Goal: Task Accomplishment & Management: Use online tool/utility

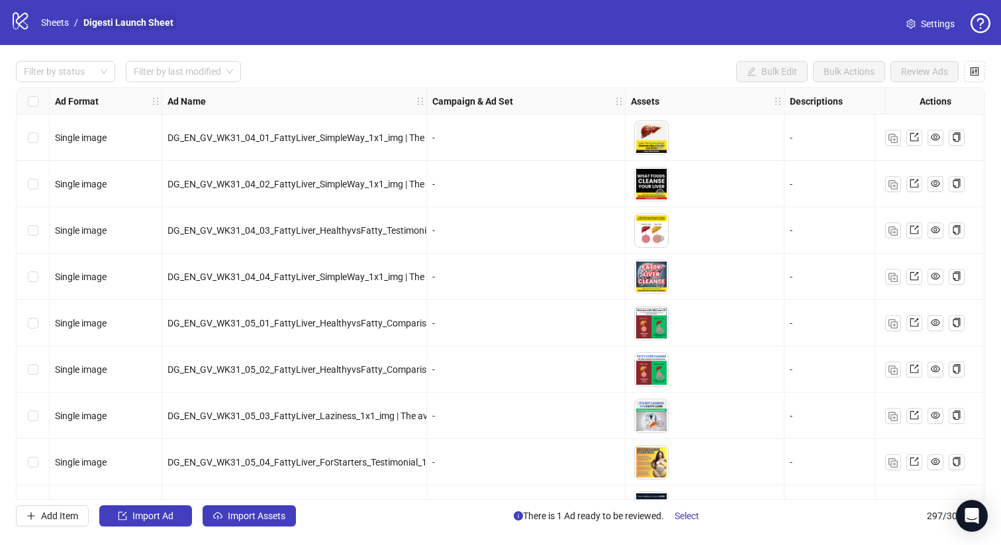
click at [106, 25] on link "Digesti Launch Sheet" at bounding box center [128, 22] width 95 height 15
click at [70, 23] on link "Sheets" at bounding box center [54, 22] width 33 height 15
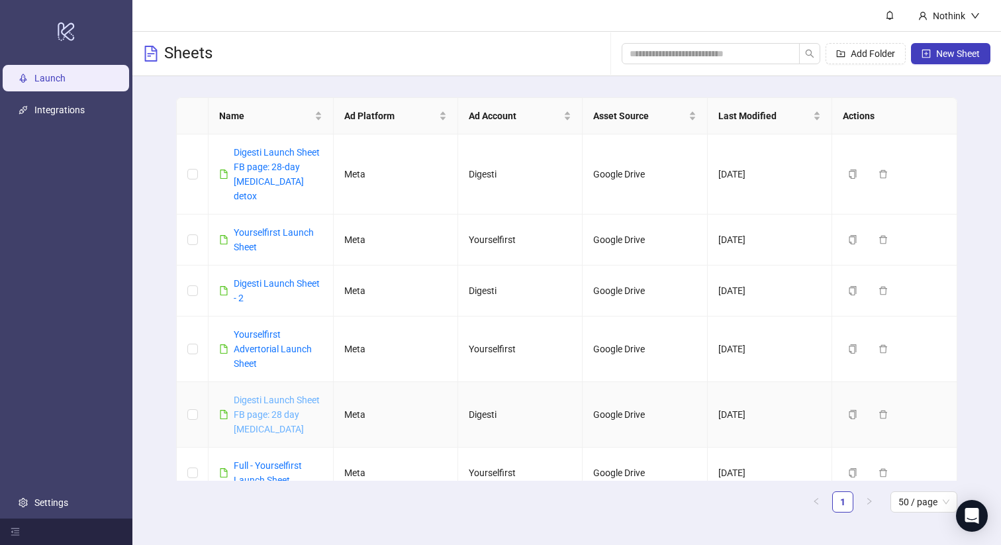
click at [283, 395] on link "Digesti Launch Sheet FB page: 28 day [MEDICAL_DATA]" at bounding box center [277, 415] width 86 height 40
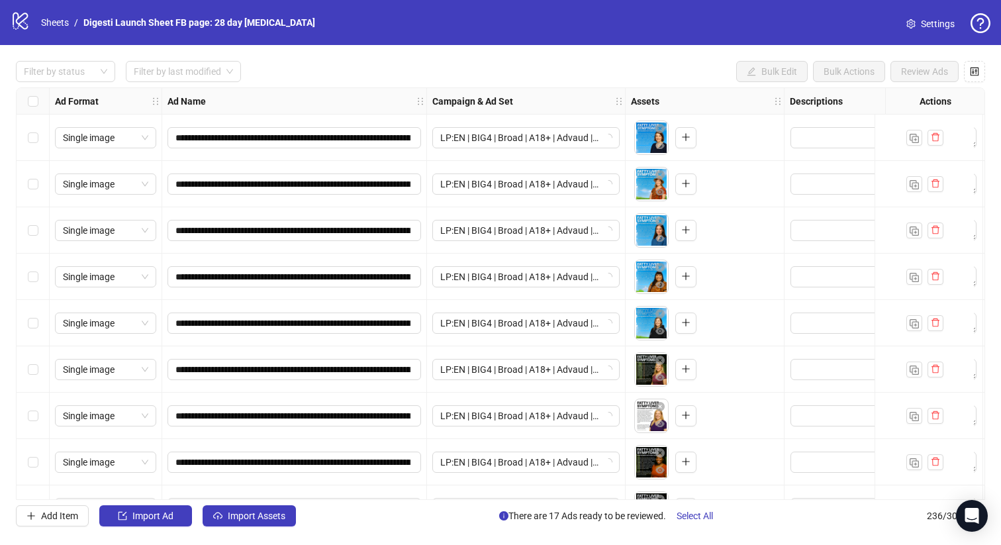
click at [893, 21] on div "logo/logo-mobile Sheets / Digesti Launch Sheet FB page: 28 day fatty liver Sett…" at bounding box center [501, 23] width 980 height 24
click at [922, 20] on span "Settings" at bounding box center [938, 24] width 34 height 15
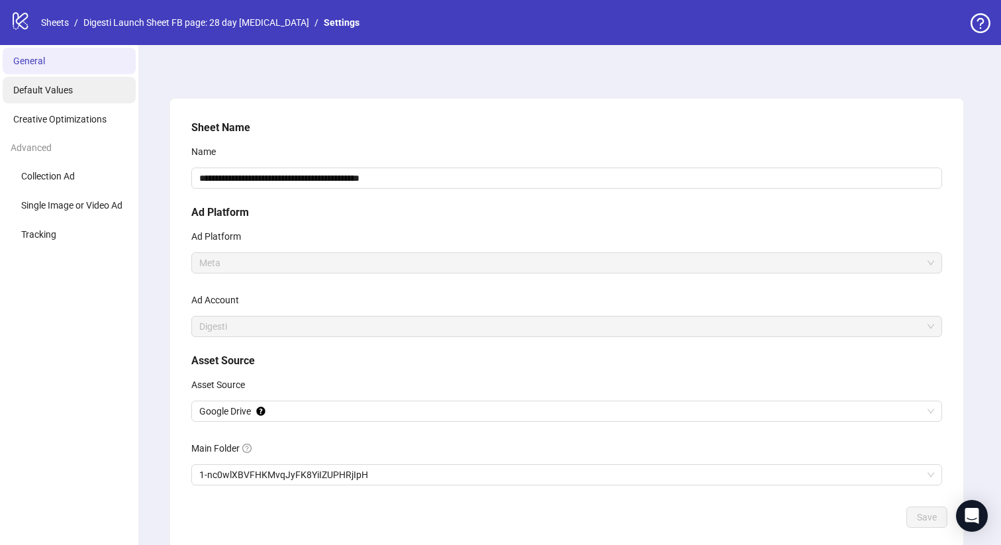
click at [52, 92] on span "Default Values" at bounding box center [43, 90] width 60 height 11
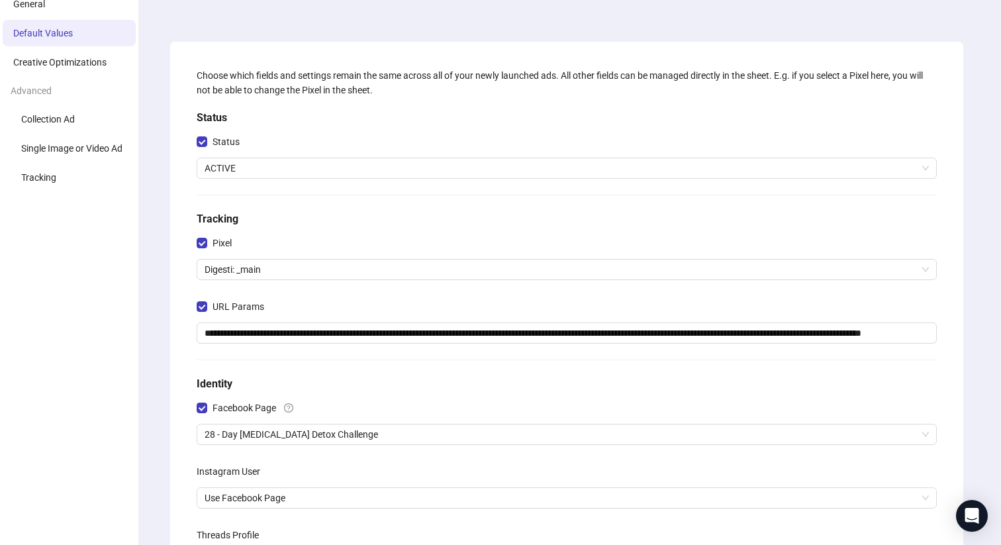
scroll to position [59, 0]
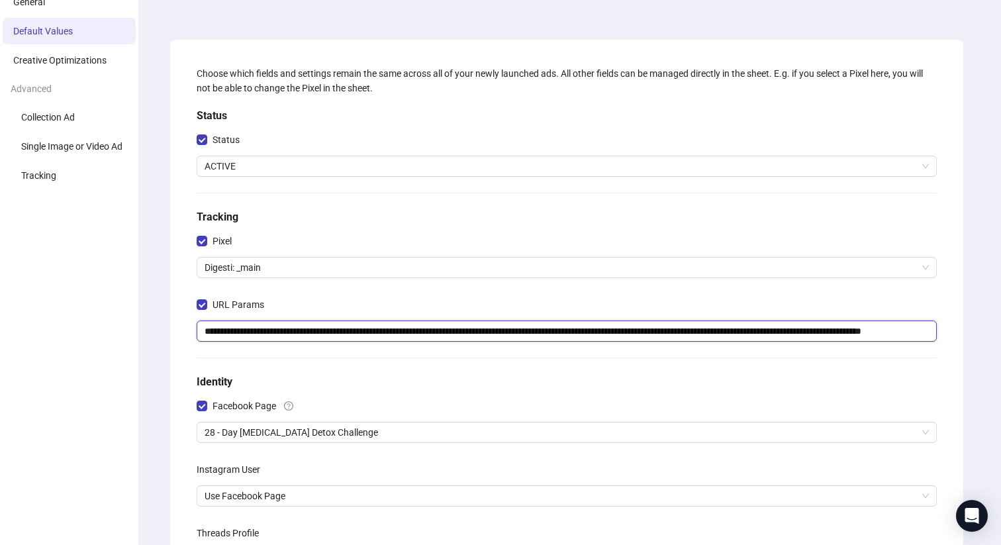
click at [326, 332] on input "**********" at bounding box center [567, 331] width 740 height 21
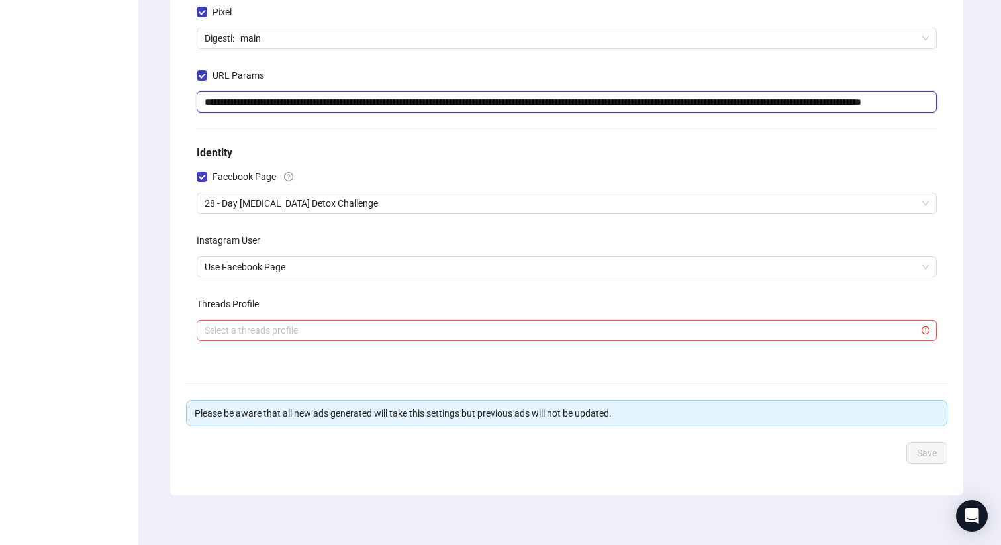
scroll to position [0, 0]
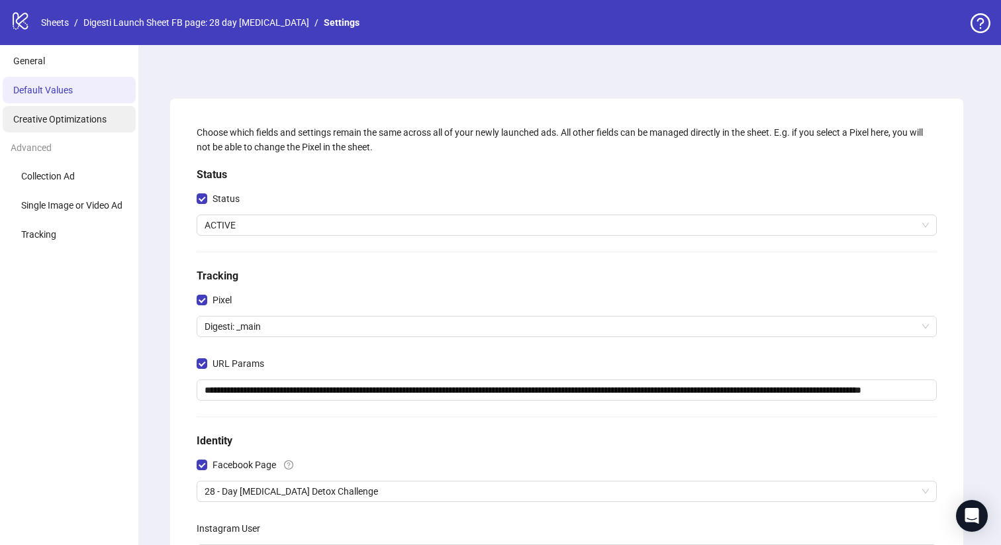
click at [66, 126] on li "Creative Optimizations" at bounding box center [69, 119] width 133 height 26
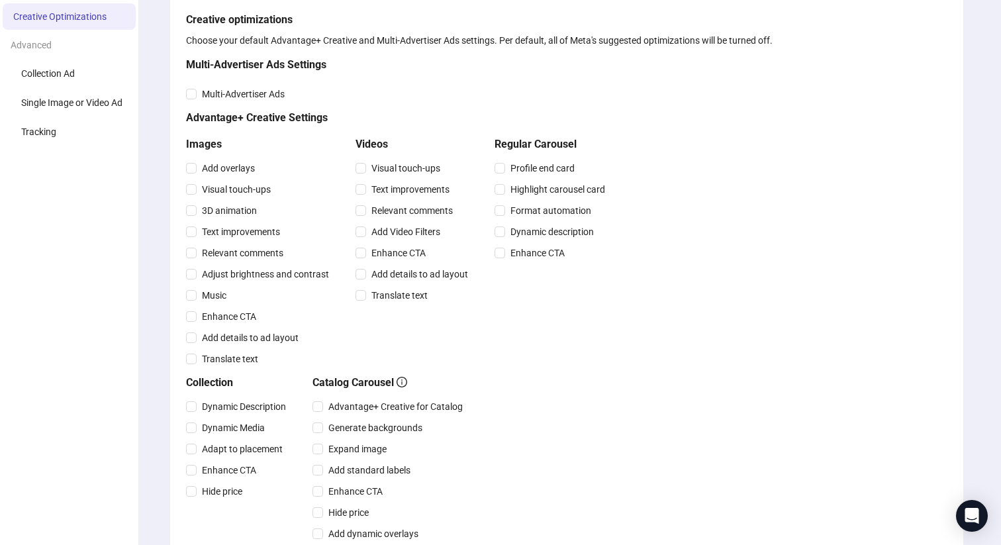
scroll to position [129, 0]
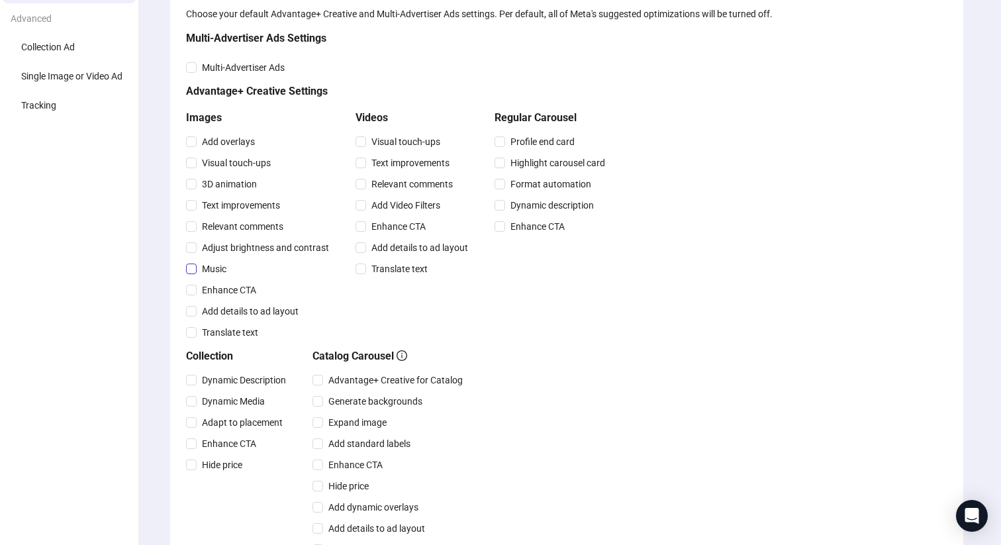
click at [216, 271] on span "Music" at bounding box center [214, 269] width 35 height 15
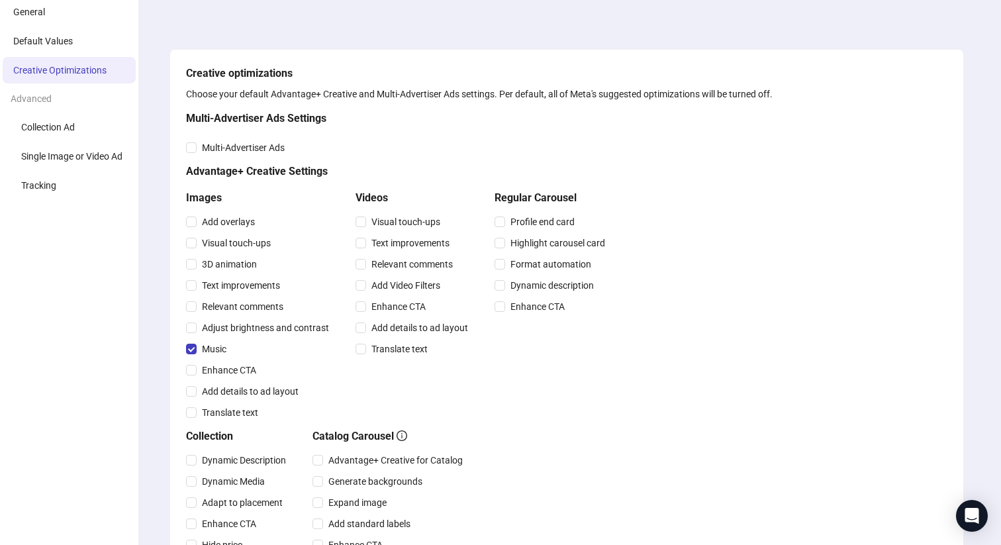
scroll to position [416, 0]
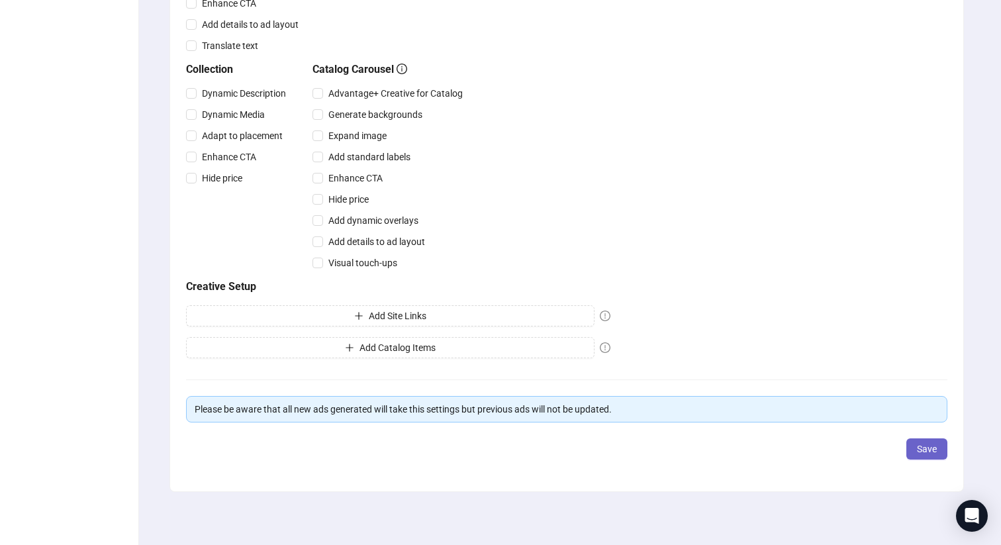
click at [917, 450] on span "Save" at bounding box center [927, 449] width 20 height 11
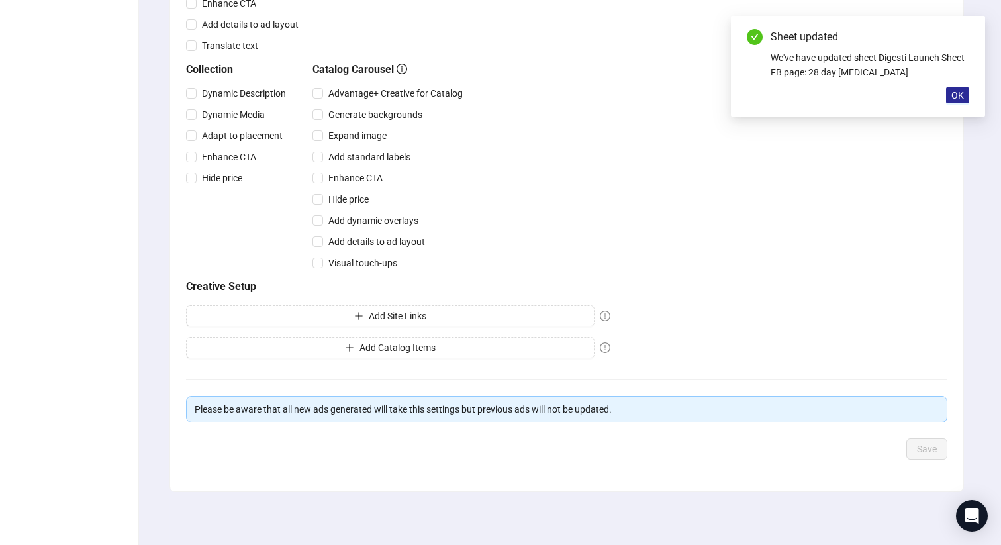
click at [952, 91] on span "OK" at bounding box center [958, 95] width 13 height 11
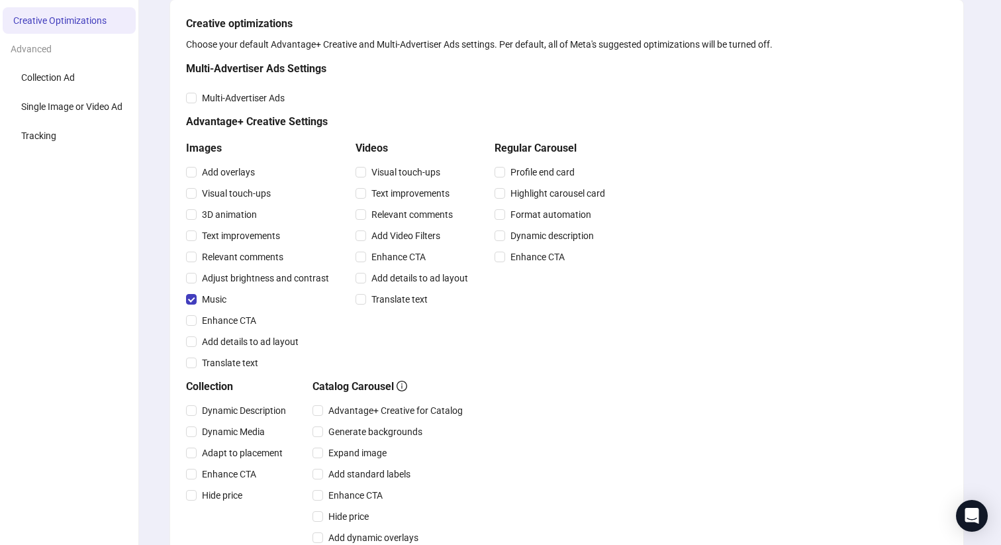
scroll to position [0, 0]
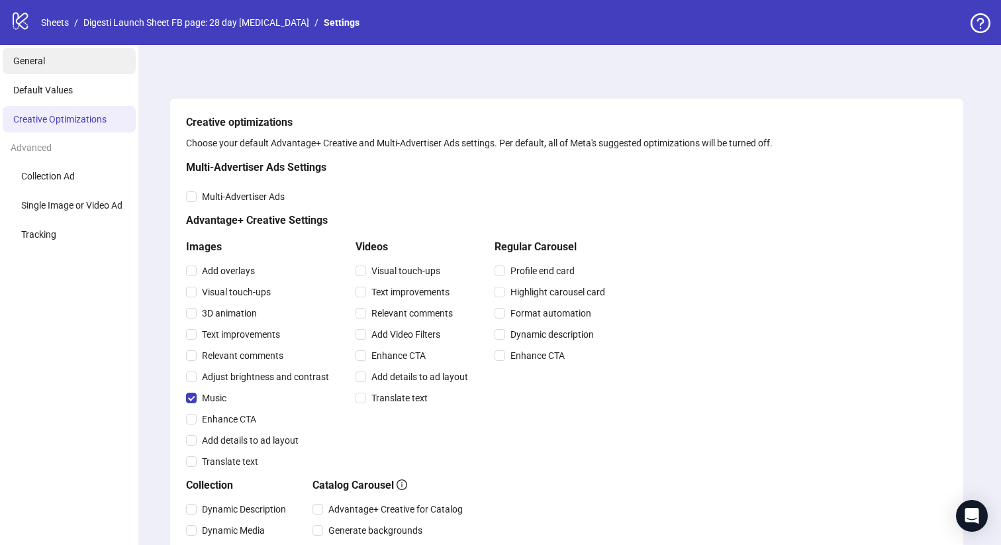
click at [42, 63] on span "General" at bounding box center [29, 61] width 32 height 11
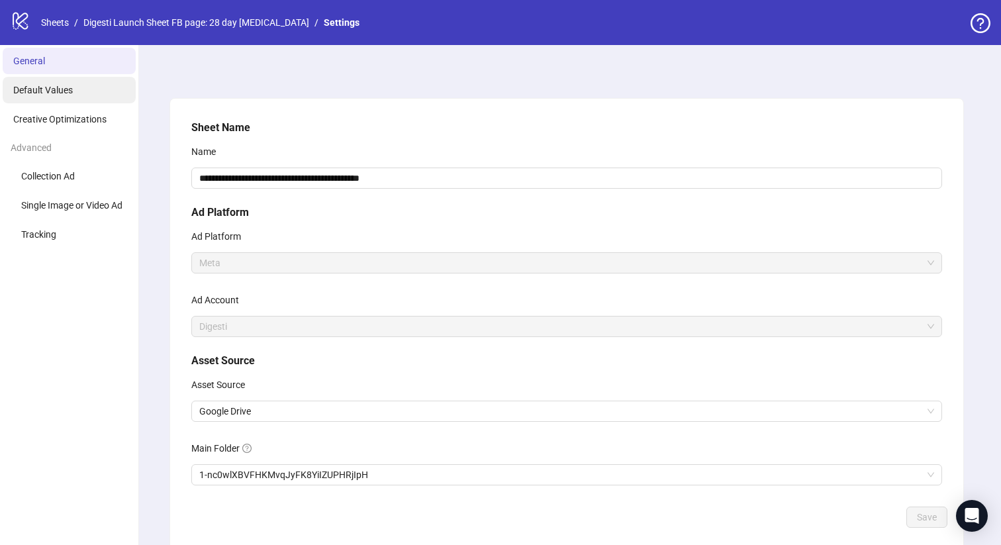
click at [59, 83] on li "Default Values" at bounding box center [69, 90] width 133 height 26
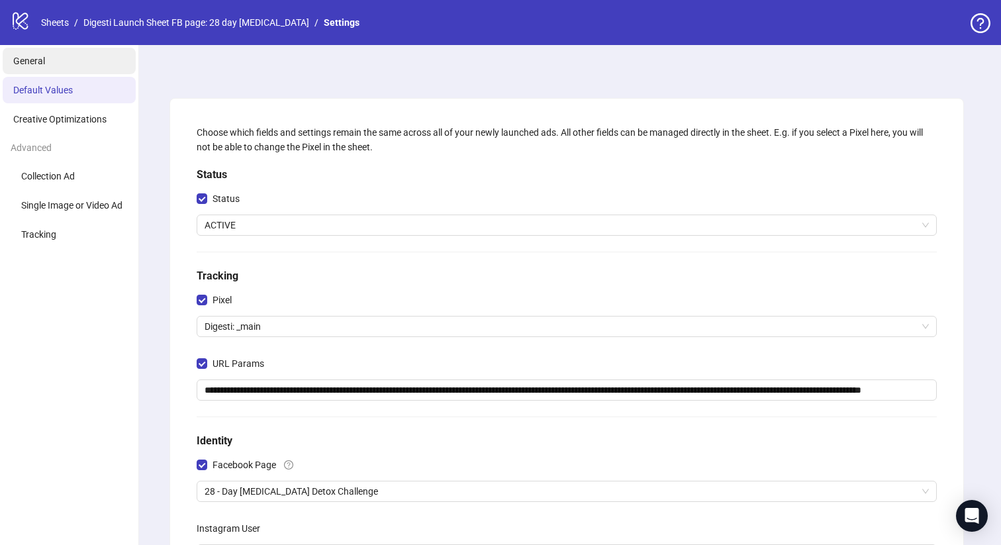
click at [70, 68] on li "General" at bounding box center [69, 61] width 133 height 26
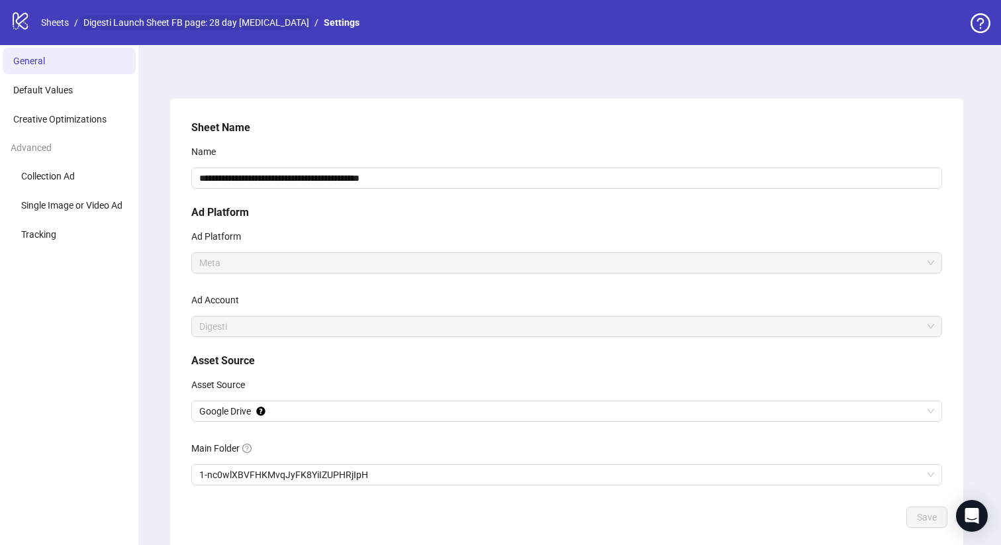
click at [180, 23] on link "Digesti Launch Sheet FB page: 28 day fatty liver" at bounding box center [196, 22] width 231 height 15
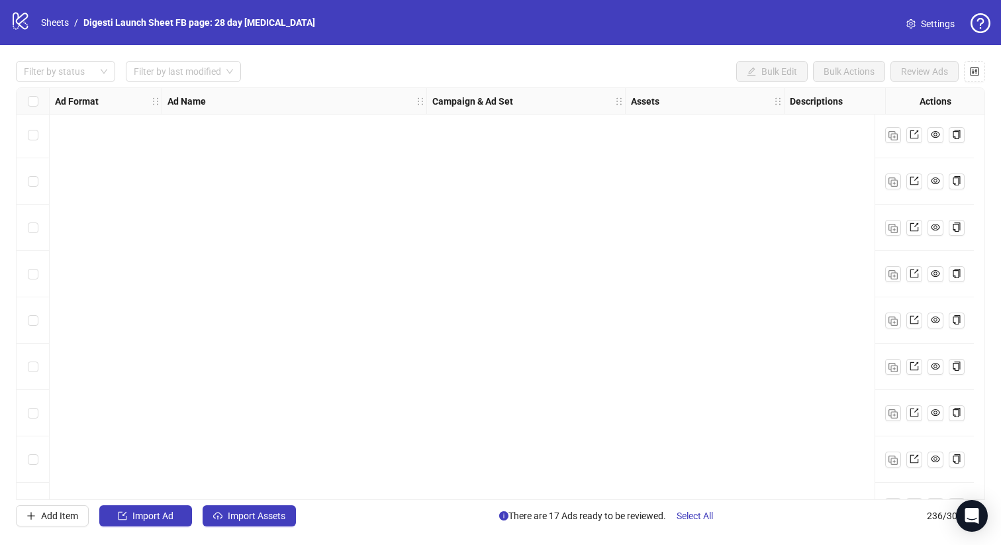
scroll to position [10561, 0]
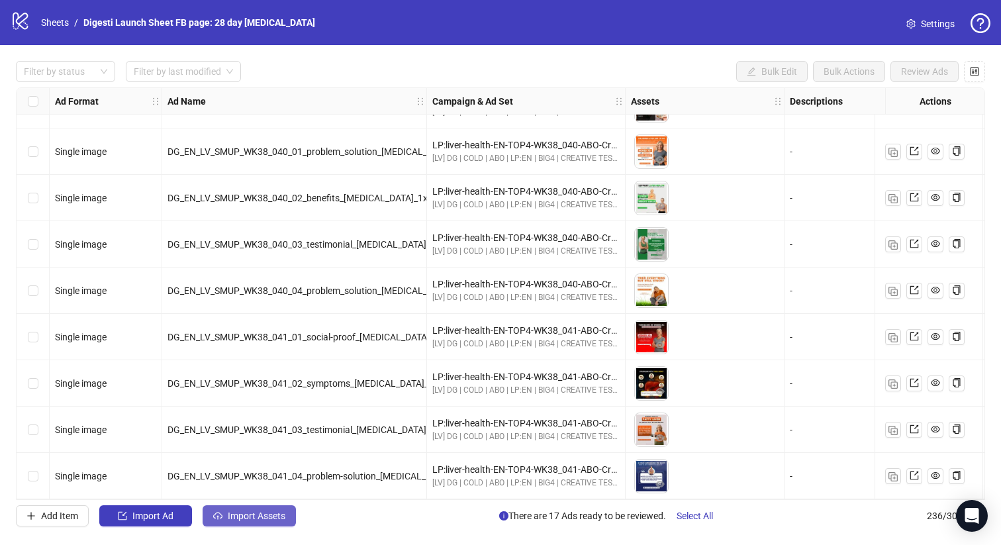
click at [262, 513] on span "Import Assets" at bounding box center [257, 516] width 58 height 11
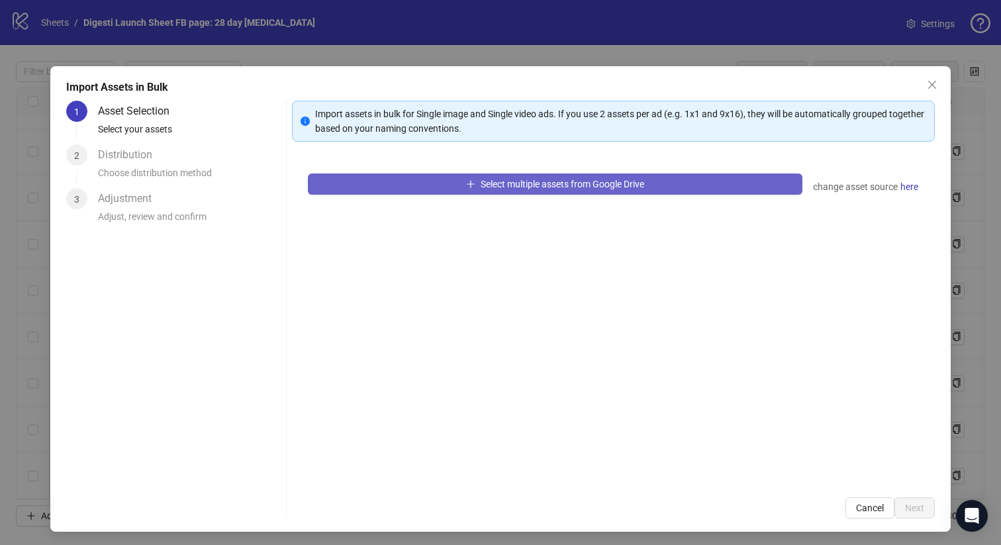
click at [528, 179] on span "Select multiple assets from Google Drive" at bounding box center [563, 184] width 164 height 11
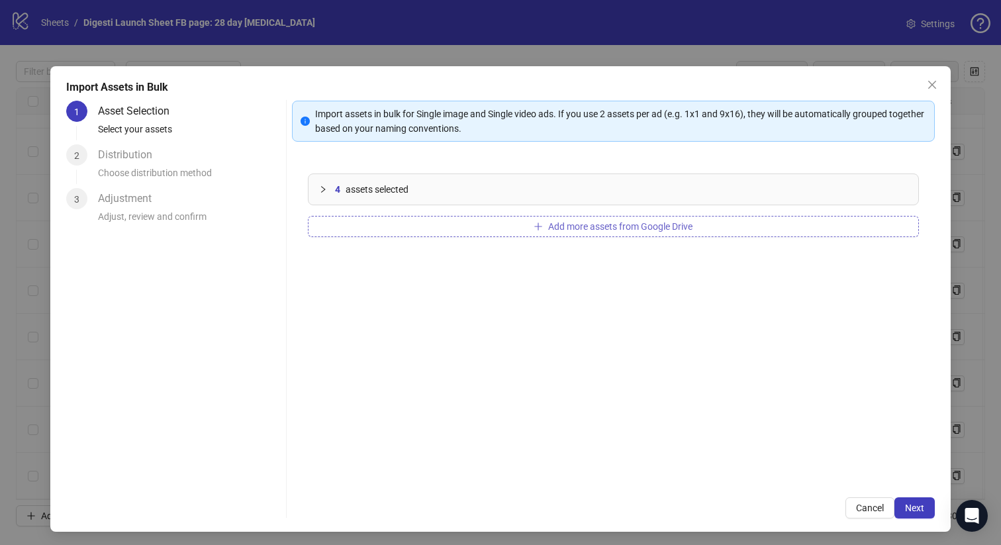
click at [496, 229] on button "Add more assets from Google Drive" at bounding box center [614, 226] width 612 height 21
click at [561, 228] on span "Add more assets from Google Drive" at bounding box center [620, 226] width 144 height 11
click at [613, 229] on span "Add more assets from Google Drive" at bounding box center [620, 226] width 144 height 11
click at [428, 221] on button "Add more assets from Google Drive" at bounding box center [614, 226] width 612 height 21
click at [480, 231] on button "Add more assets from Google Drive" at bounding box center [614, 226] width 612 height 21
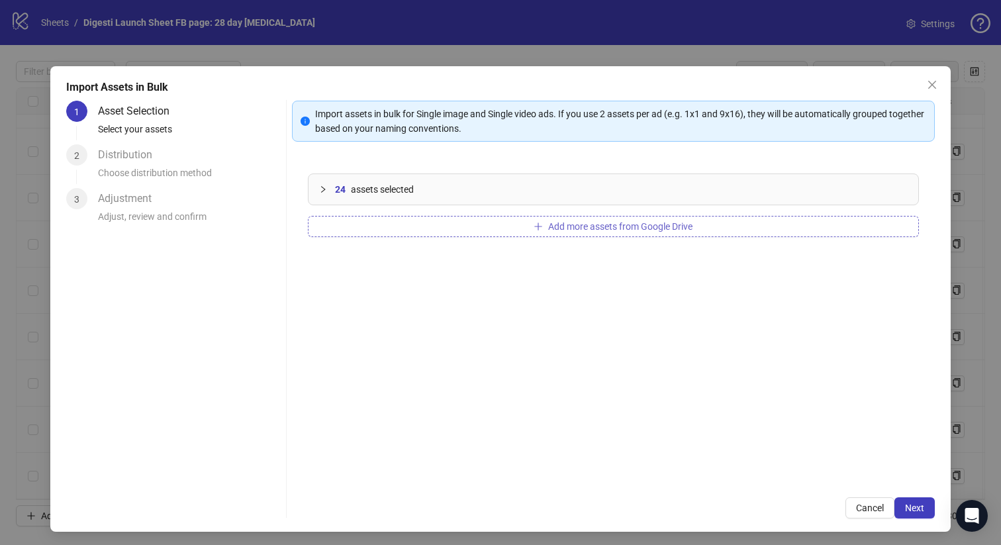
click at [449, 225] on button "Add more assets from Google Drive" at bounding box center [614, 226] width 612 height 21
click at [466, 228] on button "Add more assets from Google Drive" at bounding box center [614, 226] width 612 height 21
click at [913, 509] on span "Next" at bounding box center [914, 508] width 19 height 11
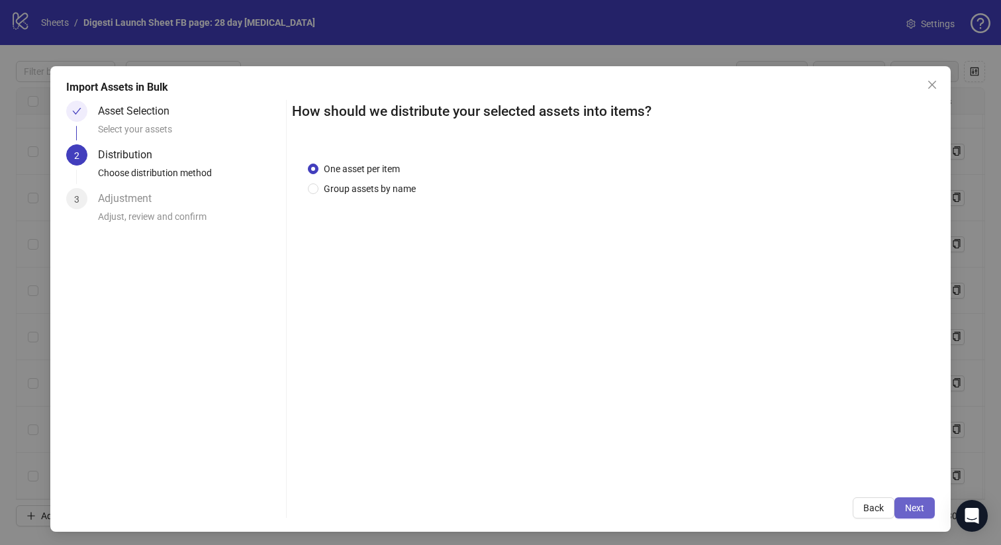
click at [910, 505] on span "Next" at bounding box center [914, 508] width 19 height 11
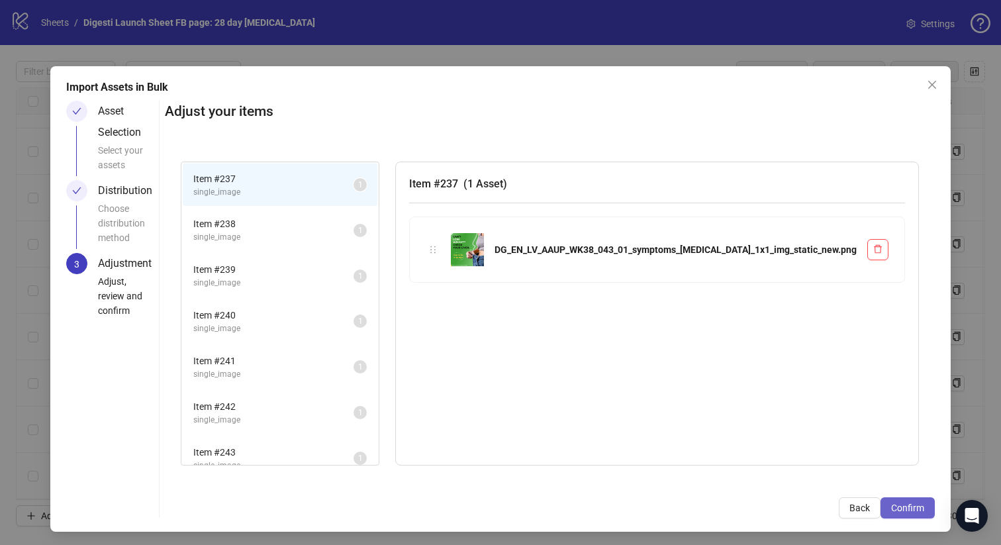
click at [903, 505] on span "Confirm" at bounding box center [907, 508] width 33 height 11
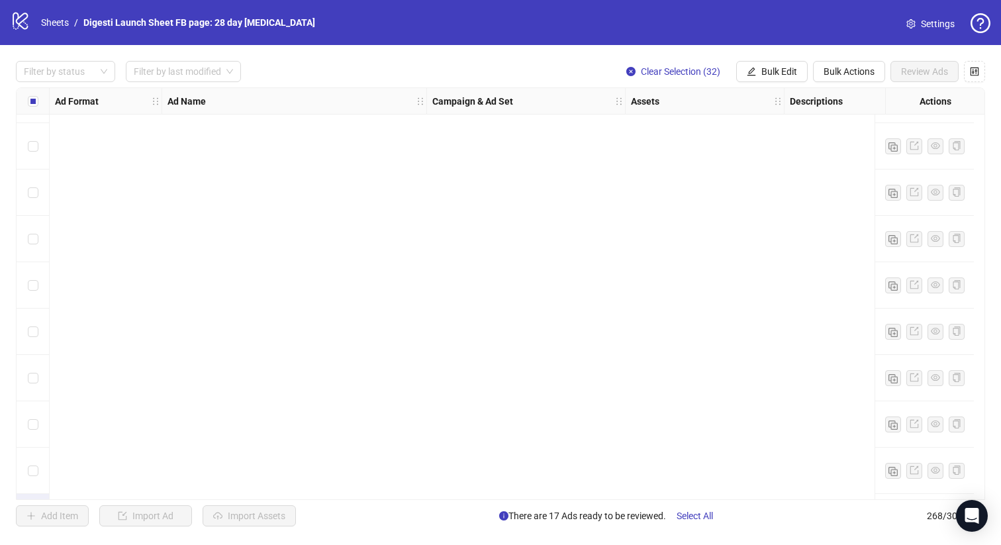
scroll to position [12044, 0]
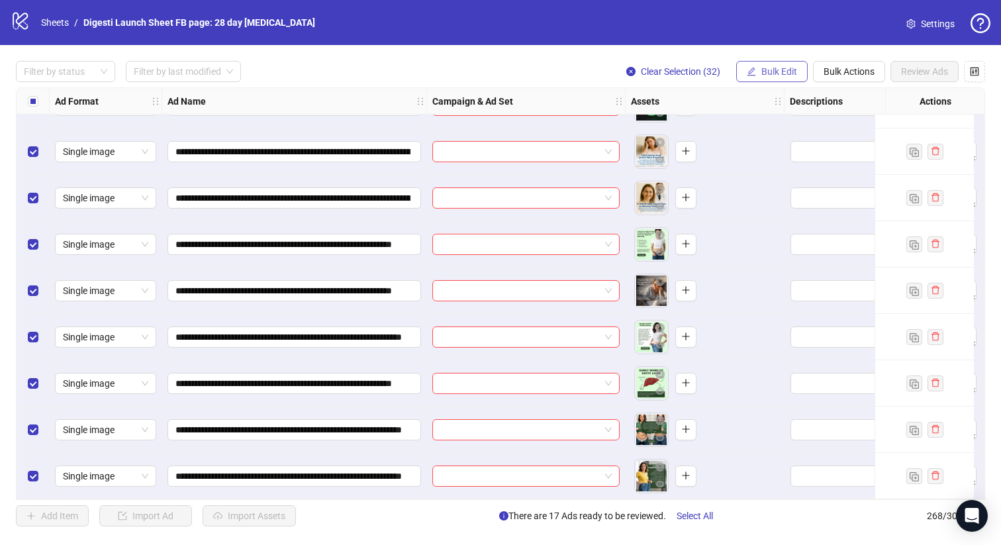
click at [779, 66] on button "Bulk Edit" at bounding box center [772, 71] width 72 height 21
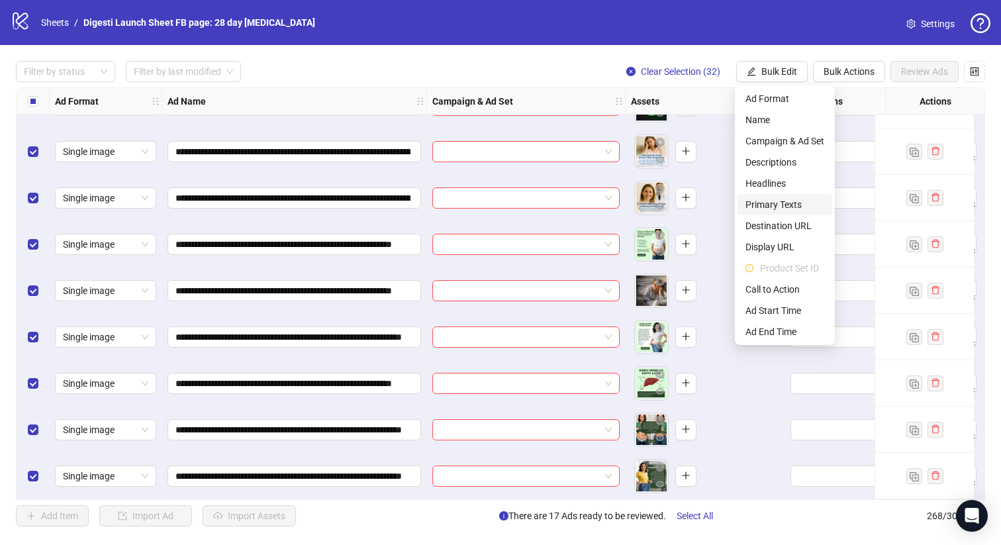
click at [772, 199] on span "Primary Texts" at bounding box center [785, 204] width 79 height 15
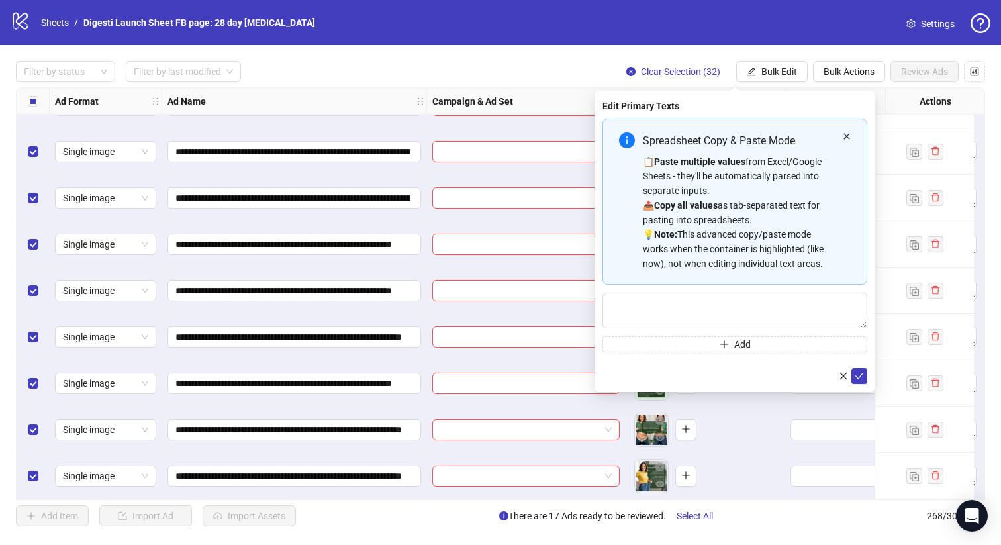
click at [848, 134] on icon "close" at bounding box center [847, 136] width 6 height 6
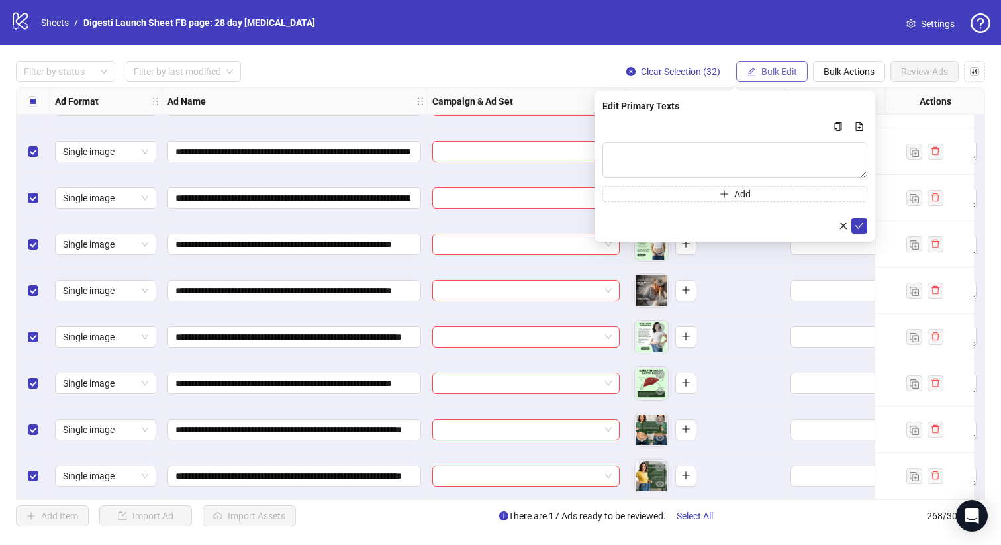
click at [757, 79] on button "Bulk Edit" at bounding box center [772, 71] width 72 height 21
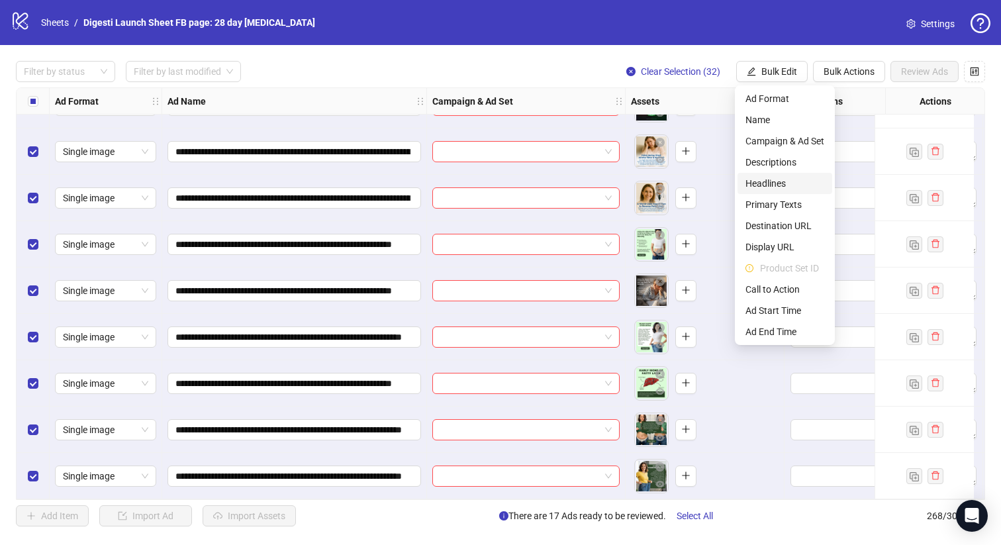
click at [777, 185] on span "Headlines" at bounding box center [785, 183] width 79 height 15
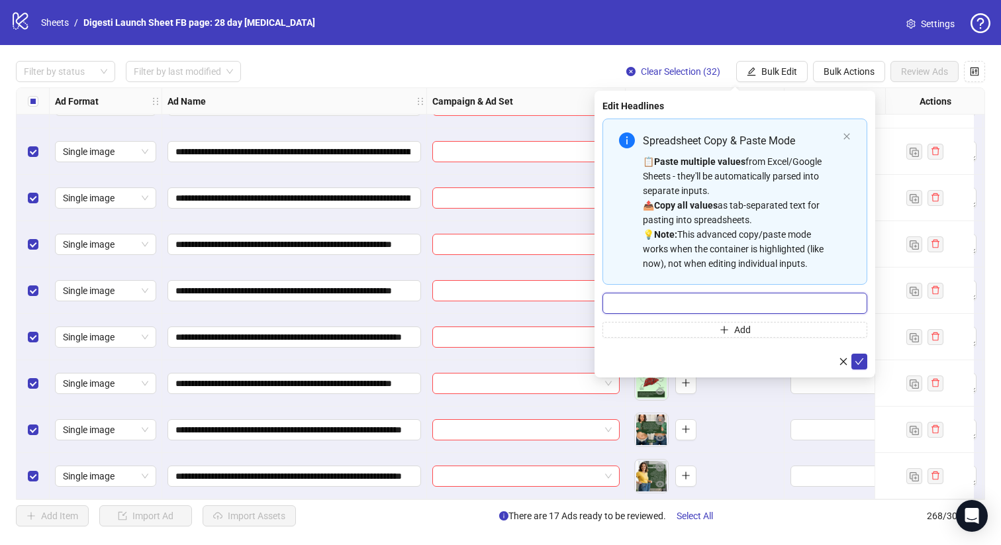
click at [649, 312] on input "Multi-input container - paste or copy values" at bounding box center [735, 303] width 265 height 21
paste input "**********"
type input "**********"
click at [861, 360] on icon "check" at bounding box center [859, 361] width 9 height 9
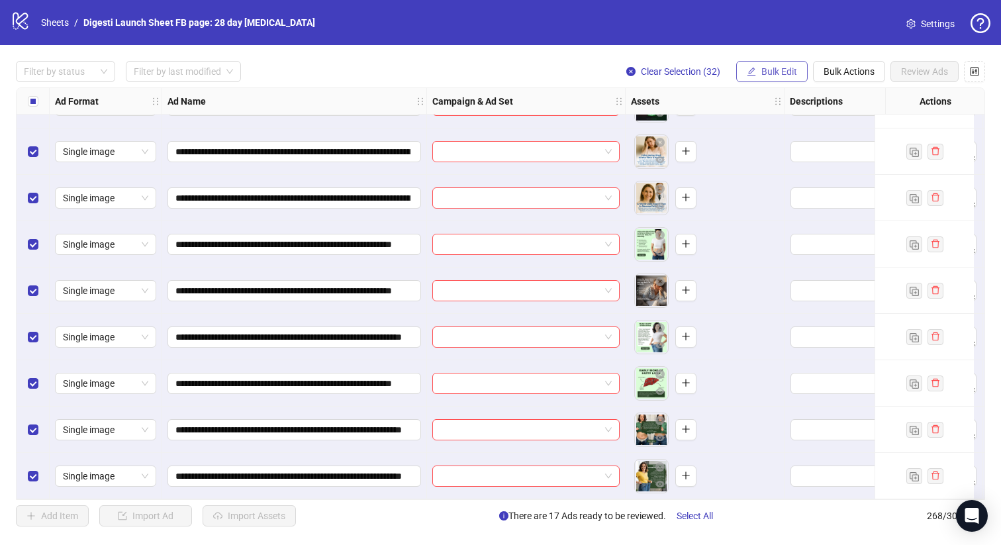
click at [771, 70] on span "Bulk Edit" at bounding box center [780, 71] width 36 height 11
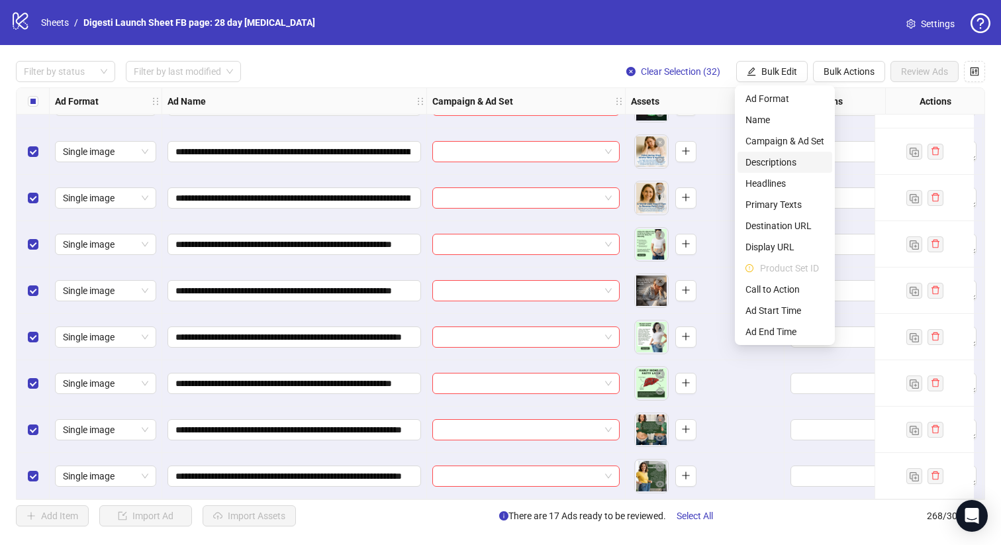
click at [795, 164] on span "Descriptions" at bounding box center [785, 162] width 79 height 15
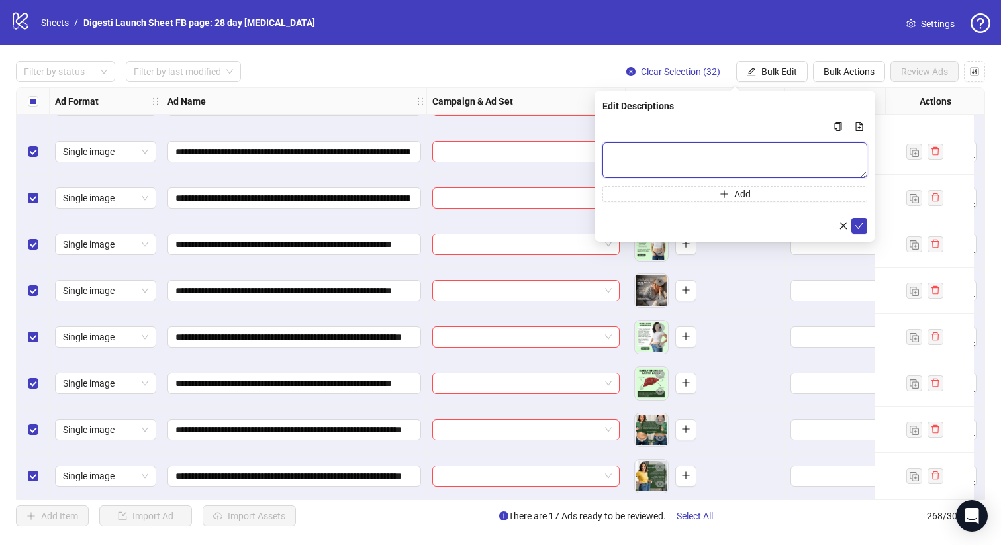
click at [689, 160] on textarea "Multi-text input container - paste or copy values" at bounding box center [735, 160] width 265 height 36
paste textarea "**********"
type textarea "**********"
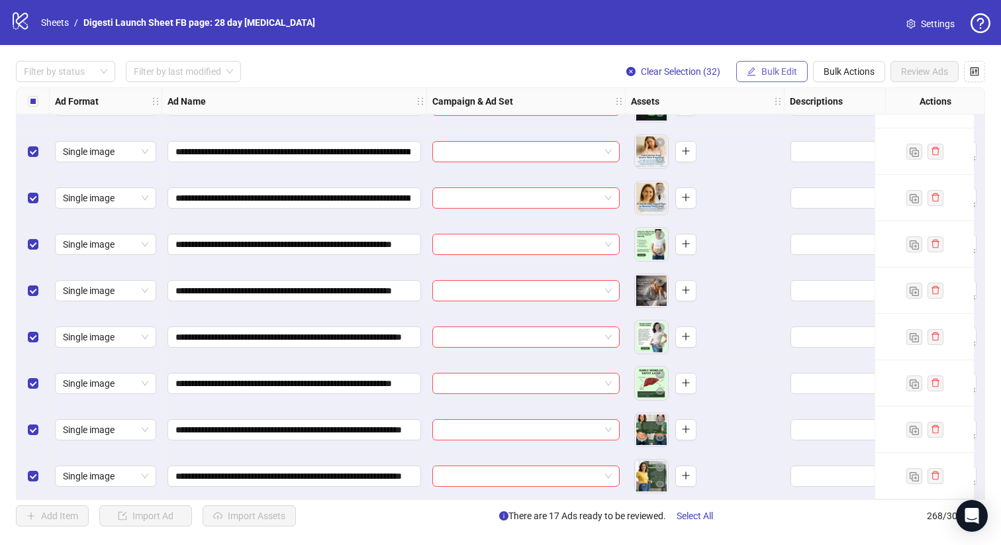
click at [780, 76] on span "Bulk Edit" at bounding box center [780, 71] width 36 height 11
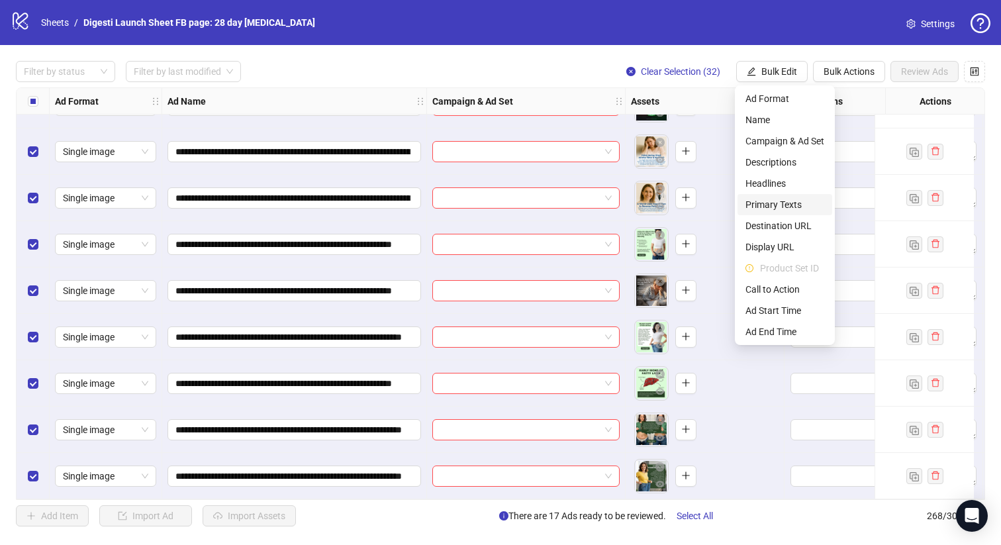
click at [789, 203] on span "Primary Texts" at bounding box center [785, 204] width 79 height 15
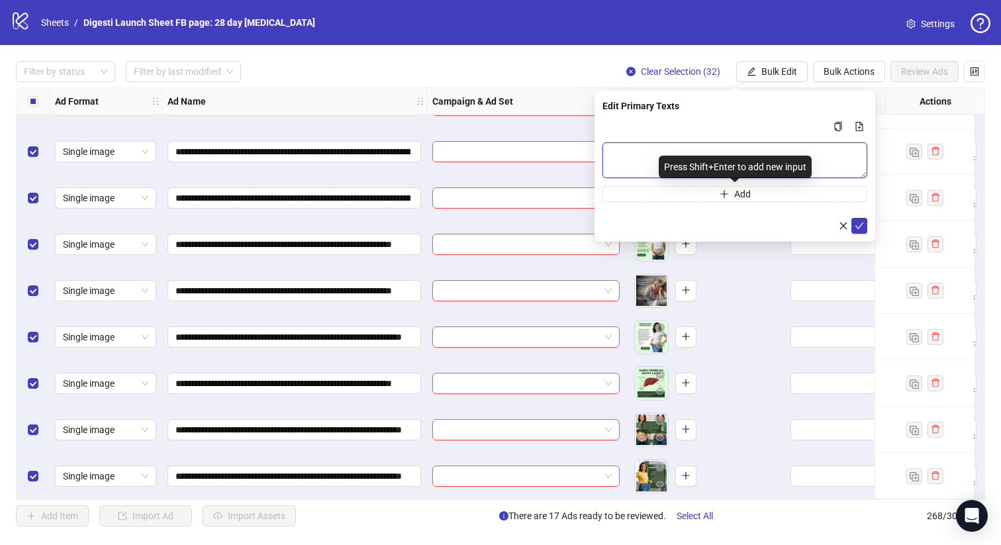
click at [656, 151] on textarea "Multi-text input container - paste or copy values" at bounding box center [735, 160] width 265 height 36
paste textarea "**********"
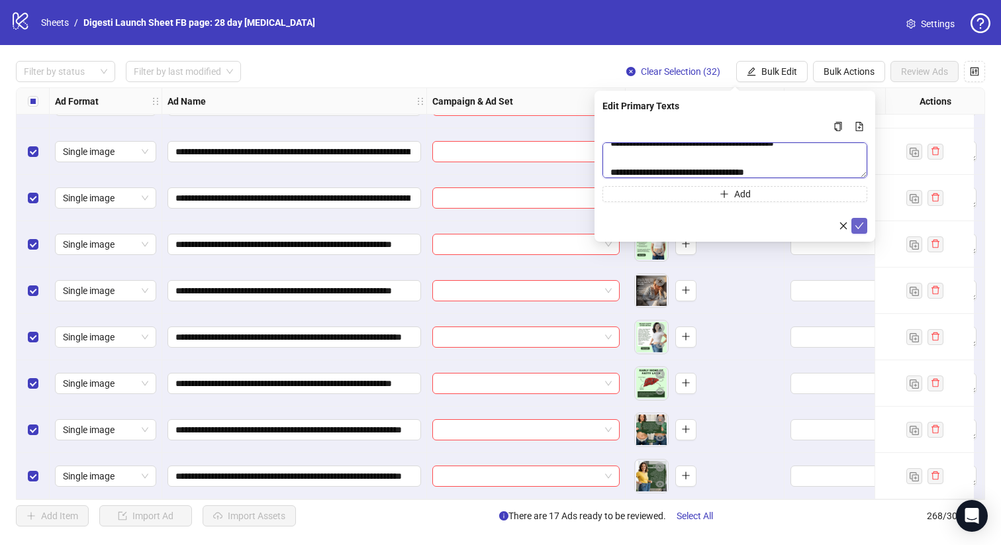
type textarea "**********"
click at [858, 225] on icon "check" at bounding box center [859, 225] width 9 height 9
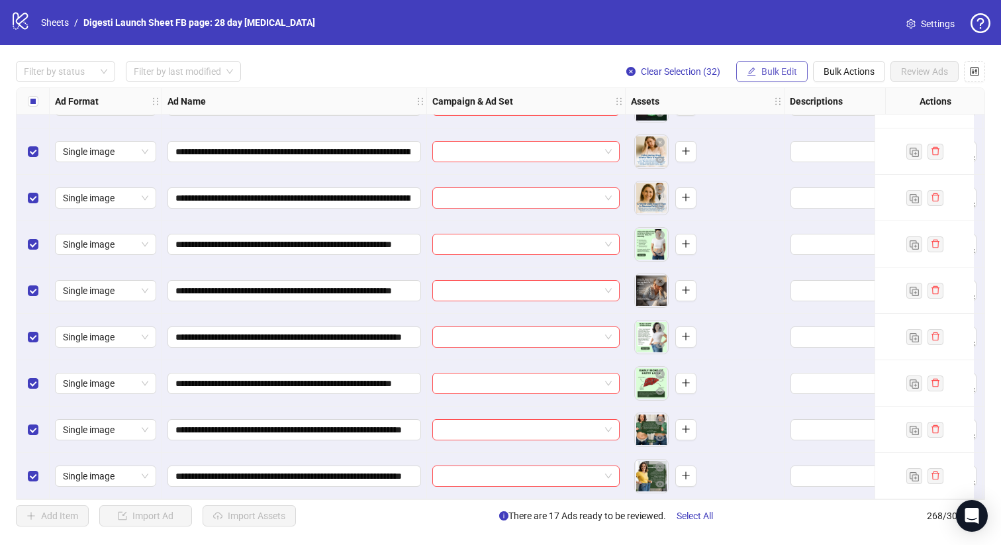
click at [759, 67] on button "Bulk Edit" at bounding box center [772, 71] width 72 height 21
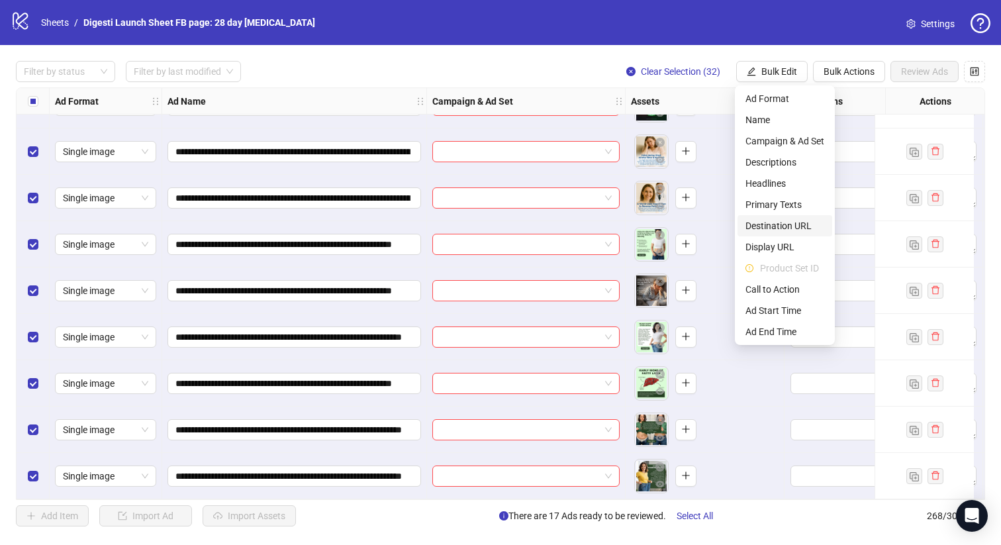
click at [787, 228] on span "Destination URL" at bounding box center [785, 226] width 79 height 15
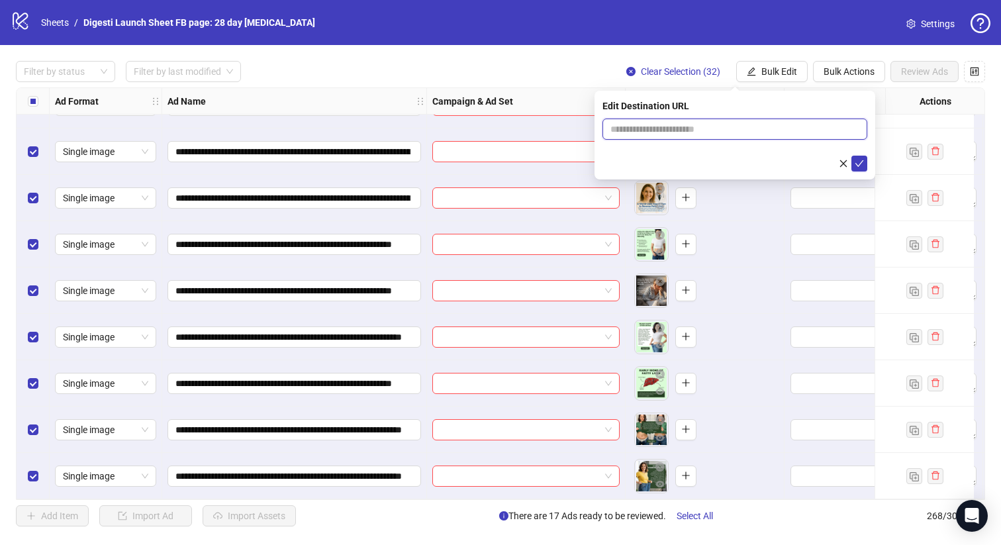
click at [628, 128] on input "text" at bounding box center [730, 129] width 238 height 15
paste input "**********"
type input "**********"
click at [857, 164] on icon "check" at bounding box center [860, 163] width 9 height 7
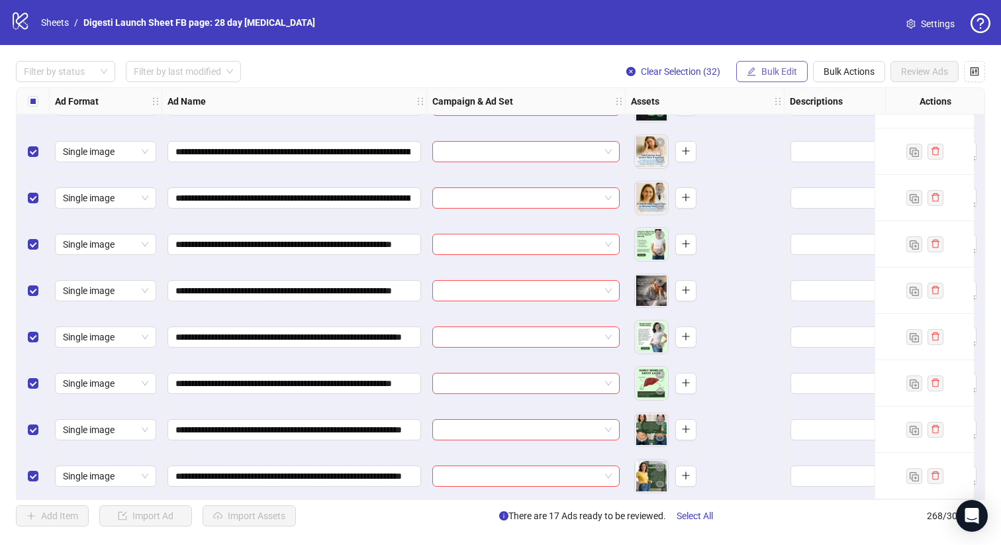
click at [758, 74] on button "Bulk Edit" at bounding box center [772, 71] width 72 height 21
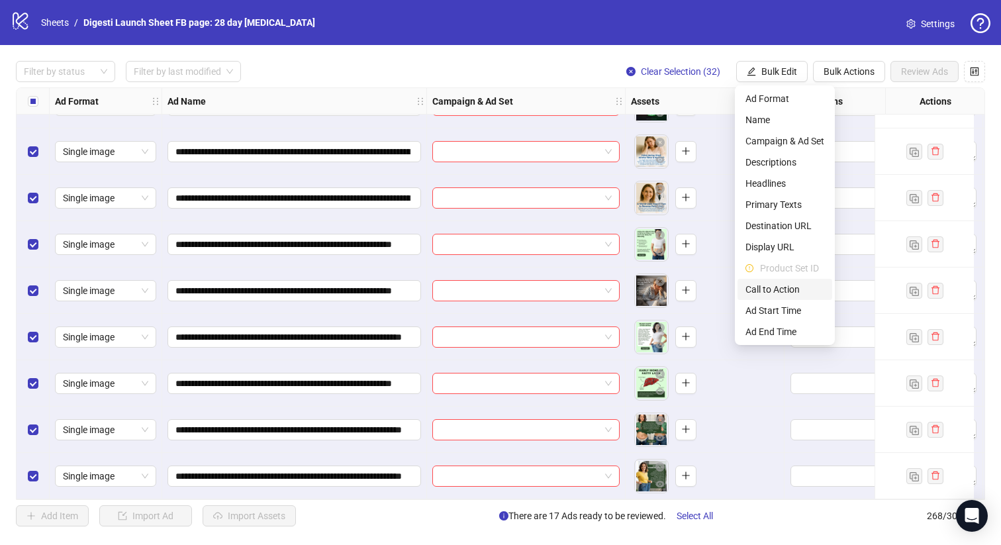
click at [779, 283] on span "Call to Action" at bounding box center [785, 289] width 79 height 15
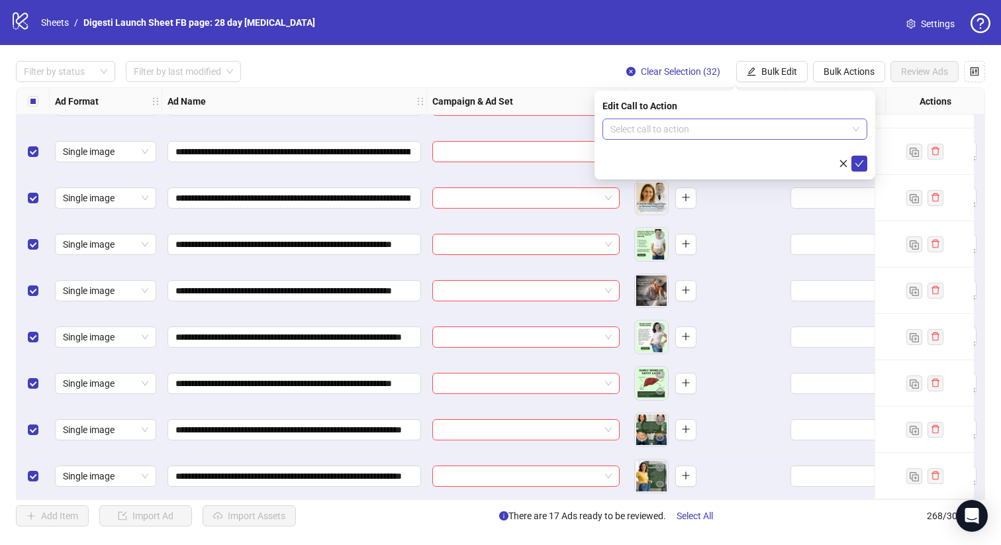
click at [694, 134] on input "search" at bounding box center [729, 129] width 237 height 20
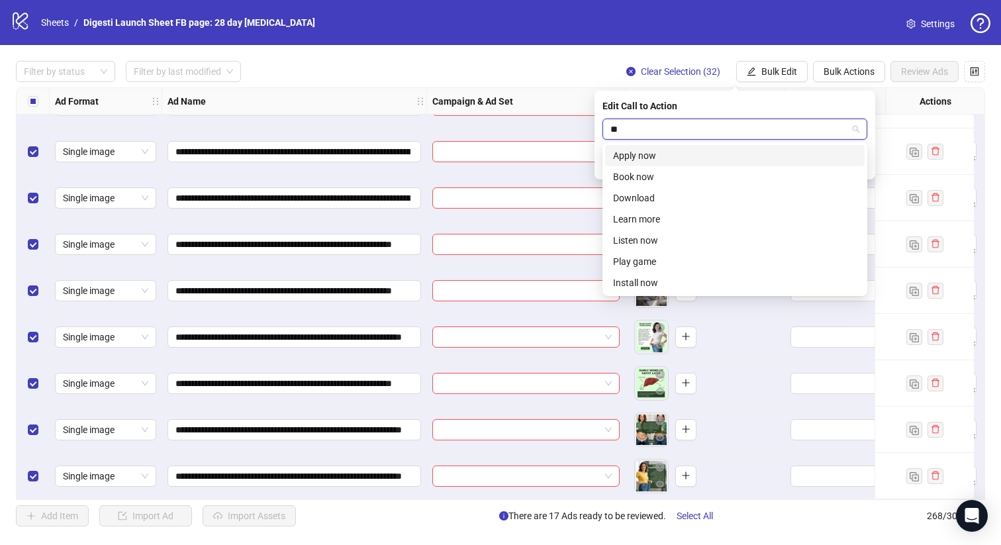
type input "***"
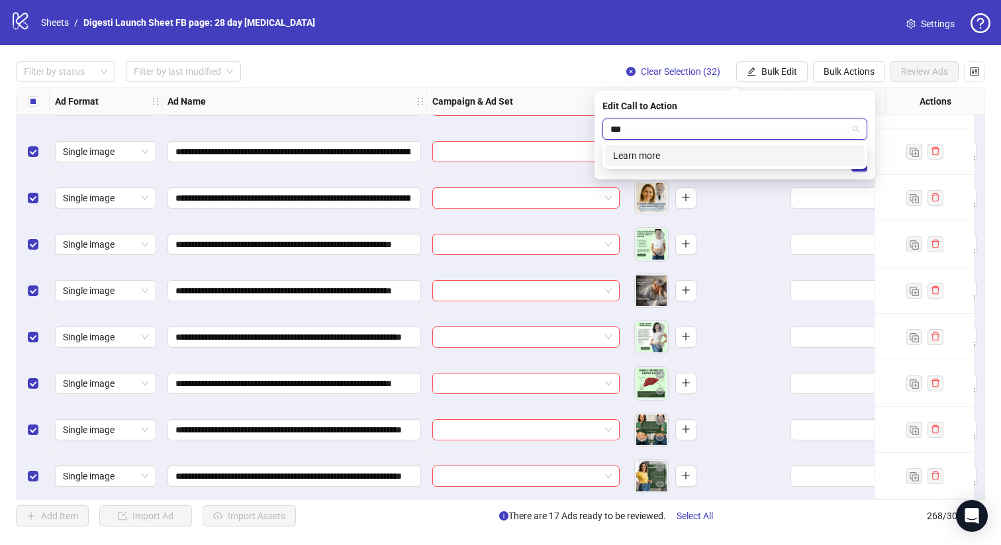
click at [650, 149] on div "Learn more" at bounding box center [735, 155] width 244 height 15
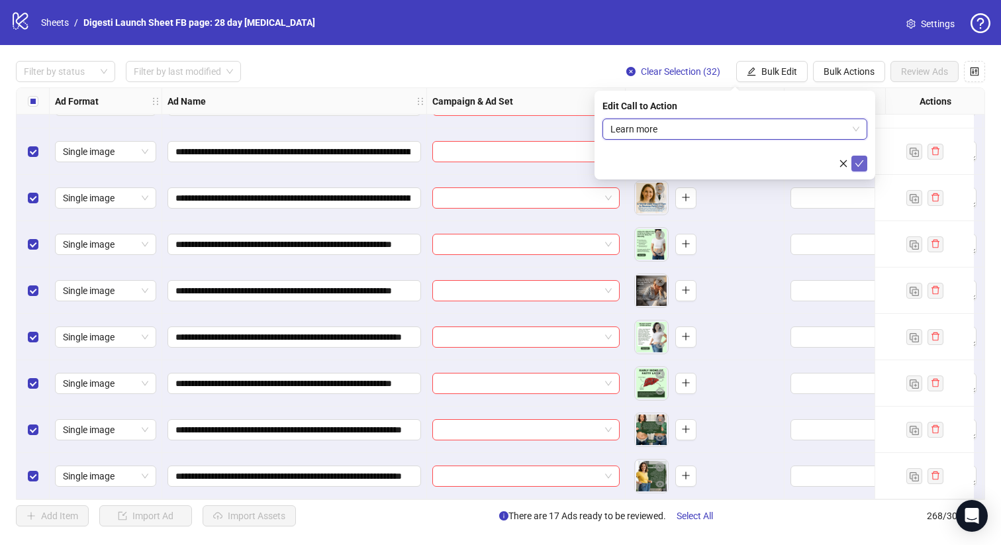
click at [858, 160] on icon "check" at bounding box center [859, 163] width 9 height 9
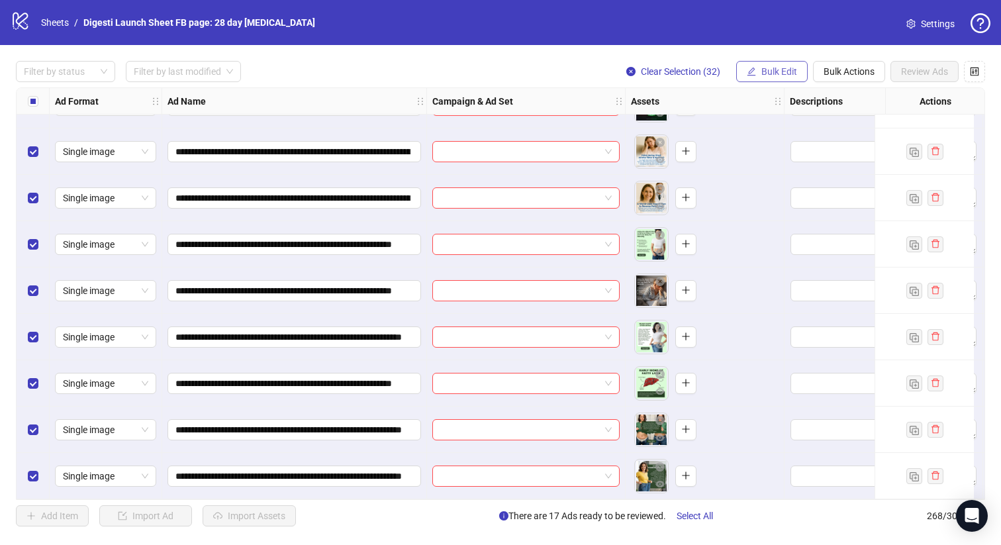
click at [774, 74] on span "Bulk Edit" at bounding box center [780, 71] width 36 height 11
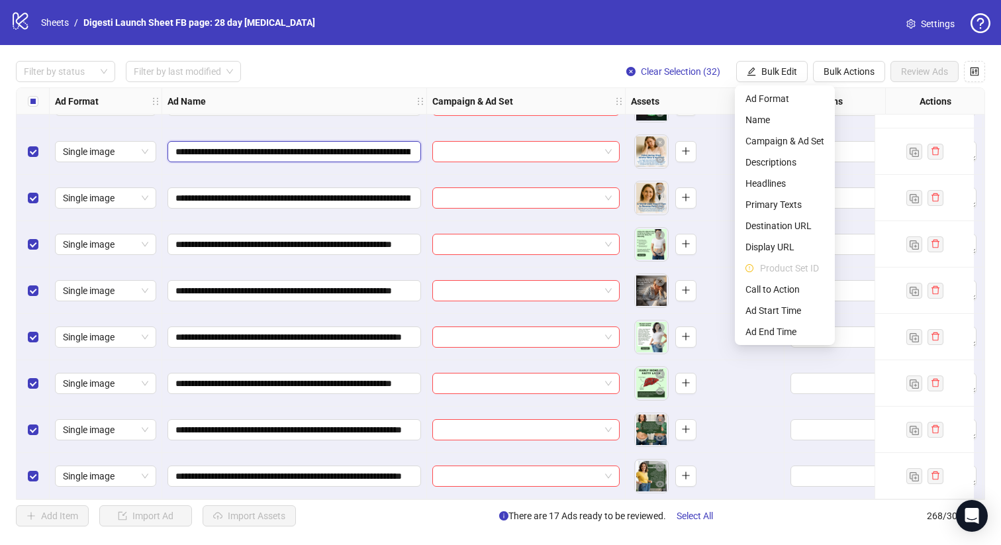
click at [359, 148] on input "**********" at bounding box center [292, 151] width 235 height 15
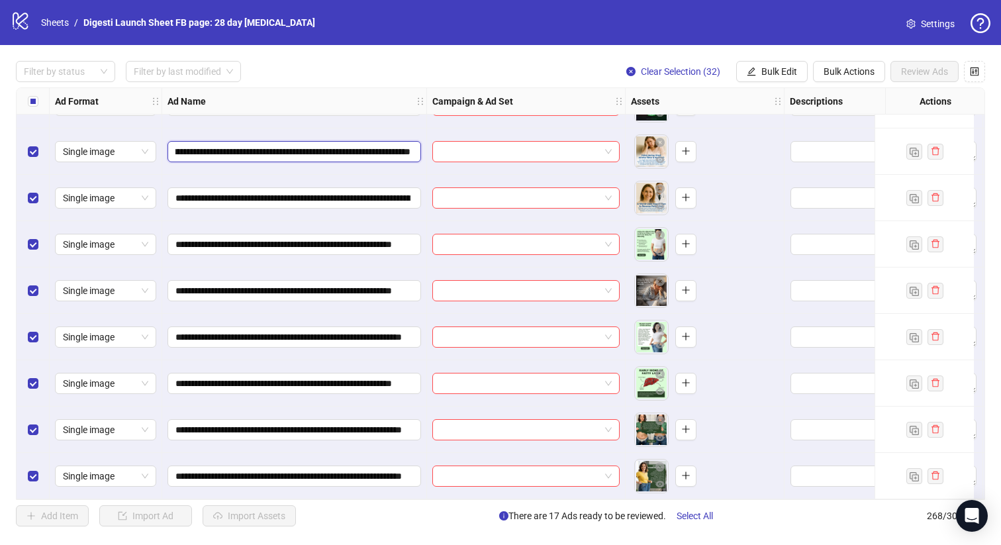
scroll to position [0, 0]
click at [762, 68] on span "Bulk Edit" at bounding box center [780, 71] width 36 height 11
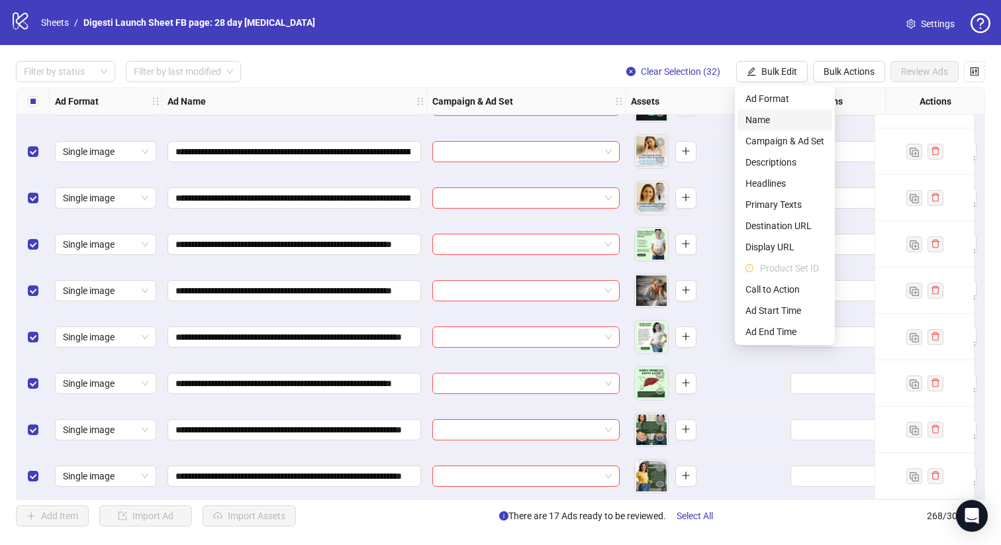
click at [774, 119] on span "Name" at bounding box center [785, 120] width 79 height 15
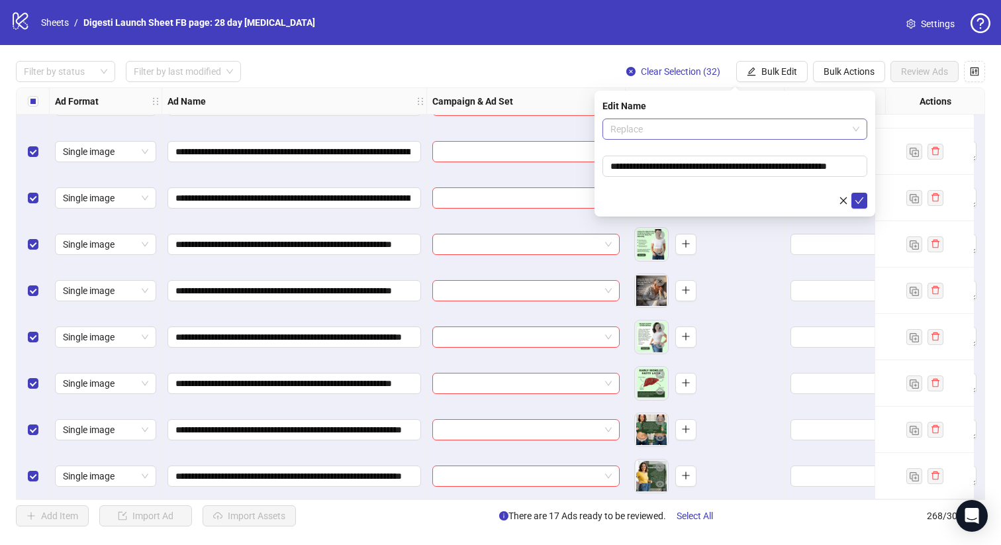
click at [697, 134] on span "Replace" at bounding box center [735, 129] width 249 height 20
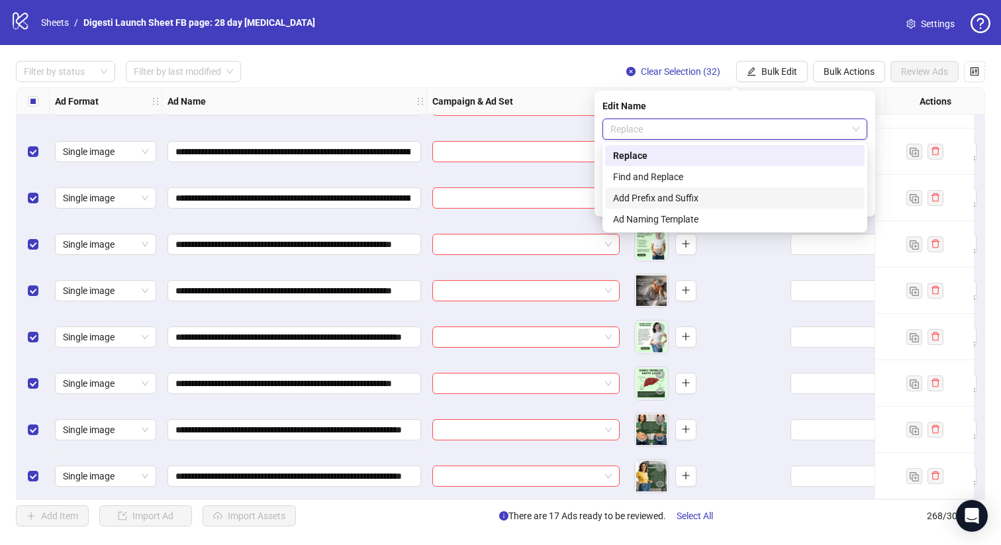
click at [654, 198] on div "Add Prefix and Suffix" at bounding box center [735, 198] width 244 height 15
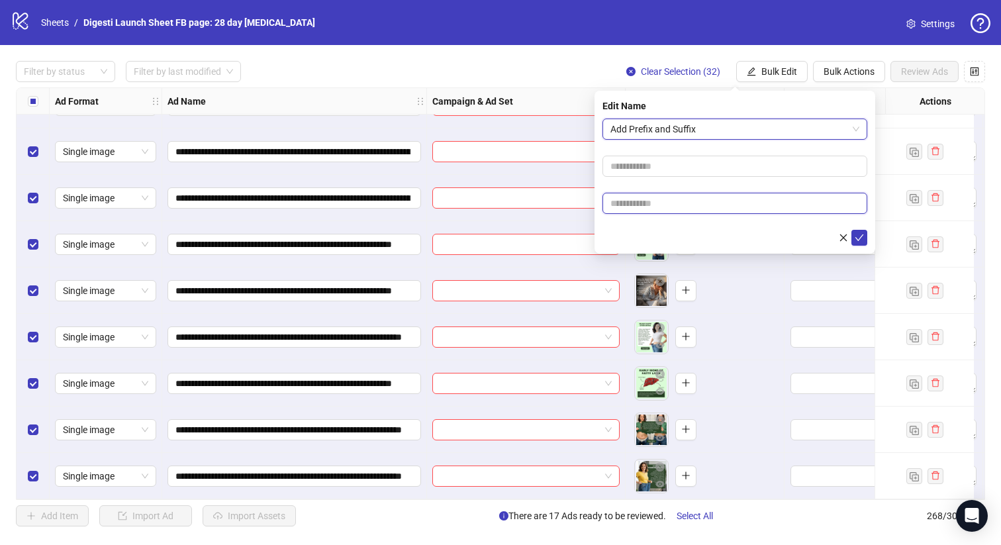
click at [670, 203] on input "text" at bounding box center [735, 203] width 265 height 21
paste input "**********"
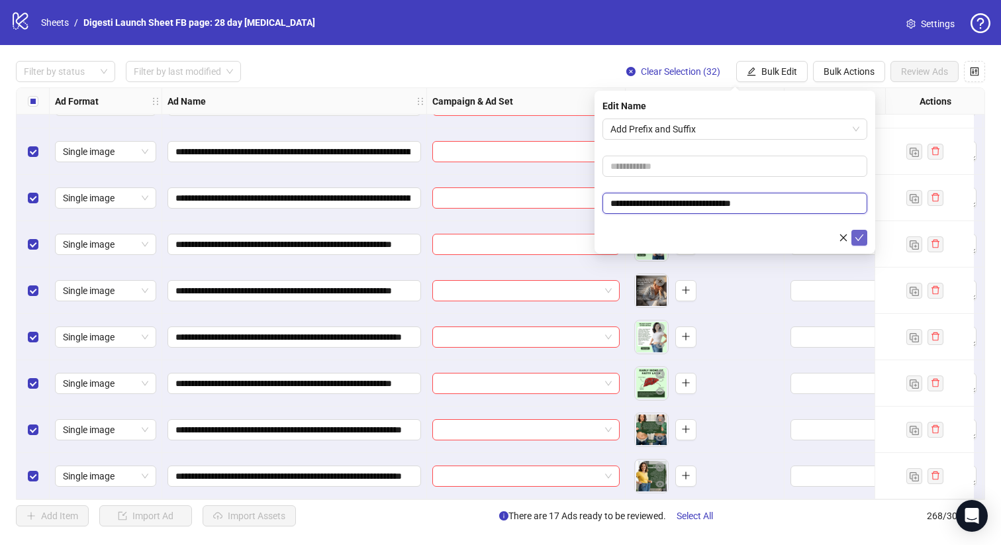
type input "**********"
click at [856, 236] on icon "check" at bounding box center [859, 237] width 9 height 9
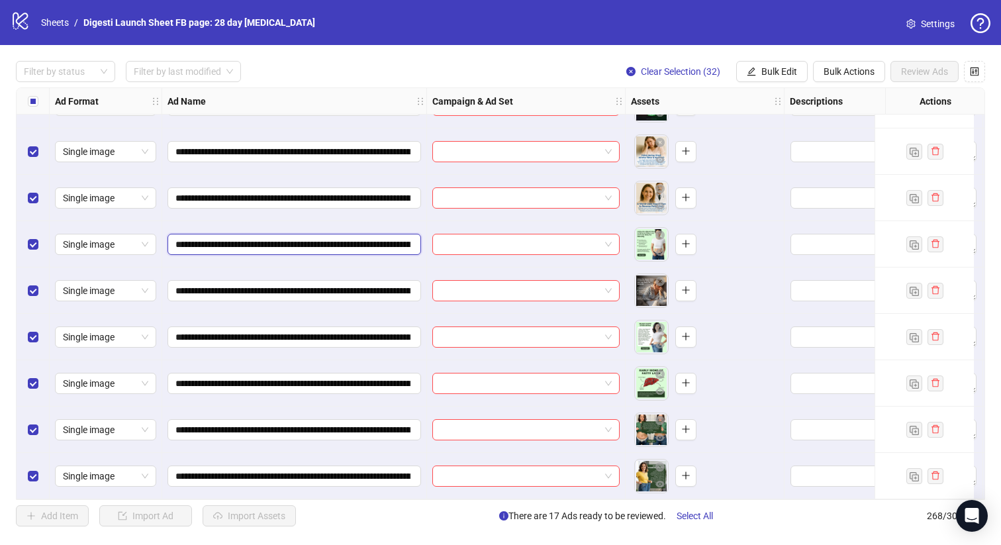
click at [361, 241] on input "**********" at bounding box center [292, 244] width 235 height 15
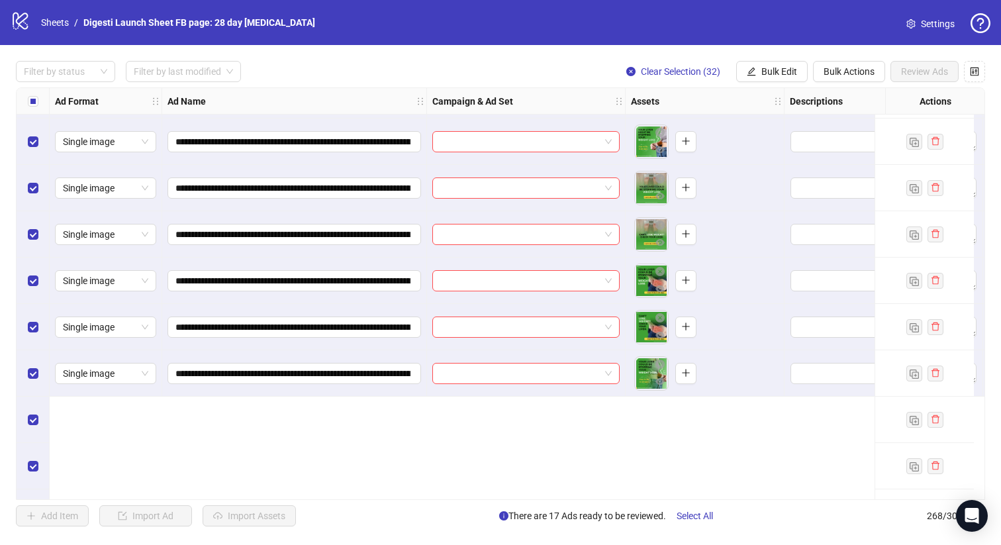
scroll to position [10805, 0]
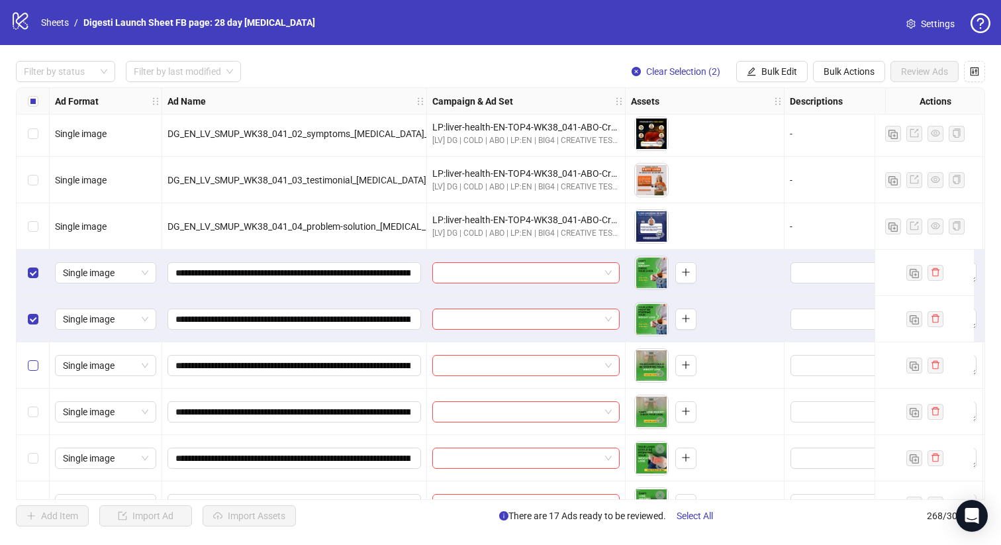
click at [30, 358] on label "Select row 239" at bounding box center [33, 365] width 11 height 15
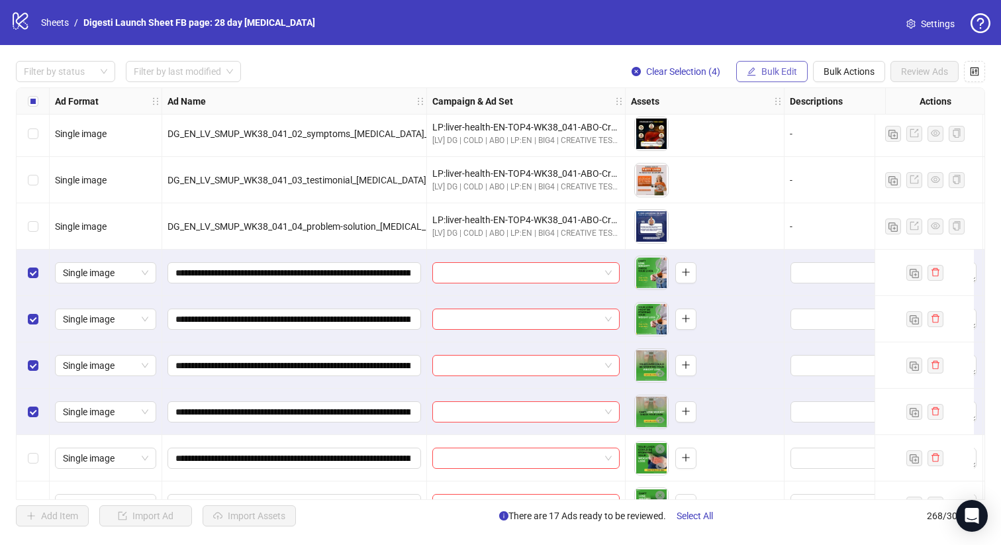
click at [762, 71] on span "Bulk Edit" at bounding box center [780, 71] width 36 height 11
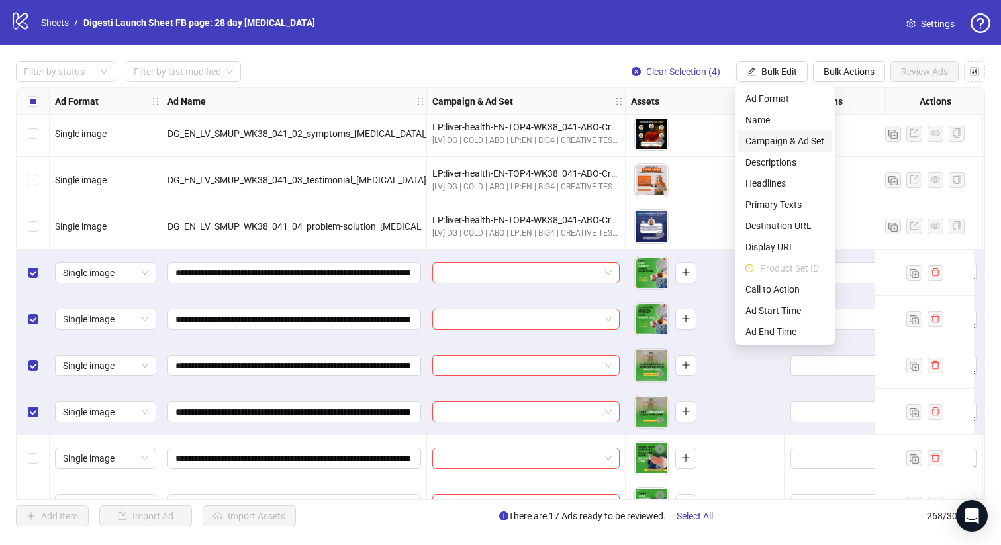
click at [779, 140] on span "Campaign & Ad Set" at bounding box center [785, 141] width 79 height 15
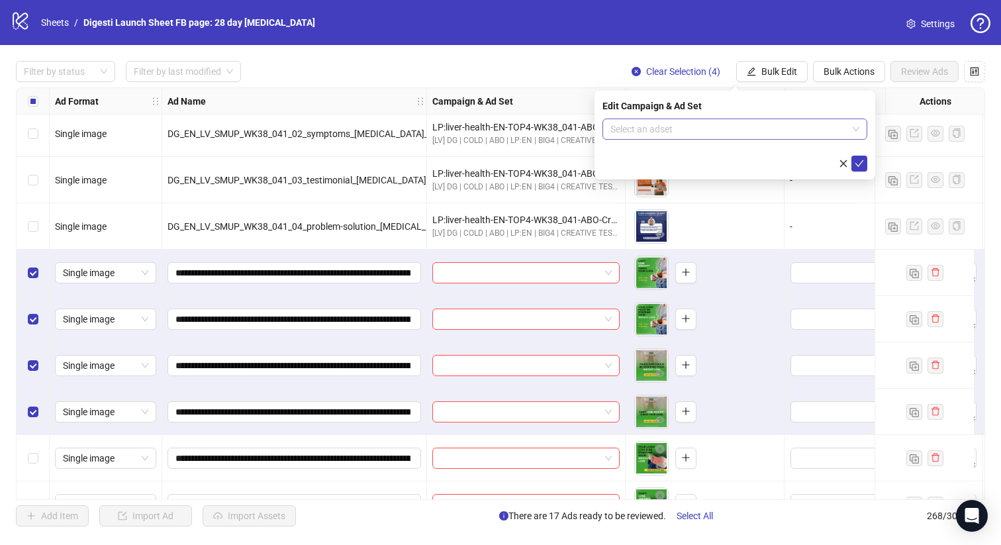
click at [673, 125] on input "search" at bounding box center [729, 129] width 237 height 20
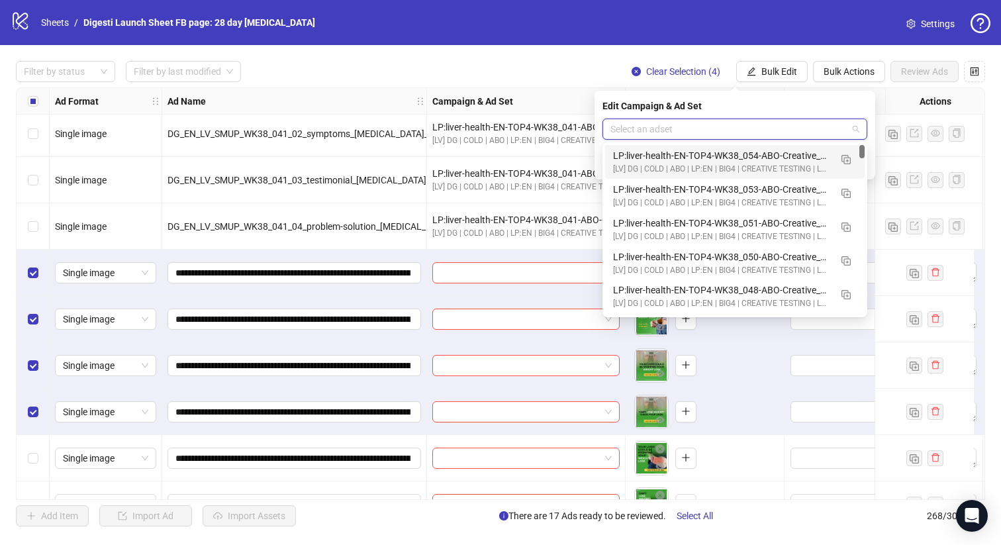
paste input "**********"
type input "**********"
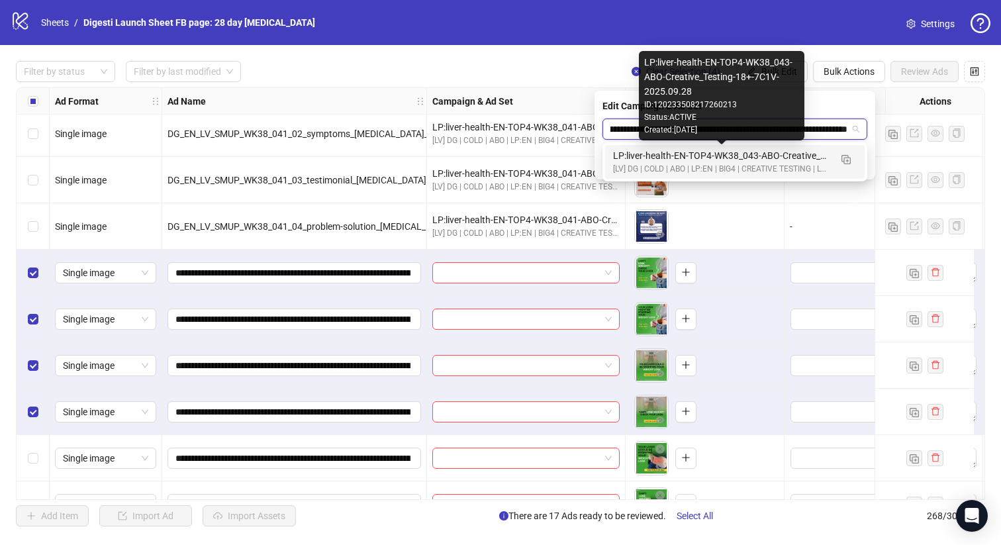
click at [663, 164] on div "[LV] DG | COLD | ABO | LP:EN | BIG4 | CREATIVE TESTING | LP: TRIAL | [DATE] DND" at bounding box center [721, 169] width 217 height 13
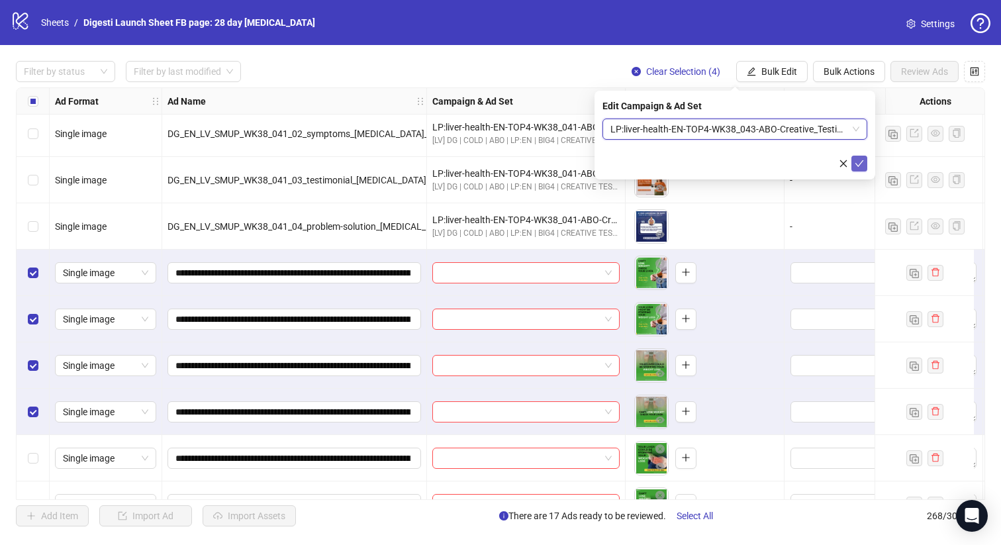
click at [864, 164] on button "submit" at bounding box center [860, 164] width 16 height 16
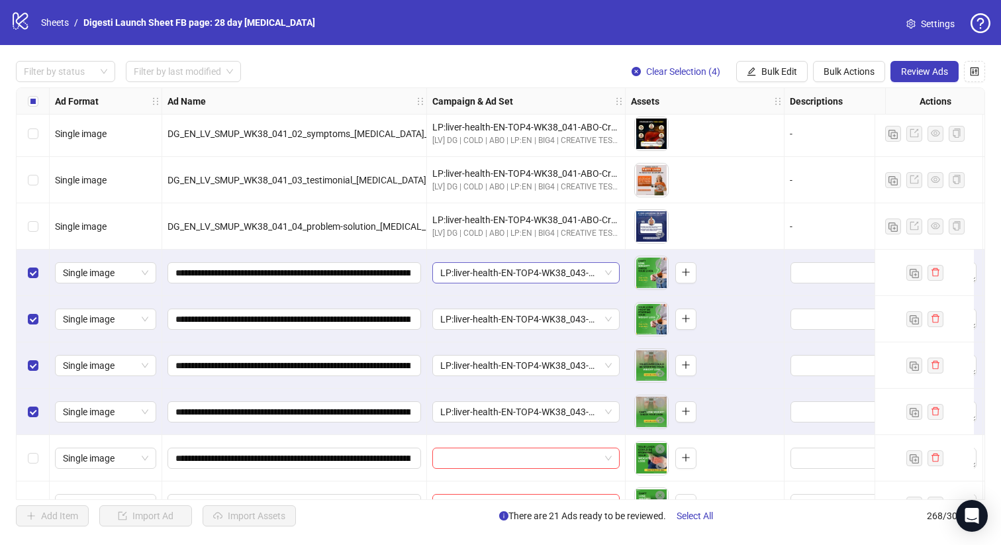
click at [567, 269] on span "LP:liver-health-EN-TOP4-WK38_043-ABO-Creative_Testing-18+-7C1V-2025.09.28" at bounding box center [526, 273] width 172 height 20
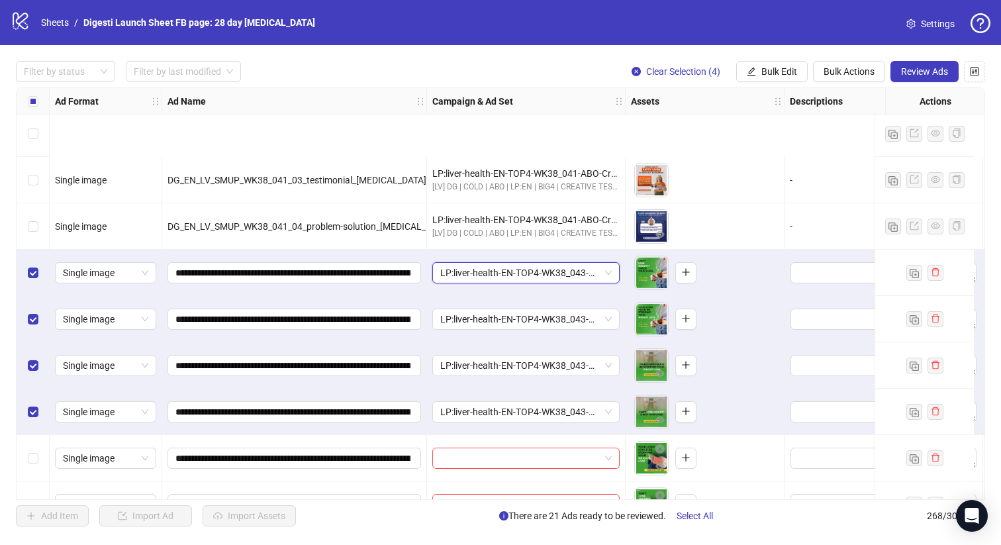
scroll to position [10963, 0]
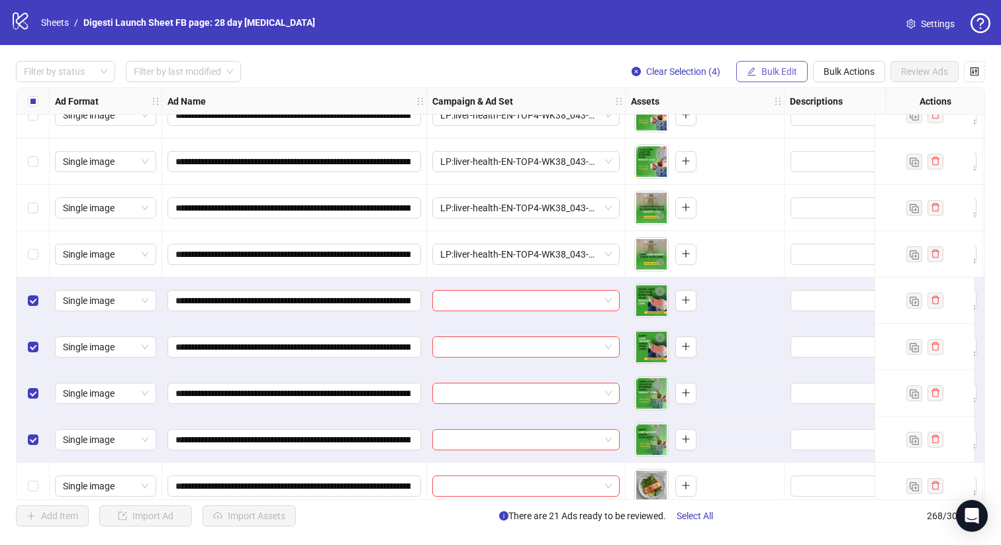
click at [778, 65] on button "Bulk Edit" at bounding box center [772, 71] width 72 height 21
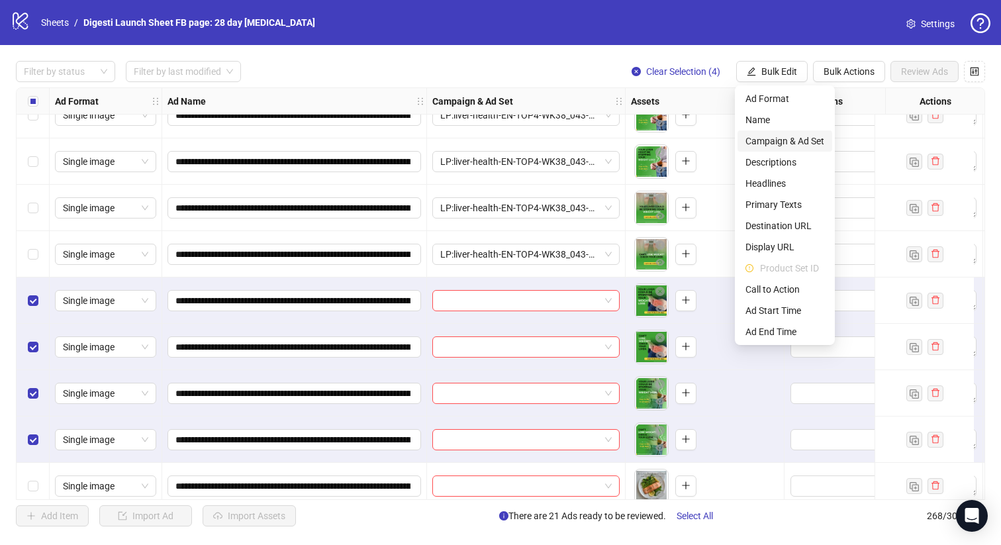
click at [763, 144] on span "Campaign & Ad Set" at bounding box center [785, 141] width 79 height 15
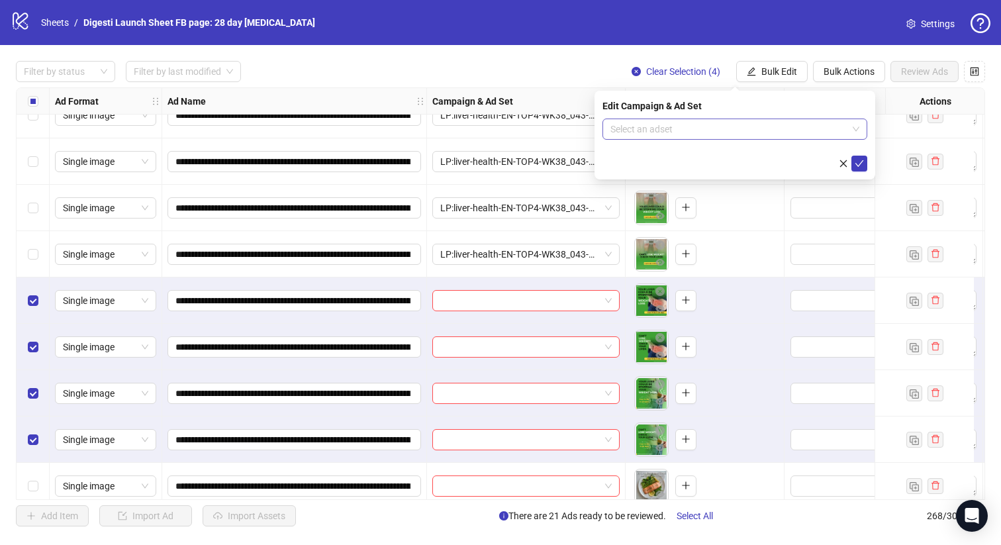
click at [648, 130] on input "search" at bounding box center [729, 129] width 237 height 20
paste input "**********"
type input "**********"
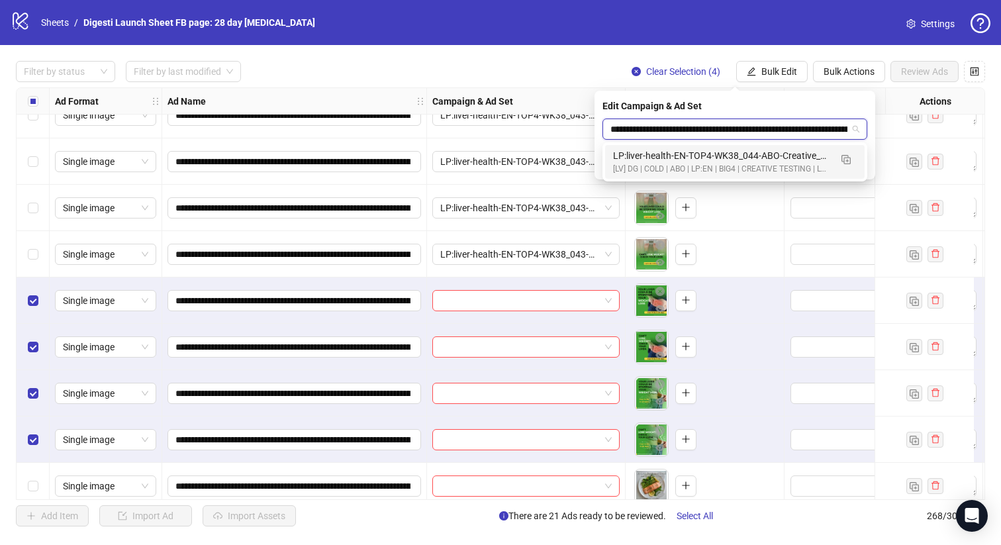
scroll to position [0, 91]
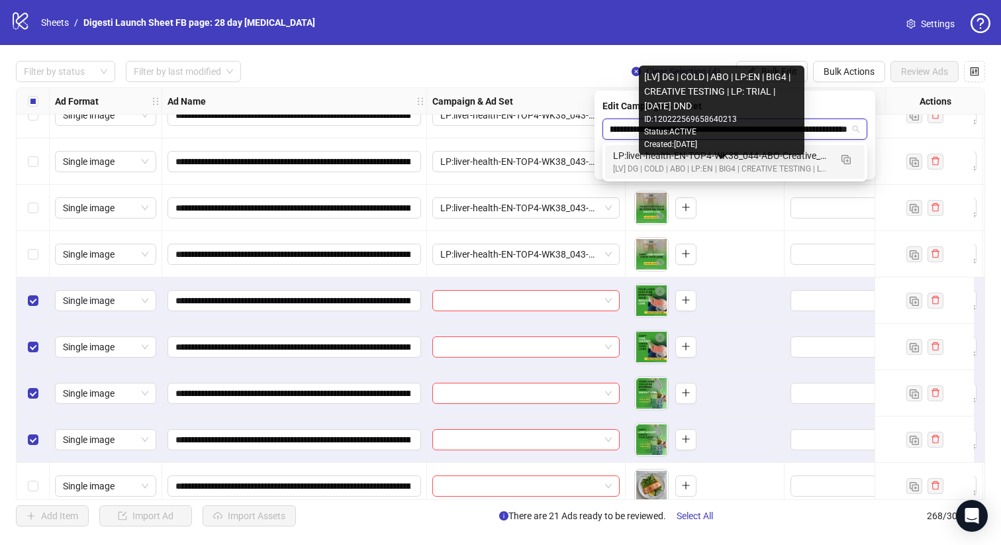
click at [670, 167] on div "[LV] DG | COLD | ABO | LP:EN | BIG4 | CREATIVE TESTING | LP: TRIAL | [DATE] DND" at bounding box center [721, 169] width 217 height 13
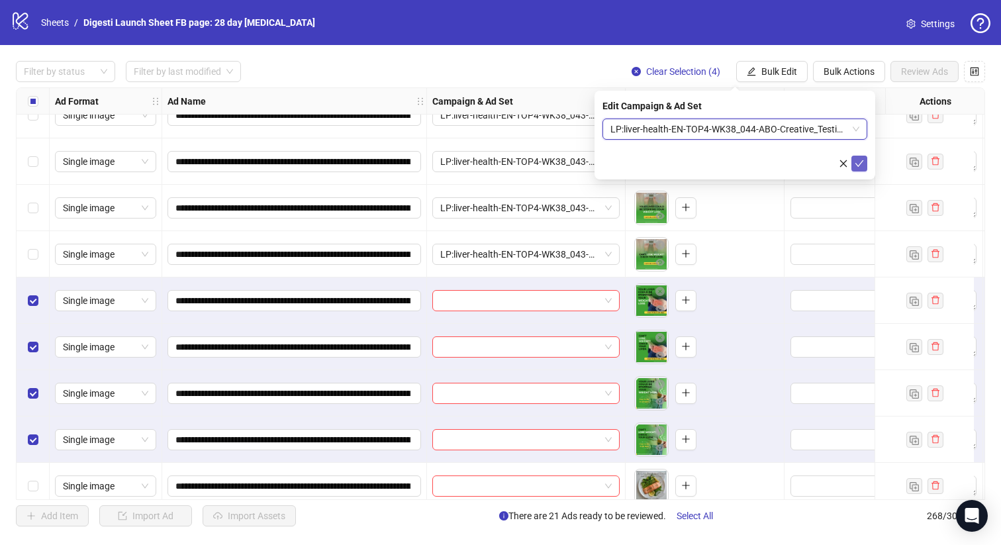
click at [860, 166] on icon "check" at bounding box center [859, 163] width 9 height 9
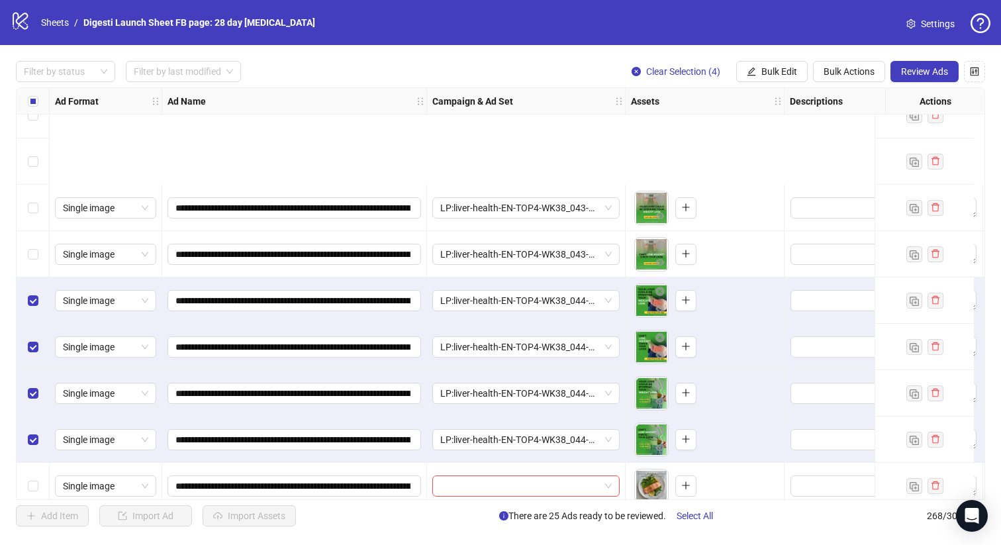
scroll to position [11142, 0]
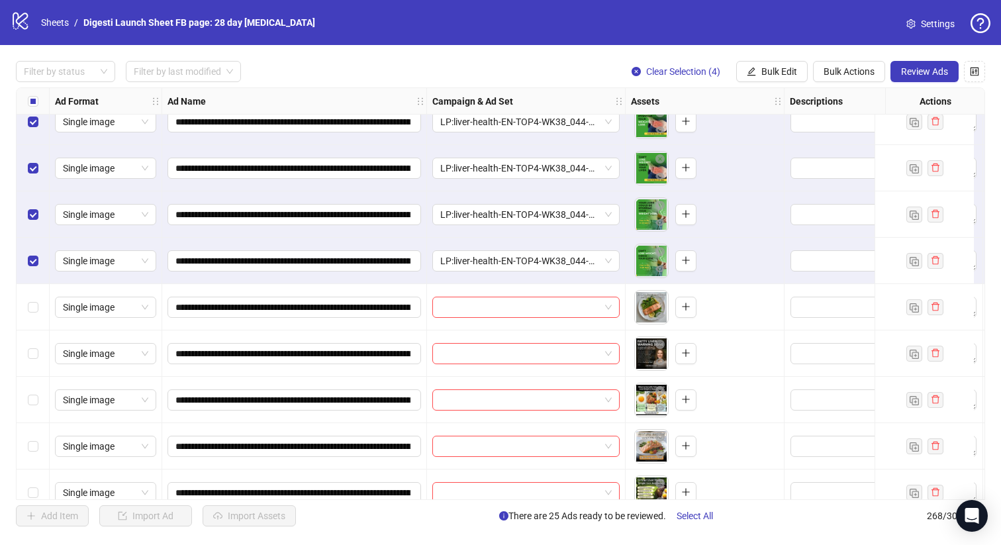
click at [25, 100] on div "Select all rows" at bounding box center [33, 101] width 33 height 26
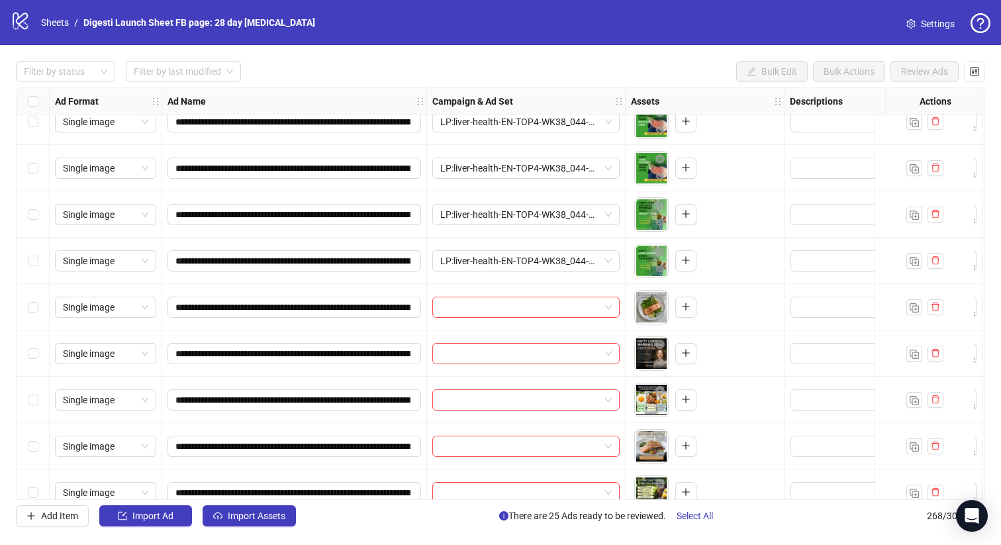
click at [40, 305] on div "Select row 245" at bounding box center [33, 307] width 33 height 46
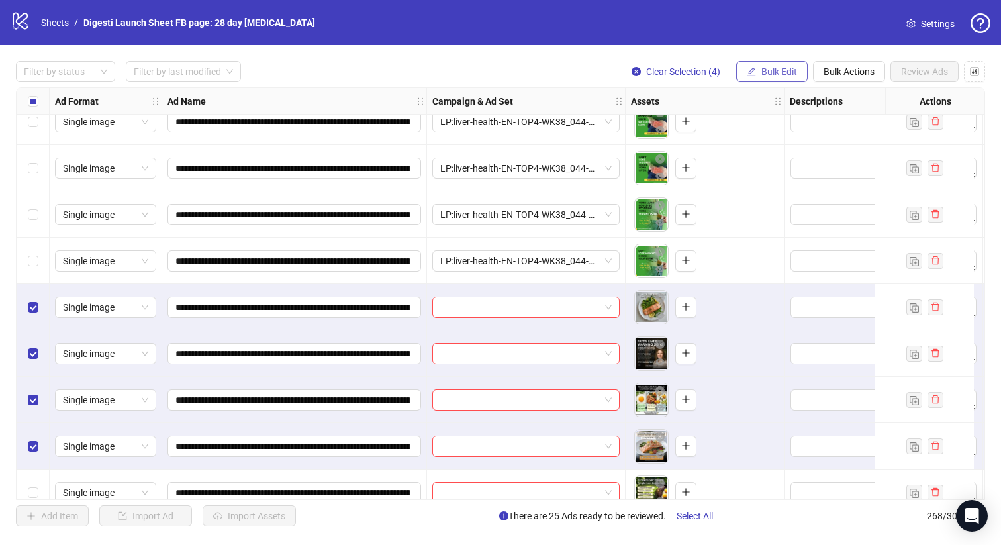
click at [760, 74] on button "Bulk Edit" at bounding box center [772, 71] width 72 height 21
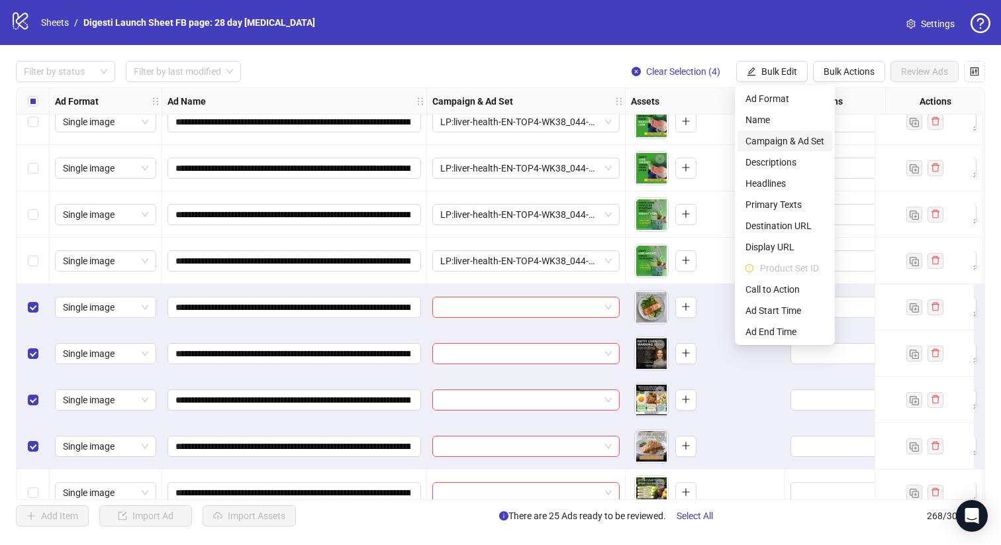
click at [782, 139] on span "Campaign & Ad Set" at bounding box center [785, 141] width 79 height 15
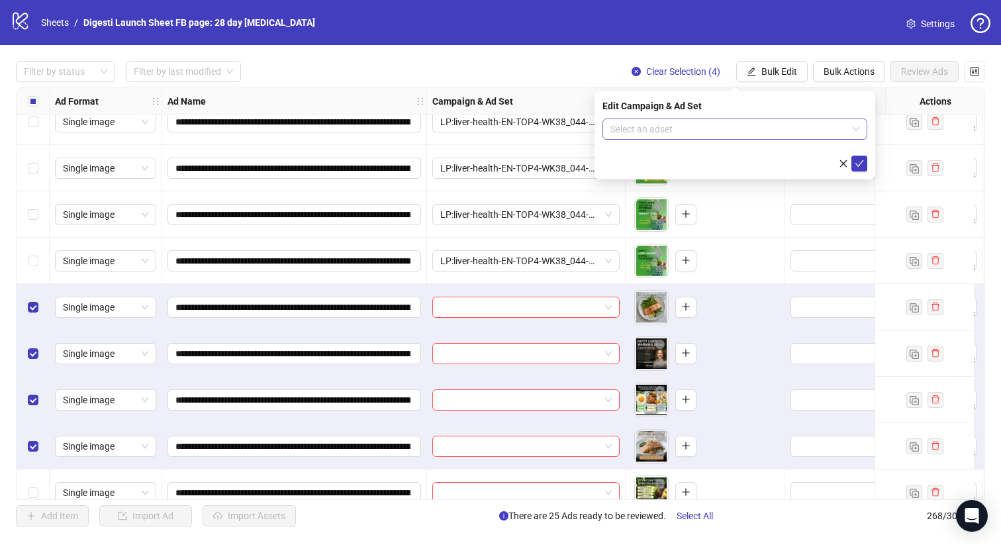
click at [652, 130] on input "search" at bounding box center [729, 129] width 237 height 20
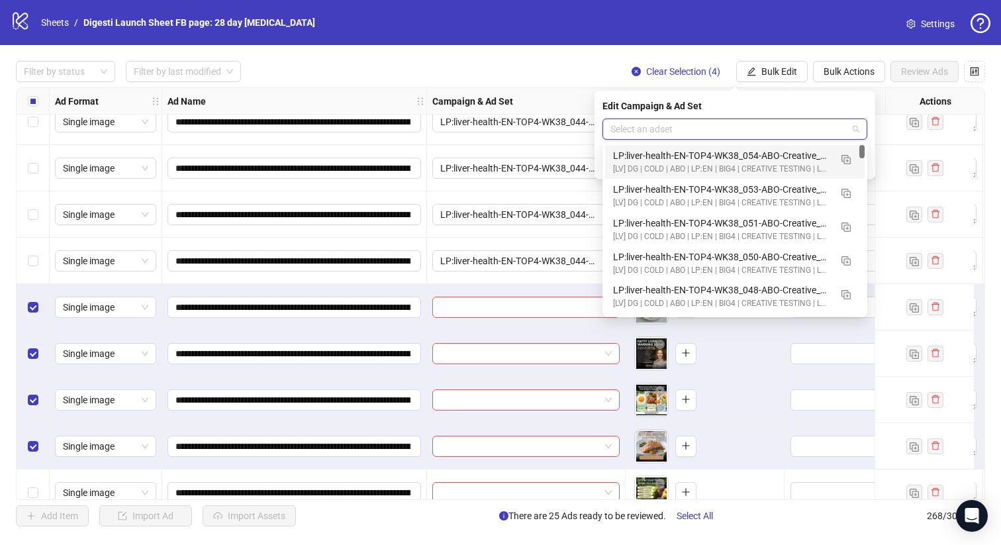
paste input "**********"
type input "**********"
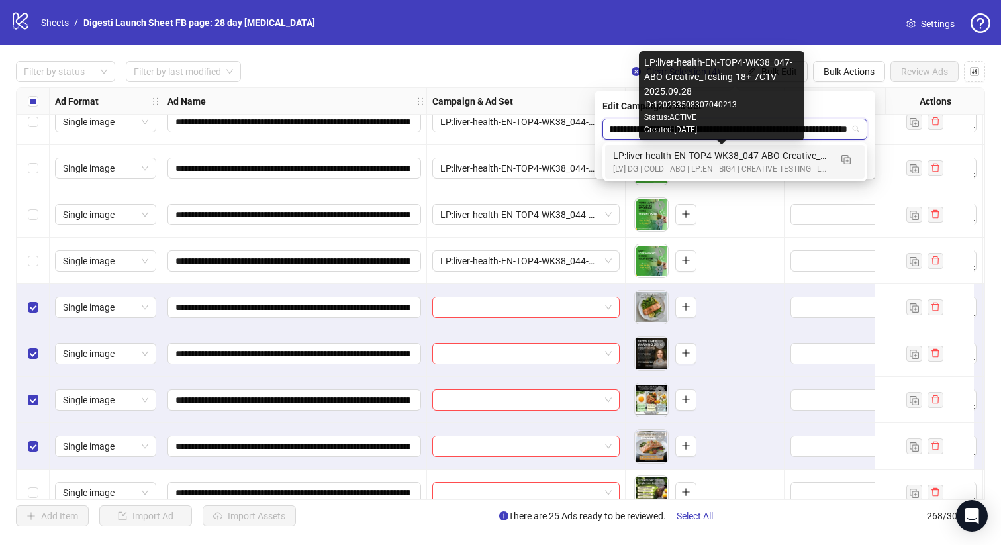
click at [700, 164] on div "[LV] DG | COLD | ABO | LP:EN | BIG4 | CREATIVE TESTING | LP: TRIAL | [DATE] DND" at bounding box center [721, 169] width 217 height 13
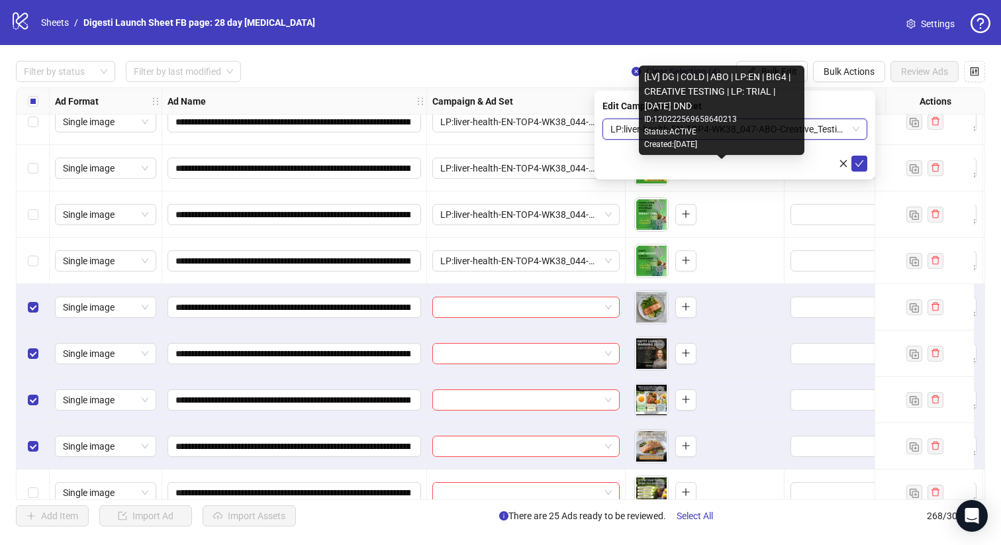
scroll to position [0, 0]
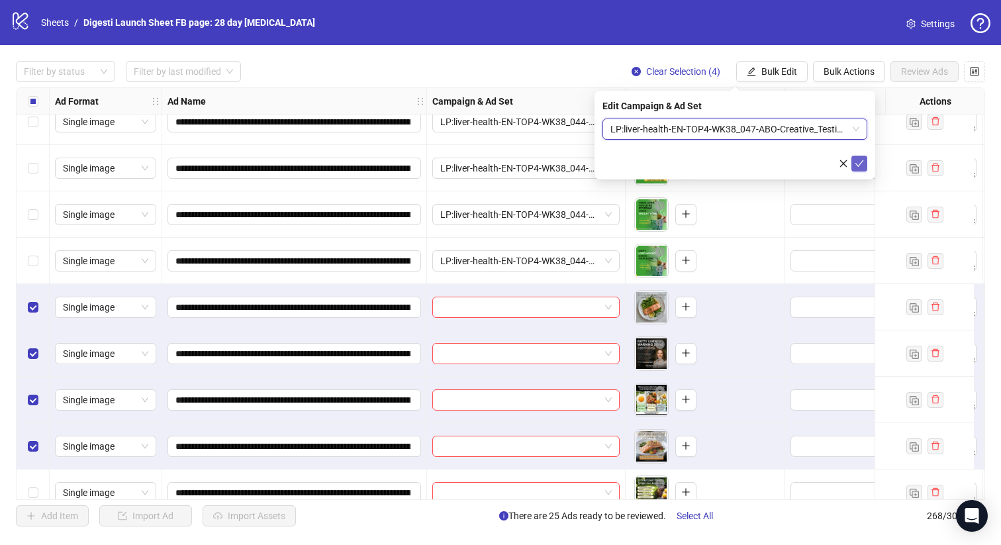
click at [866, 165] on button "submit" at bounding box center [860, 164] width 16 height 16
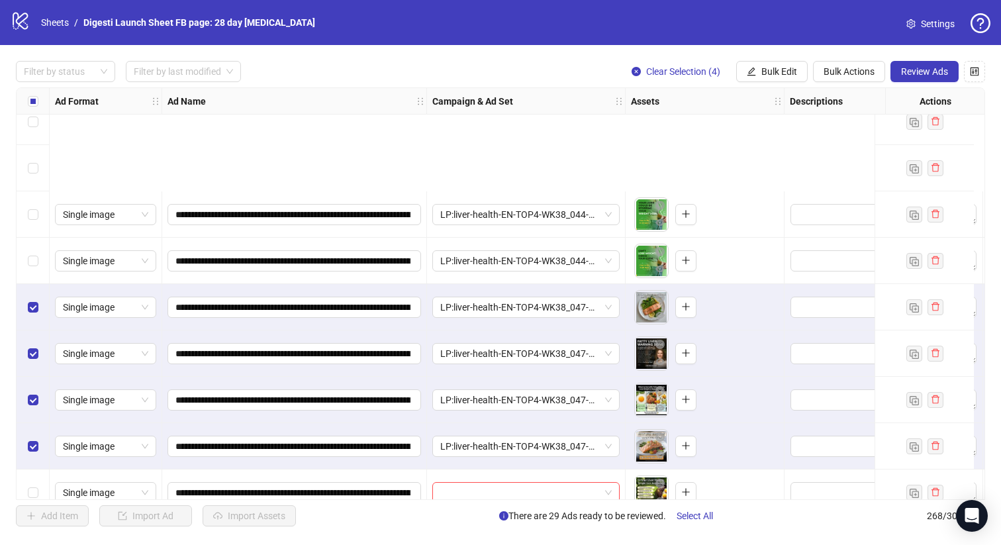
scroll to position [11323, 0]
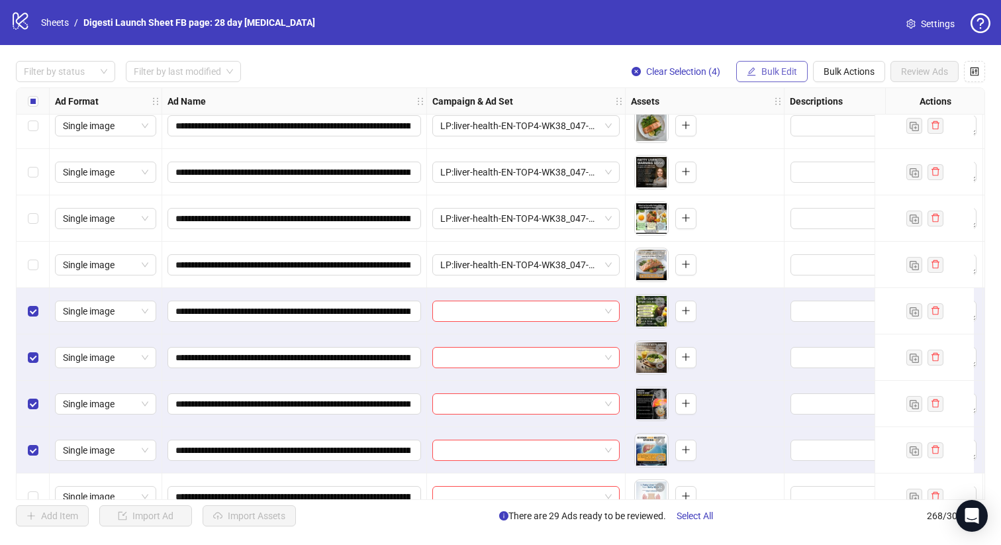
click at [791, 75] on span "Bulk Edit" at bounding box center [780, 71] width 36 height 11
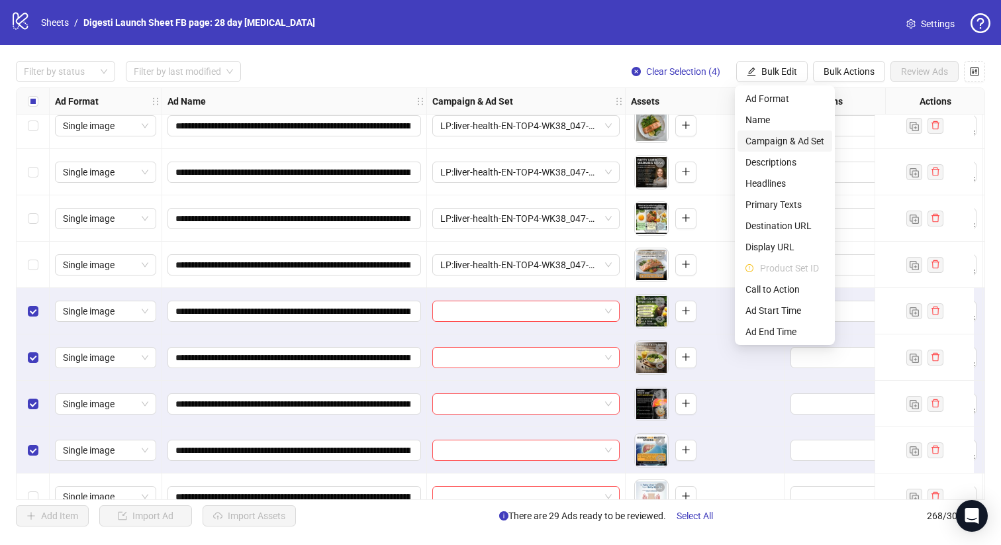
click at [791, 140] on span "Campaign & Ad Set" at bounding box center [785, 141] width 79 height 15
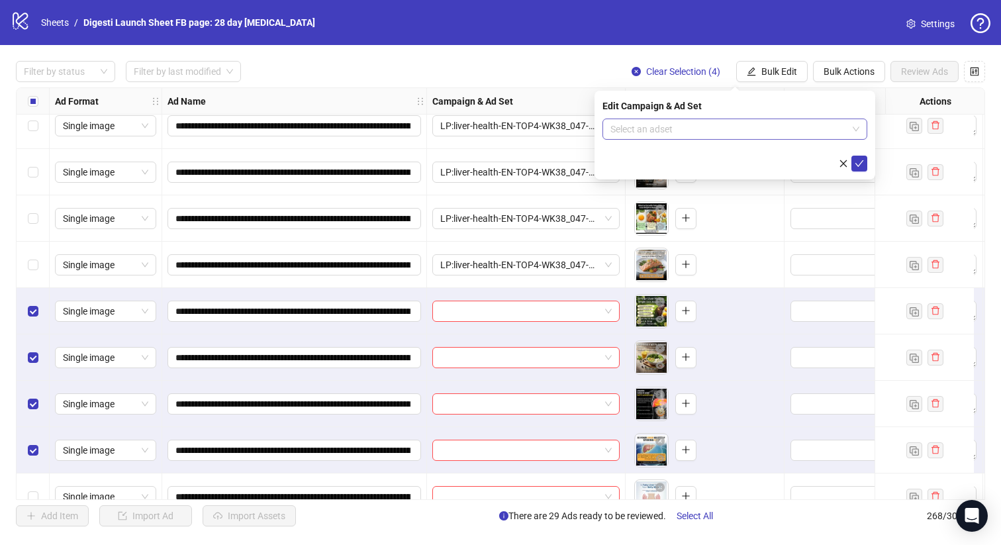
click at [633, 125] on input "search" at bounding box center [729, 129] width 237 height 20
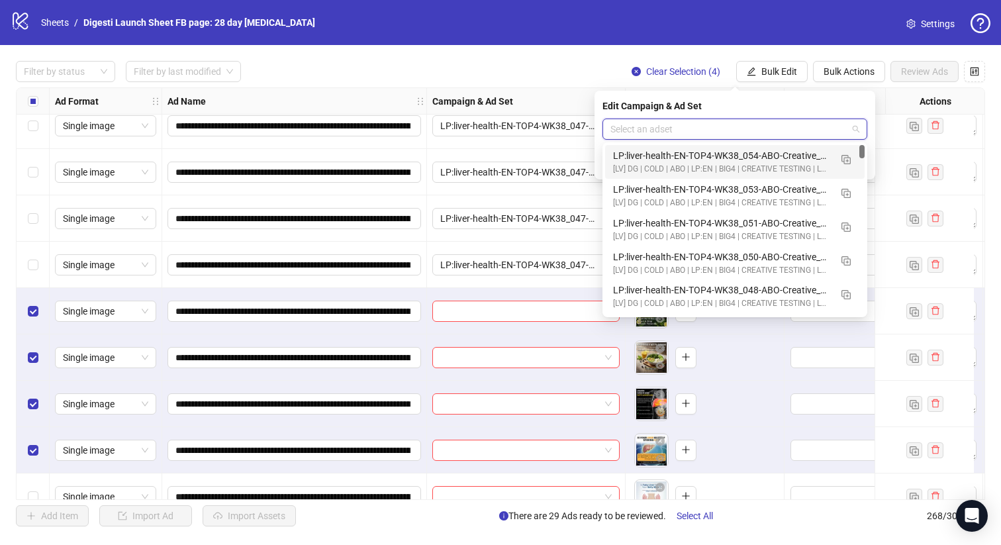
paste input "**********"
type input "**********"
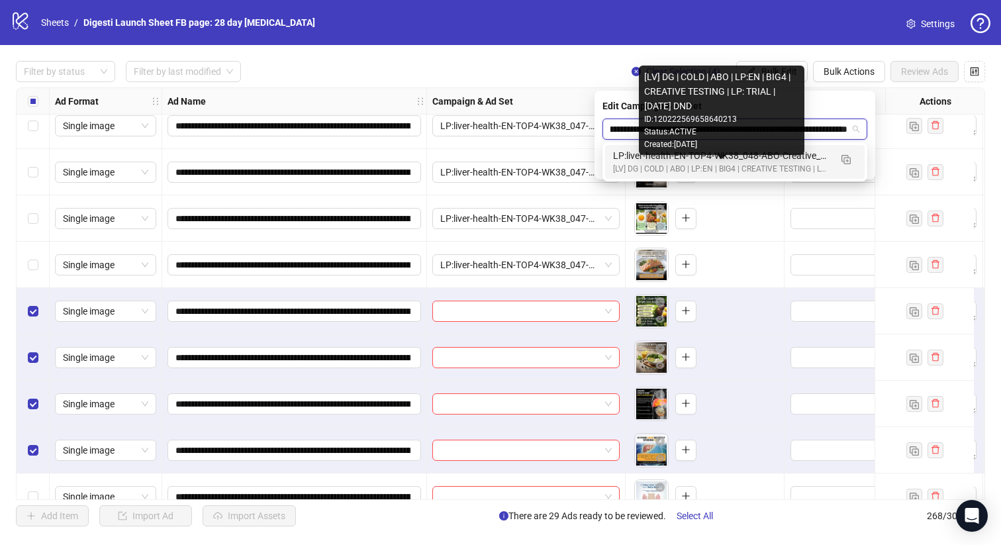
click at [723, 166] on div "[LV] DG | COLD | ABO | LP:EN | BIG4 | CREATIVE TESTING | LP: TRIAL | [DATE] DND" at bounding box center [721, 169] width 217 height 13
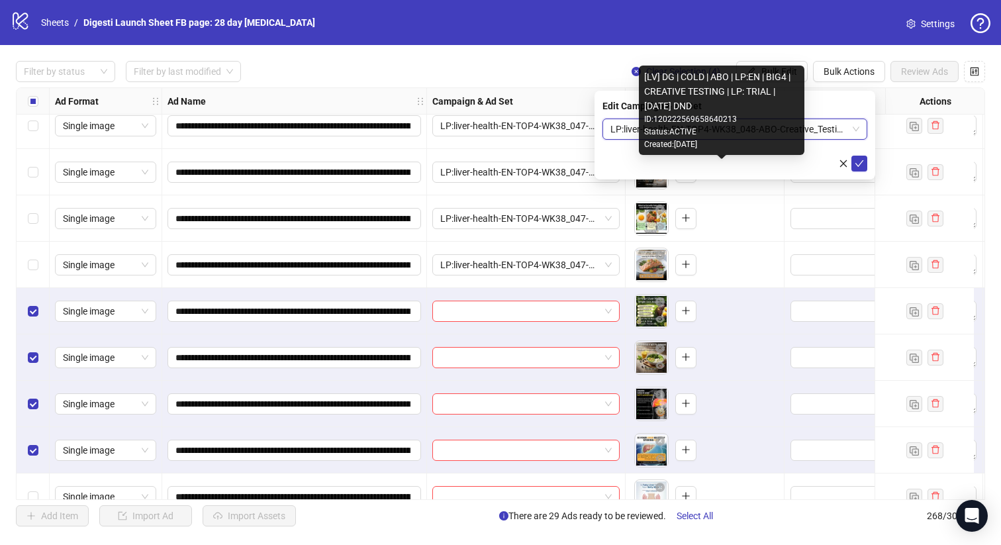
scroll to position [0, 0]
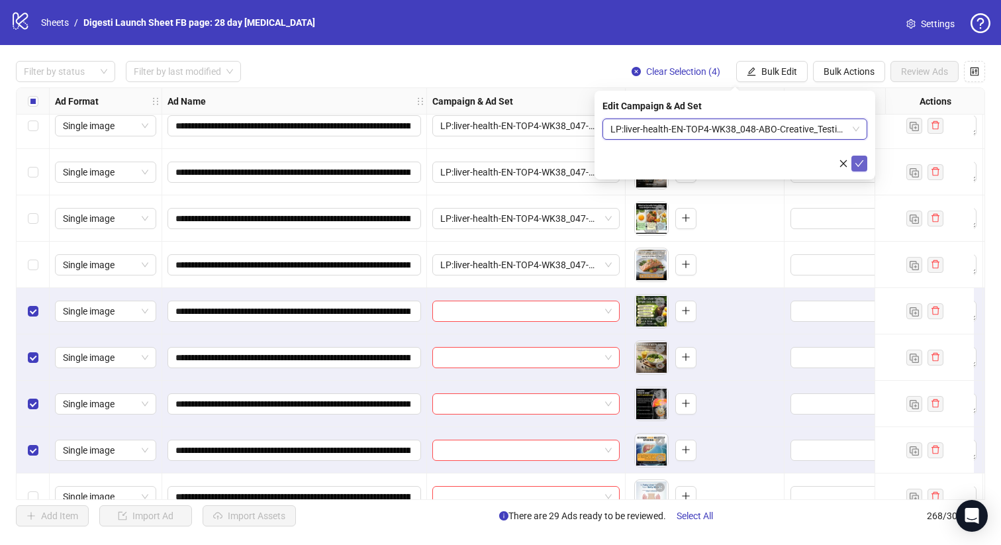
click at [862, 162] on icon "check" at bounding box center [859, 163] width 9 height 9
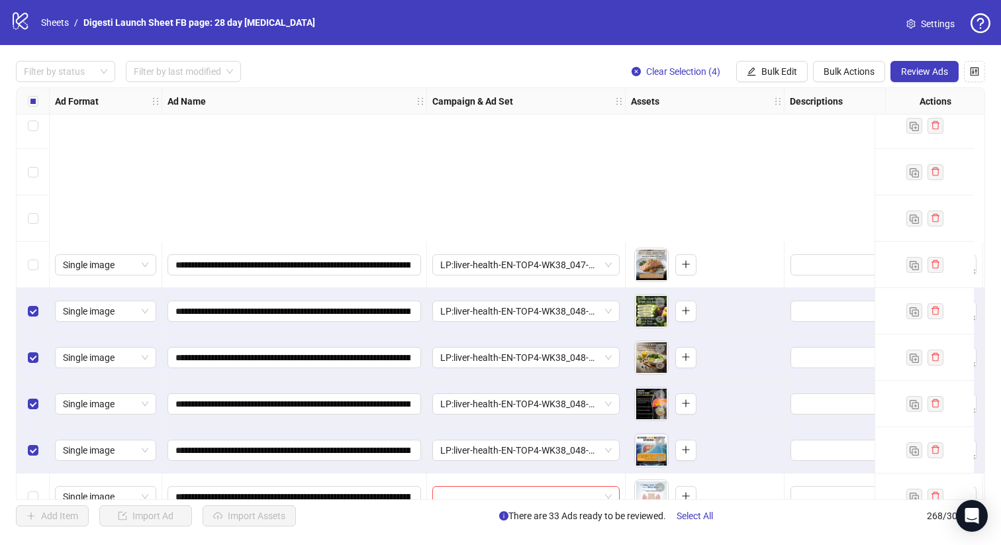
scroll to position [11531, 0]
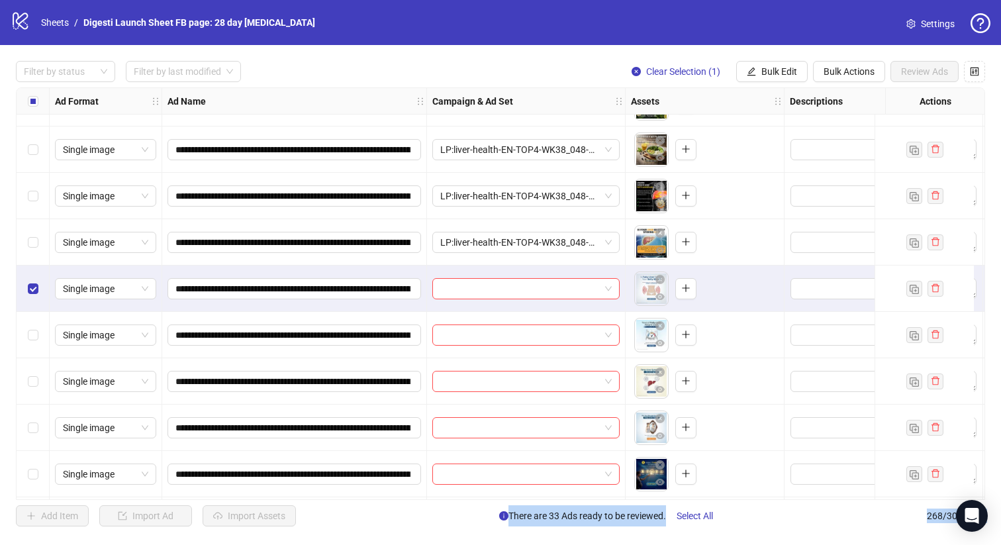
click at [37, 417] on div "Select row 256" at bounding box center [33, 428] width 33 height 46
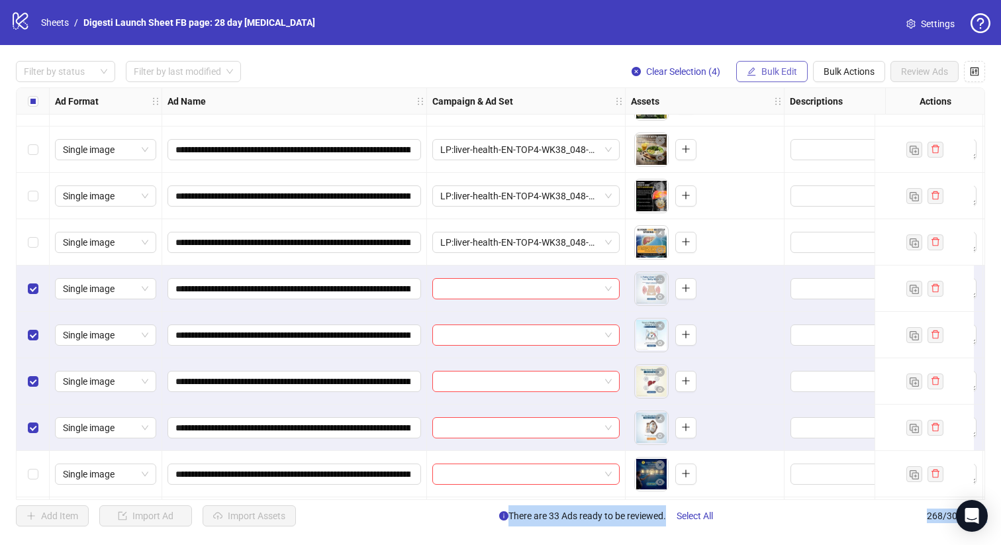
click at [803, 70] on button "Bulk Edit" at bounding box center [772, 71] width 72 height 21
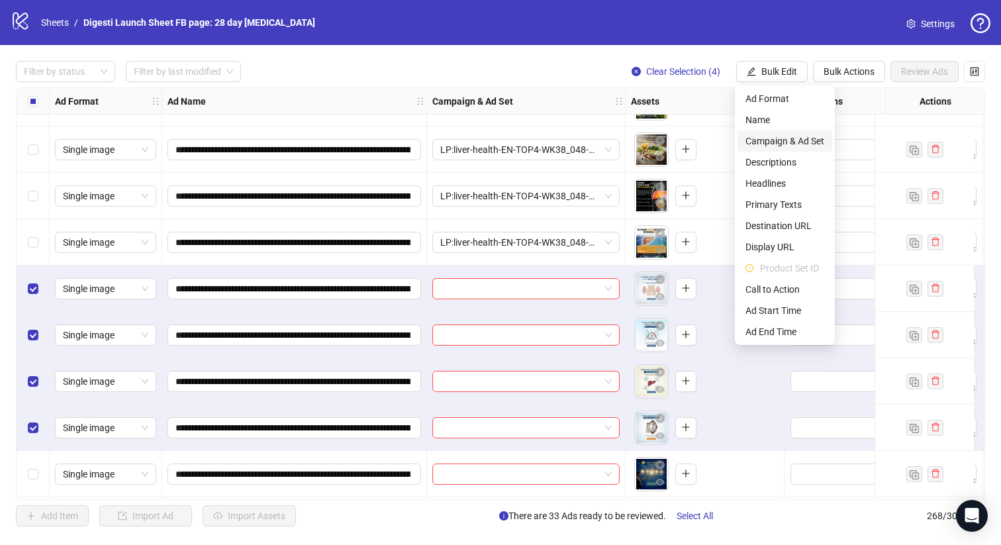
click at [755, 140] on span "Campaign & Ad Set" at bounding box center [785, 141] width 79 height 15
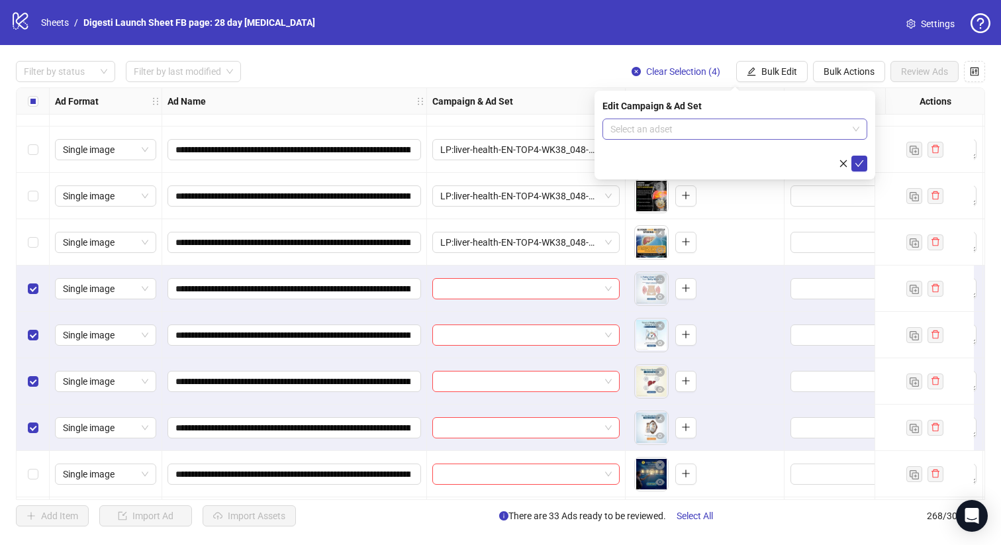
click at [636, 125] on input "search" at bounding box center [729, 129] width 237 height 20
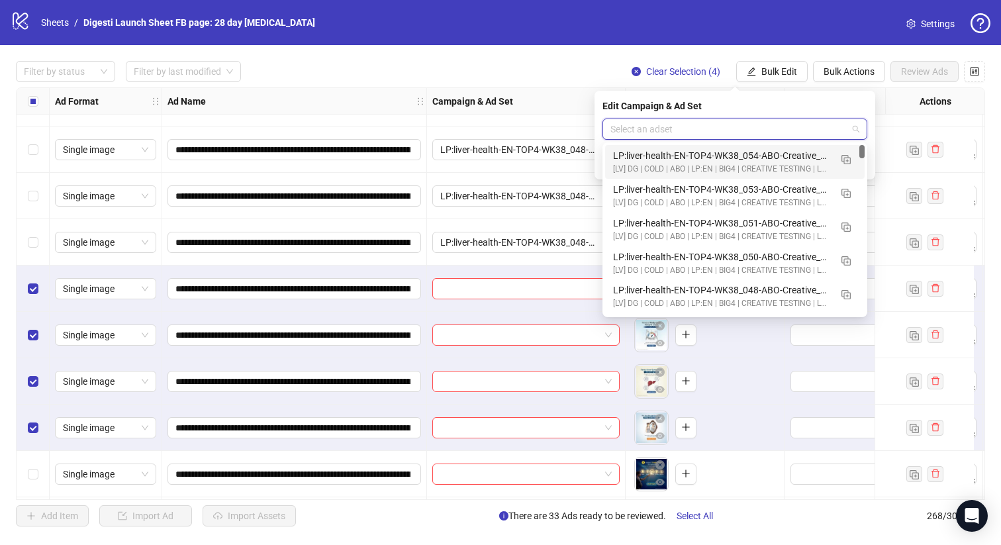
paste input "**********"
type input "**********"
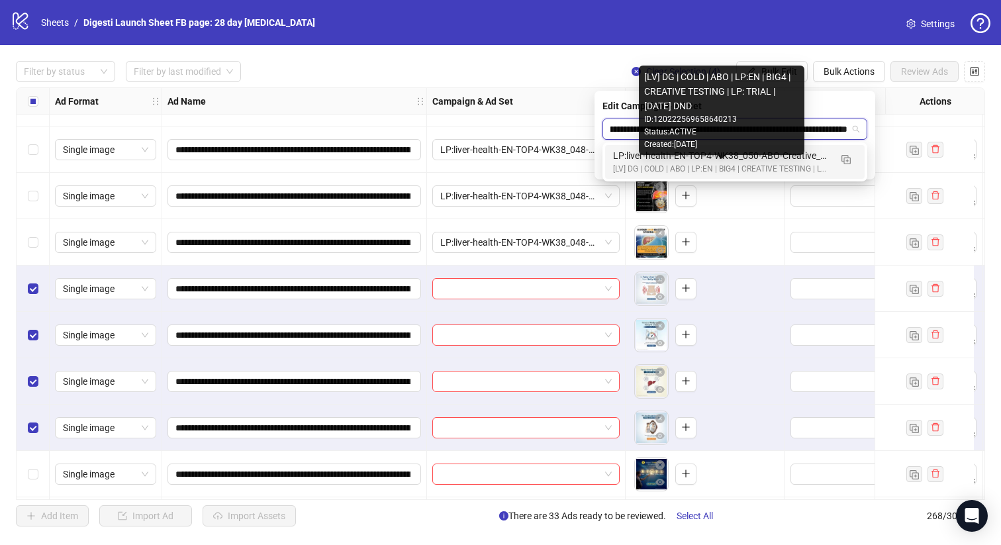
click at [693, 164] on div "[LV] DG | COLD | ABO | LP:EN | BIG4 | CREATIVE TESTING | LP: TRIAL | [DATE] DND" at bounding box center [721, 169] width 217 height 13
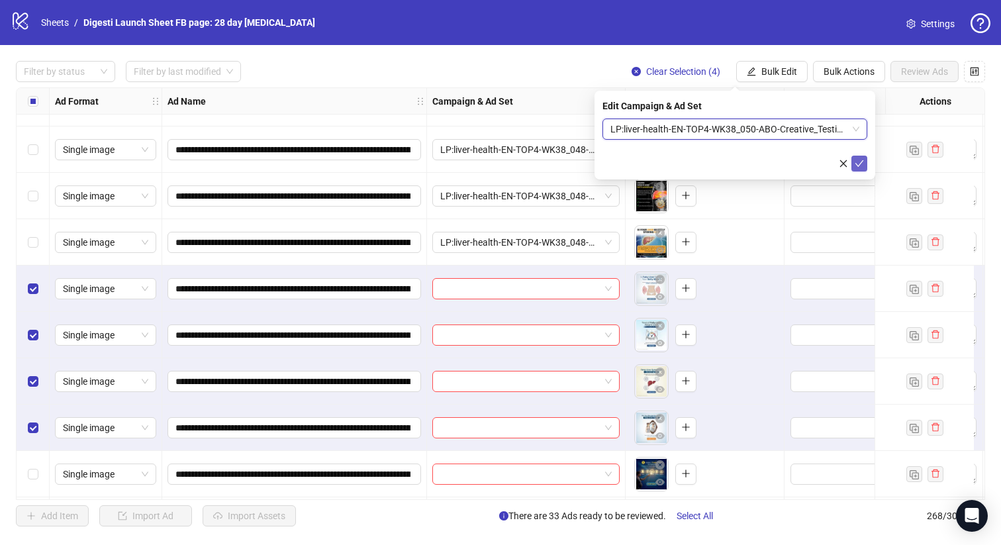
click at [862, 161] on icon "check" at bounding box center [860, 163] width 9 height 7
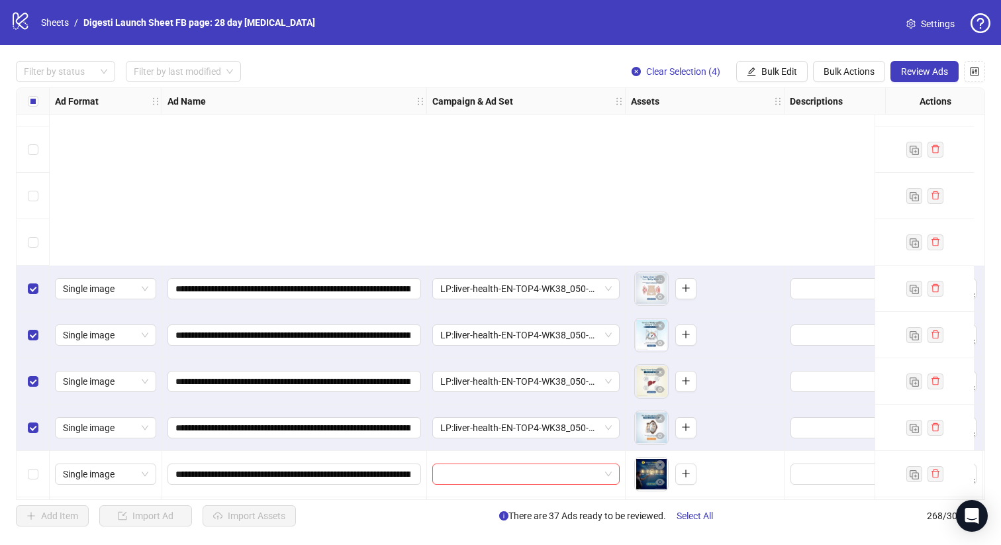
scroll to position [11762, 0]
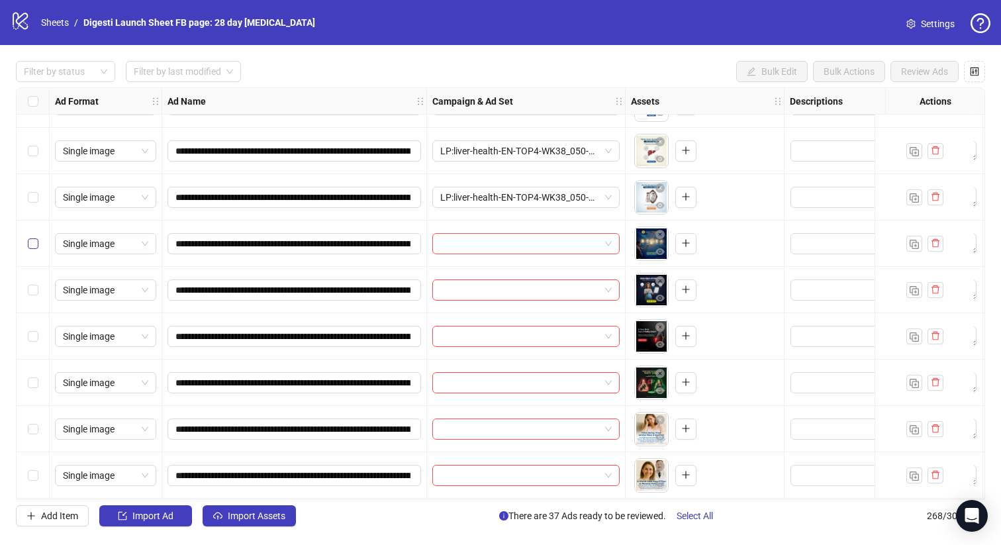
click at [35, 237] on label "Select row 257" at bounding box center [33, 243] width 11 height 15
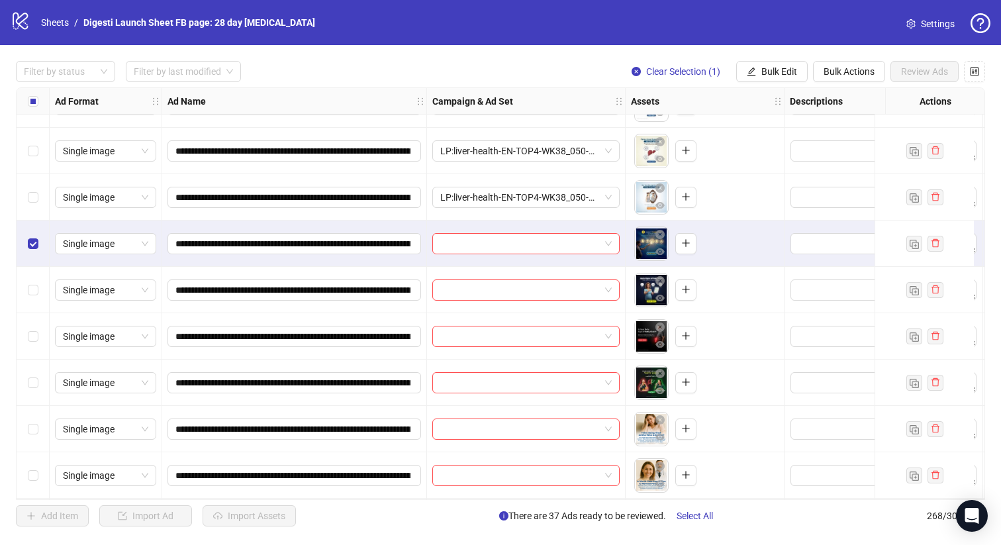
click at [40, 387] on div "Select row 260" at bounding box center [33, 383] width 33 height 46
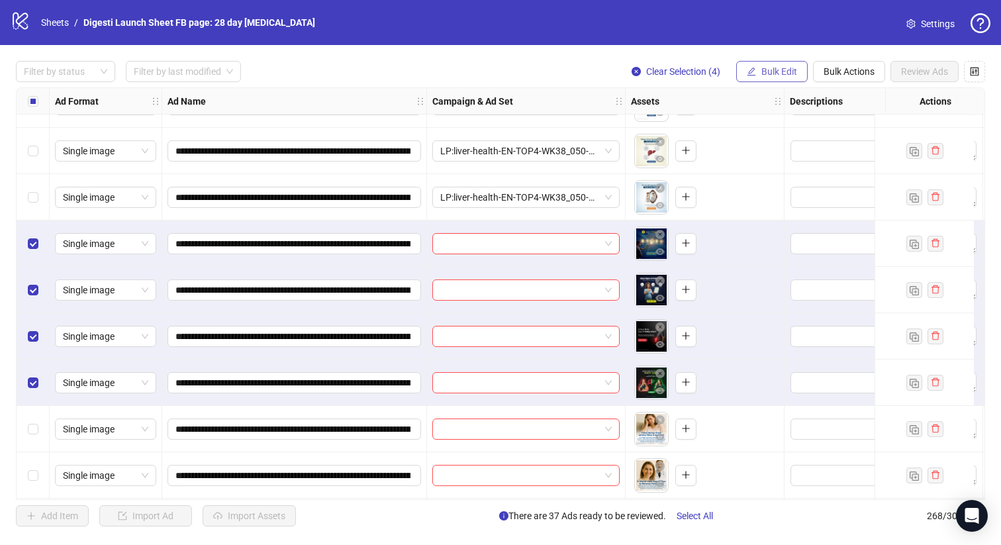
click at [781, 64] on button "Bulk Edit" at bounding box center [772, 71] width 72 height 21
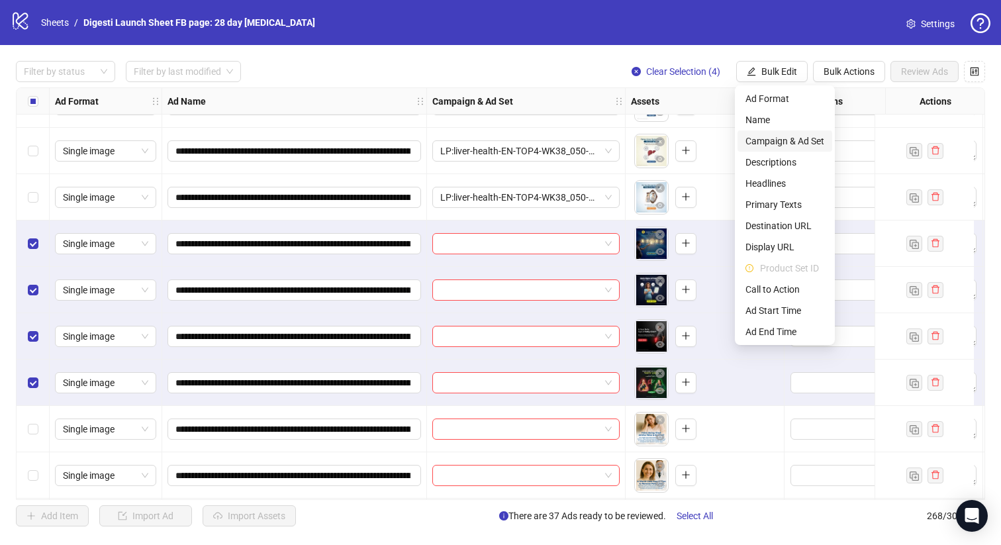
click at [758, 134] on span "Campaign & Ad Set" at bounding box center [785, 141] width 79 height 15
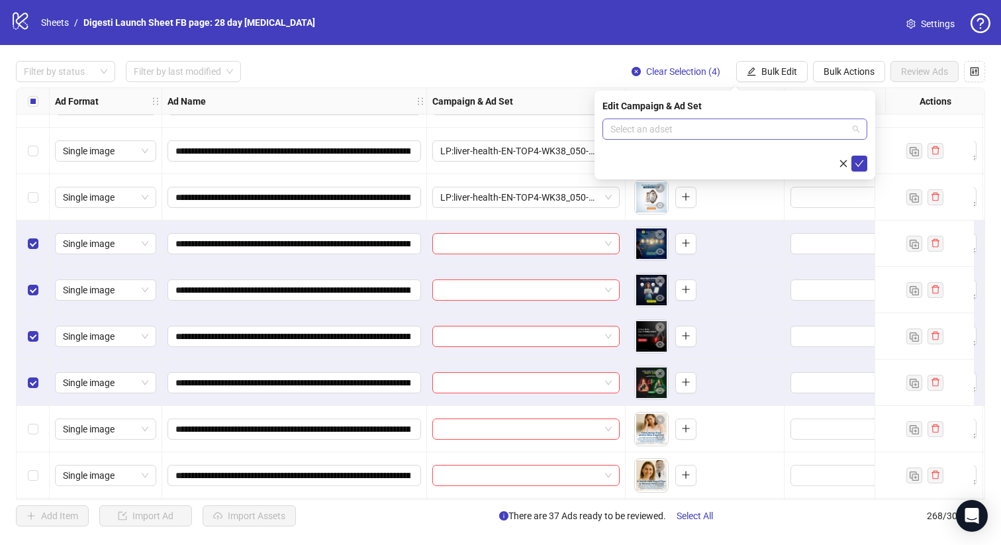
click at [641, 132] on input "search" at bounding box center [729, 129] width 237 height 20
paste input "**********"
type input "**********"
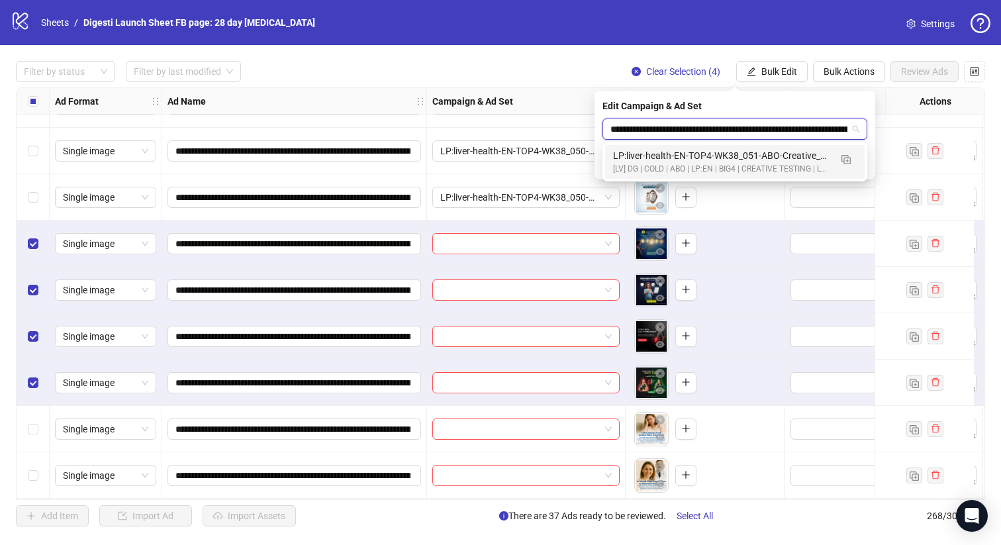
scroll to position [0, 91]
click at [676, 166] on div "[LV] DG | COLD | ABO | LP:EN | BIG4 | CREATIVE TESTING | LP: TRIAL | [DATE] DND" at bounding box center [721, 169] width 217 height 13
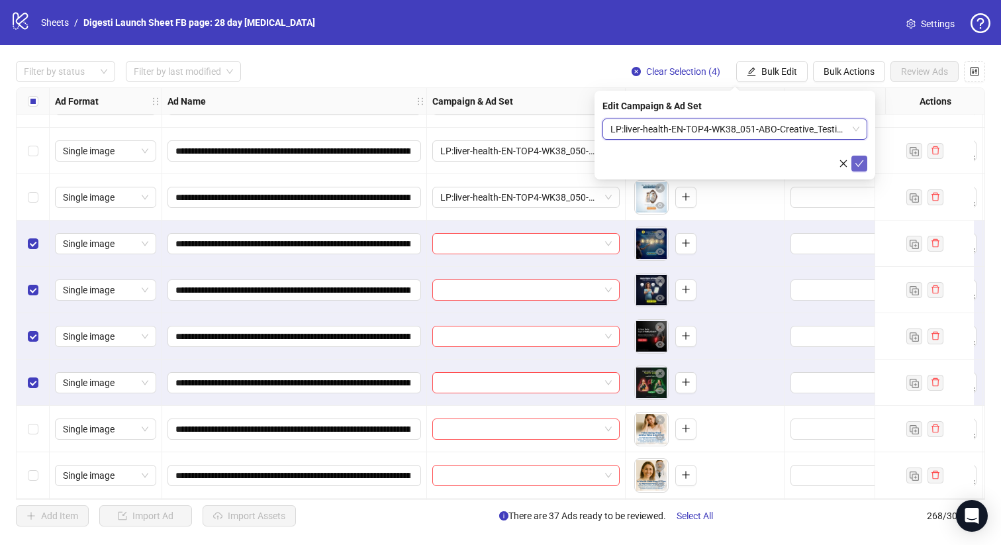
click at [862, 164] on icon "check" at bounding box center [859, 163] width 9 height 9
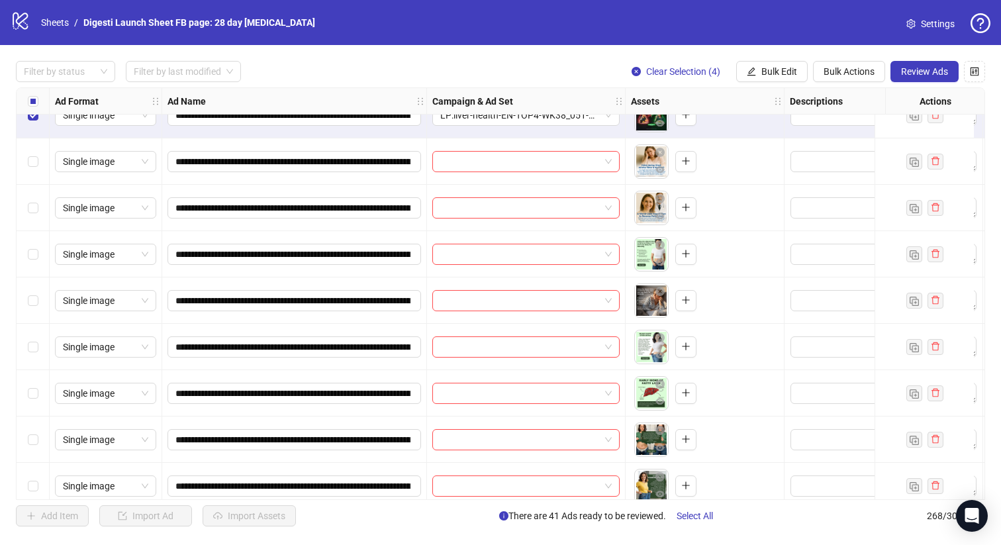
scroll to position [11977, 0]
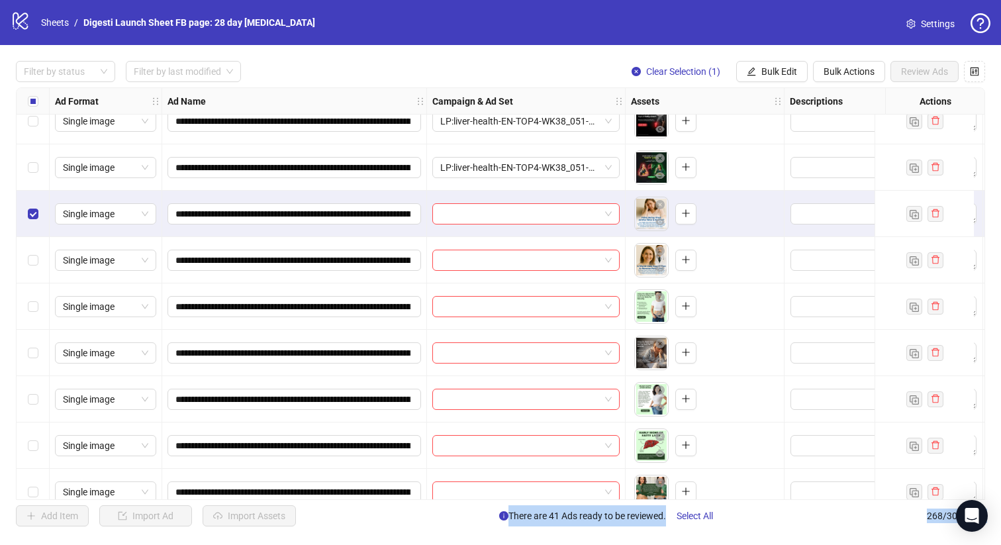
click at [42, 354] on div "Select row 264" at bounding box center [33, 353] width 33 height 46
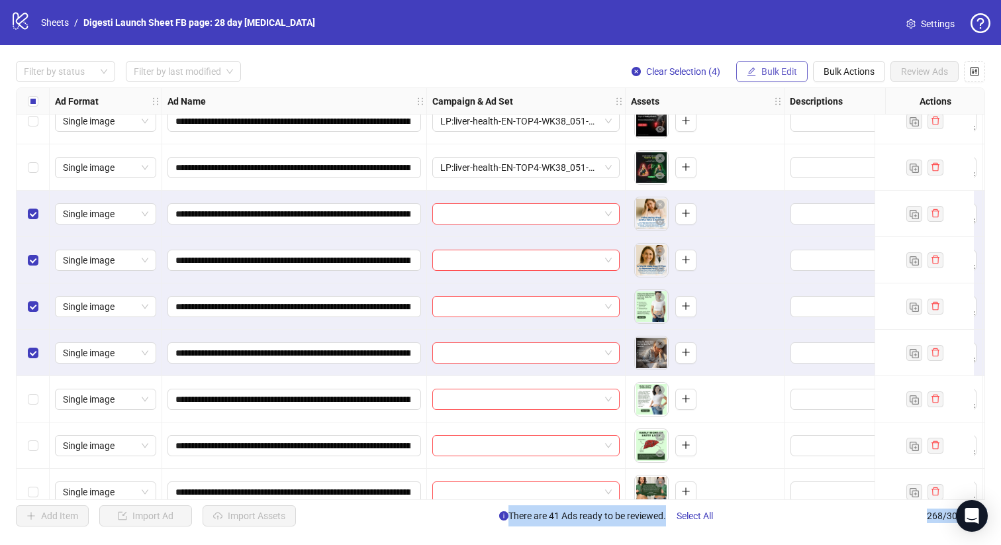
click at [762, 70] on span "Bulk Edit" at bounding box center [780, 71] width 36 height 11
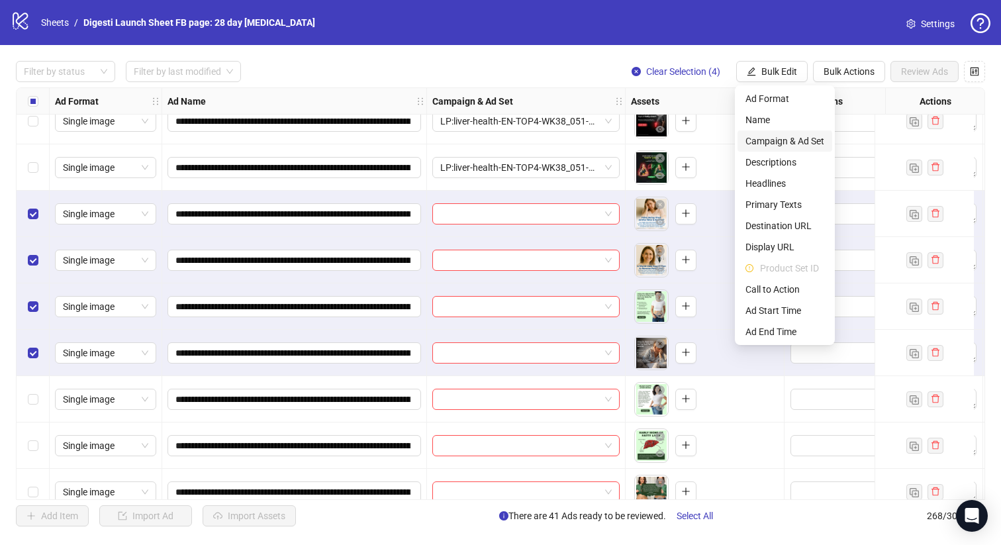
click at [754, 134] on span "Campaign & Ad Set" at bounding box center [785, 141] width 79 height 15
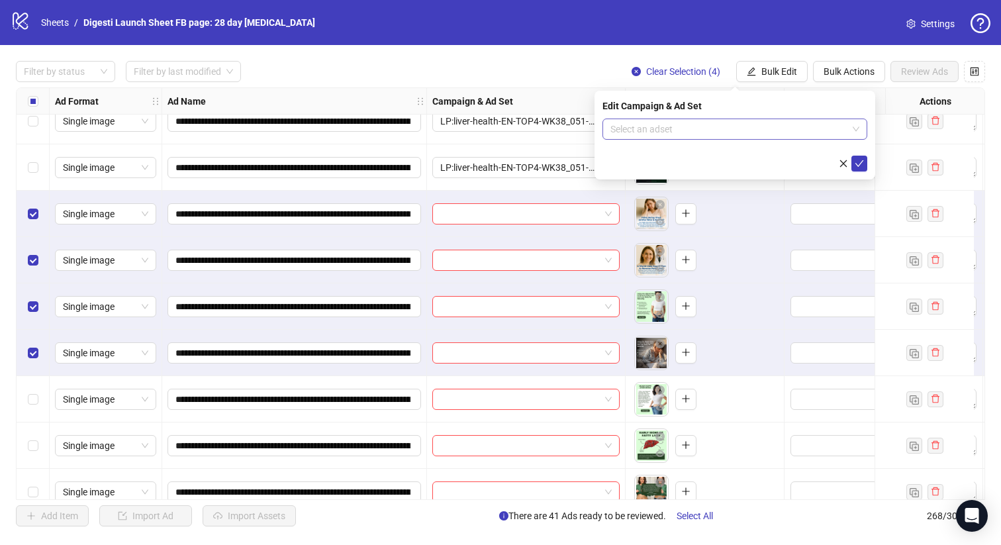
click at [652, 128] on input "search" at bounding box center [729, 129] width 237 height 20
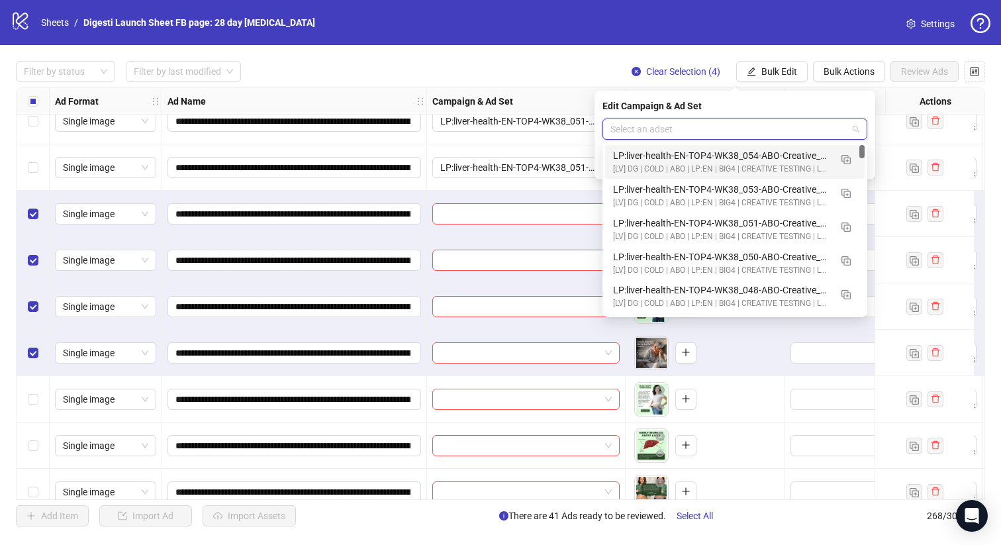
paste input "**********"
type input "**********"
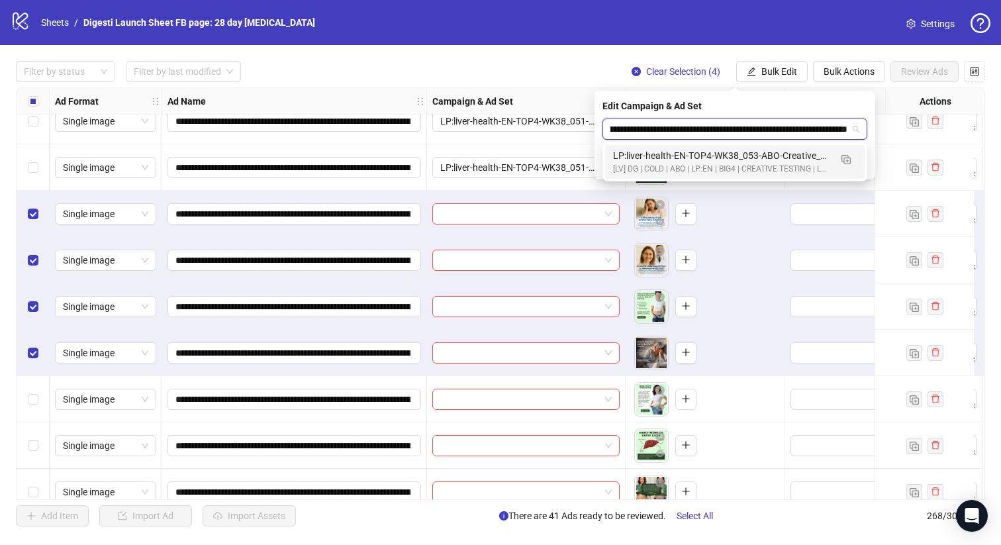
click at [689, 167] on div "[LV] DG | COLD | ABO | LP:EN | BIG4 | CREATIVE TESTING | LP: TRIAL | [DATE] DND" at bounding box center [721, 169] width 217 height 13
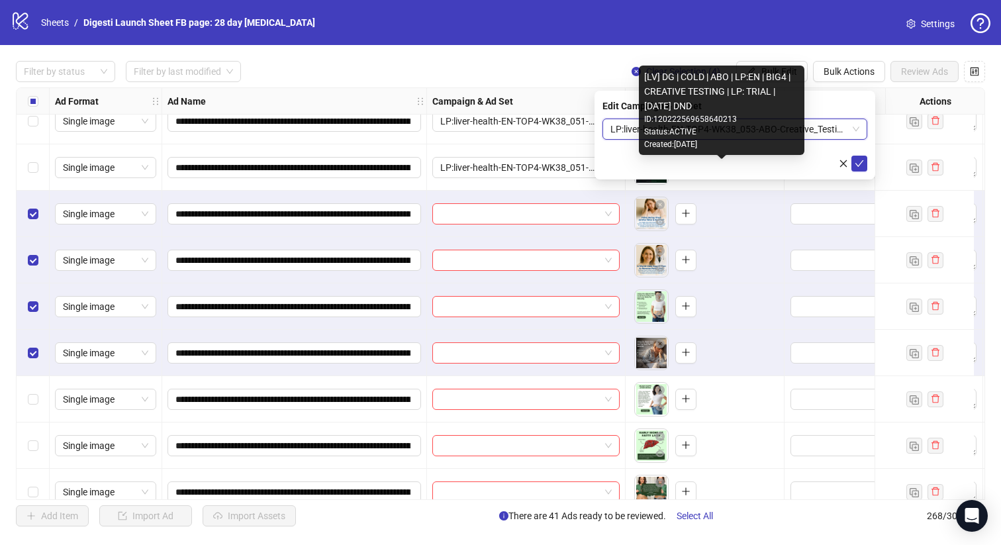
scroll to position [0, 0]
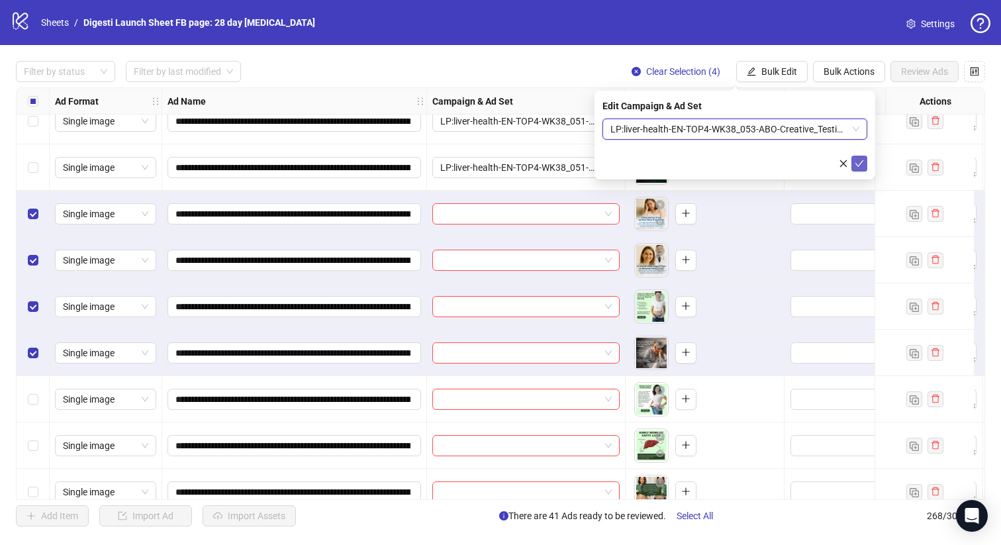
click at [860, 166] on icon "check" at bounding box center [859, 163] width 9 height 9
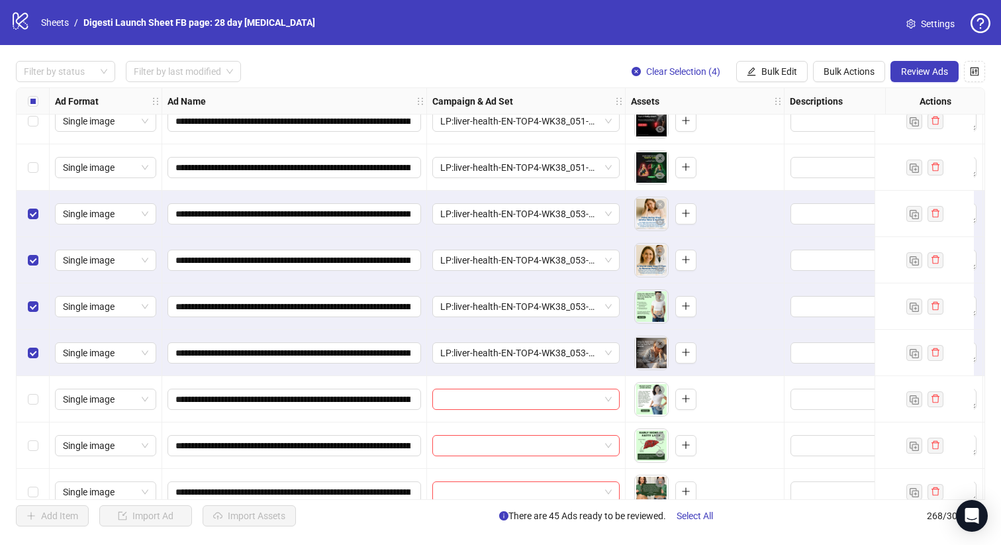
scroll to position [12044, 0]
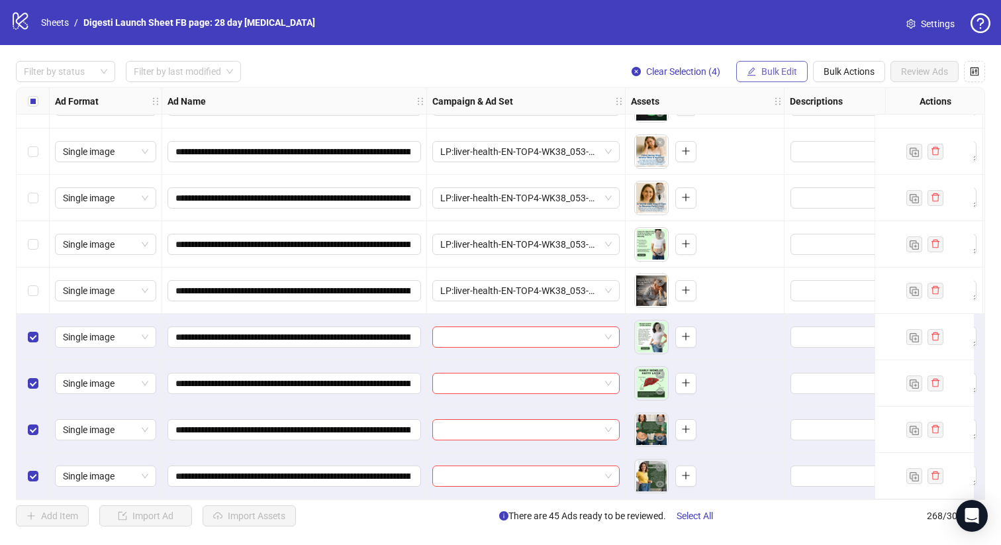
click at [762, 72] on span "Bulk Edit" at bounding box center [780, 71] width 36 height 11
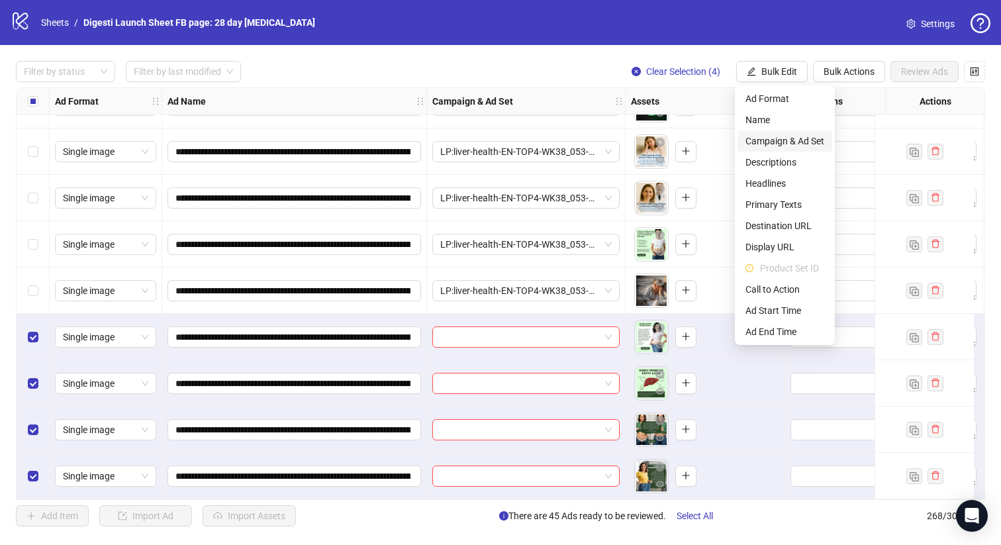
click at [793, 138] on span "Campaign & Ad Set" at bounding box center [785, 141] width 79 height 15
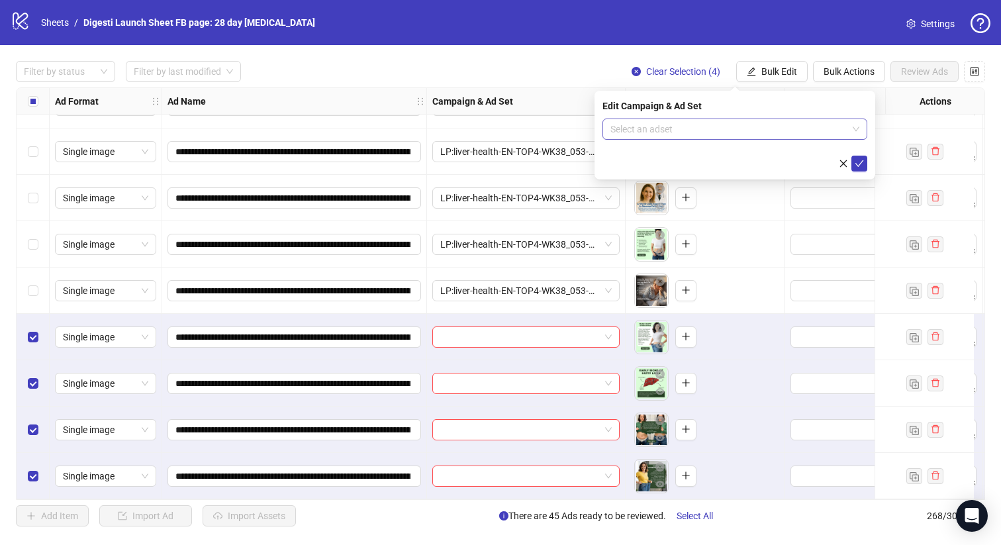
click at [675, 129] on input "search" at bounding box center [729, 129] width 237 height 20
paste input "**********"
type input "**********"
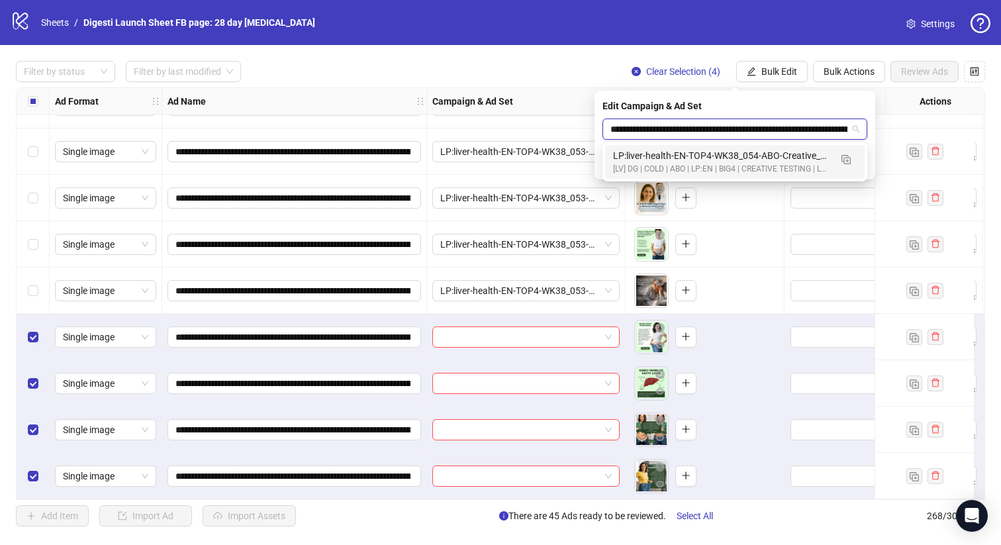
scroll to position [0, 91]
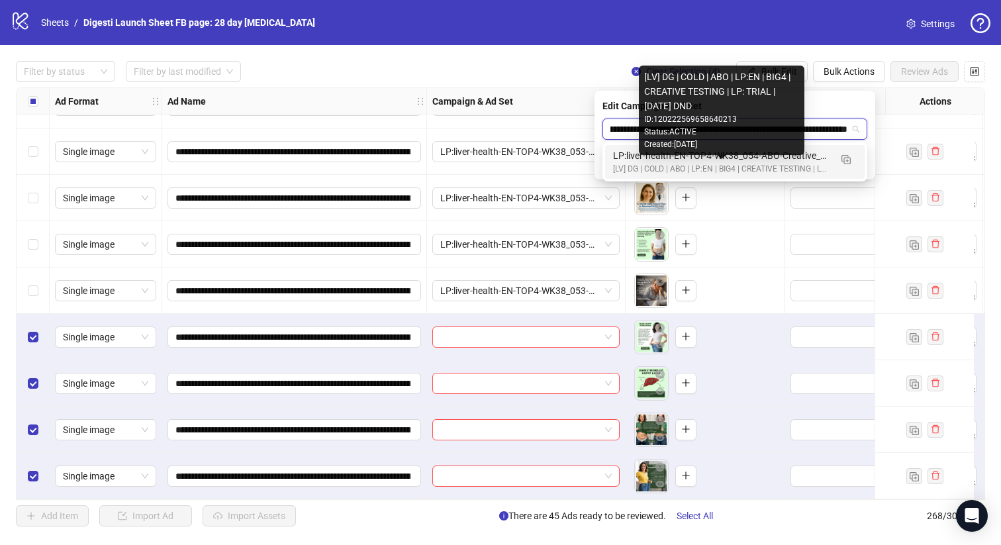
click at [660, 173] on div "[LV] DG | COLD | ABO | LP:EN | BIG4 | CREATIVE TESTING | LP: TRIAL | [DATE] DND" at bounding box center [721, 169] width 217 height 13
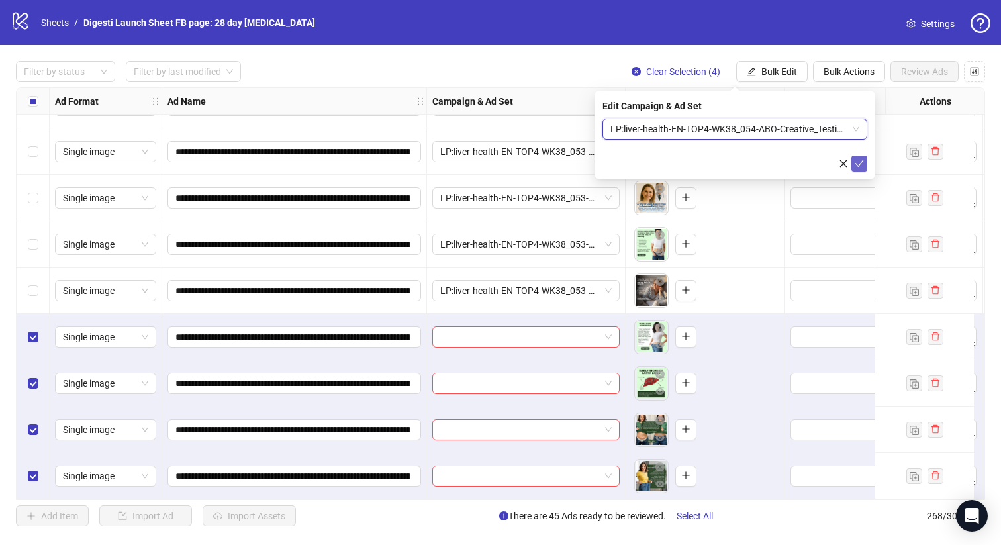
click at [853, 164] on button "submit" at bounding box center [860, 164] width 16 height 16
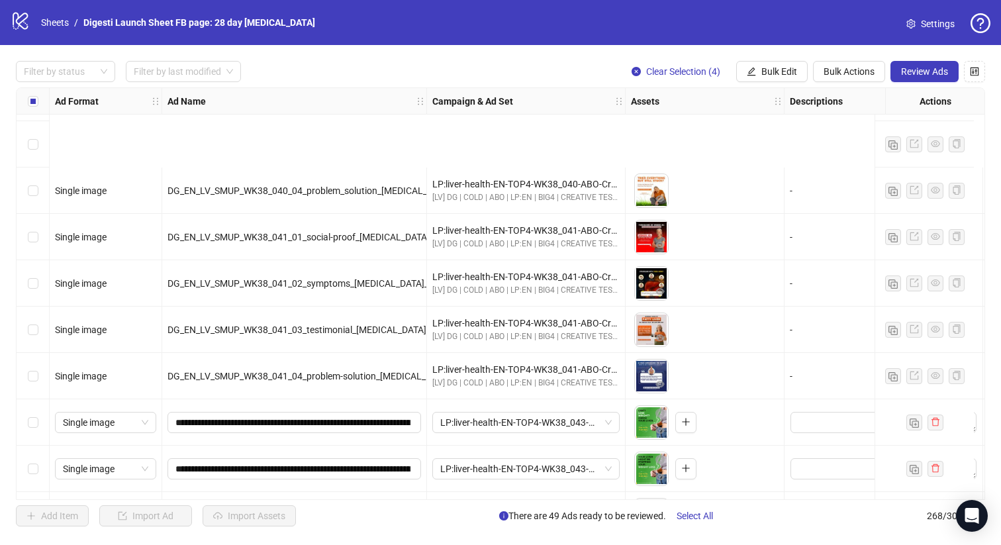
scroll to position [10791, 0]
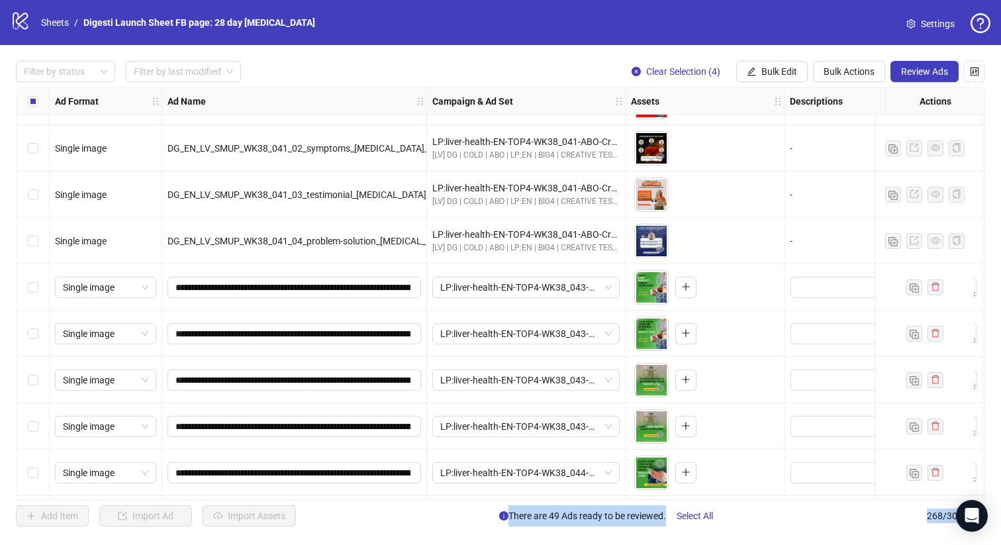
click at [23, 287] on div "Select row 237" at bounding box center [33, 287] width 33 height 46
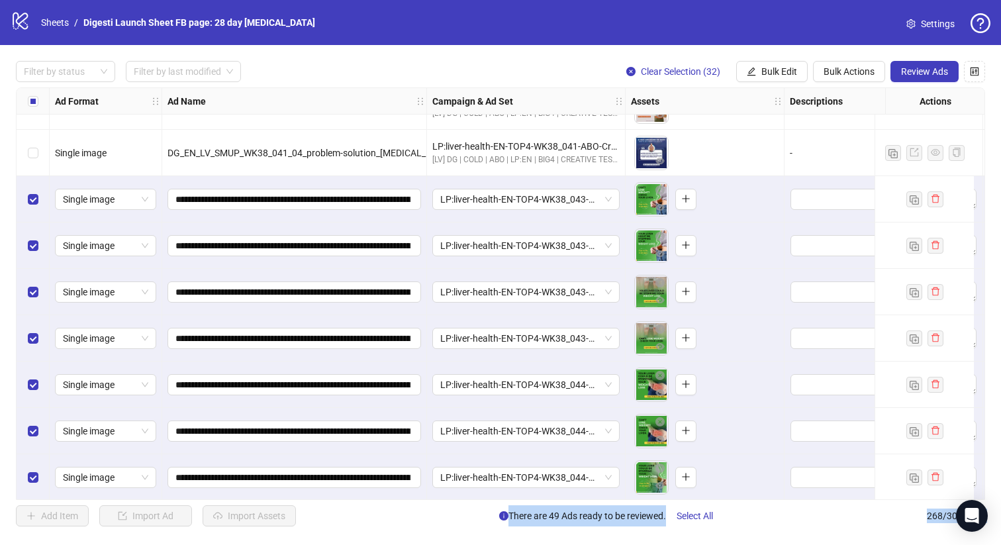
scroll to position [10803, 0]
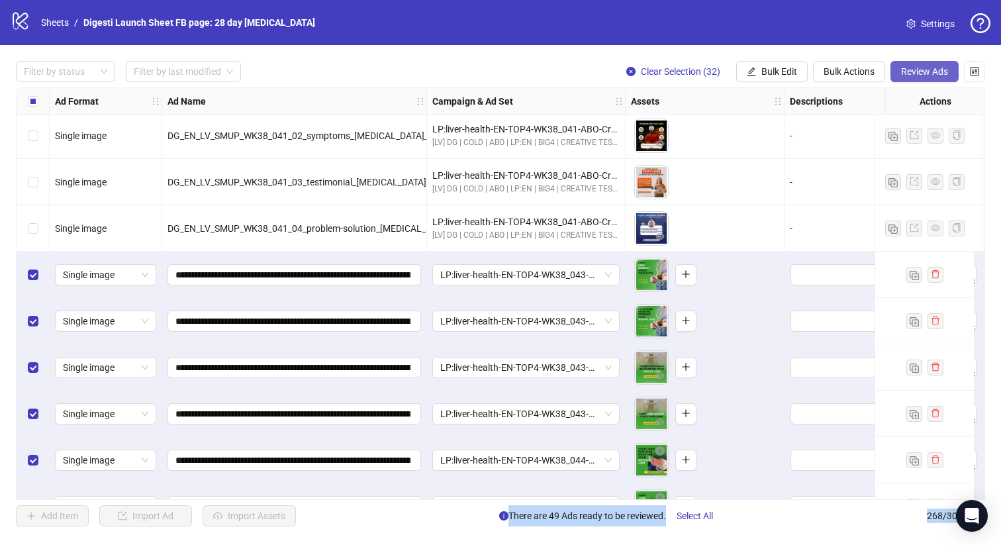
click at [925, 74] on span "Review Ads" at bounding box center [924, 71] width 47 height 11
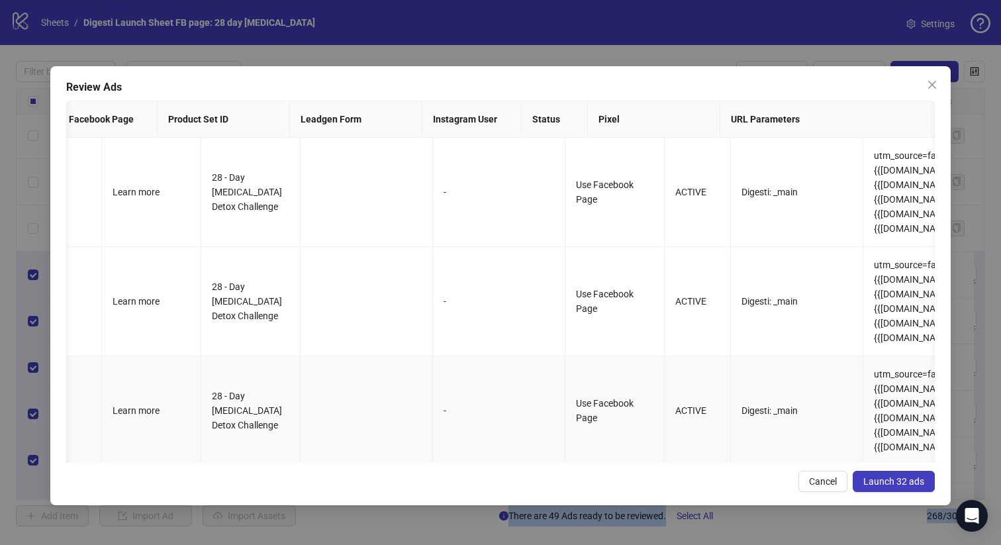
scroll to position [0, 0]
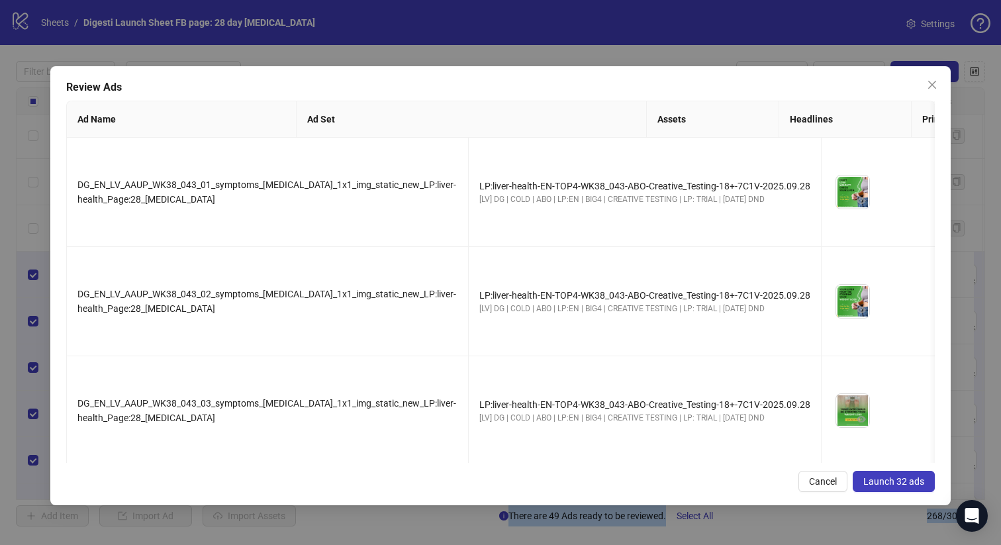
click at [892, 483] on span "Launch 32 ads" at bounding box center [894, 481] width 61 height 11
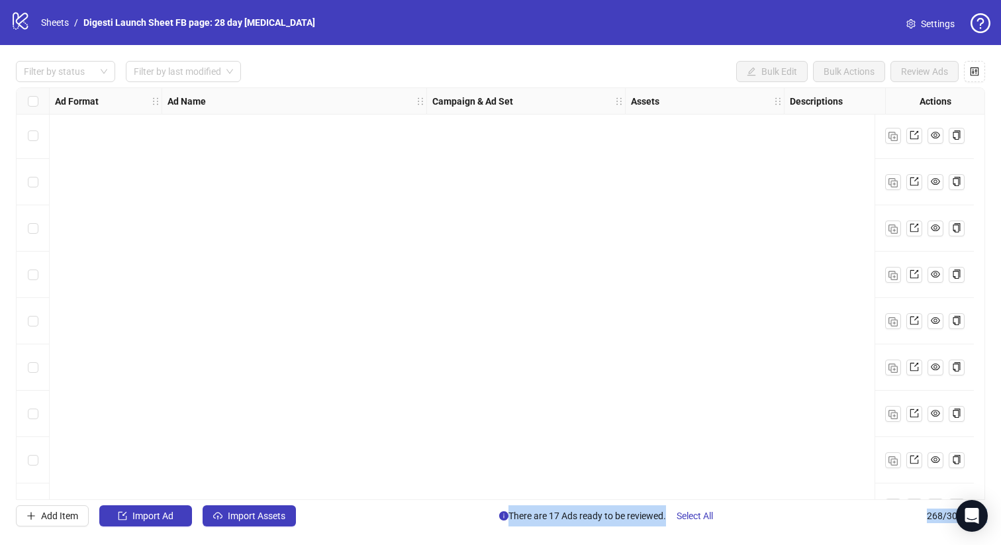
scroll to position [12044, 0]
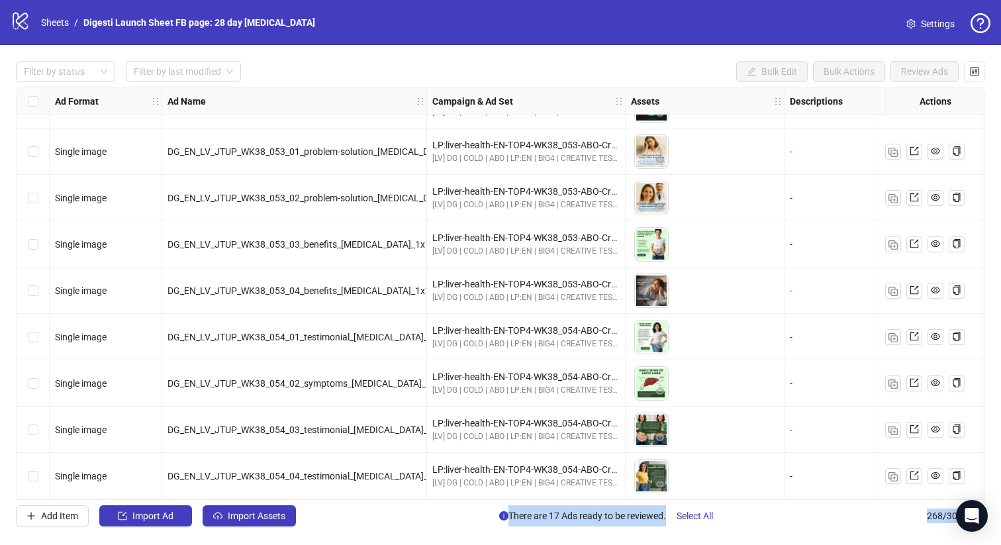
click at [28, 25] on icon "logo/logo-mobile" at bounding box center [21, 21] width 20 height 20
click at [48, 25] on link "Sheets" at bounding box center [54, 22] width 33 height 15
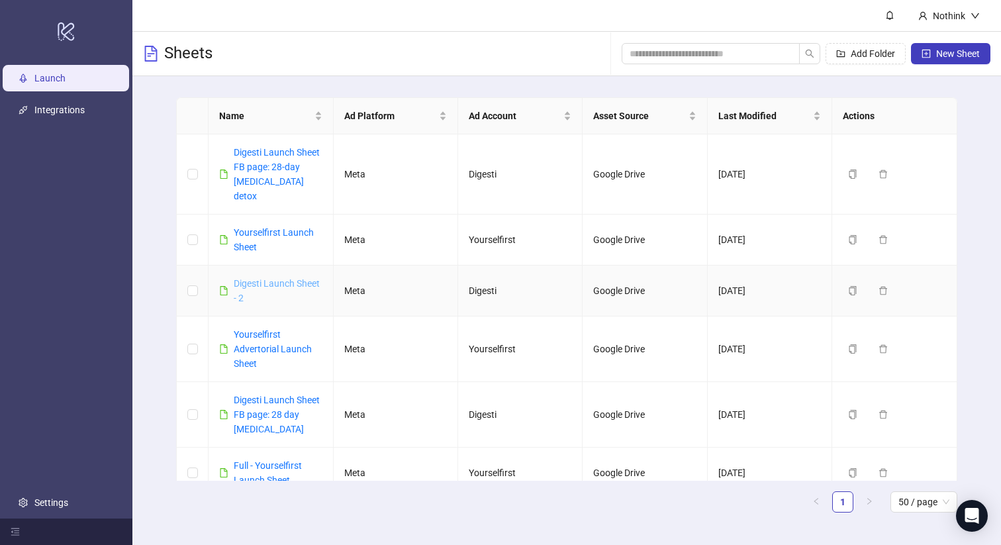
click at [289, 278] on link "Digesti Launch Sheet - 2" at bounding box center [277, 290] width 86 height 25
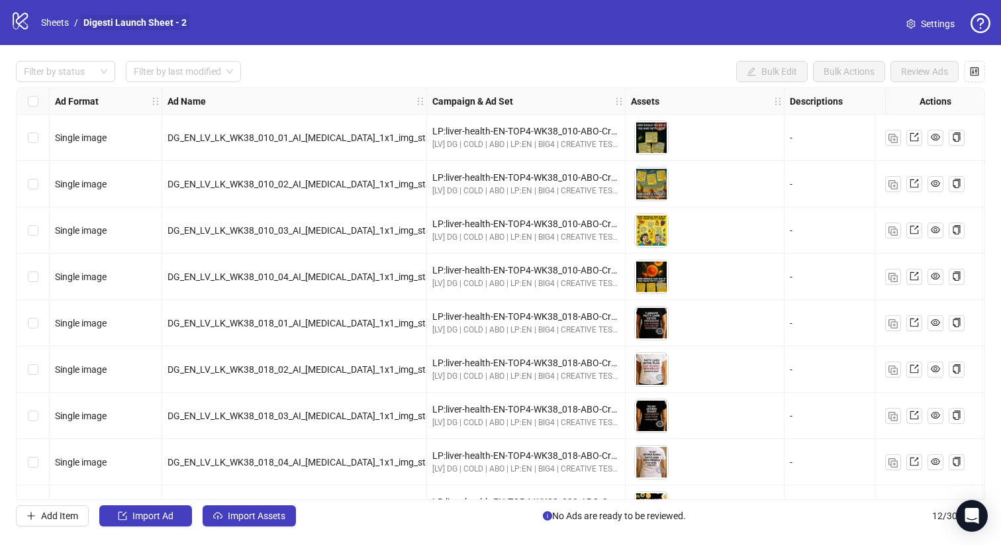
click at [170, 25] on link "Digesti Launch Sheet - 2" at bounding box center [135, 22] width 109 height 15
click at [178, 23] on link "Digesti Launch Sheet - 2" at bounding box center [135, 22] width 109 height 15
click at [179, 23] on link "Digesti Launch Sheet - 2" at bounding box center [135, 22] width 109 height 15
click at [925, 19] on span "Settings" at bounding box center [938, 24] width 34 height 15
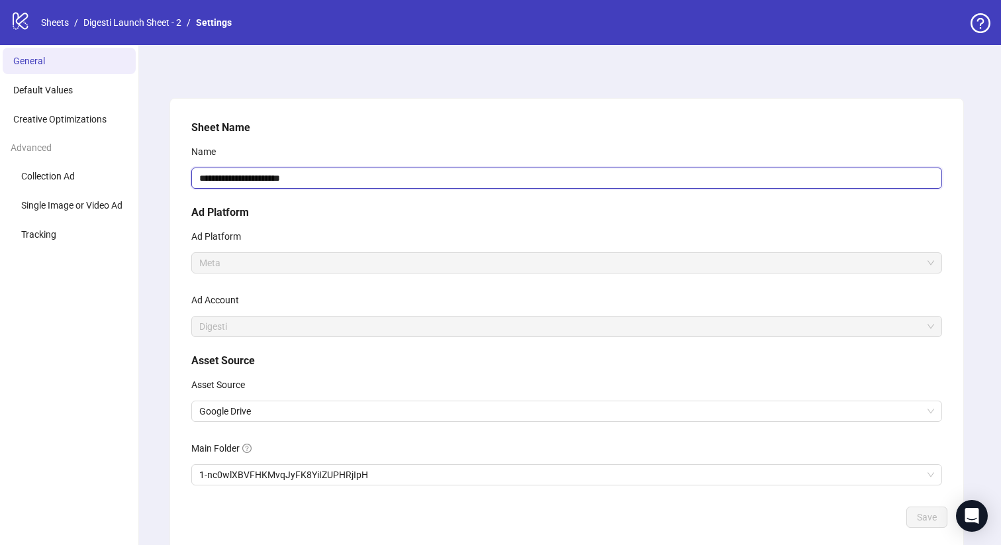
click at [308, 176] on input "**********" at bounding box center [566, 178] width 751 height 21
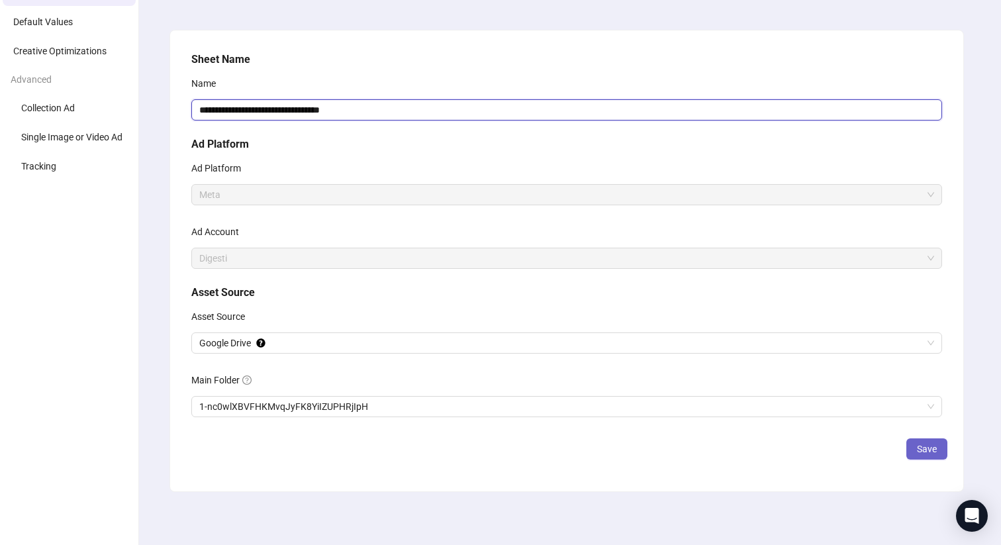
type input "**********"
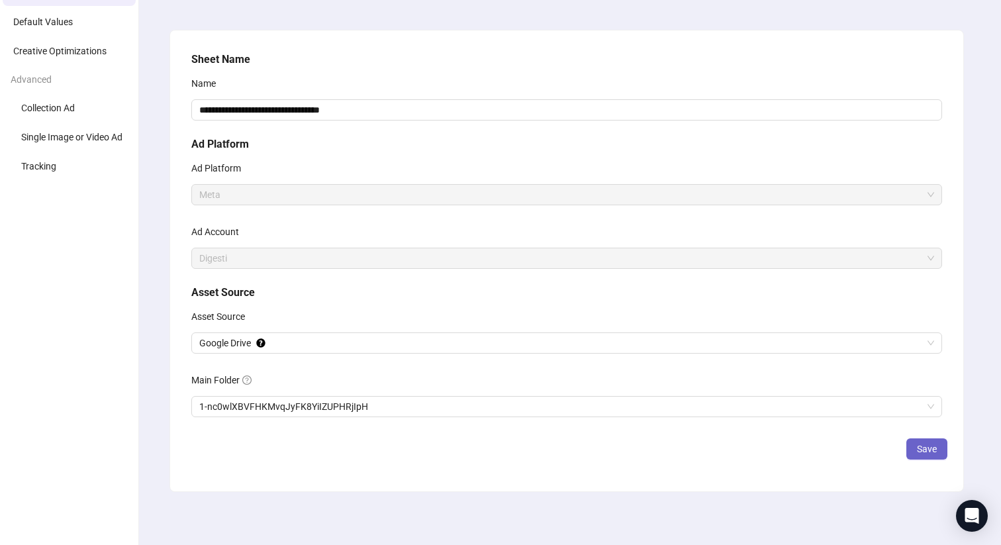
click at [937, 442] on button "Save" at bounding box center [927, 448] width 41 height 21
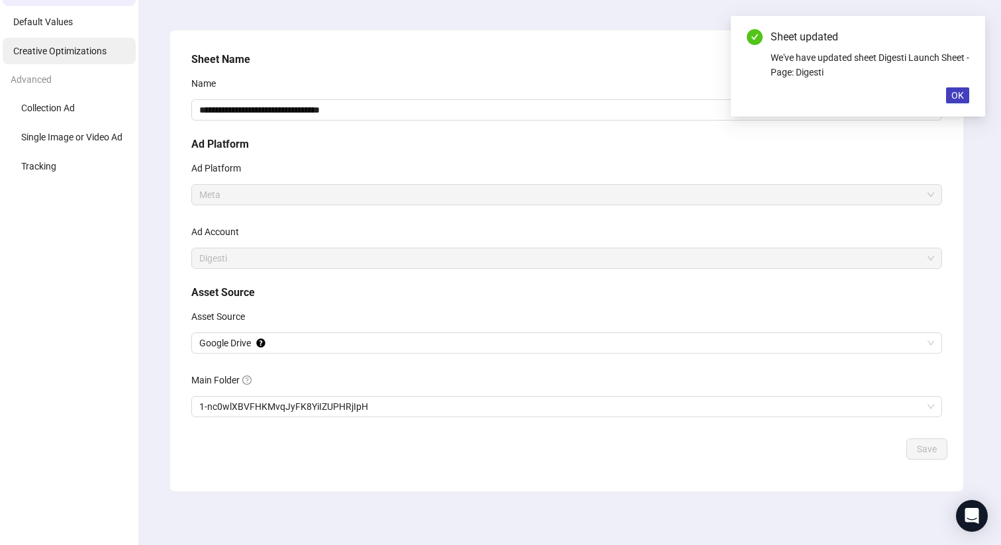
click at [82, 44] on li "Creative Optimizations" at bounding box center [69, 51] width 133 height 26
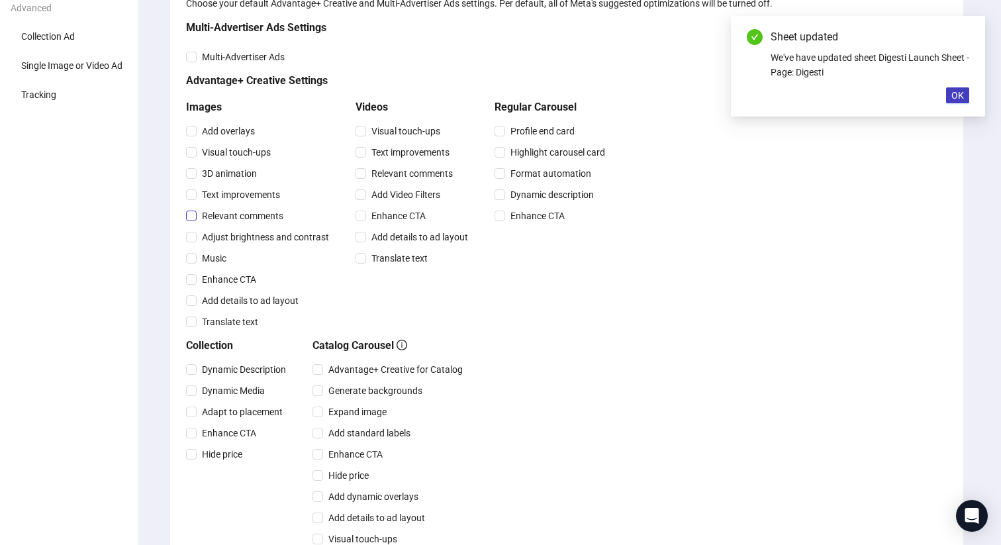
scroll to position [144, 0]
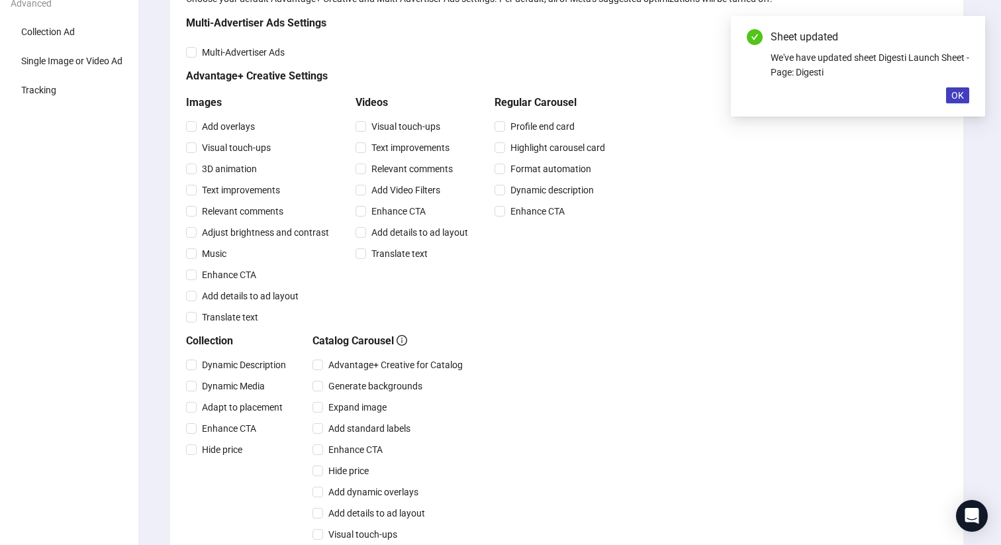
click at [191, 261] on div "Music" at bounding box center [260, 253] width 148 height 21
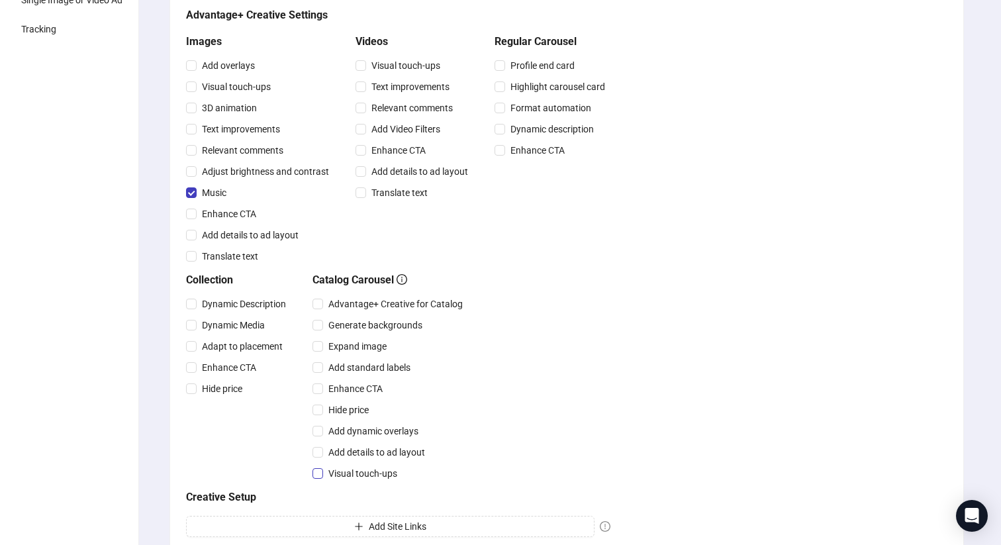
scroll to position [0, 0]
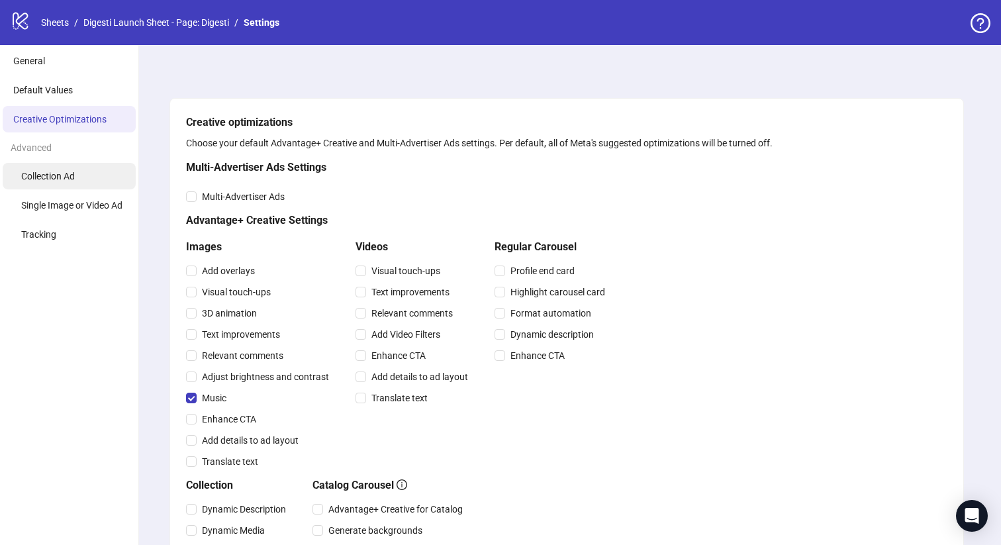
click at [55, 164] on li "Collection Ad" at bounding box center [69, 176] width 133 height 26
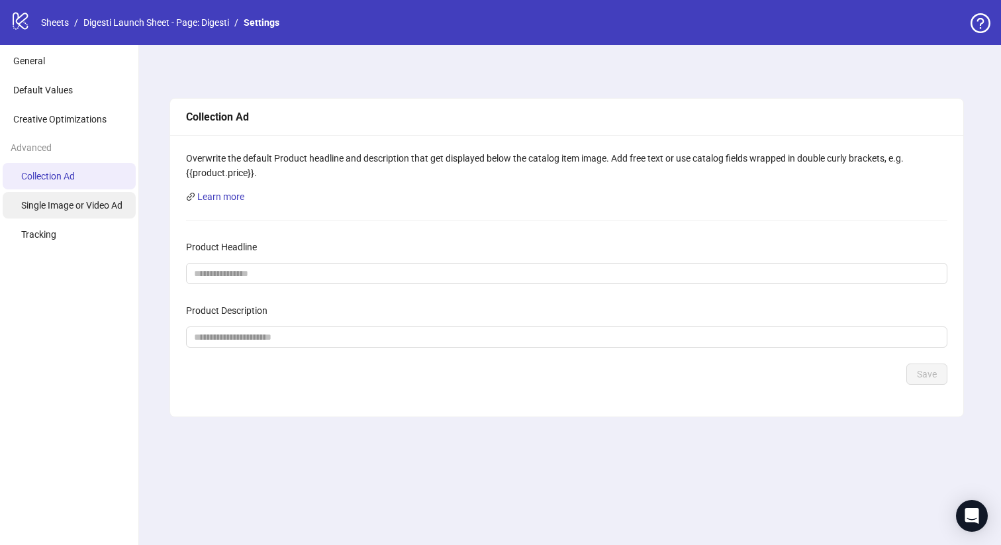
click at [73, 207] on span "Single Image or Video Ad" at bounding box center [71, 205] width 101 height 11
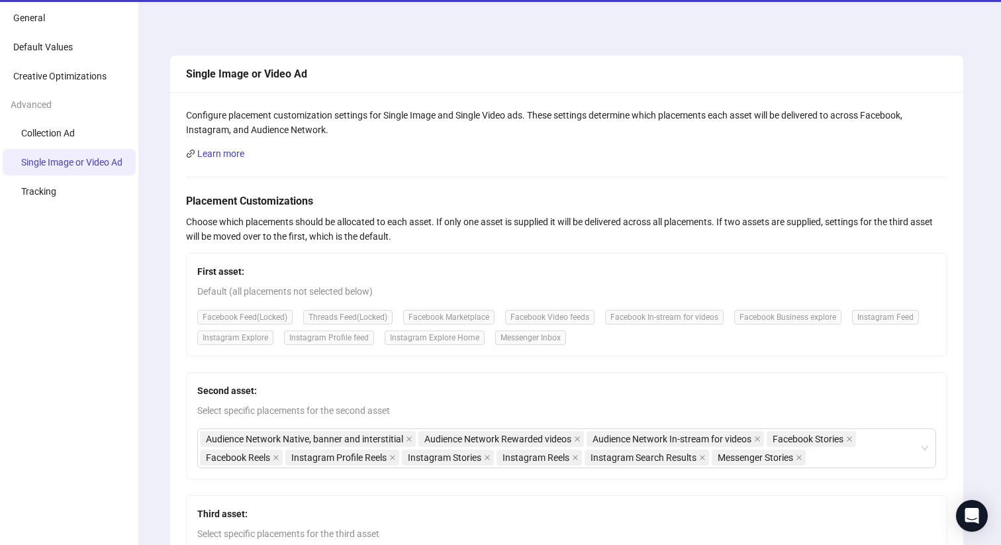
scroll to position [37, 0]
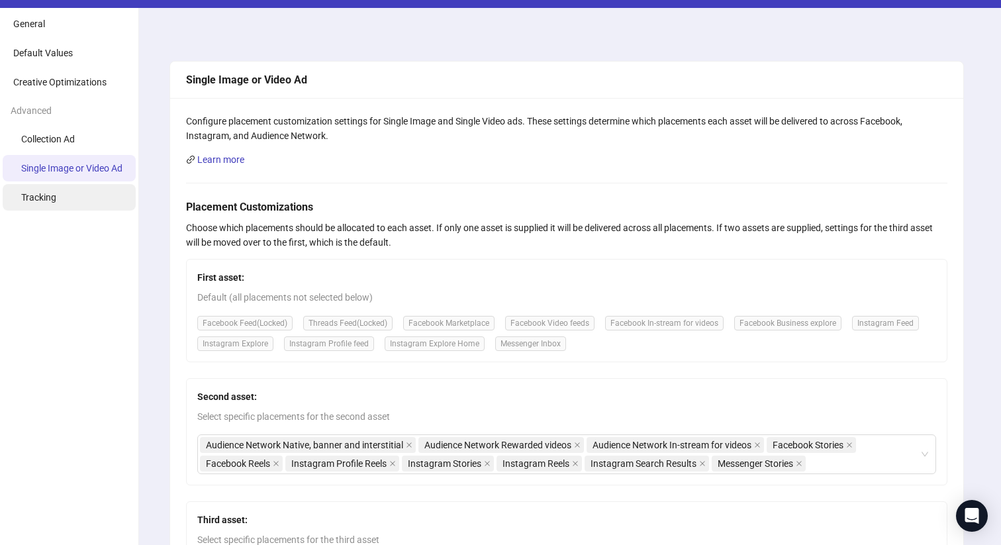
click at [70, 197] on li "Tracking" at bounding box center [69, 197] width 133 height 26
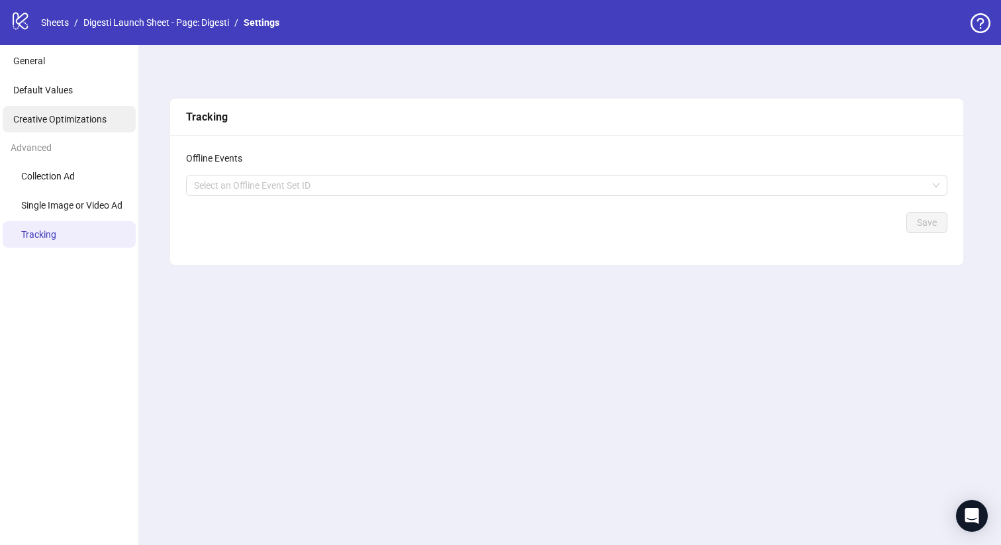
click at [94, 115] on span "Creative Optimizations" at bounding box center [59, 119] width 93 height 11
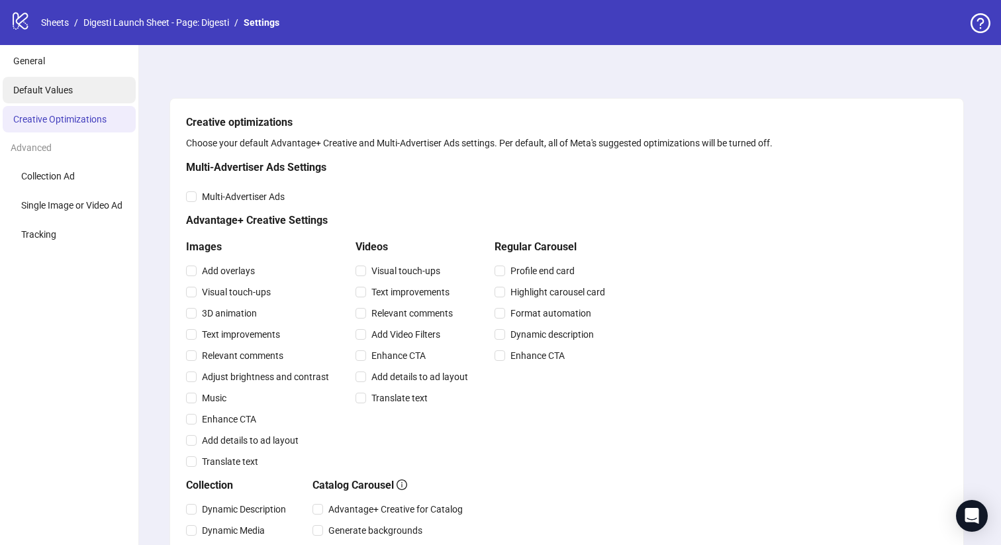
click at [64, 92] on span "Default Values" at bounding box center [43, 90] width 60 height 11
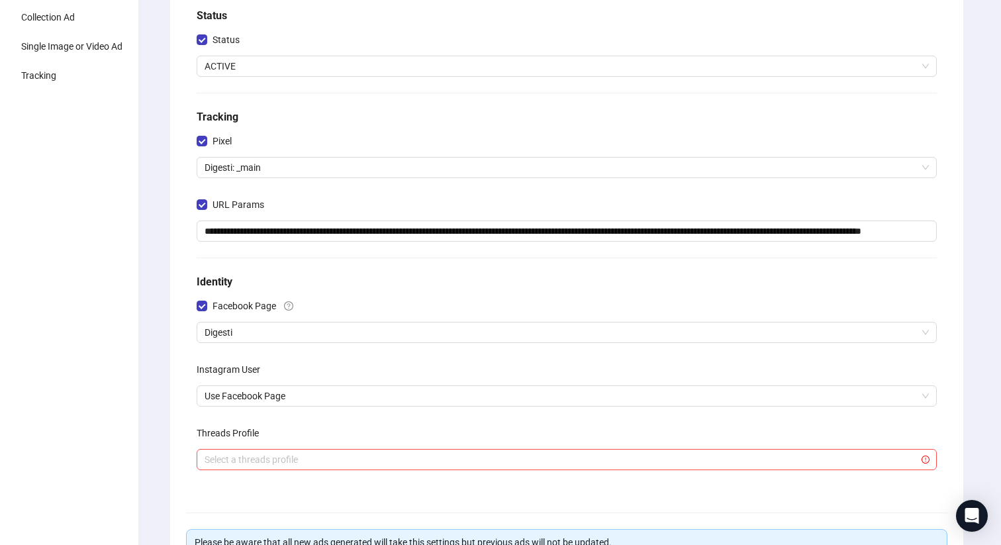
scroll to position [158, 0]
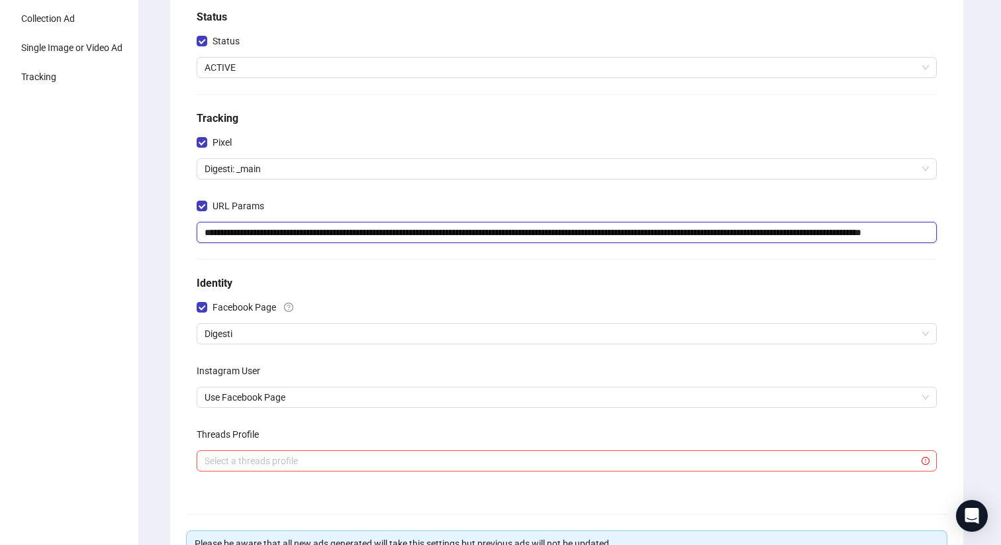
click at [462, 230] on input "**********" at bounding box center [567, 232] width 740 height 21
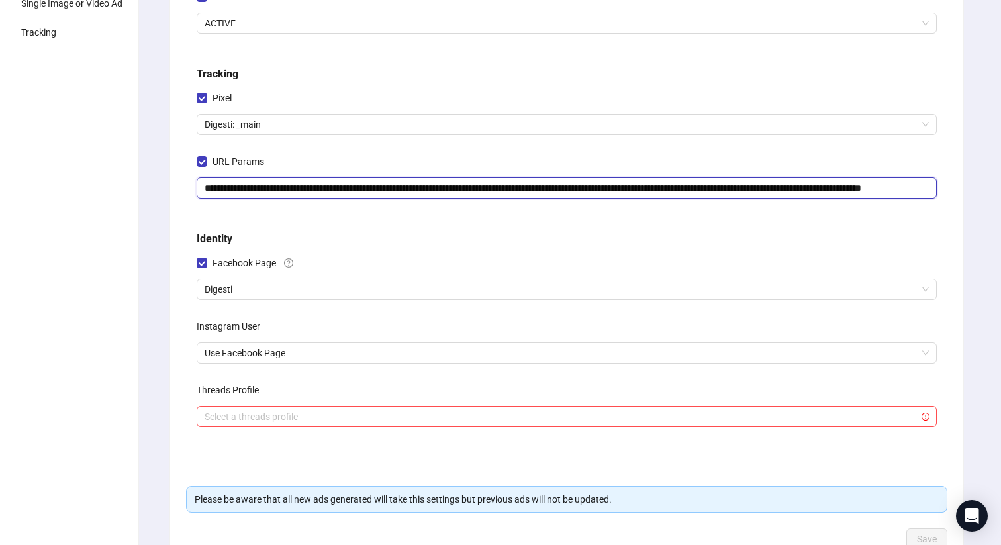
scroll to position [292, 0]
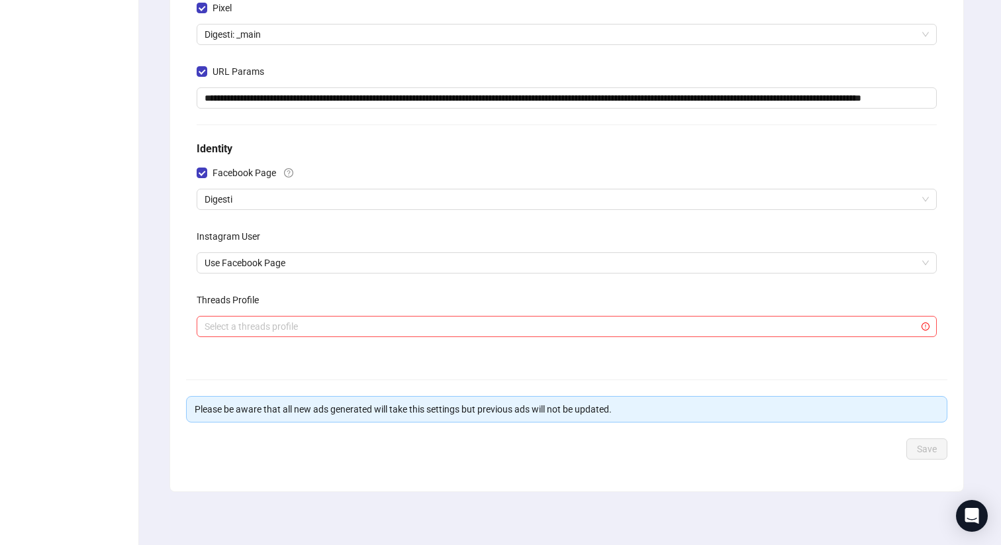
click at [492, 454] on div "Save" at bounding box center [567, 448] width 762 height 21
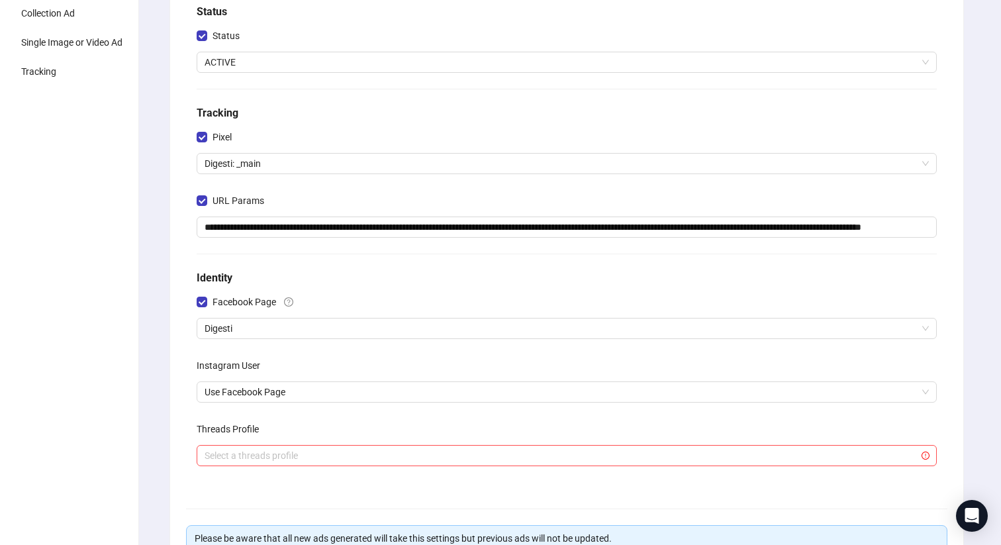
scroll to position [162, 0]
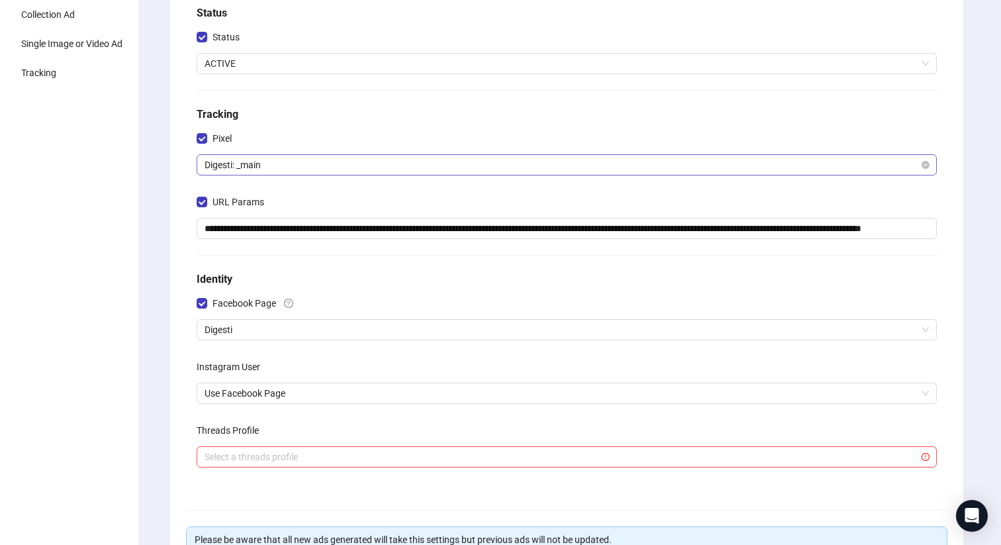
click at [250, 168] on span "Digesti: _main" at bounding box center [567, 165] width 725 height 20
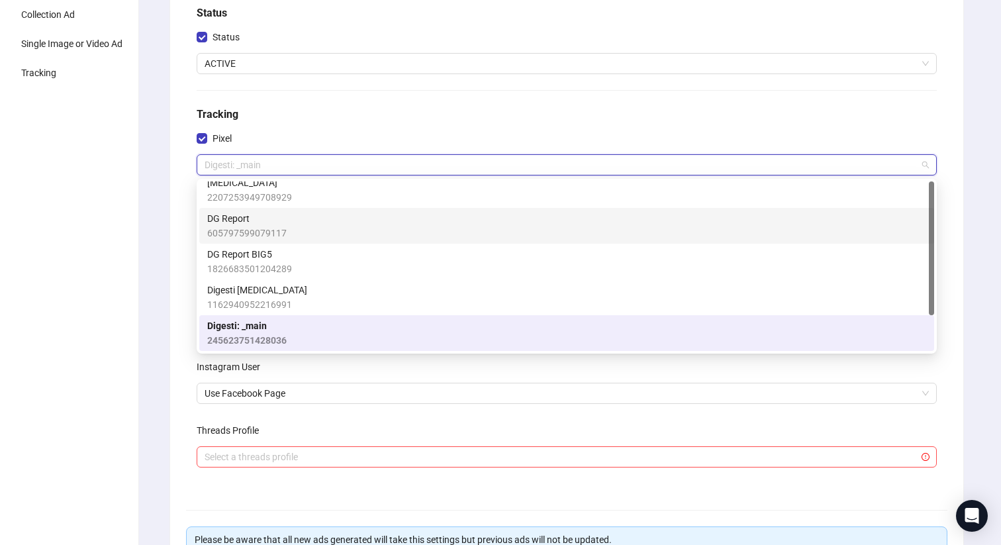
scroll to position [0, 0]
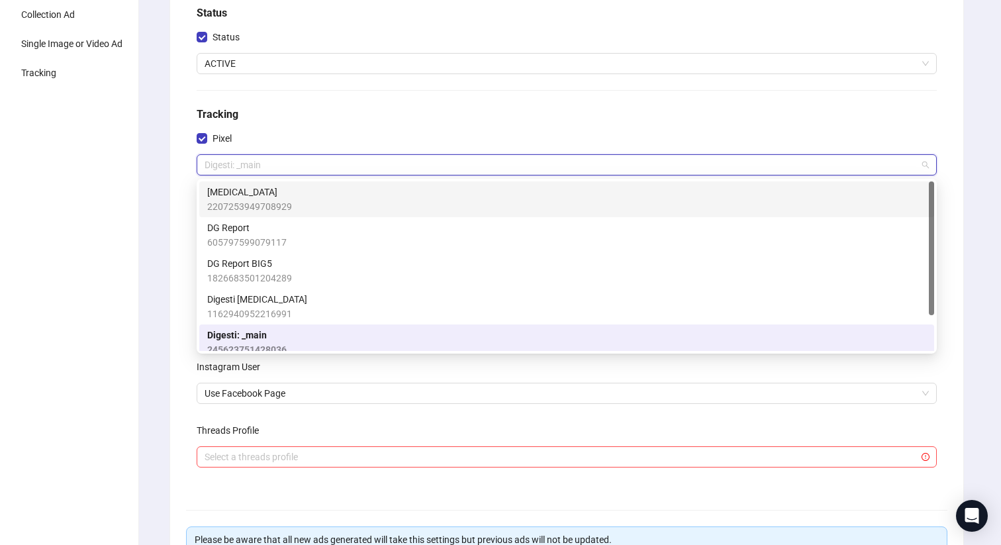
click at [309, 203] on div "Cortisol 2207253949708929" at bounding box center [566, 199] width 719 height 29
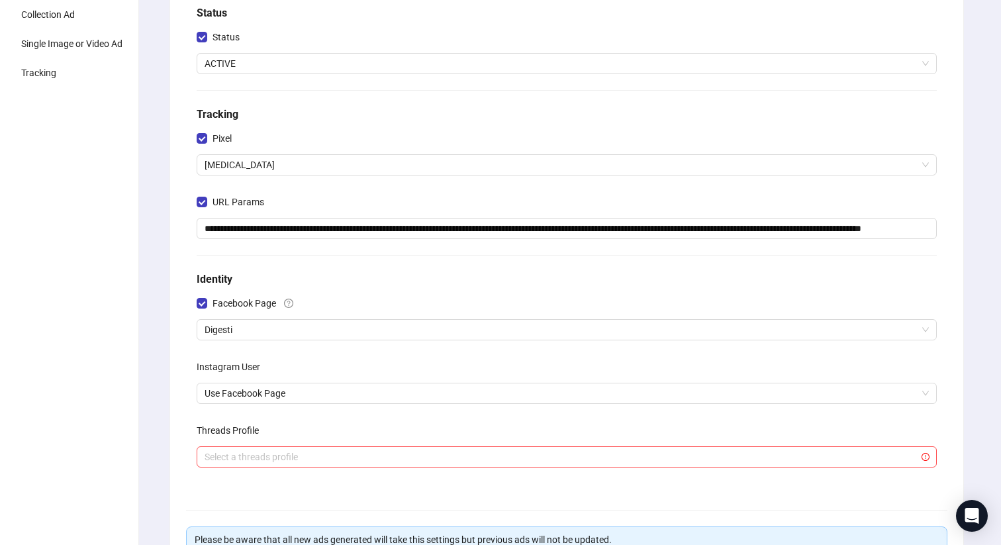
click at [149, 242] on div "**********" at bounding box center [566, 279] width 869 height 792
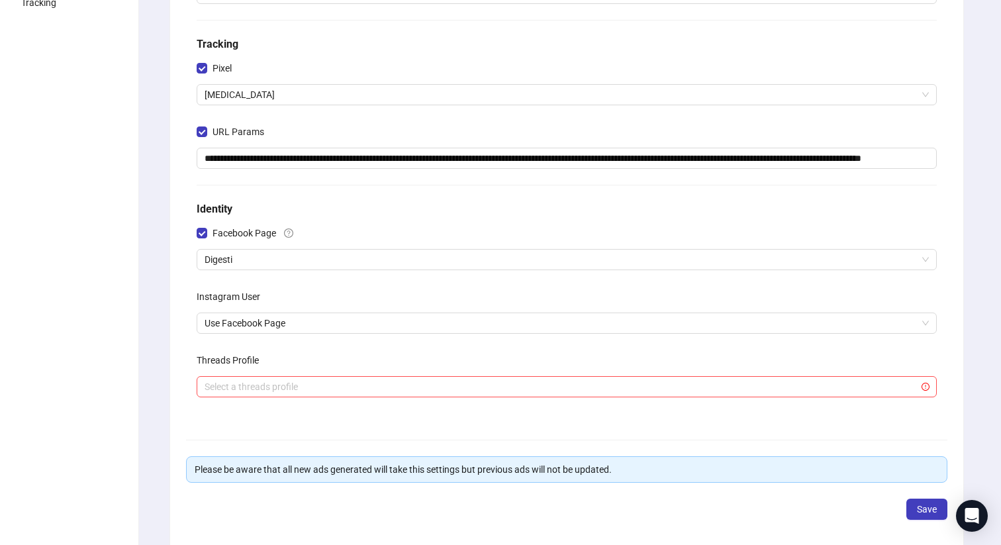
scroll to position [292, 0]
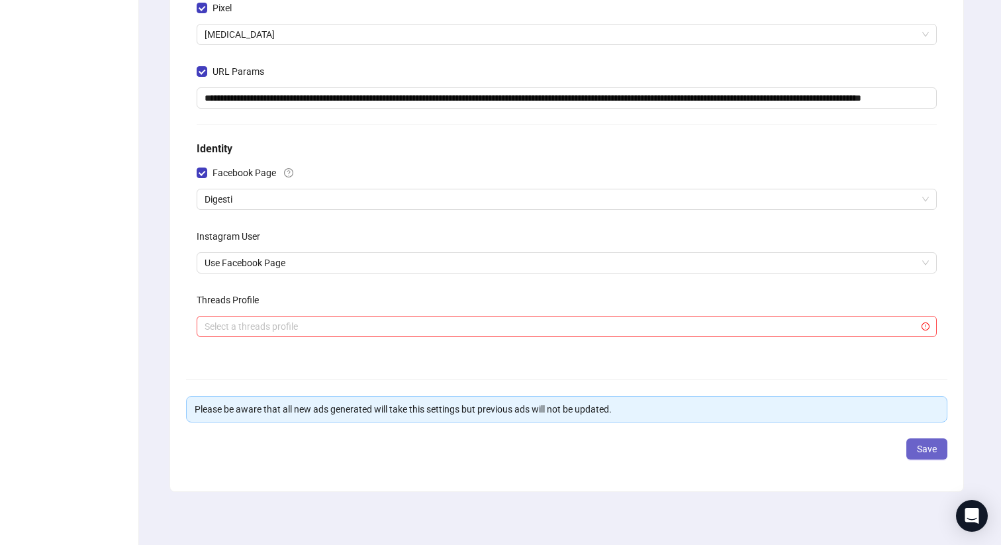
click at [929, 456] on button "Save" at bounding box center [927, 448] width 41 height 21
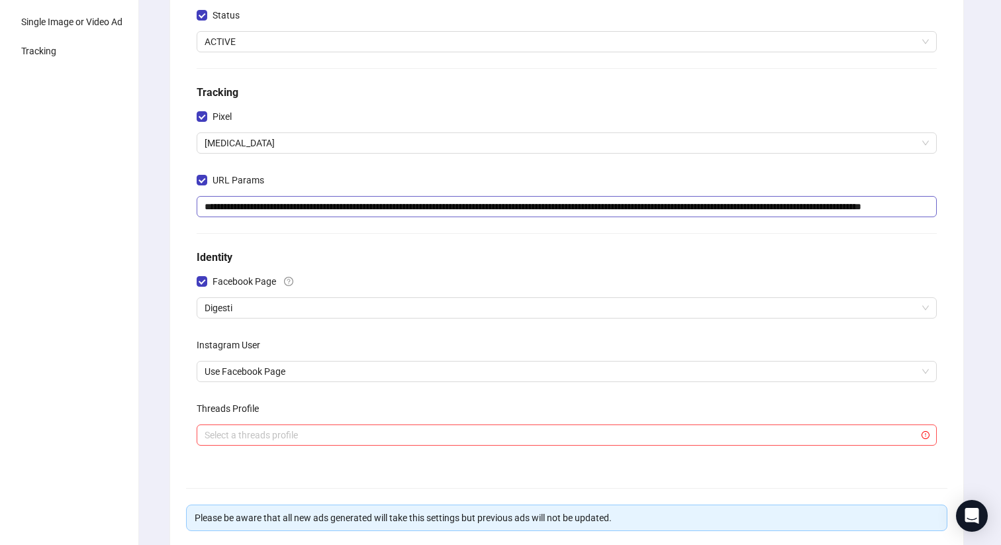
scroll to position [0, 0]
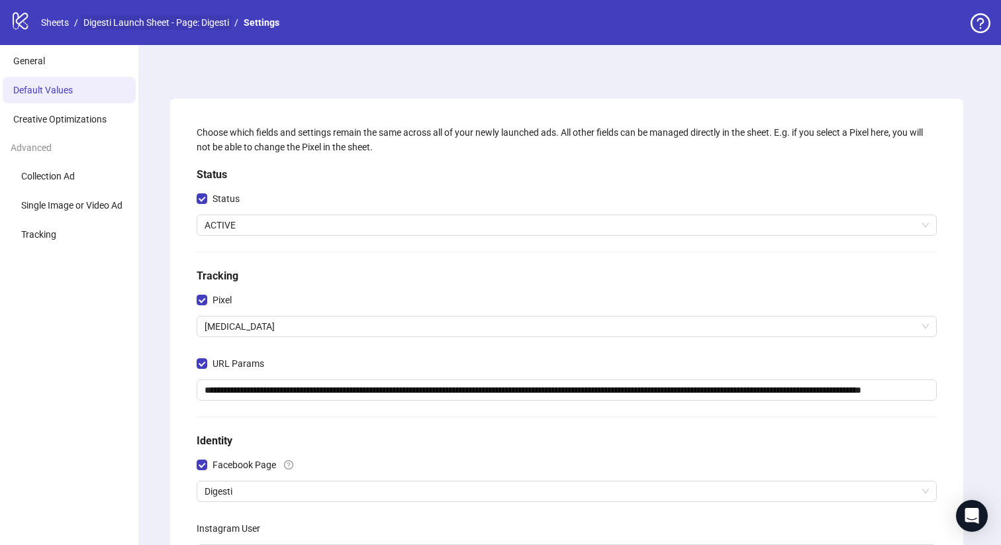
click at [103, 25] on link "Digesti Launch Sheet - Page: Digesti" at bounding box center [156, 22] width 151 height 15
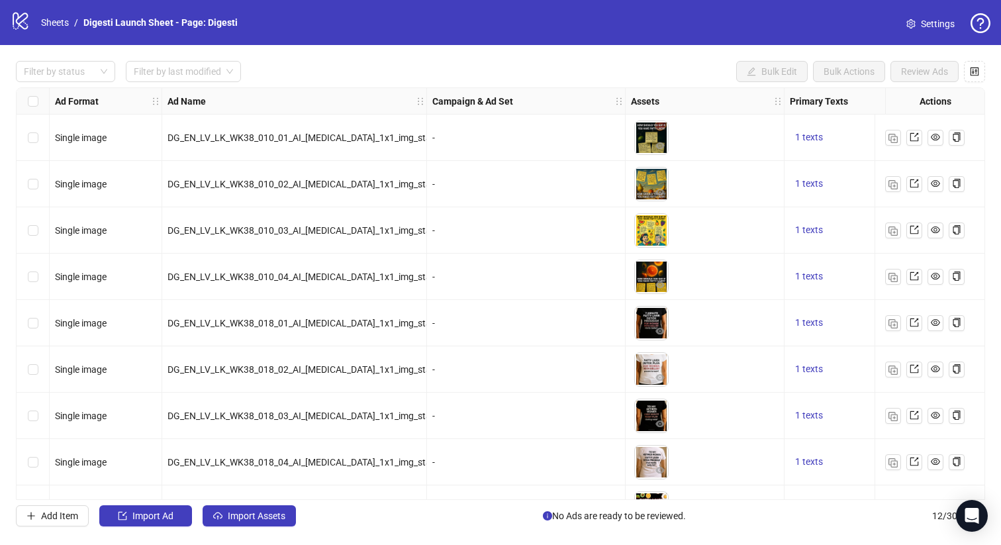
click at [933, 14] on link "Settings" at bounding box center [931, 23] width 70 height 21
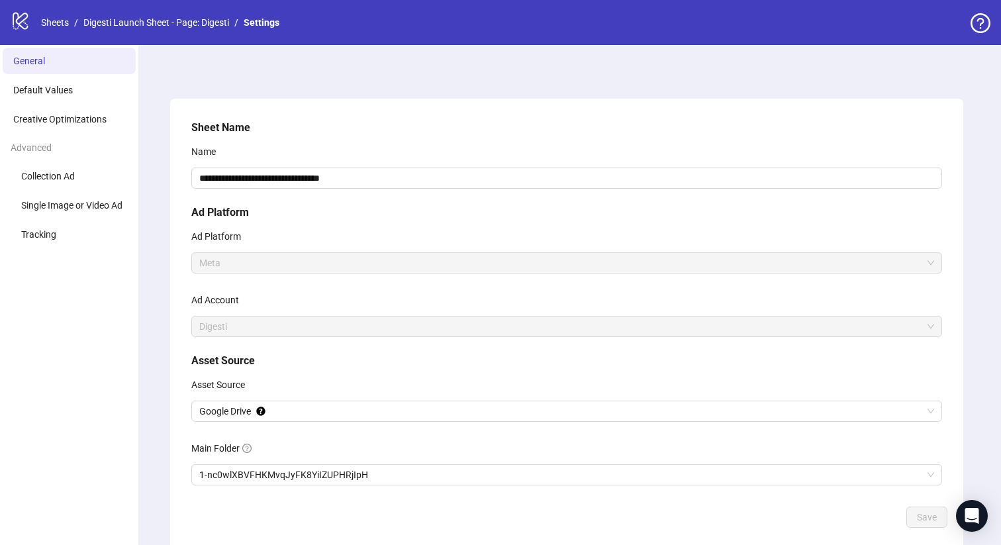
scroll to position [68, 0]
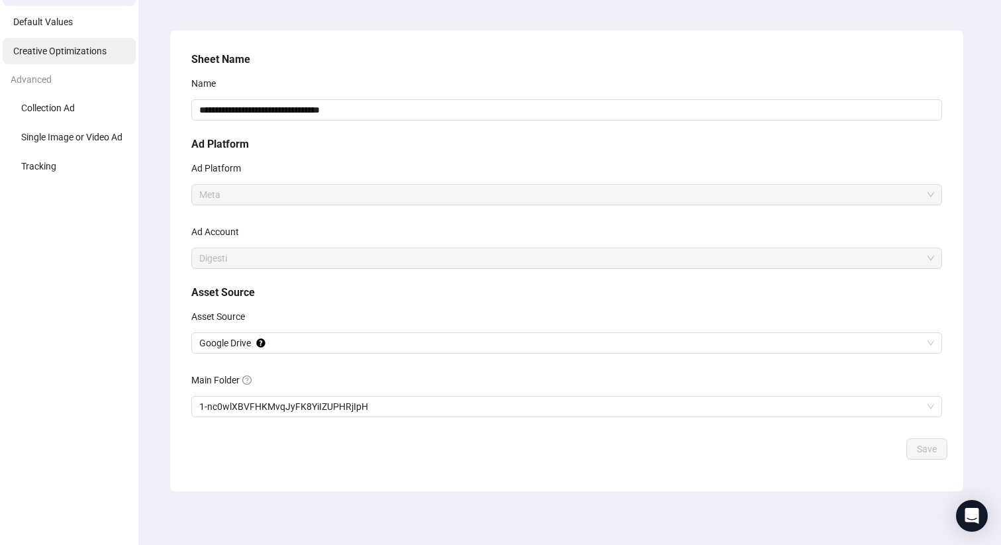
click at [105, 54] on span "Creative Optimizations" at bounding box center [59, 51] width 93 height 11
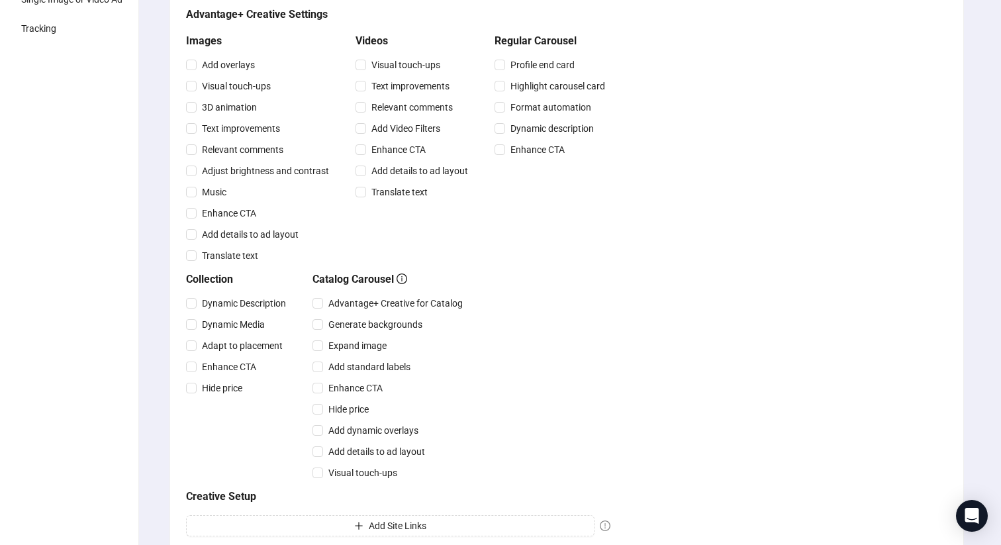
scroll to position [205, 0]
click at [197, 189] on span "Music" at bounding box center [214, 192] width 35 height 15
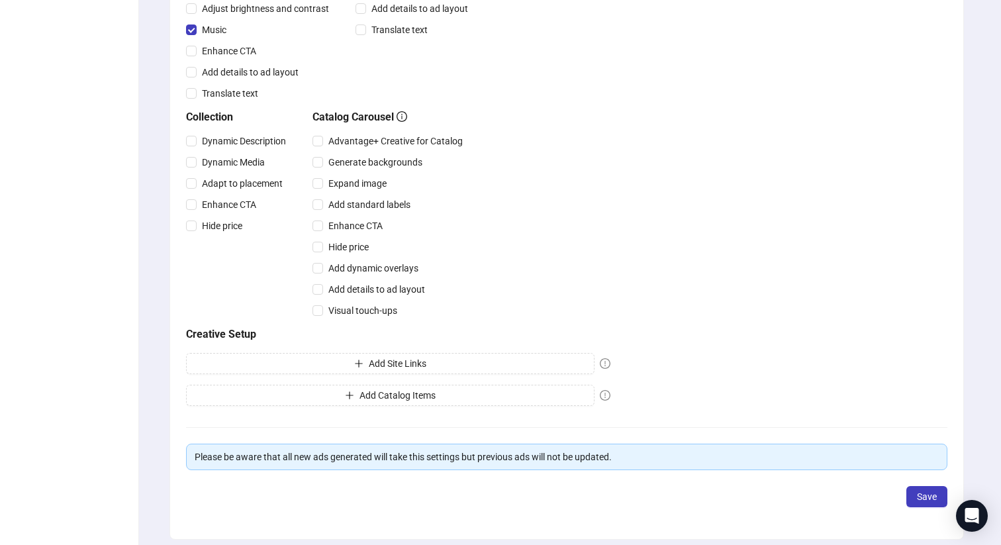
scroll to position [416, 0]
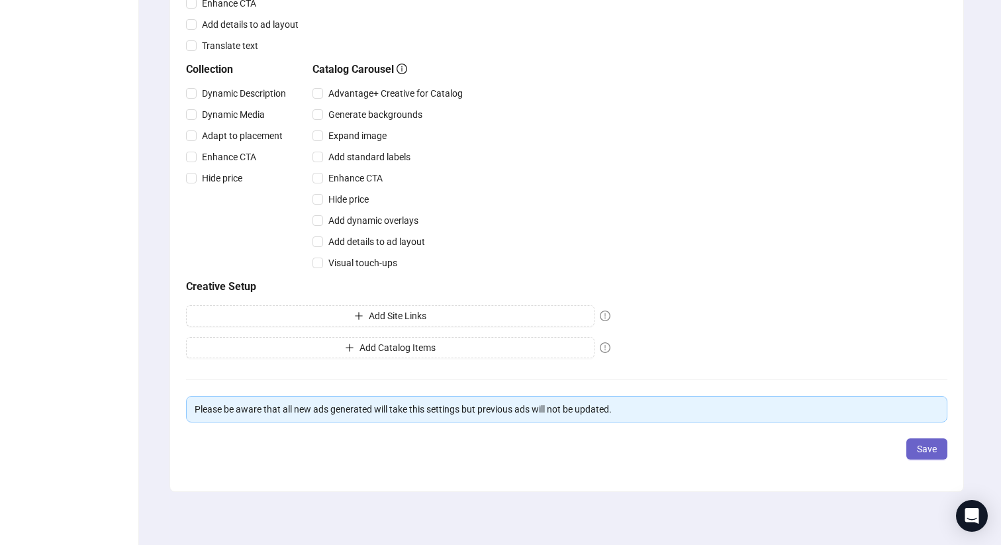
click at [915, 444] on button "Save" at bounding box center [927, 448] width 41 height 21
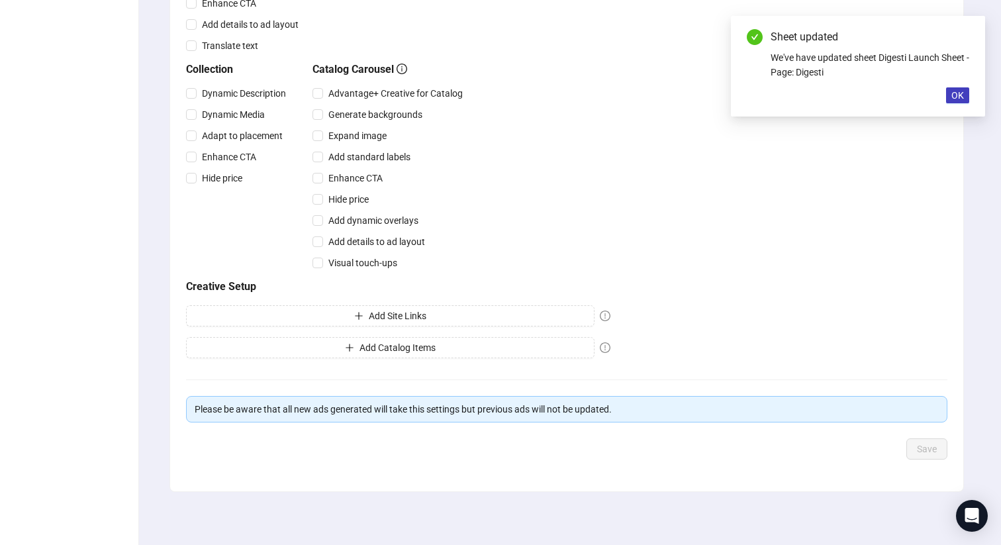
scroll to position [0, 0]
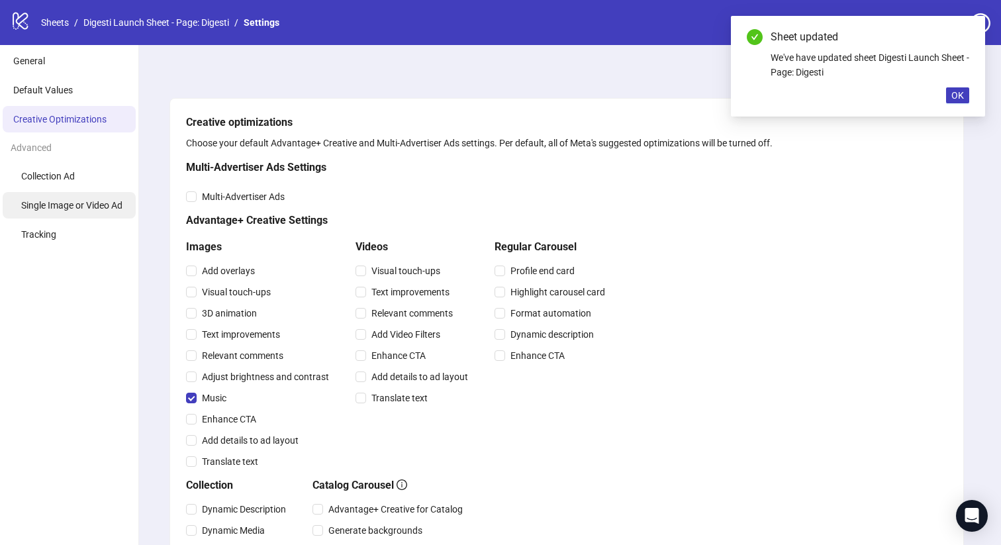
click at [101, 198] on li "Single Image or Video Ad" at bounding box center [69, 205] width 133 height 26
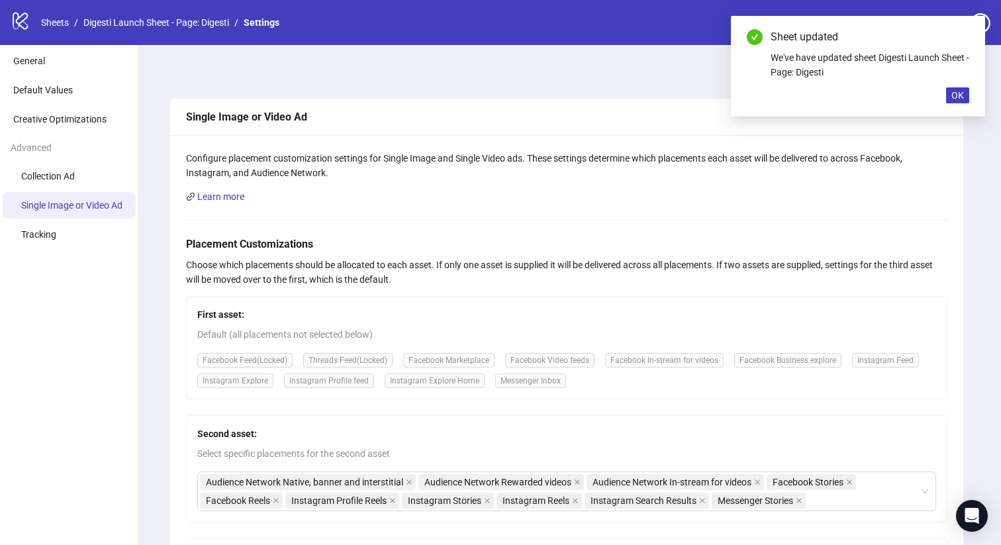
click at [89, 219] on ul "Collection Ad Single Image or Video Ad Tracking" at bounding box center [69, 205] width 138 height 85
click at [89, 226] on li "Tracking" at bounding box center [69, 234] width 133 height 26
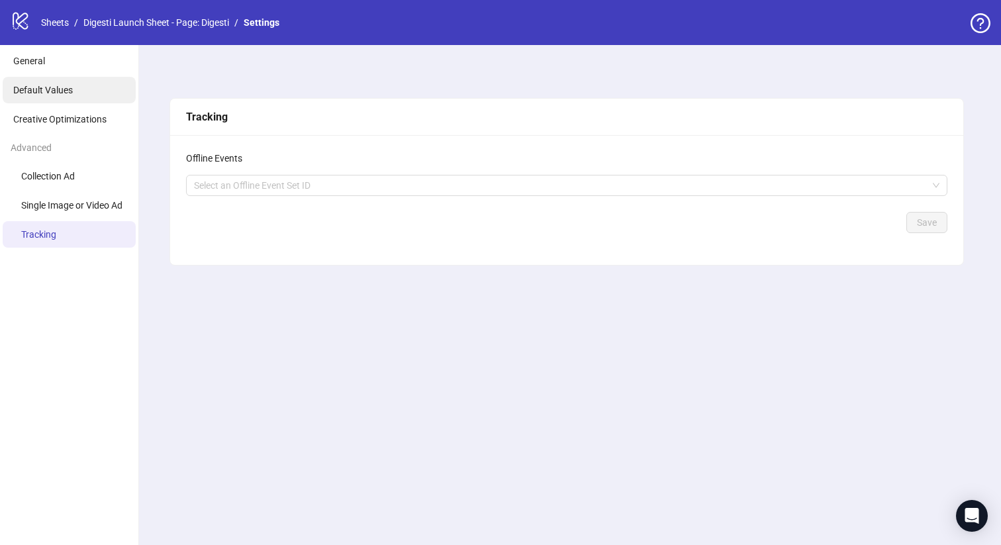
click at [58, 95] on span "Default Values" at bounding box center [43, 90] width 60 height 11
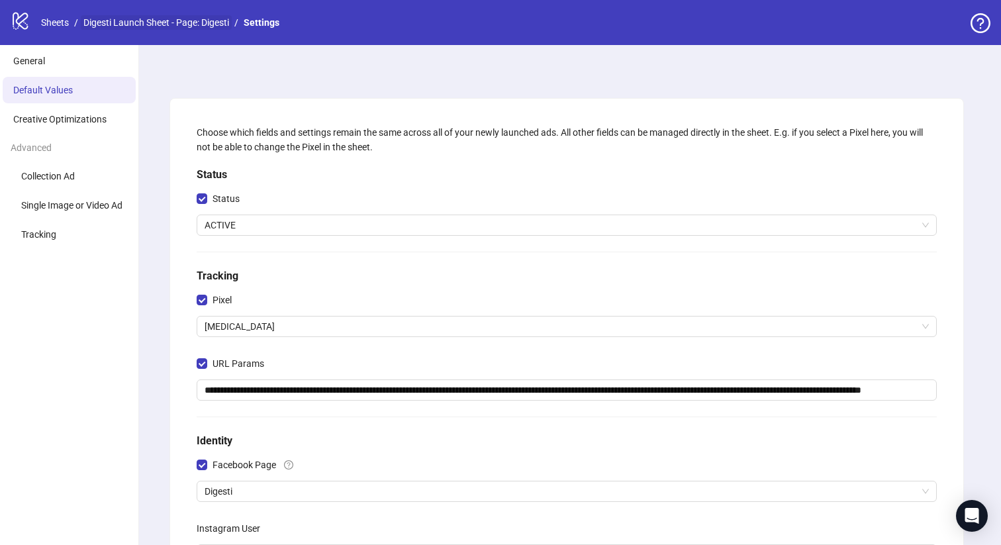
click at [181, 25] on link "Digesti Launch Sheet - Page: Digesti" at bounding box center [156, 22] width 151 height 15
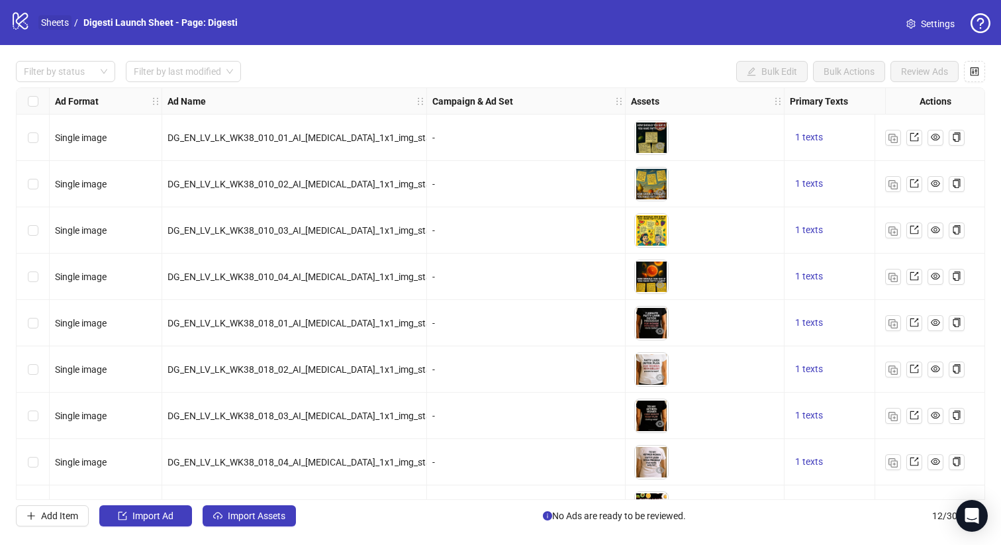
click at [65, 24] on link "Sheets" at bounding box center [54, 22] width 33 height 15
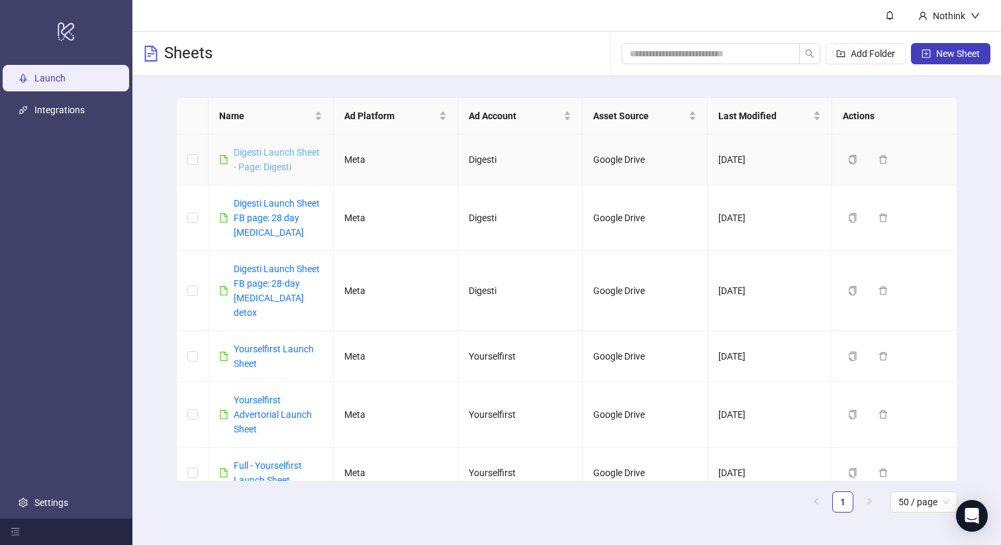
click at [280, 162] on link "Digesti Launch Sheet - Page: Digesti" at bounding box center [277, 159] width 86 height 25
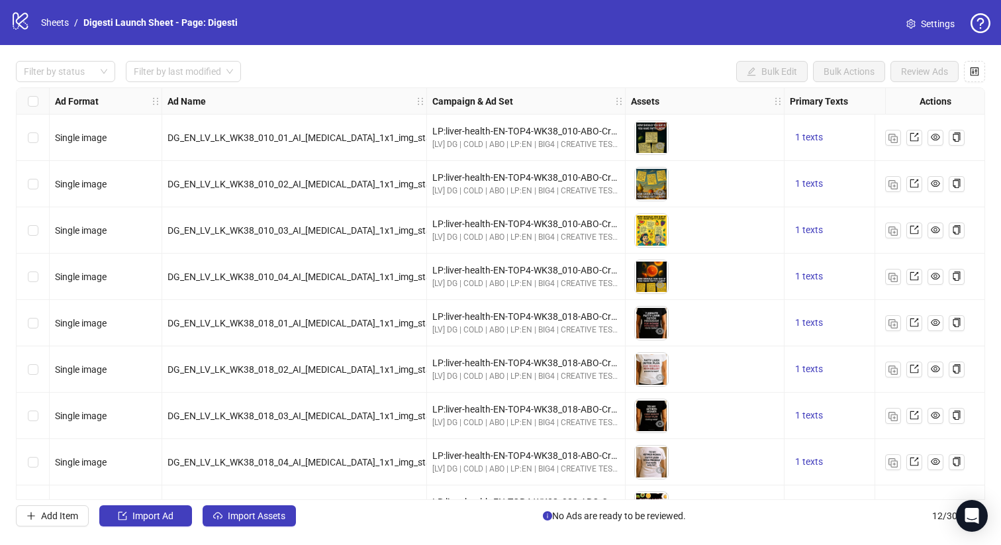
click at [932, 15] on link "Settings" at bounding box center [931, 23] width 70 height 21
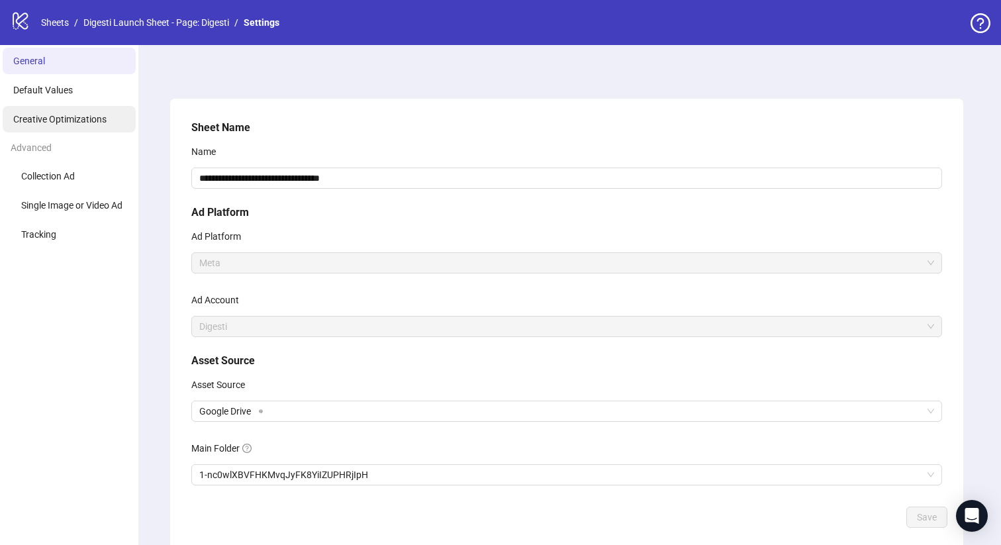
click at [87, 126] on li "Creative Optimizations" at bounding box center [69, 119] width 133 height 26
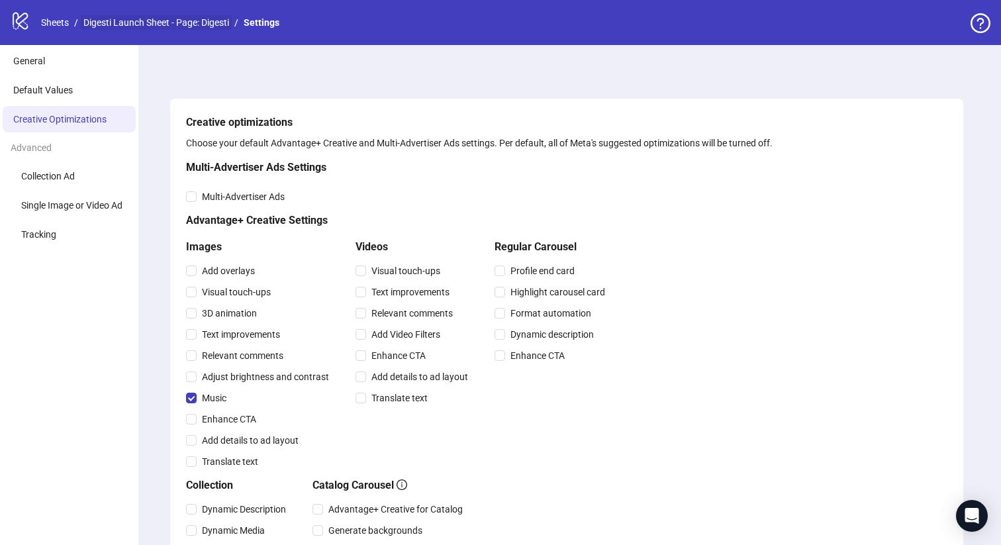
click at [142, 17] on link "Digesti Launch Sheet - Page: Digesti" at bounding box center [156, 22] width 151 height 15
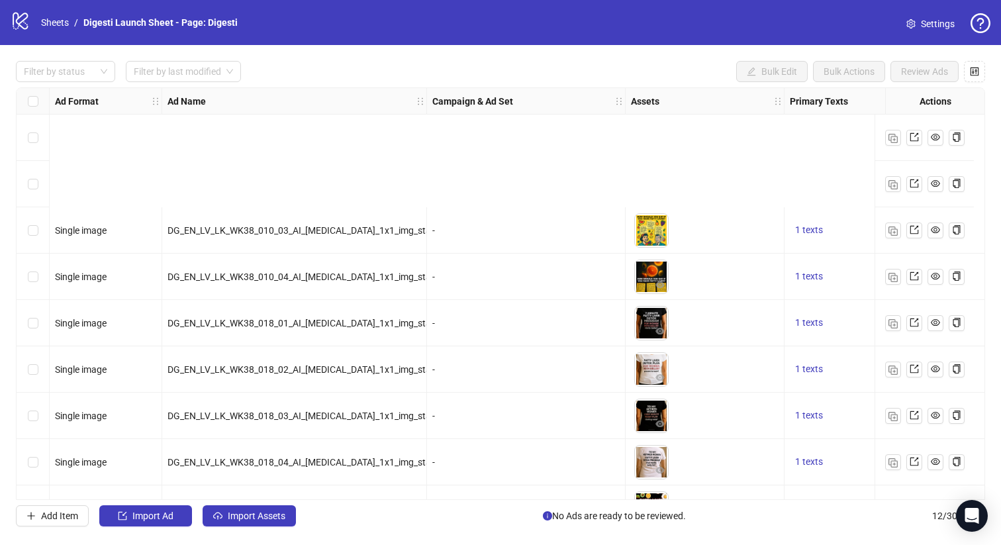
scroll to position [177, 0]
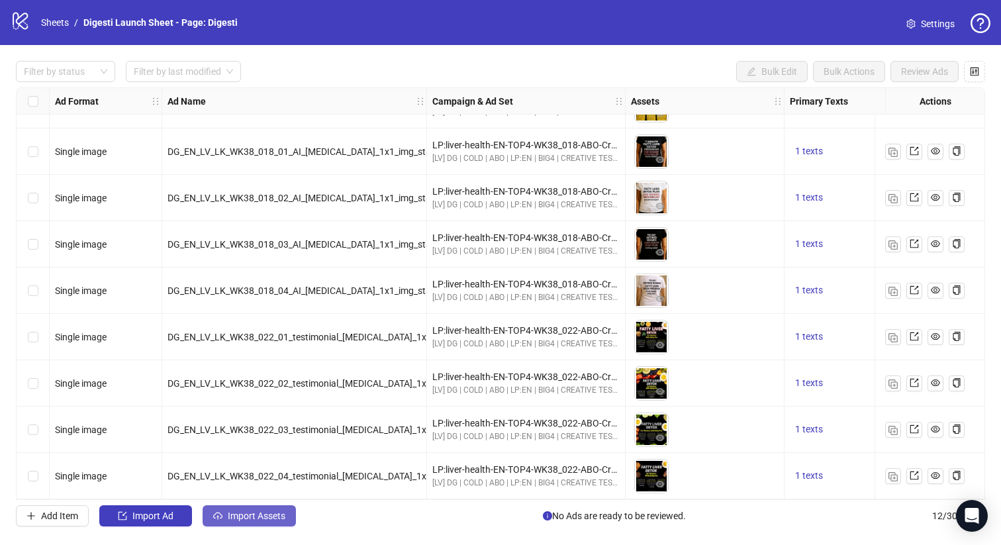
click at [262, 511] on span "Import Assets" at bounding box center [257, 516] width 58 height 11
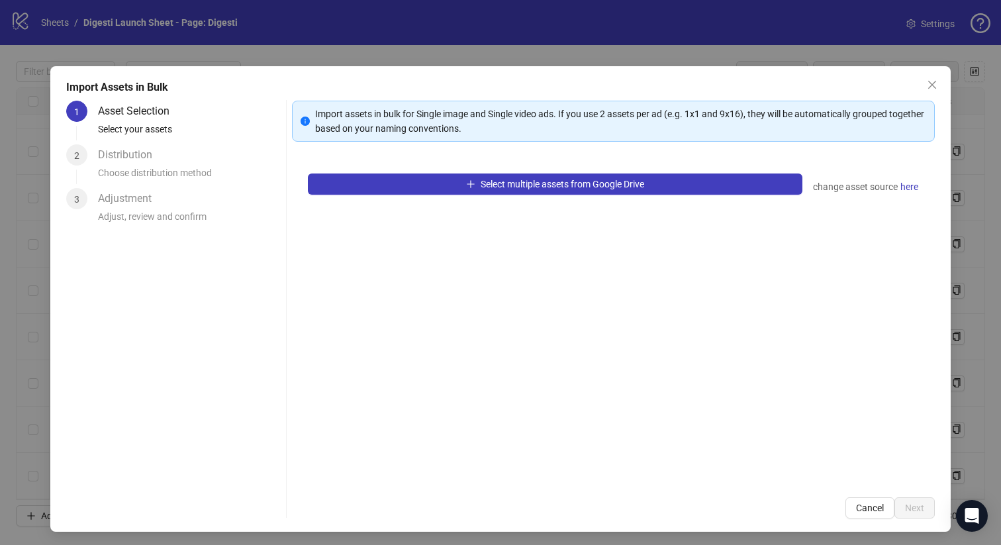
click at [556, 173] on div "Select multiple assets from Google Drive change asset source here" at bounding box center [614, 320] width 644 height 324
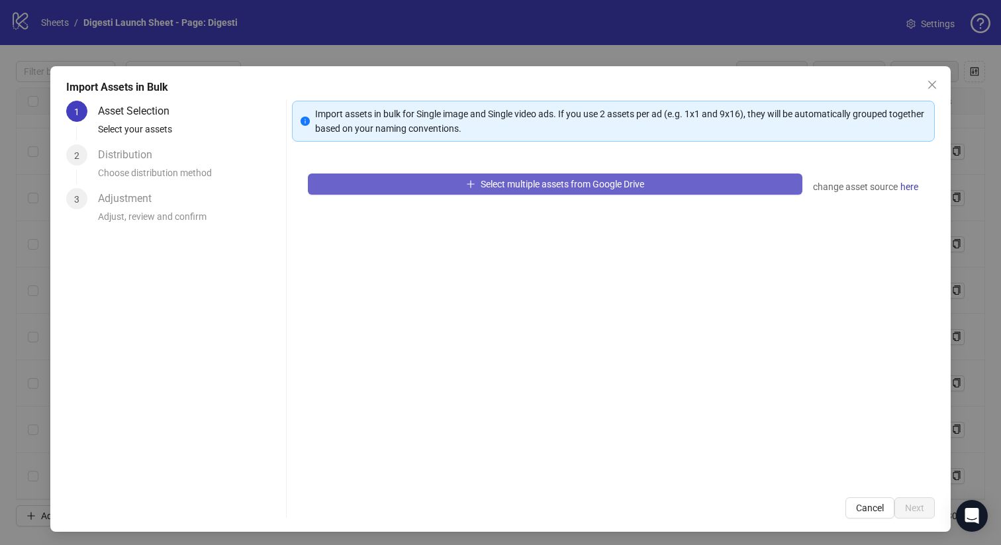
click at [525, 179] on span "Select multiple assets from Google Drive" at bounding box center [563, 184] width 164 height 11
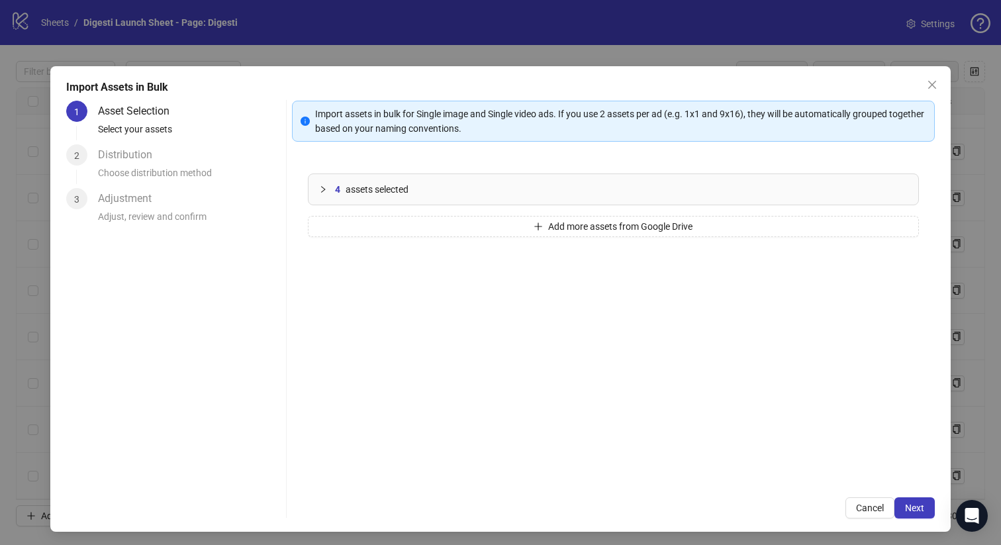
click at [483, 215] on div "4 assets selected Add more assets from Google Drive" at bounding box center [614, 320] width 644 height 324
click at [474, 226] on button "Add more assets from Google Drive" at bounding box center [614, 226] width 612 height 21
click at [464, 222] on button "Add more assets from Google Drive" at bounding box center [614, 226] width 612 height 21
click at [430, 220] on button "Add more assets from Google Drive" at bounding box center [614, 226] width 612 height 21
click at [389, 218] on button "Add more assets from Google Drive" at bounding box center [614, 226] width 612 height 21
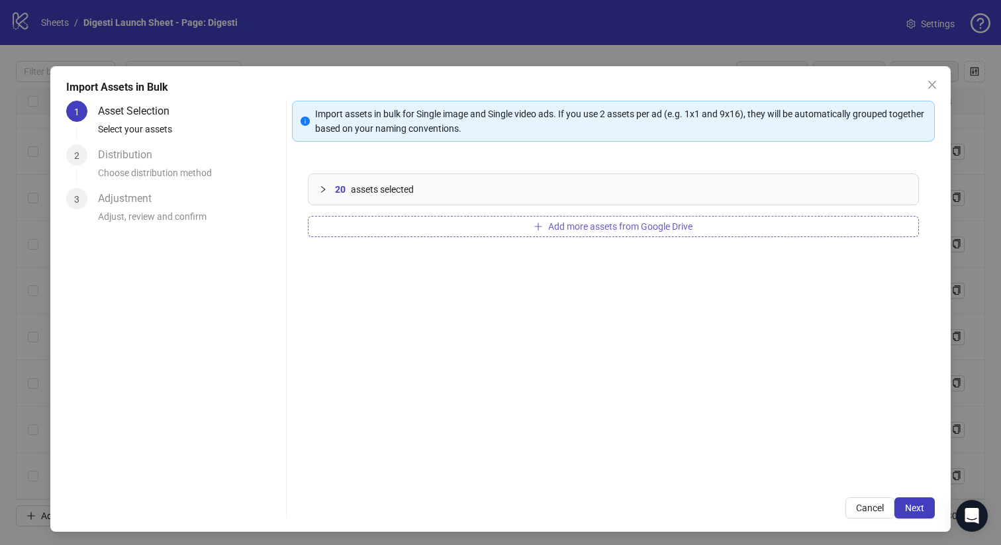
click at [458, 219] on button "Add more assets from Google Drive" at bounding box center [614, 226] width 612 height 21
click at [915, 513] on span "Next" at bounding box center [914, 508] width 19 height 11
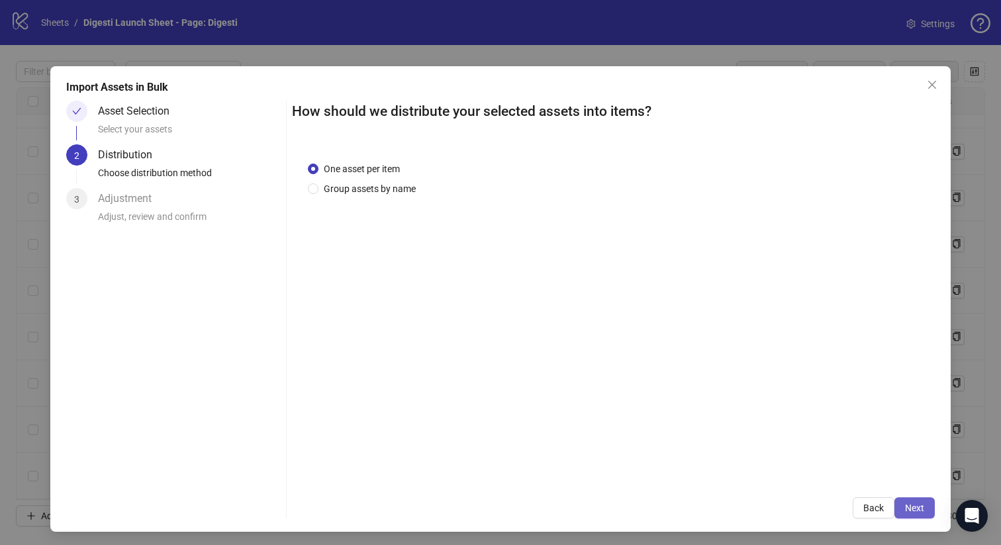
click at [908, 501] on button "Next" at bounding box center [915, 507] width 40 height 21
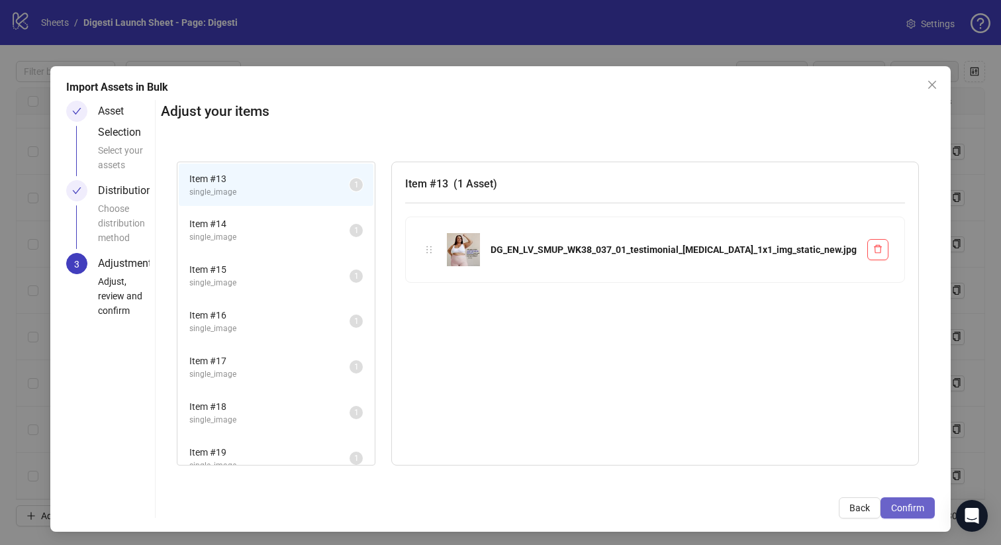
click at [895, 503] on span "Confirm" at bounding box center [907, 508] width 33 height 11
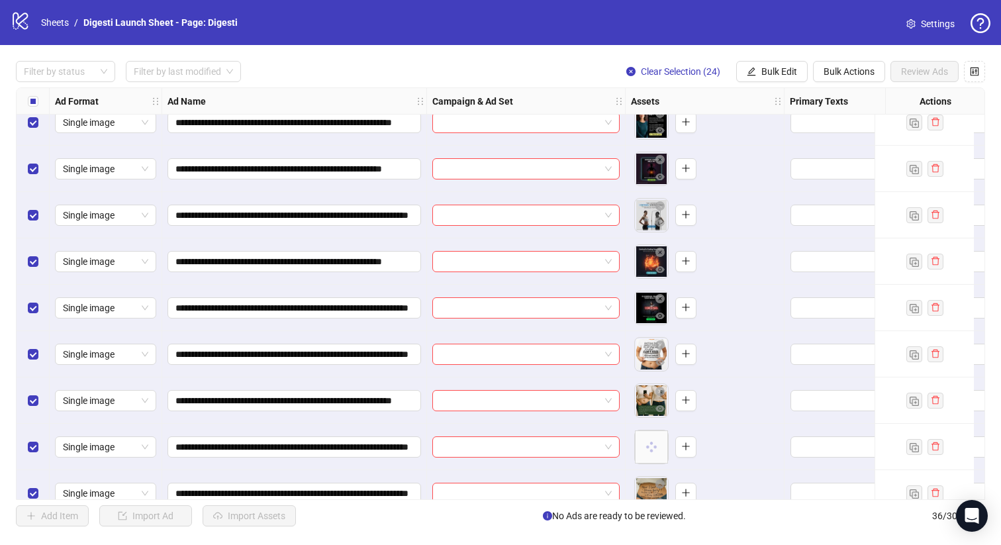
scroll to position [1289, 0]
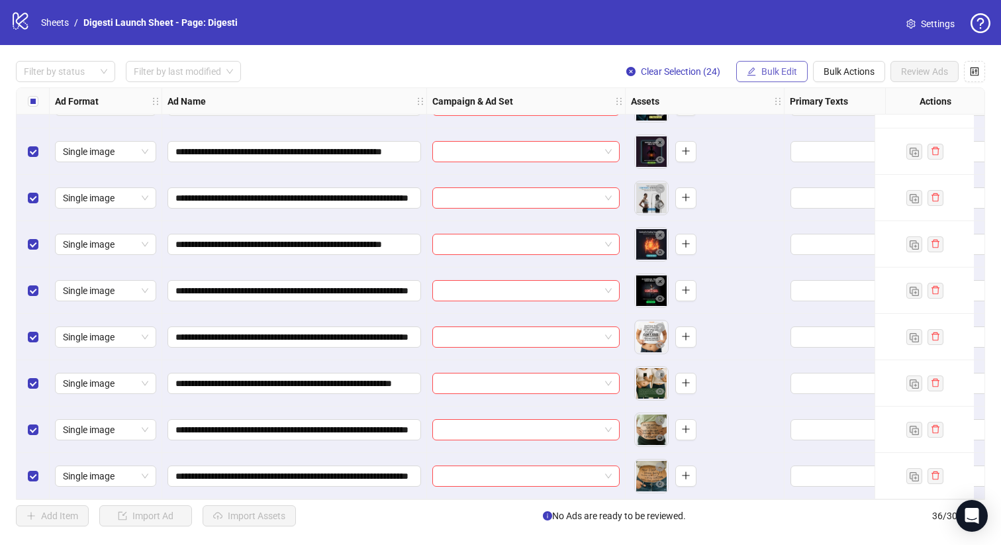
click at [774, 78] on button "Bulk Edit" at bounding box center [772, 71] width 72 height 21
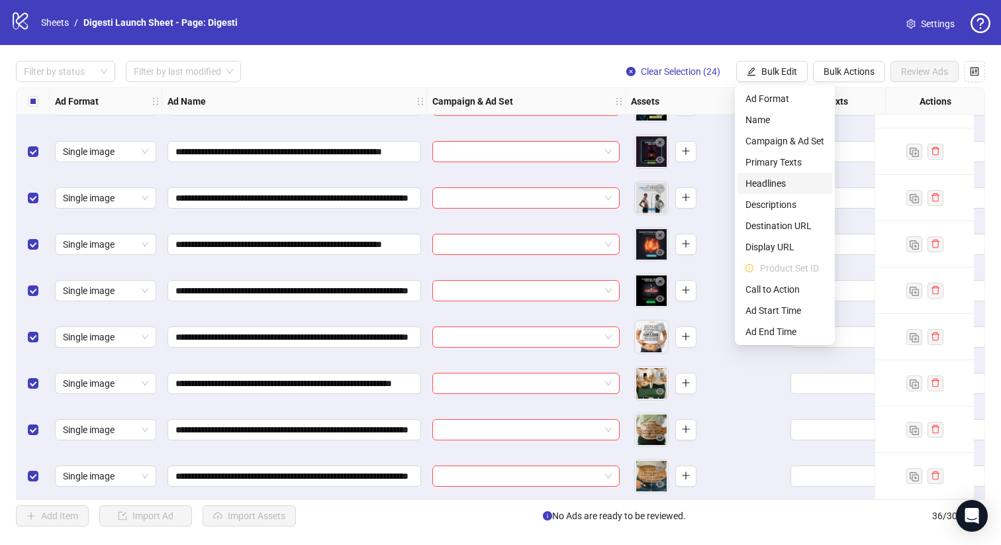
click at [789, 178] on span "Headlines" at bounding box center [785, 183] width 79 height 15
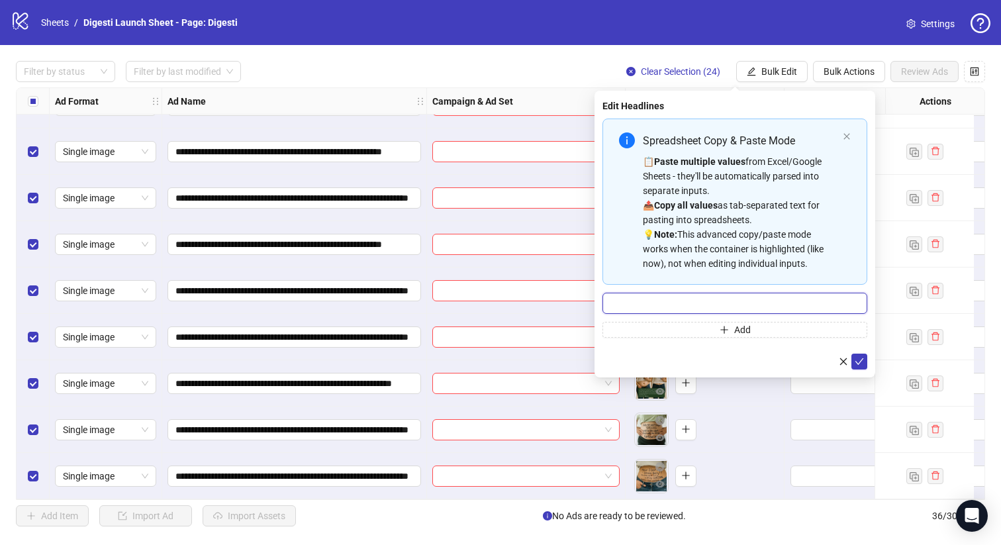
click at [663, 298] on input "Multi-input container - paste or copy values" at bounding box center [735, 303] width 265 height 21
paste input "**********"
type input "**********"
click at [862, 363] on icon "check" at bounding box center [859, 361] width 9 height 9
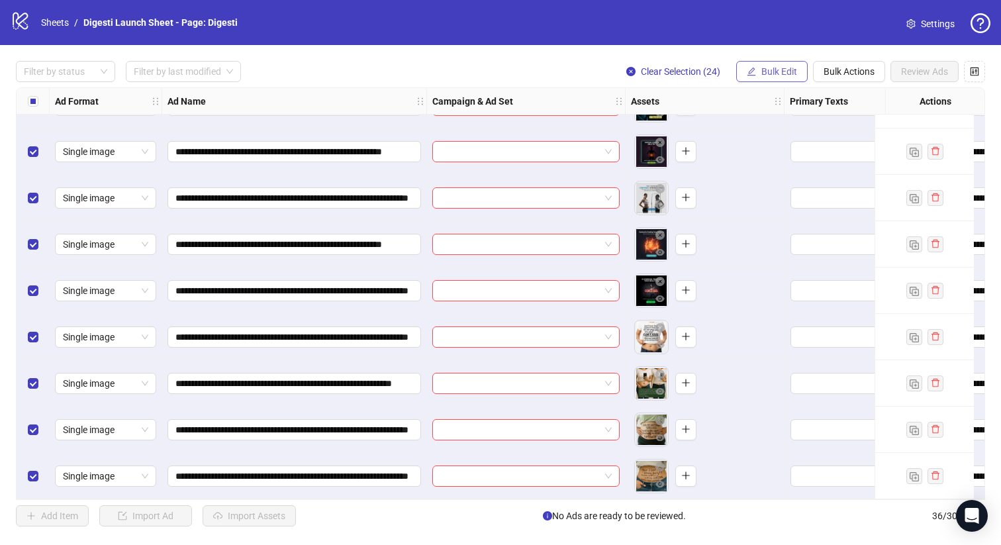
click at [779, 72] on span "Bulk Edit" at bounding box center [780, 71] width 36 height 11
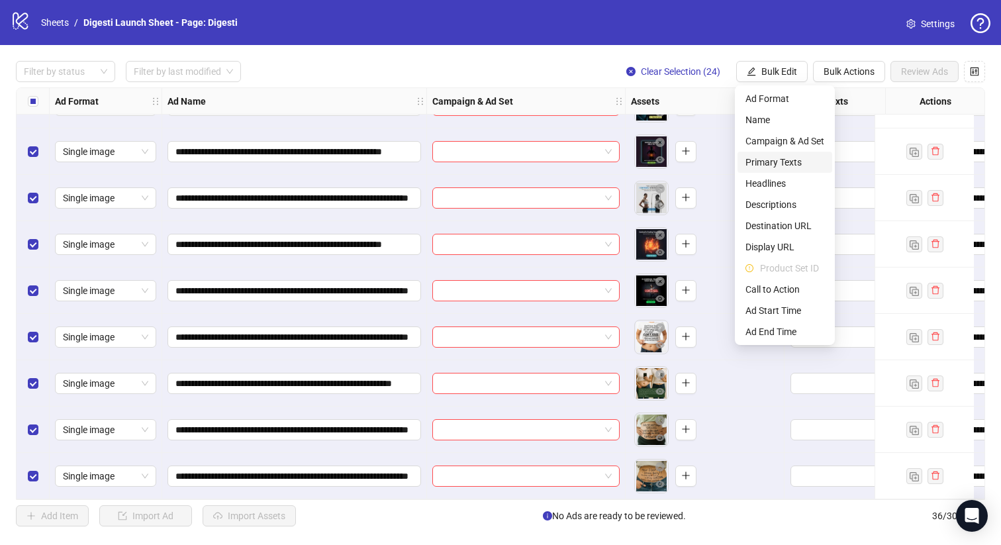
click at [797, 164] on span "Primary Texts" at bounding box center [785, 162] width 79 height 15
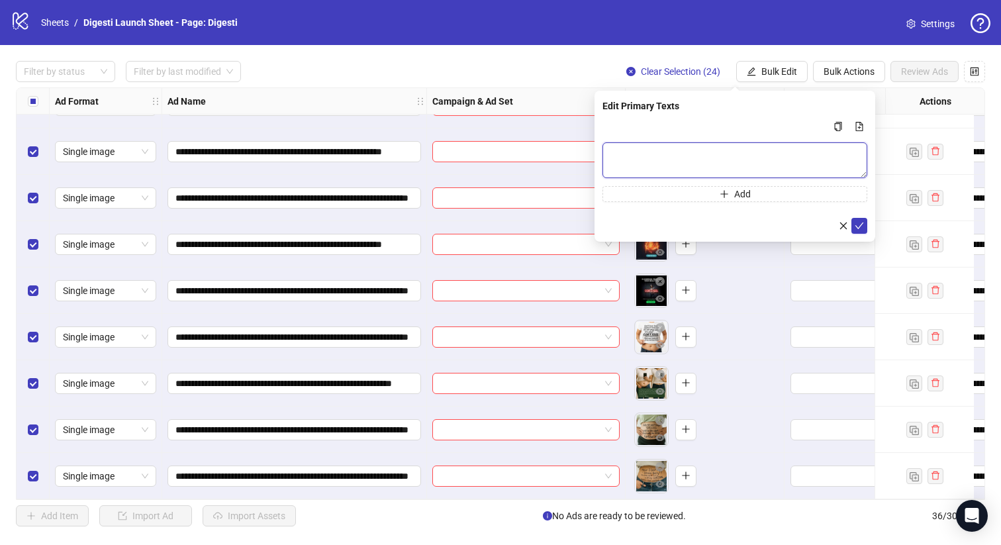
click at [660, 158] on textarea "Multi-text input container - paste or copy values" at bounding box center [735, 160] width 265 height 36
paste textarea "**********"
type textarea "**********"
click at [867, 223] on button "submit" at bounding box center [860, 226] width 16 height 16
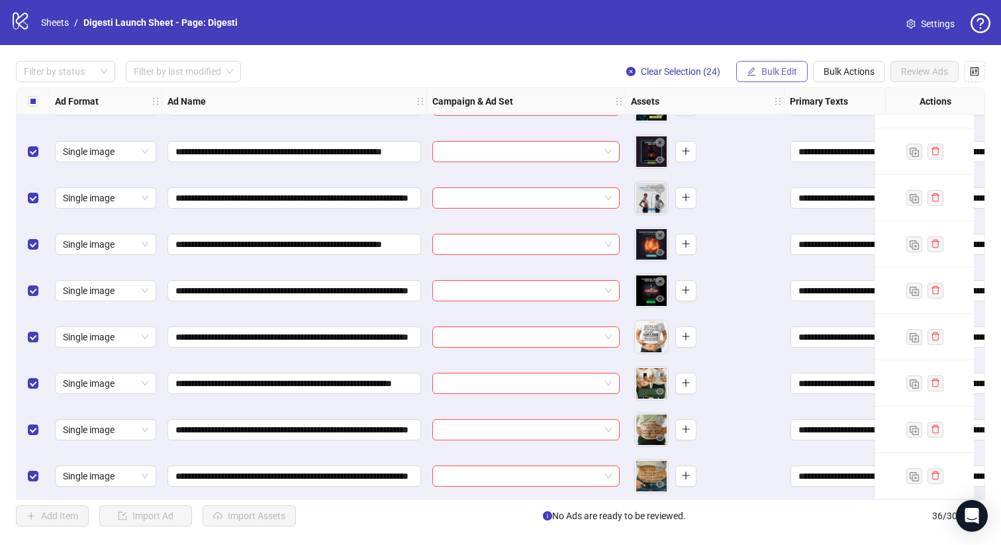
click at [760, 62] on button "Bulk Edit" at bounding box center [772, 71] width 72 height 21
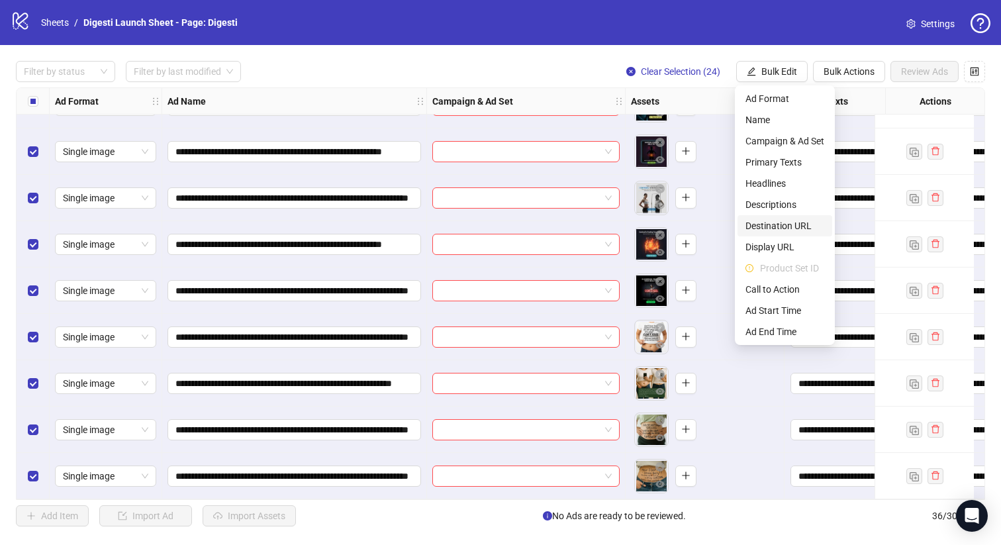
click at [777, 222] on span "Destination URL" at bounding box center [785, 226] width 79 height 15
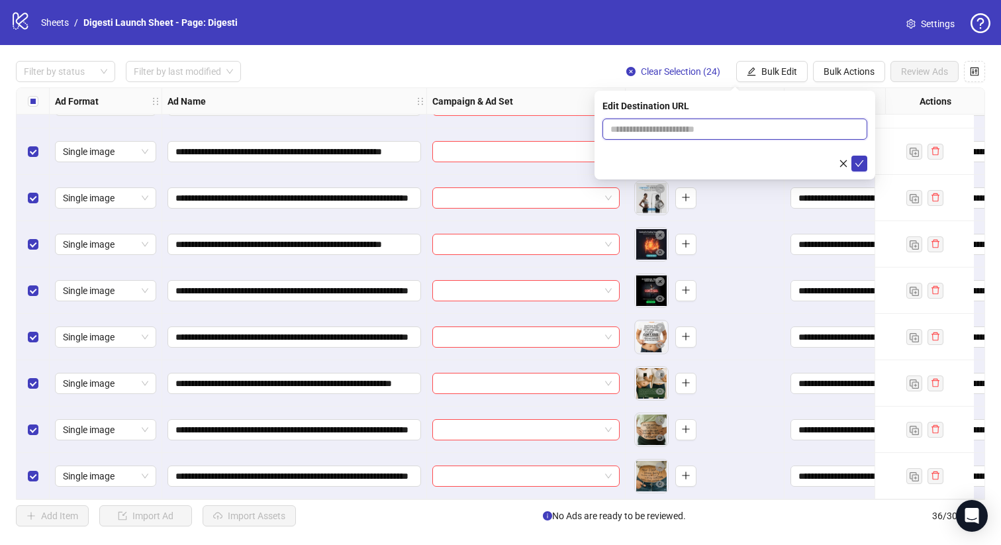
click at [623, 133] on input "text" at bounding box center [730, 129] width 238 height 15
paste input "**********"
type input "**********"
click at [866, 164] on button "submit" at bounding box center [860, 164] width 16 height 16
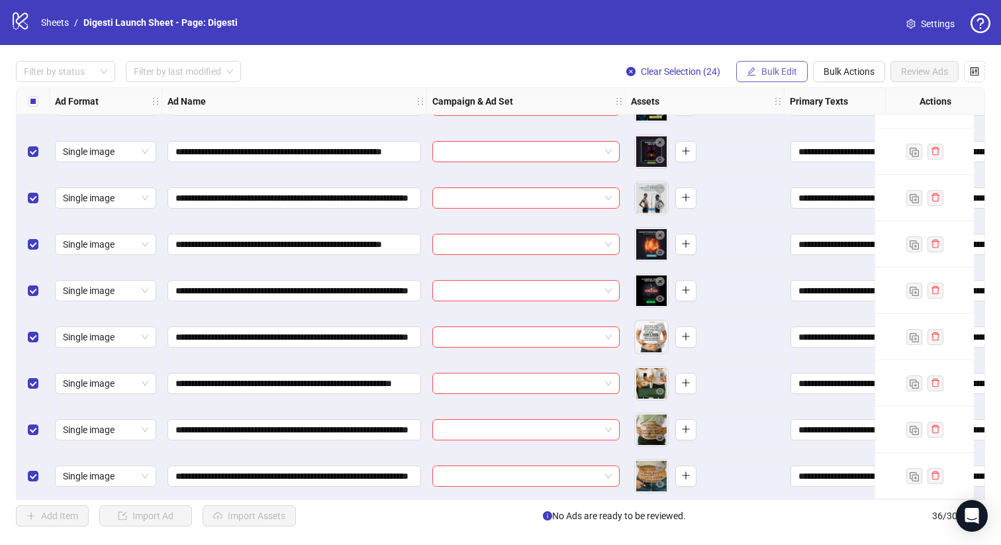
click at [779, 70] on span "Bulk Edit" at bounding box center [780, 71] width 36 height 11
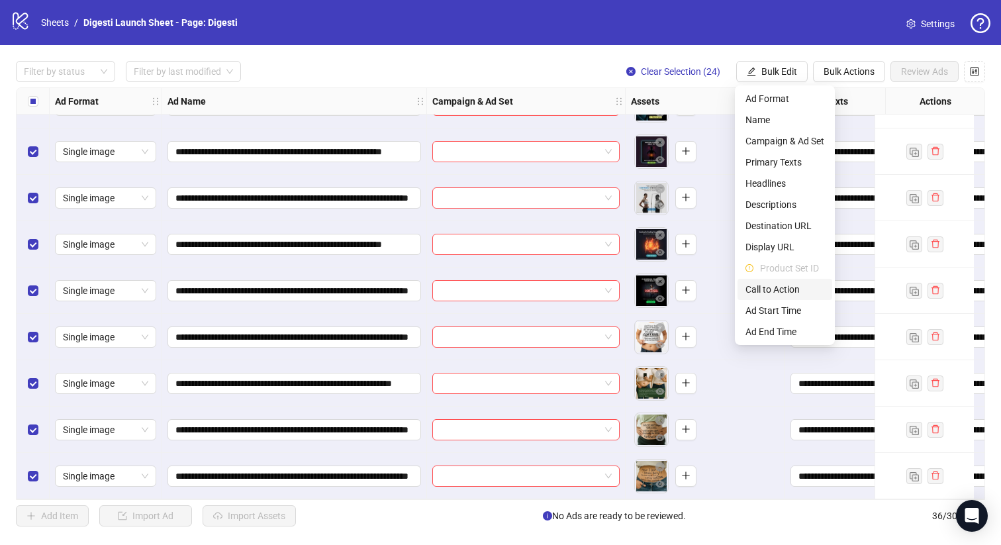
click at [779, 289] on span "Call to Action" at bounding box center [785, 289] width 79 height 15
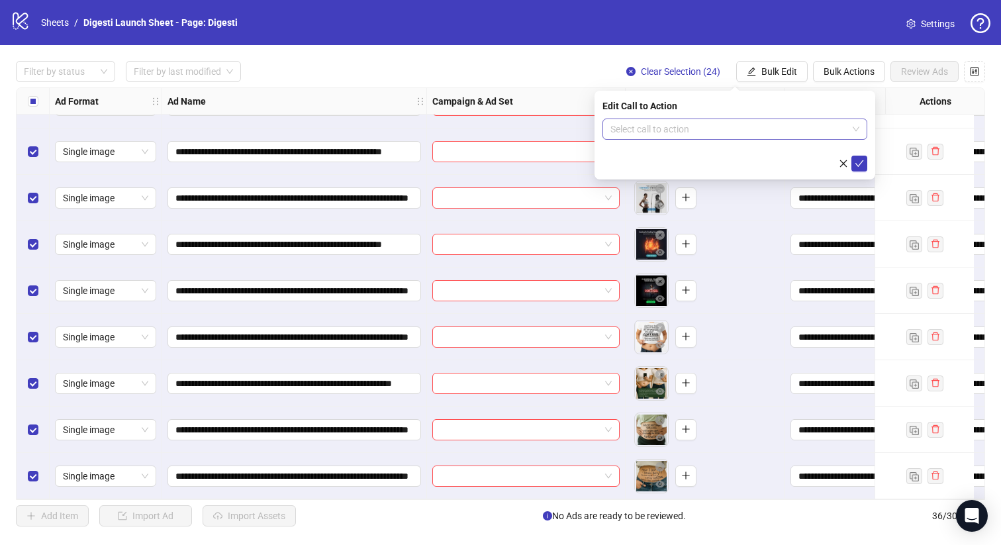
click at [711, 125] on input "search" at bounding box center [729, 129] width 237 height 20
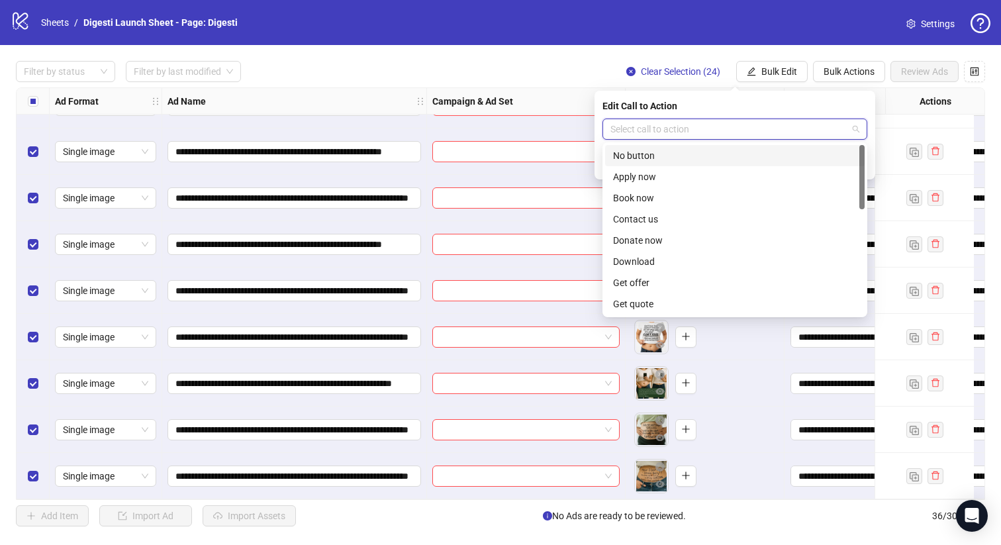
type input "*"
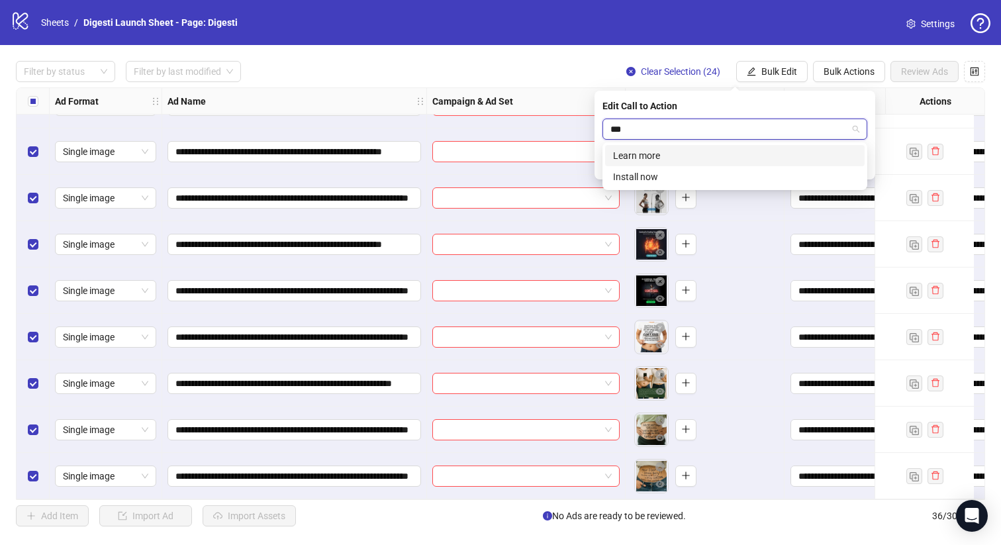
type input "****"
click at [702, 157] on div "Learn more" at bounding box center [735, 155] width 244 height 15
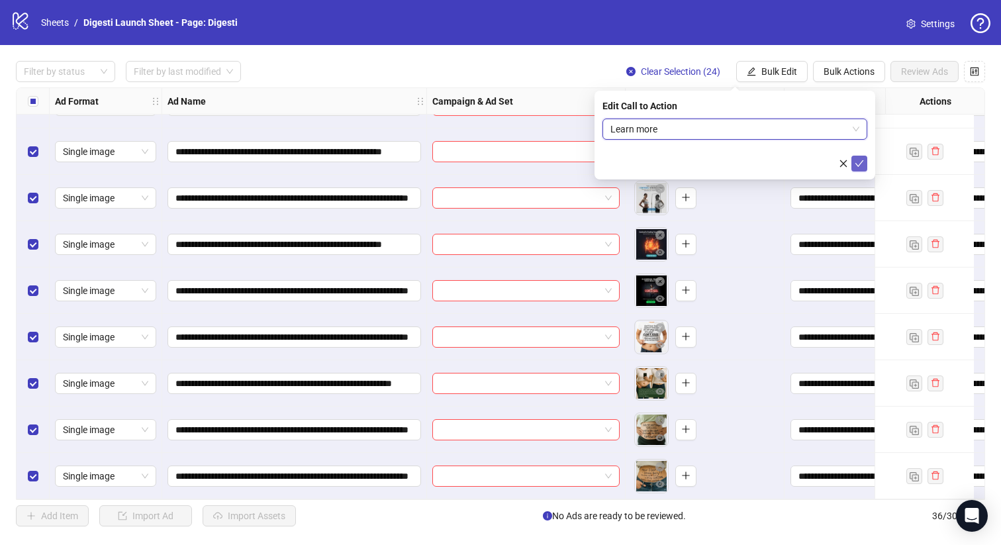
click at [860, 166] on icon "check" at bounding box center [859, 163] width 9 height 9
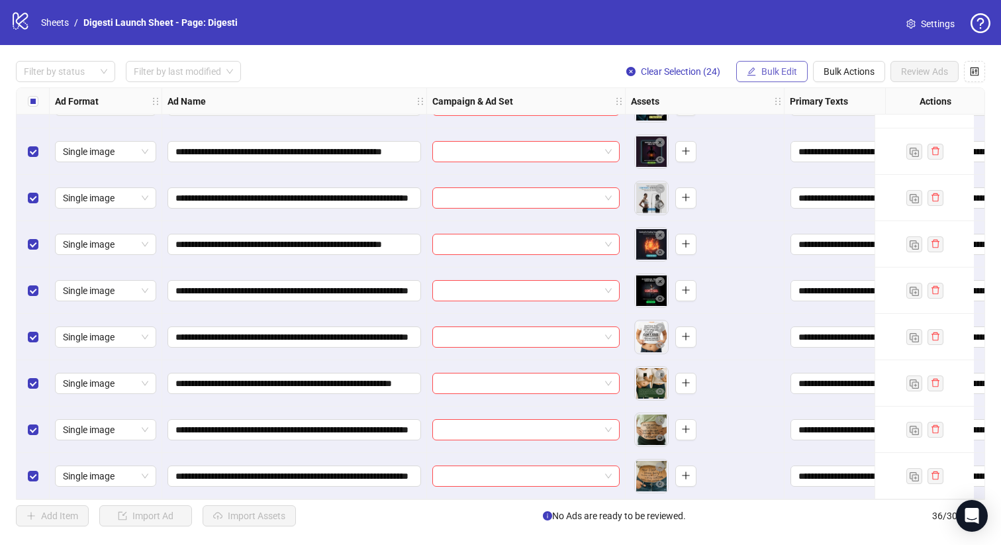
click at [772, 75] on span "Bulk Edit" at bounding box center [780, 71] width 36 height 11
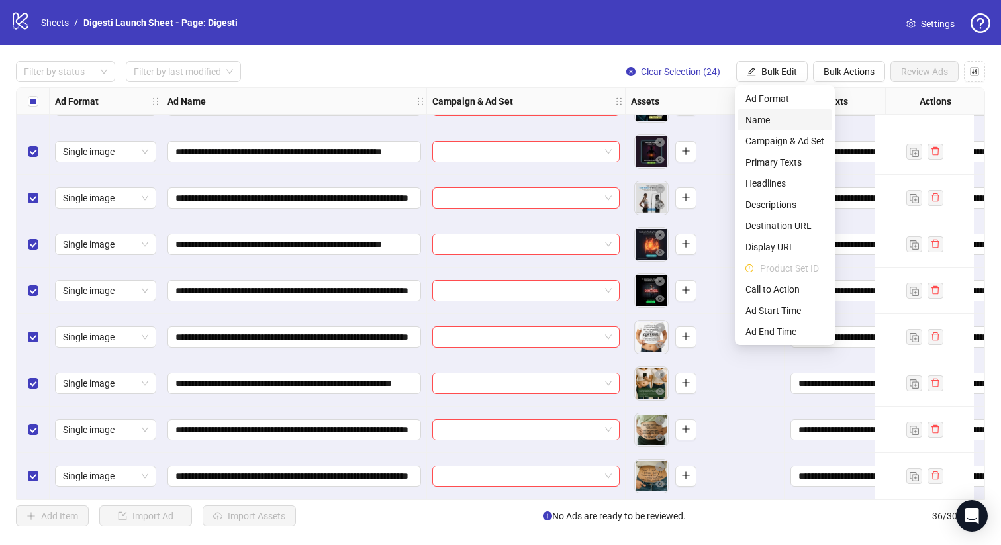
click at [784, 122] on span "Name" at bounding box center [785, 120] width 79 height 15
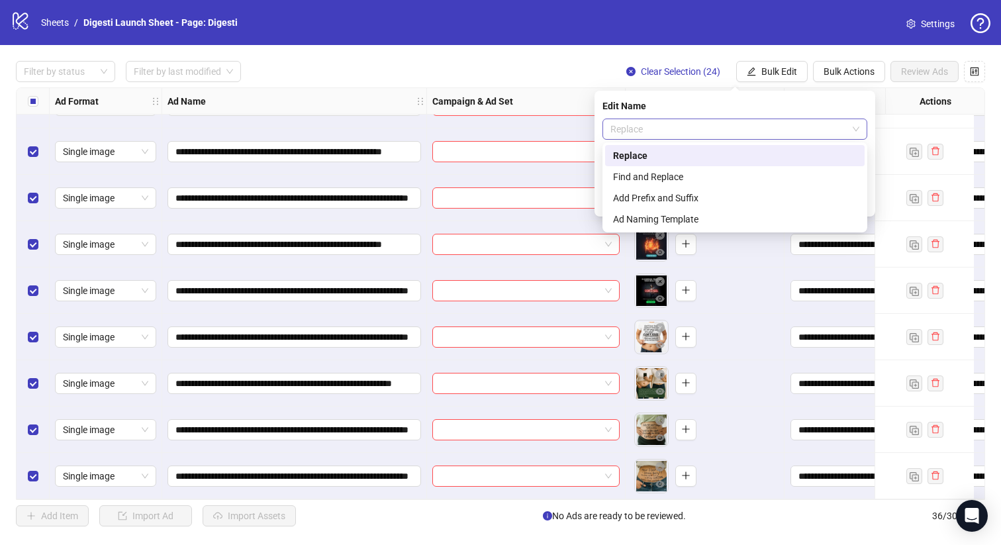
click at [696, 124] on span "Replace" at bounding box center [735, 129] width 249 height 20
click at [658, 201] on div "Add Prefix and Suffix" at bounding box center [735, 198] width 244 height 15
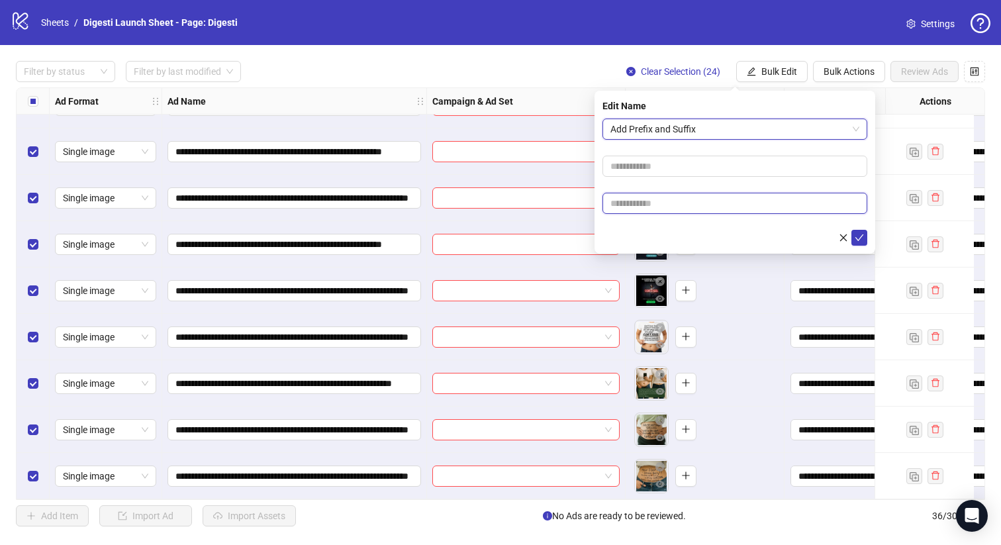
click at [672, 200] on input "text" at bounding box center [735, 203] width 265 height 21
paste input "**********"
type input "**********"
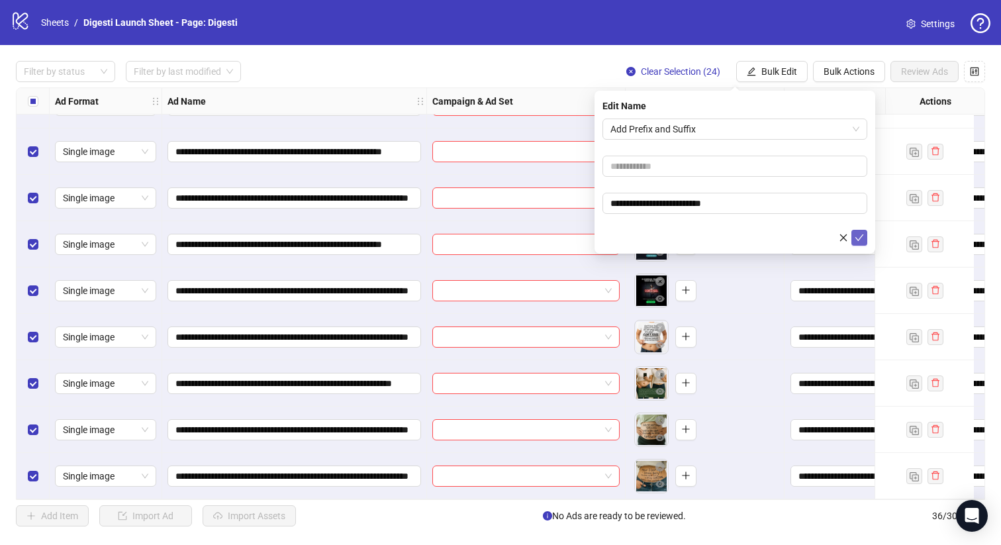
click at [862, 235] on icon "check" at bounding box center [860, 237] width 9 height 7
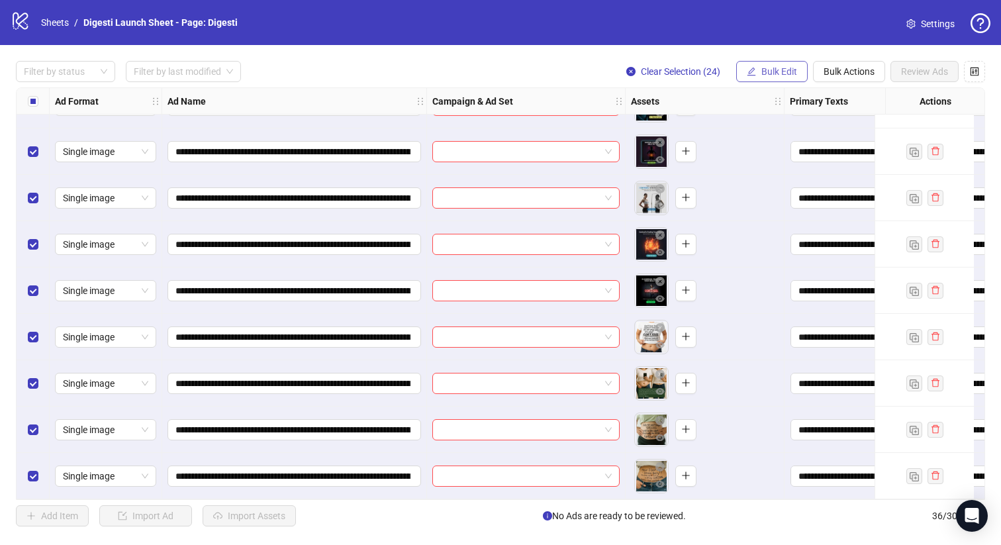
click at [768, 73] on span "Bulk Edit" at bounding box center [780, 71] width 36 height 11
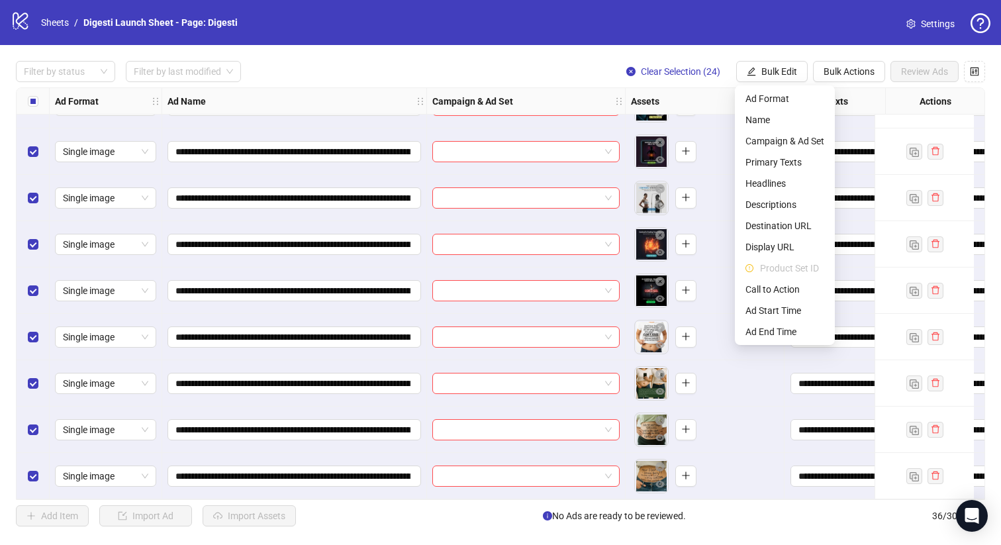
click at [556, 63] on div "Filter by status Filter by last modified Clear Selection (24) Bulk Edit Bulk Ac…" at bounding box center [501, 71] width 970 height 21
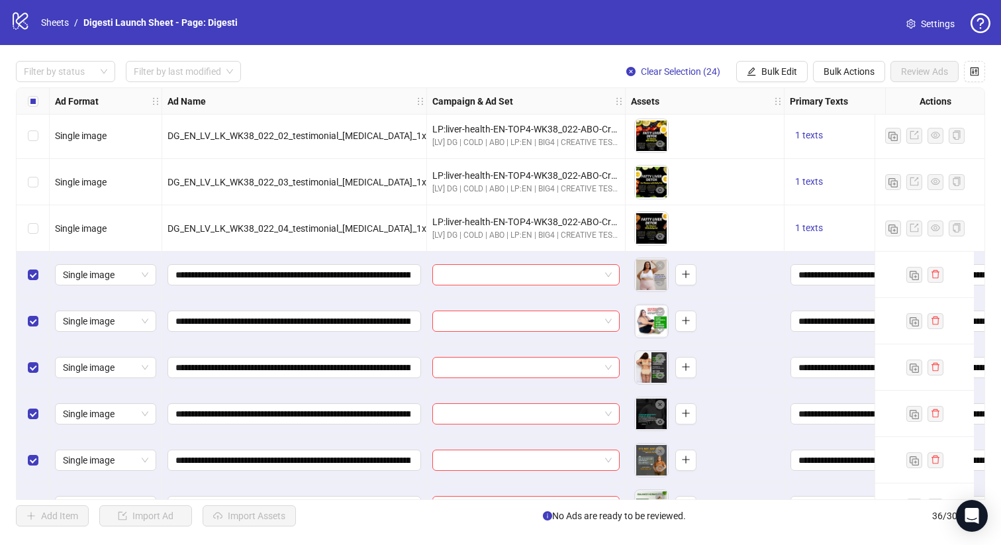
scroll to position [393, 0]
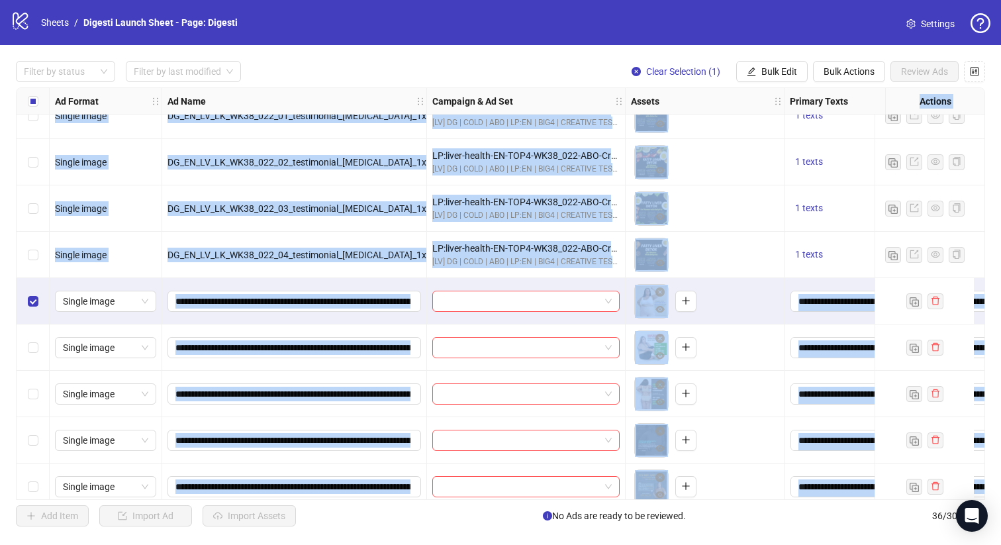
click at [30, 448] on div "Select row 16" at bounding box center [33, 440] width 33 height 46
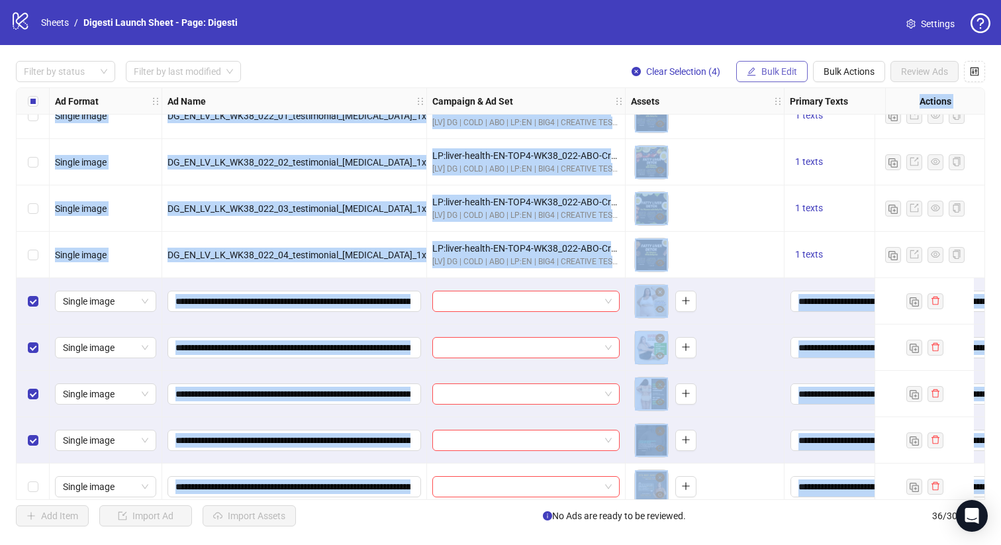
click at [777, 69] on span "Bulk Edit" at bounding box center [780, 71] width 36 height 11
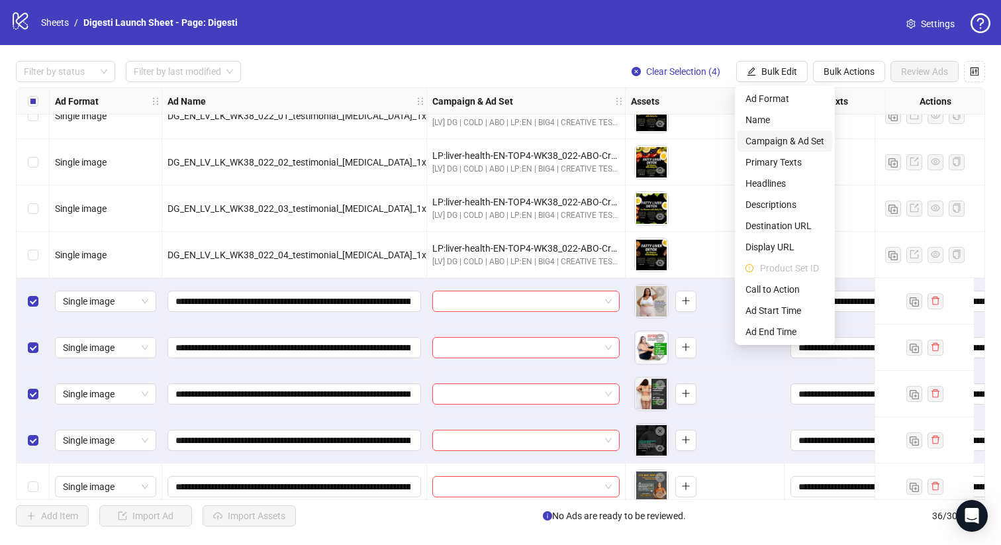
click at [777, 139] on span "Campaign & Ad Set" at bounding box center [785, 141] width 79 height 15
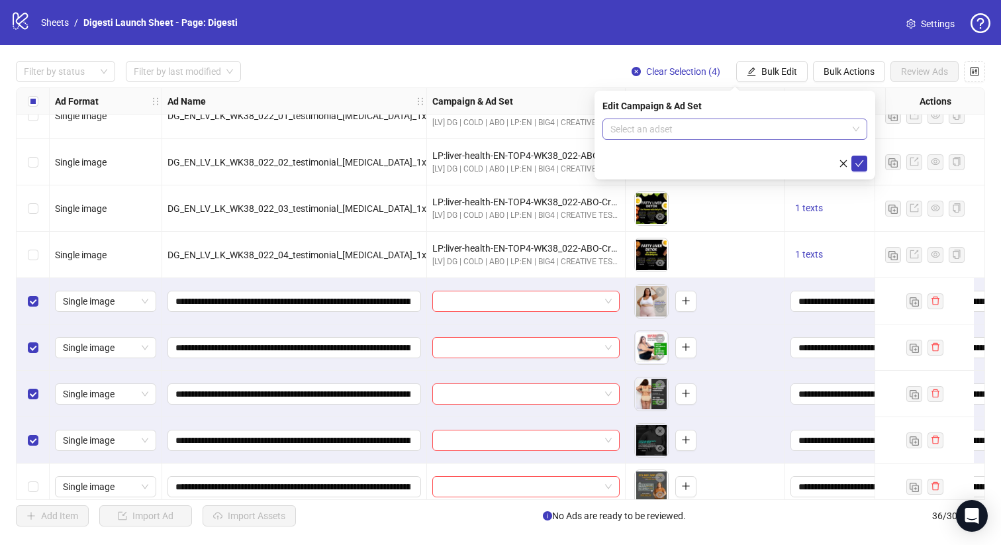
click at [649, 130] on input "search" at bounding box center [729, 129] width 237 height 20
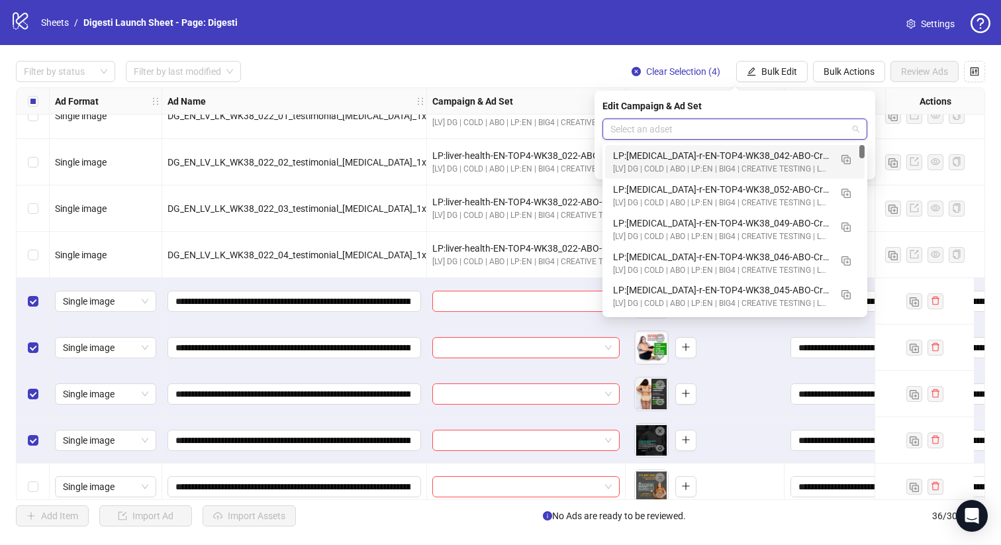
paste input "**********"
type input "**********"
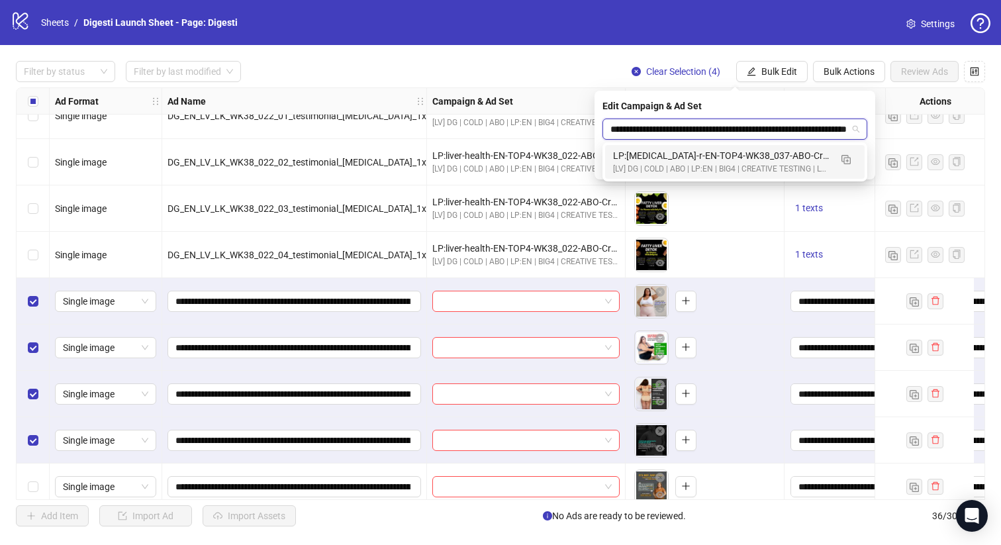
scroll to position [0, 83]
click at [688, 160] on div "LP:[MEDICAL_DATA]-r-EN-TOP4-WK38_037-ABO-Creative_Testing-18+-7C1V-2025.09.28" at bounding box center [721, 155] width 217 height 15
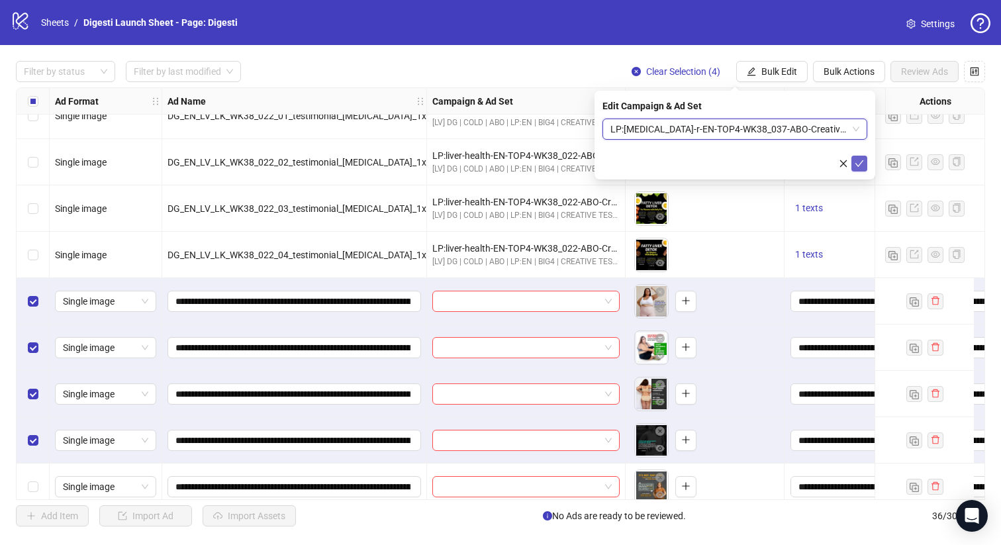
click at [863, 159] on icon "check" at bounding box center [859, 163] width 9 height 9
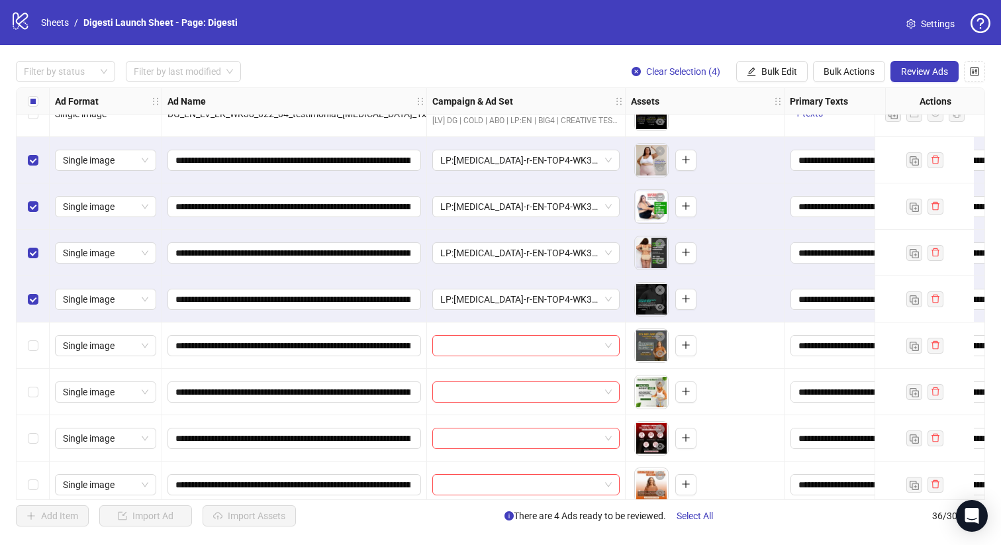
scroll to position [538, 0]
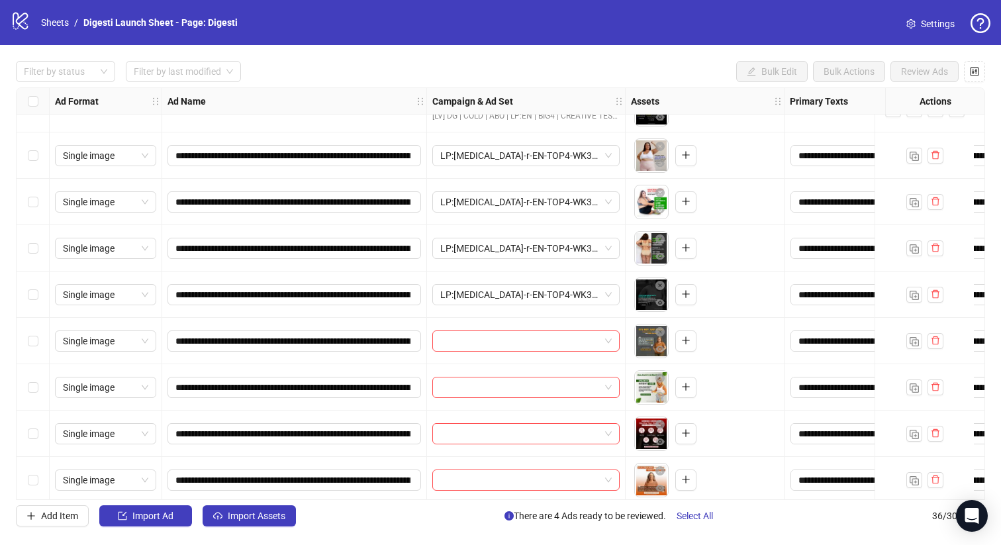
click at [37, 332] on div "Select row 17" at bounding box center [33, 341] width 33 height 46
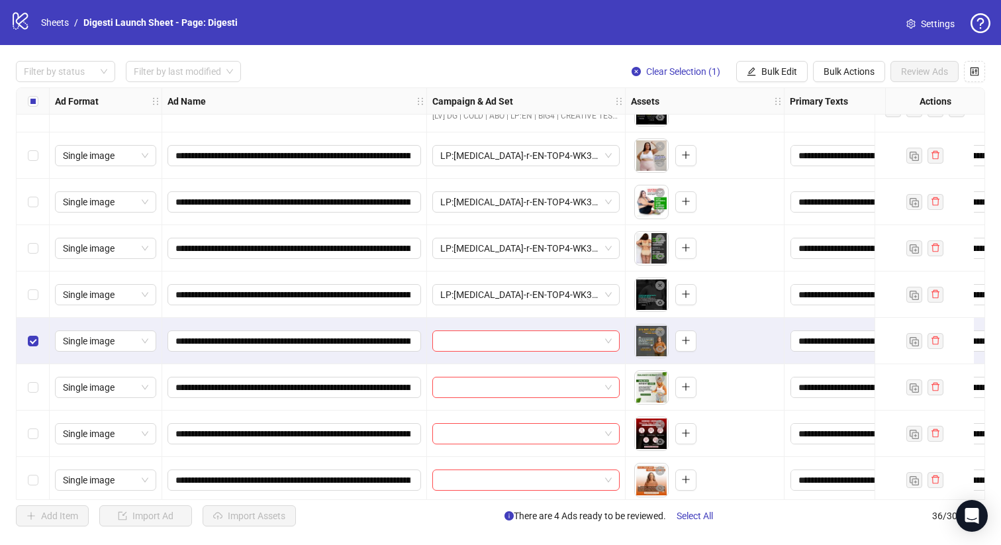
click at [38, 482] on div "Select row 20" at bounding box center [33, 480] width 33 height 46
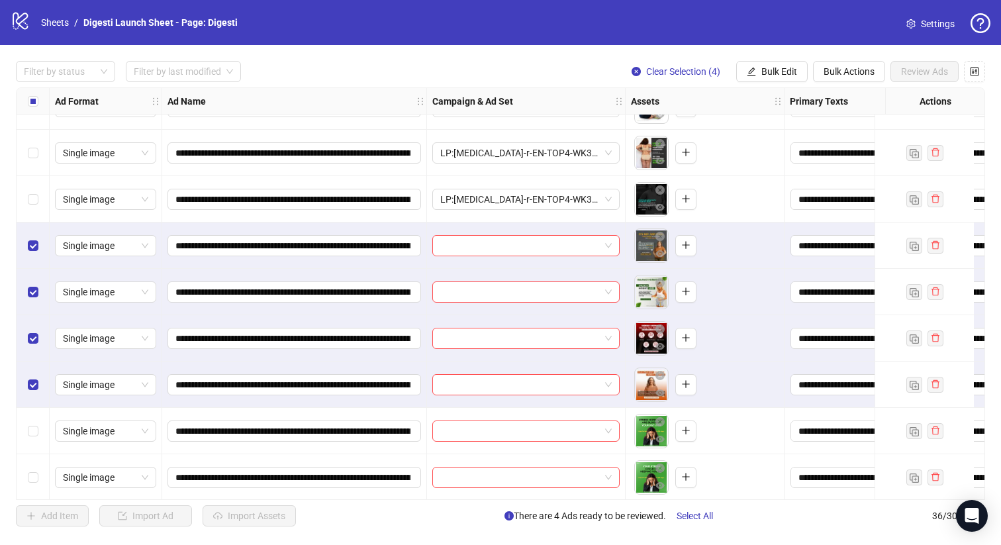
scroll to position [637, 0]
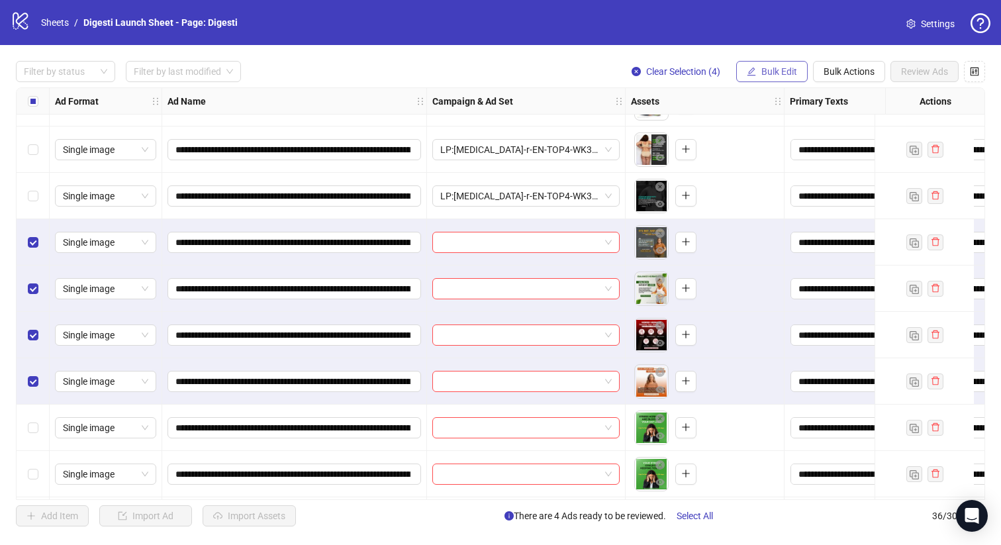
click at [794, 73] on span "Bulk Edit" at bounding box center [780, 71] width 36 height 11
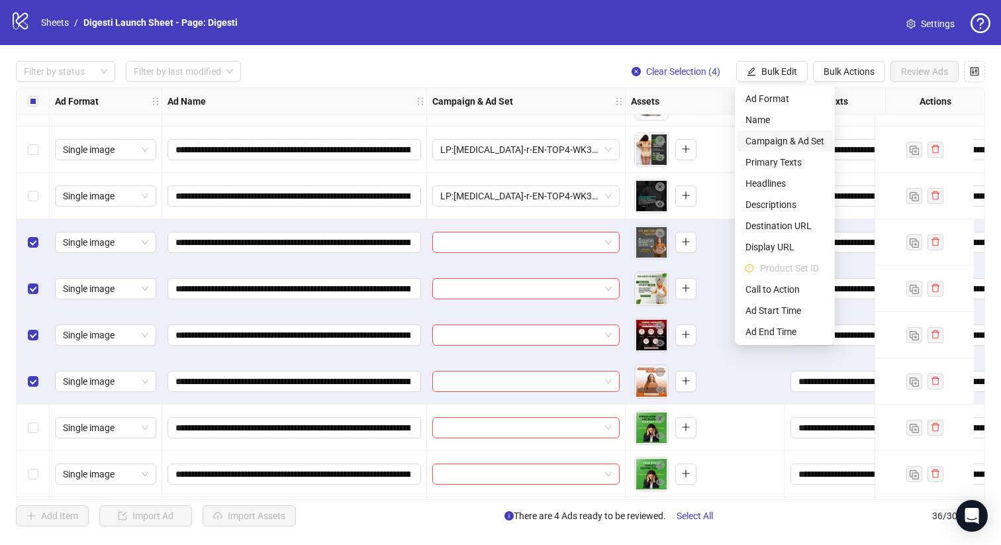
click at [776, 138] on span "Campaign & Ad Set" at bounding box center [785, 141] width 79 height 15
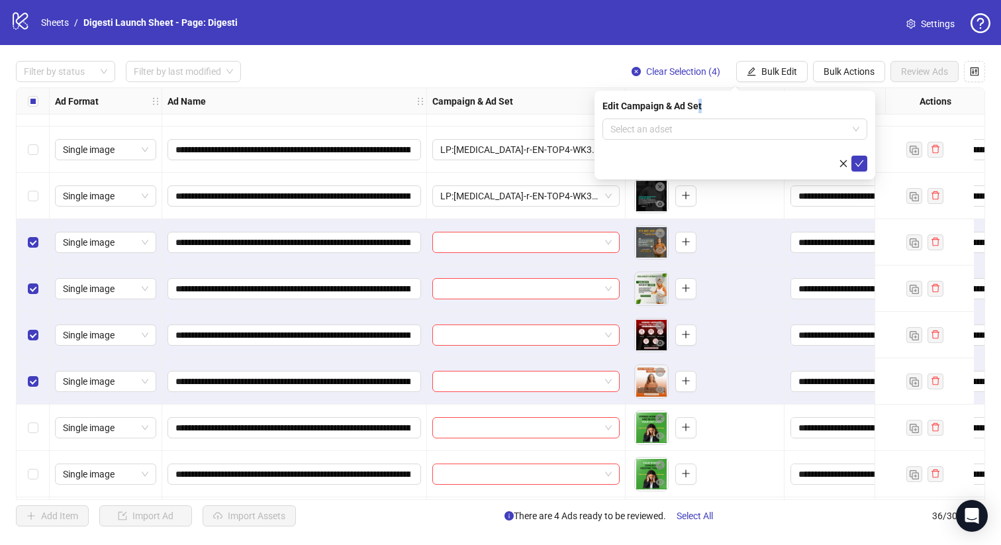
click at [697, 113] on div "Edit Campaign & Ad Set Select an adset" at bounding box center [735, 135] width 281 height 89
click at [674, 120] on input "search" at bounding box center [729, 129] width 237 height 20
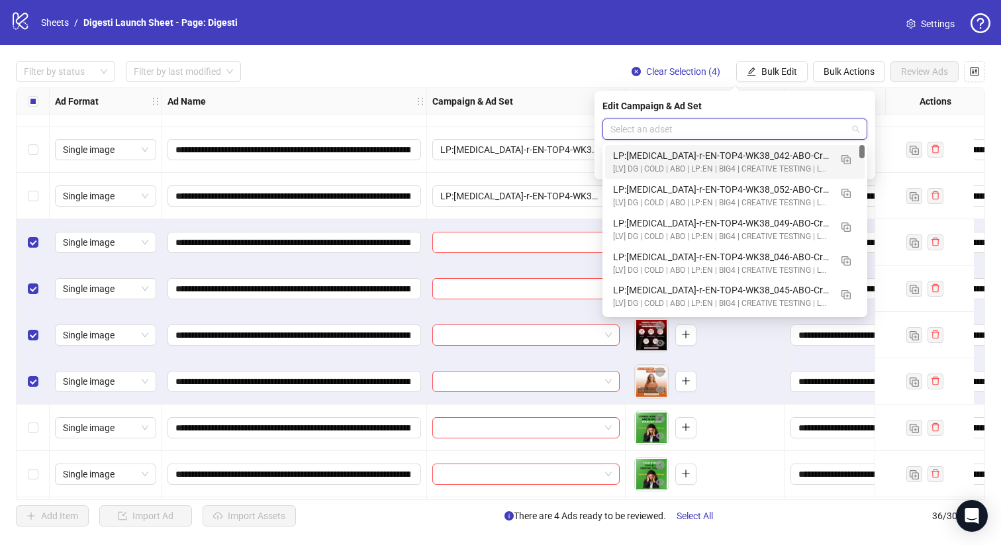
paste input "**********"
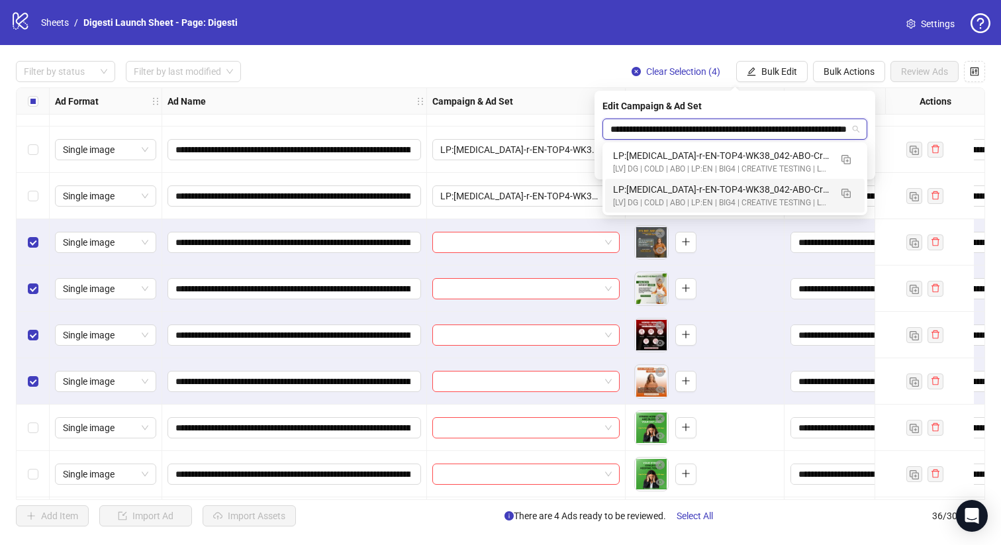
click at [615, 128] on input "**********" at bounding box center [729, 129] width 237 height 20
click at [634, 130] on input "**********" at bounding box center [729, 129] width 237 height 20
paste input "**********"
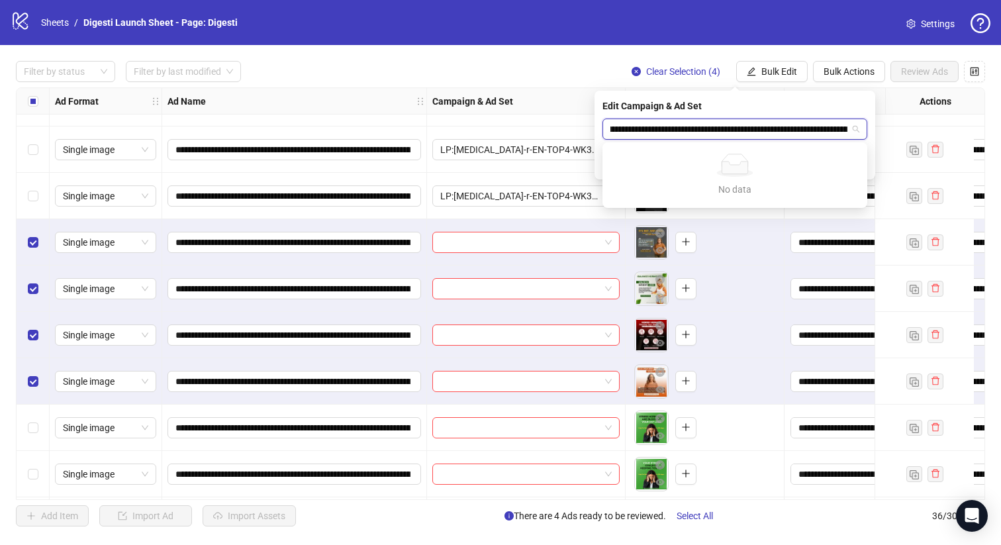
click at [641, 128] on input "**********" at bounding box center [729, 129] width 237 height 20
paste input "search"
type input "**********"
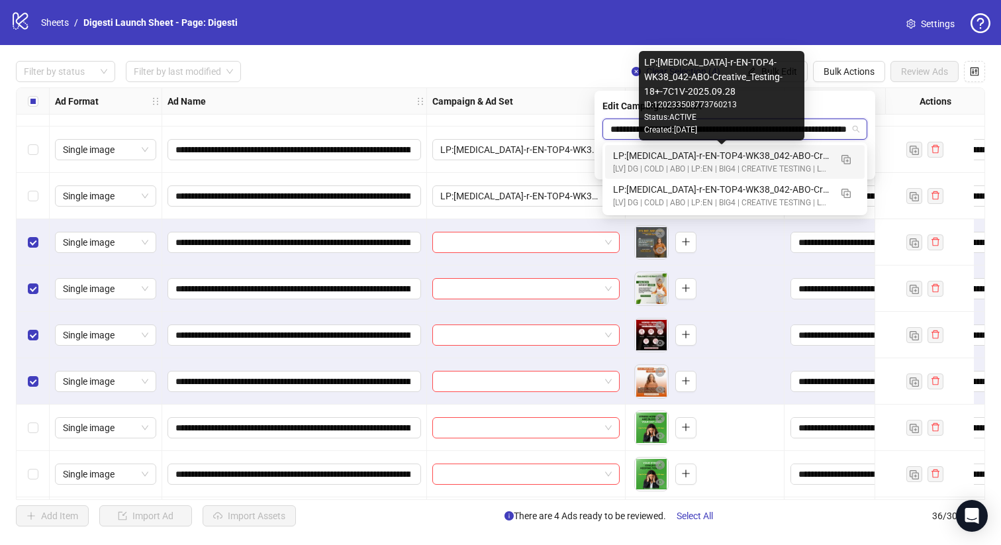
click at [630, 158] on div "LP:[MEDICAL_DATA]-r-EN-TOP4-WK38_042-ABO-Creative_Testing-18+-7C1V-2025.09.28" at bounding box center [721, 155] width 217 height 15
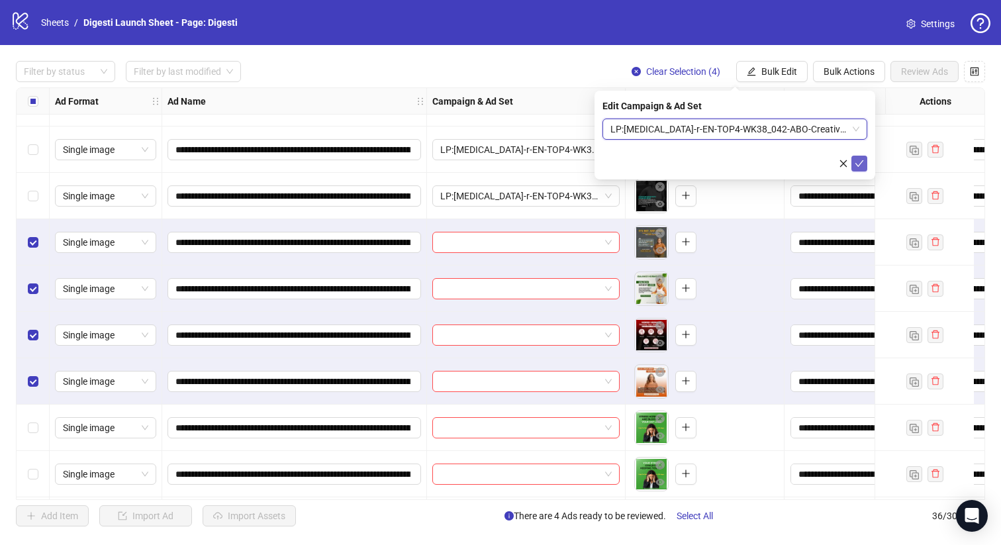
click at [858, 160] on icon "check" at bounding box center [859, 163] width 9 height 9
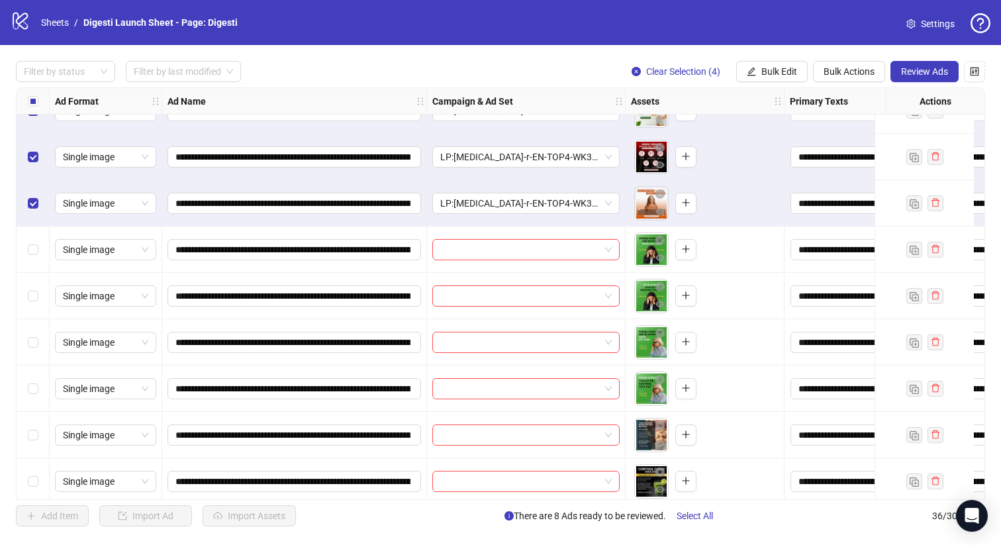
scroll to position [838, 0]
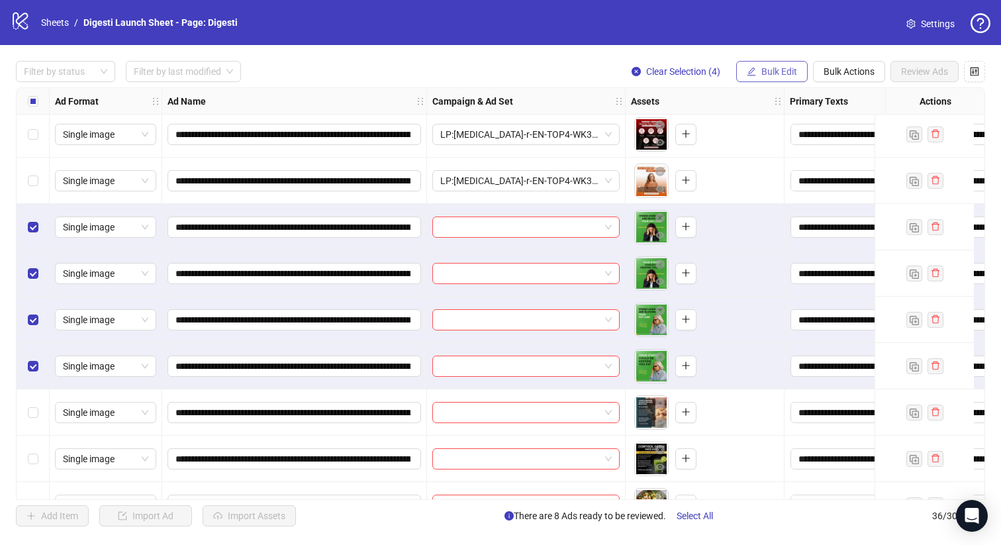
click at [769, 67] on span "Bulk Edit" at bounding box center [780, 71] width 36 height 11
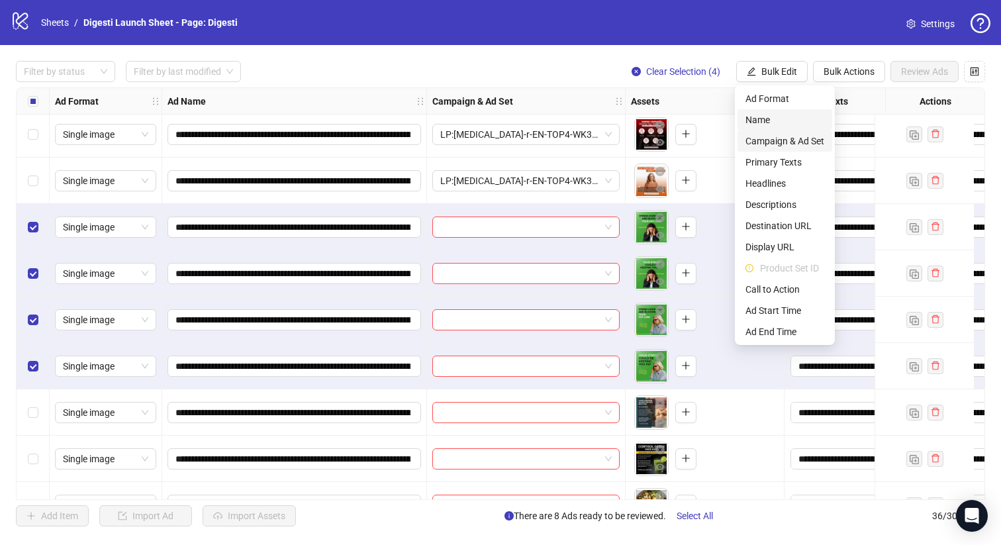
click at [773, 137] on span "Campaign & Ad Set" at bounding box center [785, 141] width 79 height 15
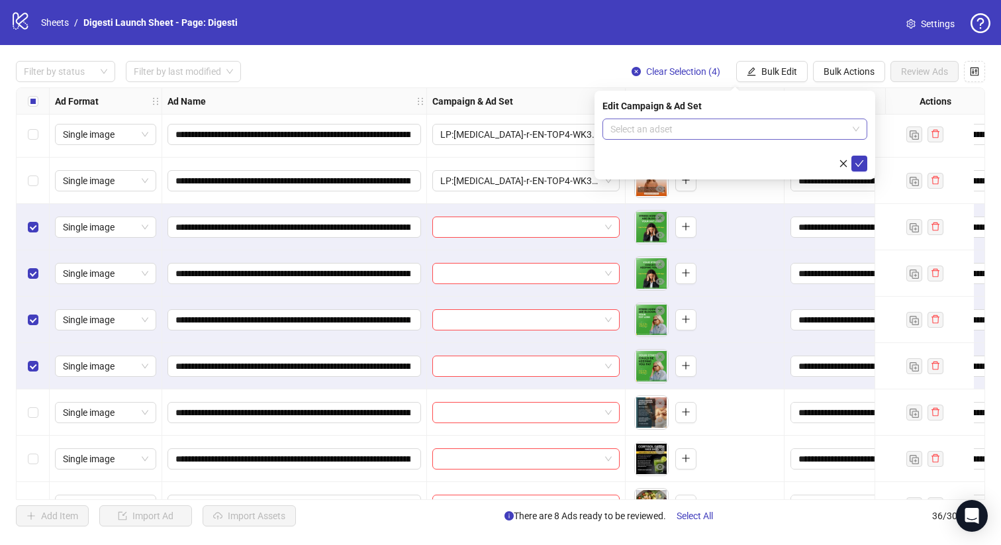
click at [662, 133] on input "search" at bounding box center [729, 129] width 237 height 20
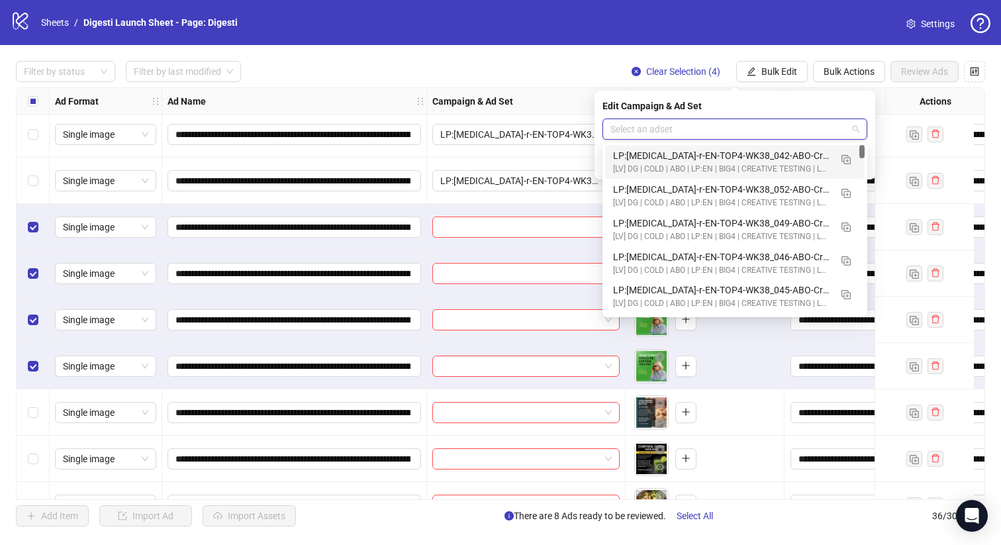
paste input "**********"
type input "**********"
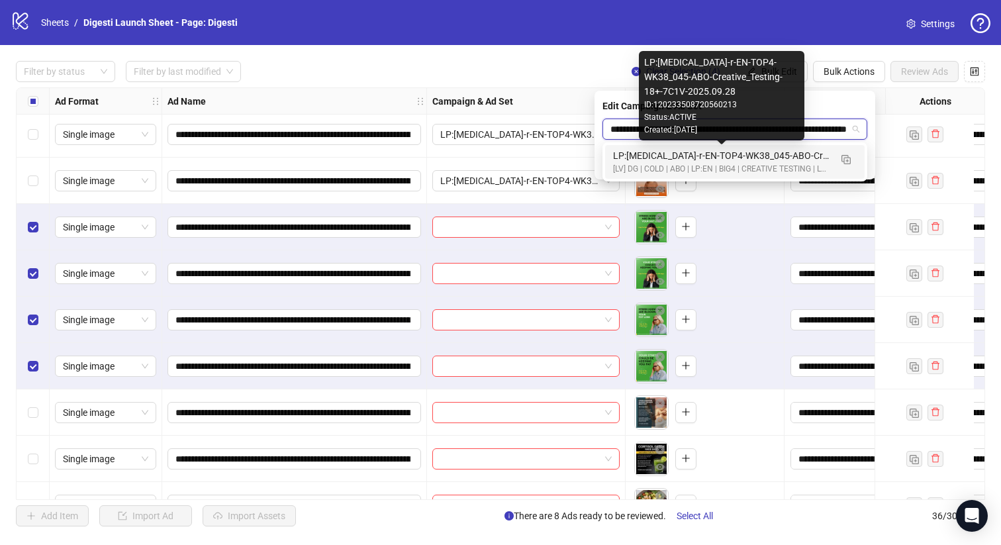
click at [699, 158] on div "LP:[MEDICAL_DATA]-r-EN-TOP4-WK38_045-ABO-Creative_Testing-18+-7C1V-2025.09.28" at bounding box center [721, 155] width 217 height 15
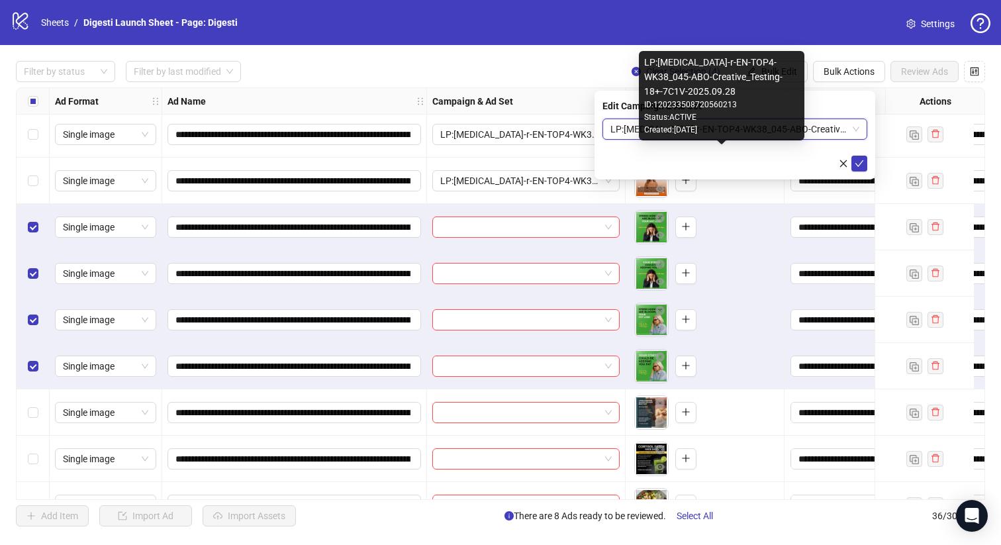
scroll to position [0, 0]
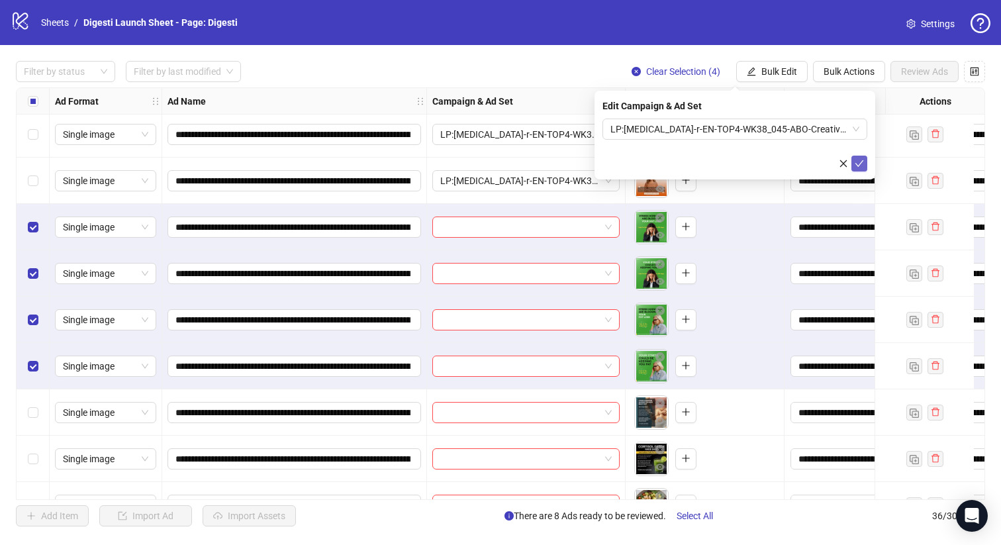
click at [857, 160] on icon "check" at bounding box center [859, 163] width 9 height 9
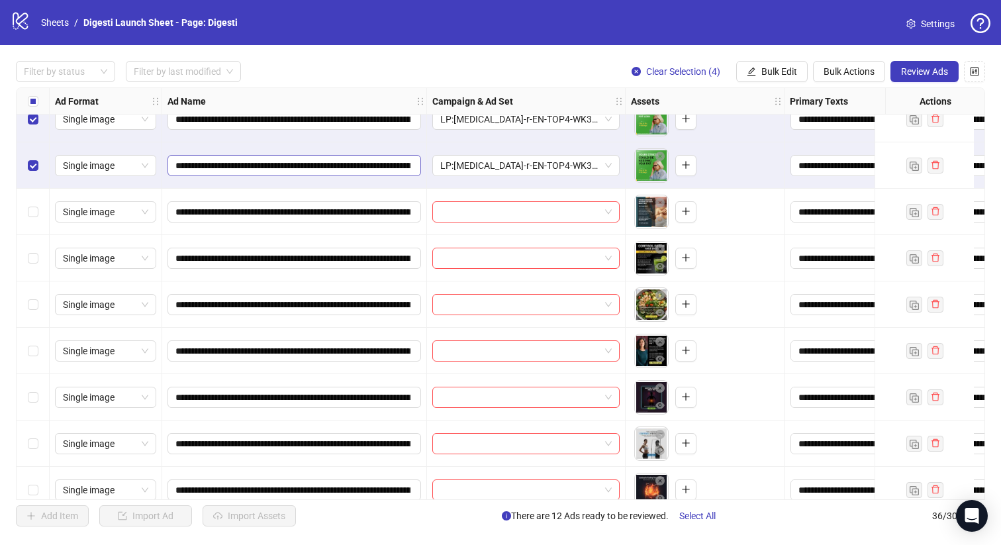
scroll to position [1044, 0]
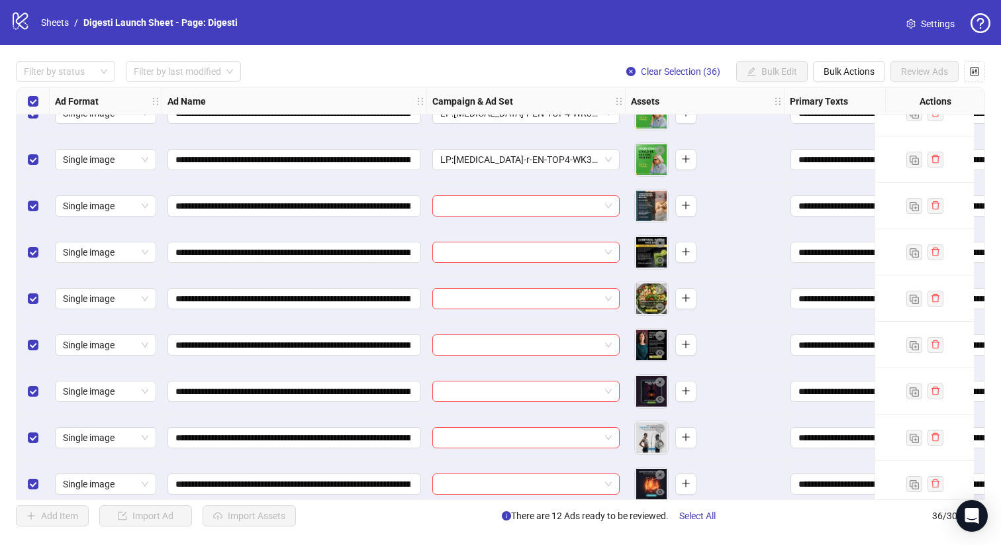
click at [26, 101] on div "Select all rows" at bounding box center [33, 101] width 33 height 26
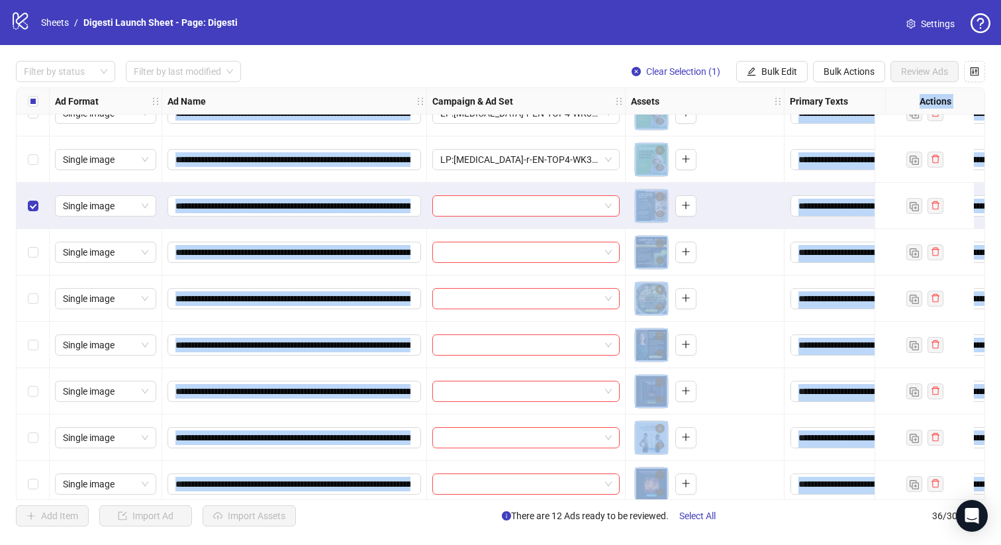
click at [30, 330] on div "Select row 28" at bounding box center [33, 345] width 33 height 46
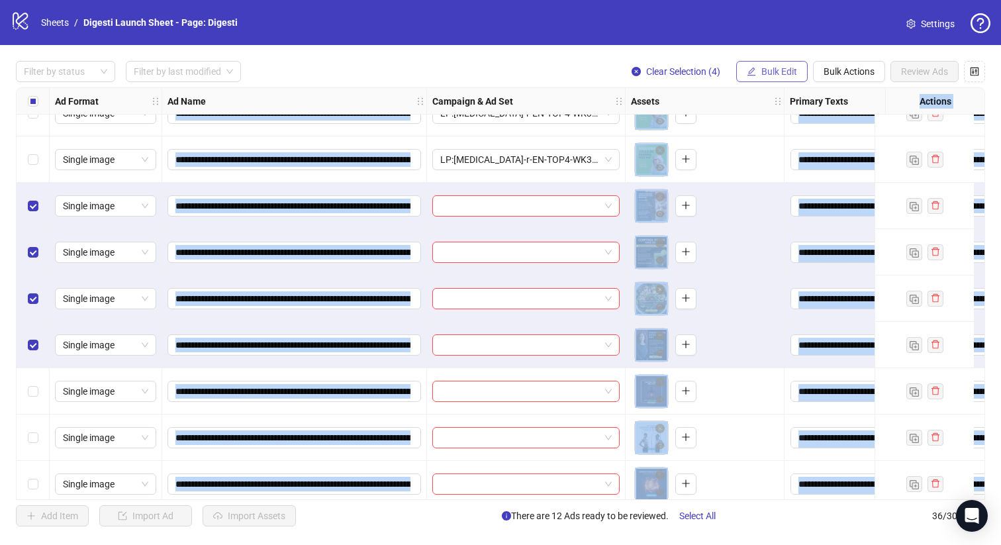
click at [763, 75] on span "Bulk Edit" at bounding box center [780, 71] width 36 height 11
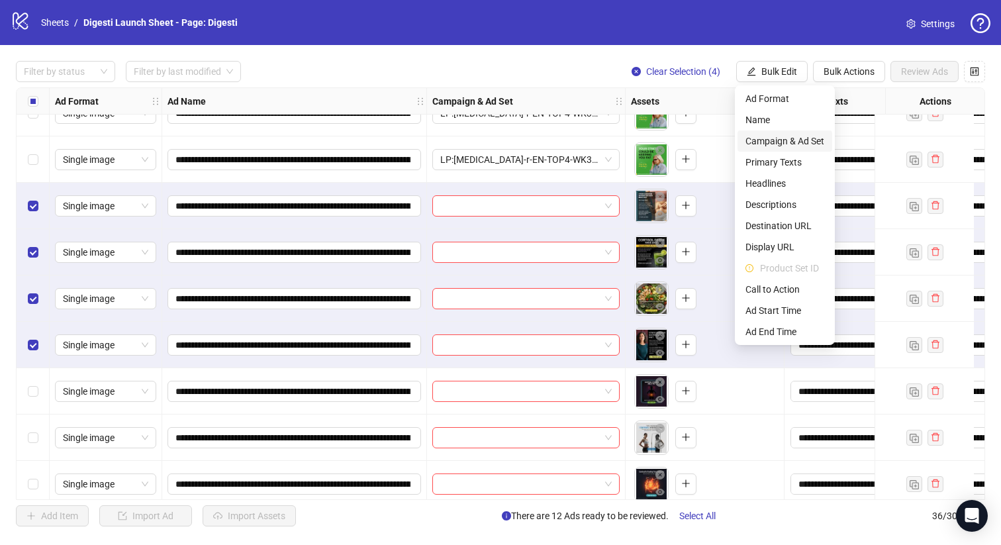
click at [801, 146] on span "Campaign & Ad Set" at bounding box center [785, 141] width 79 height 15
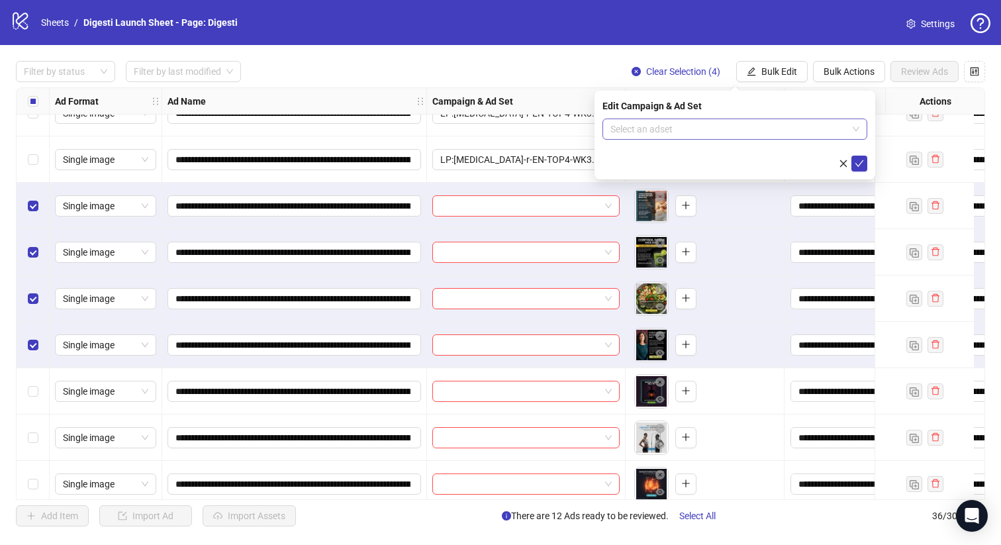
click at [664, 133] on input "search" at bounding box center [729, 129] width 237 height 20
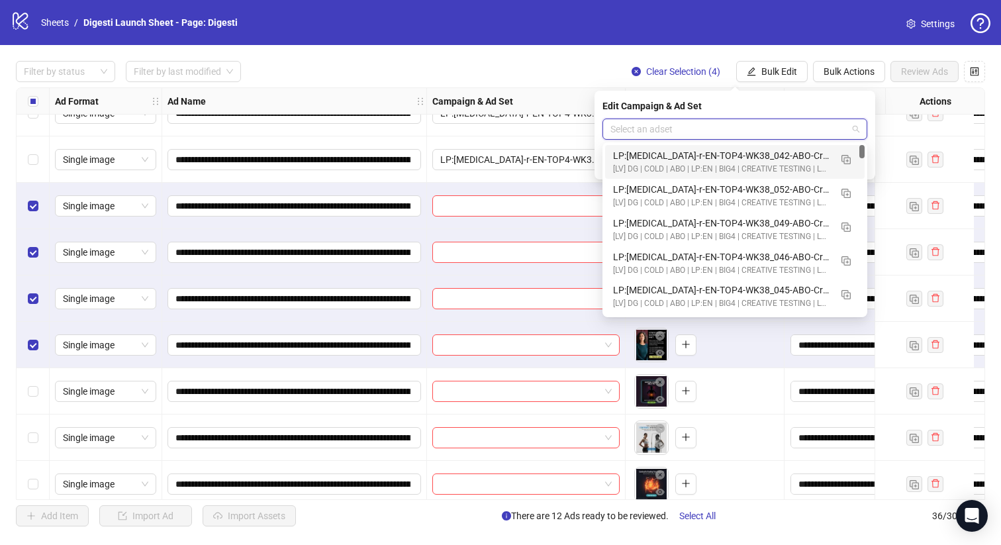
paste input "**********"
type input "**********"
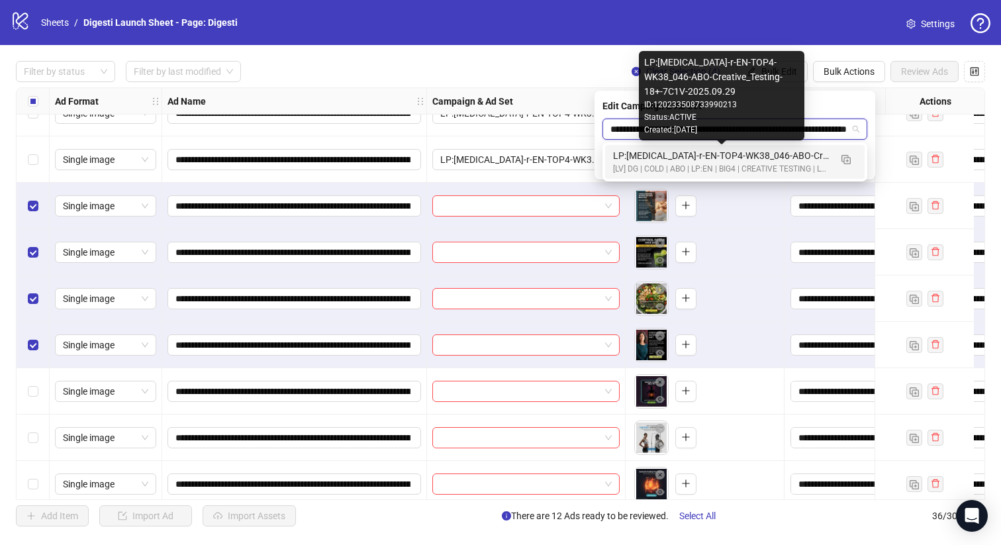
click at [663, 159] on div "LP:[MEDICAL_DATA]-r-EN-TOP4-WK38_046-ABO-Creative_Testing-18+-7C1V-2025.09.29" at bounding box center [721, 155] width 217 height 15
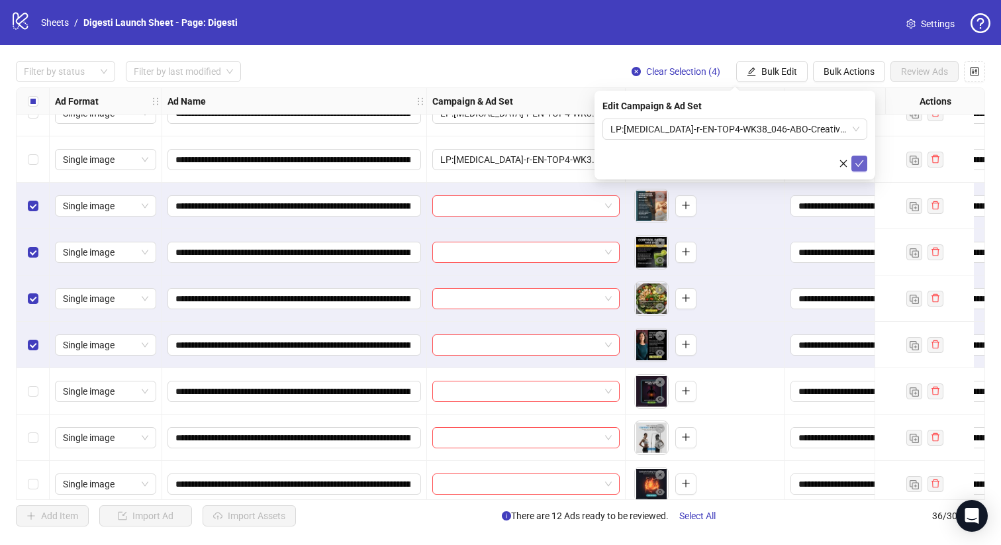
click at [867, 164] on button "submit" at bounding box center [860, 164] width 16 height 16
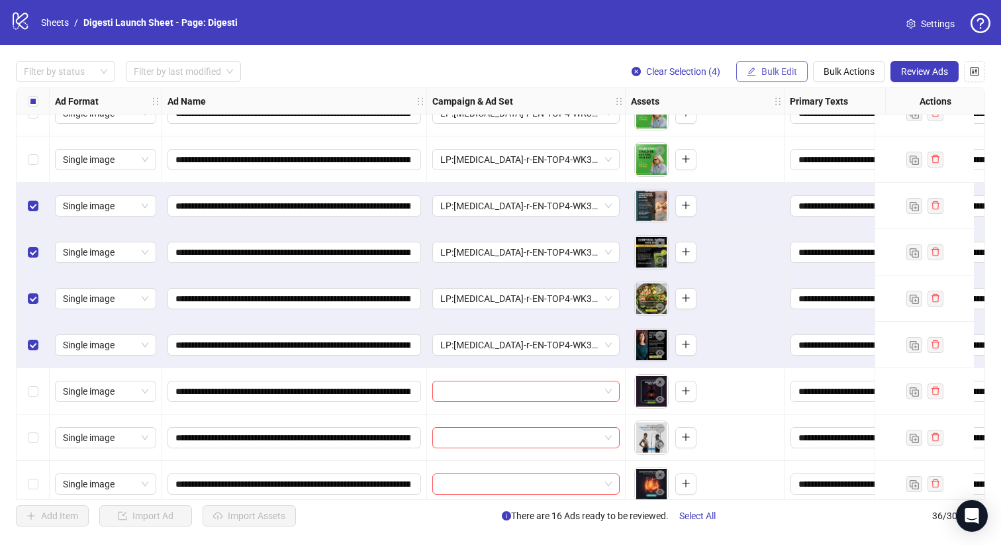
click at [774, 73] on span "Bulk Edit" at bounding box center [780, 71] width 36 height 11
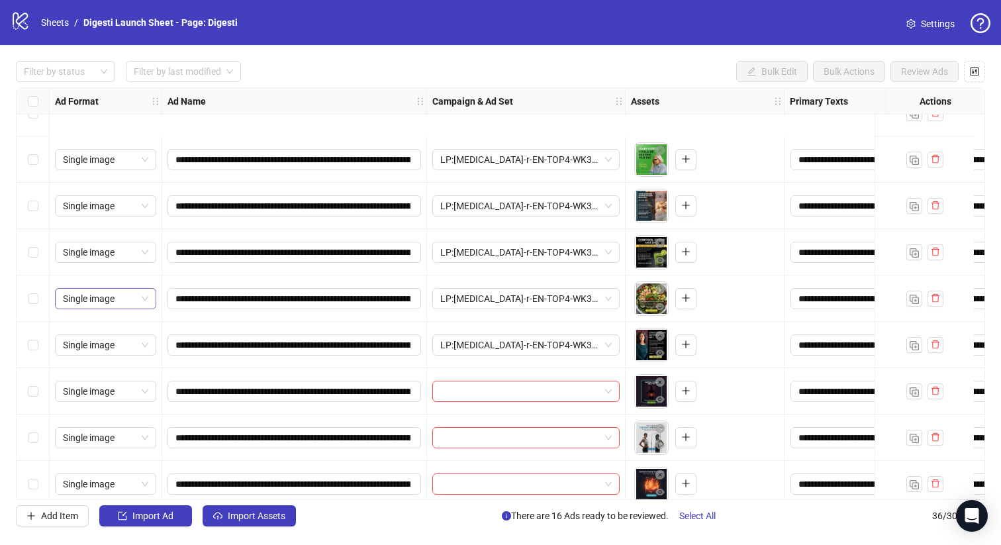
scroll to position [1189, 0]
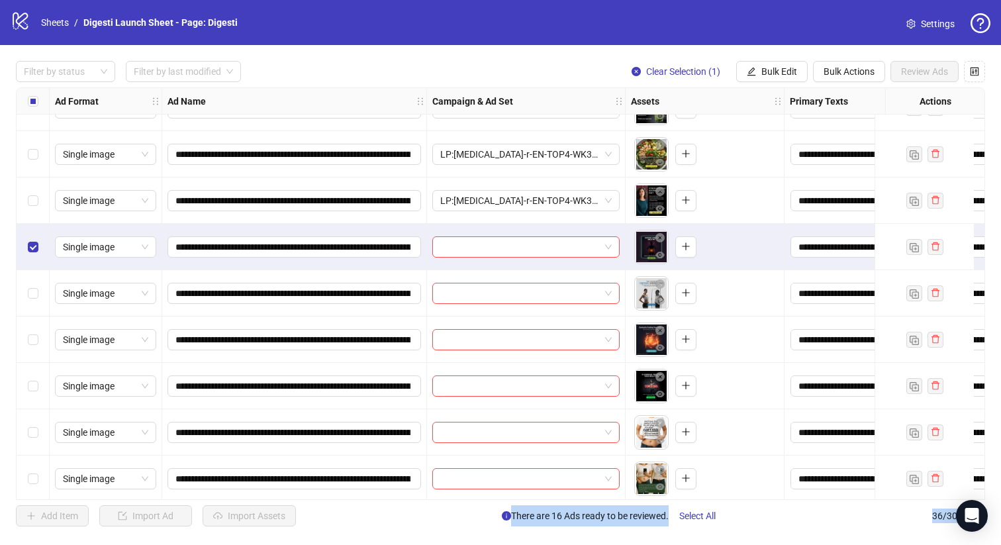
click at [41, 387] on div "Select row 32" at bounding box center [33, 386] width 33 height 46
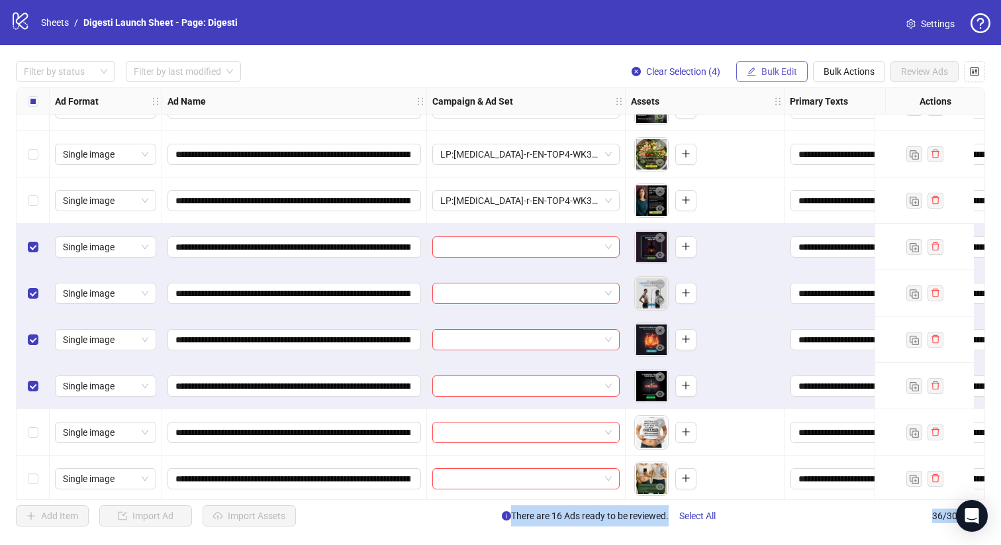
click at [748, 76] on span "button" at bounding box center [751, 71] width 9 height 11
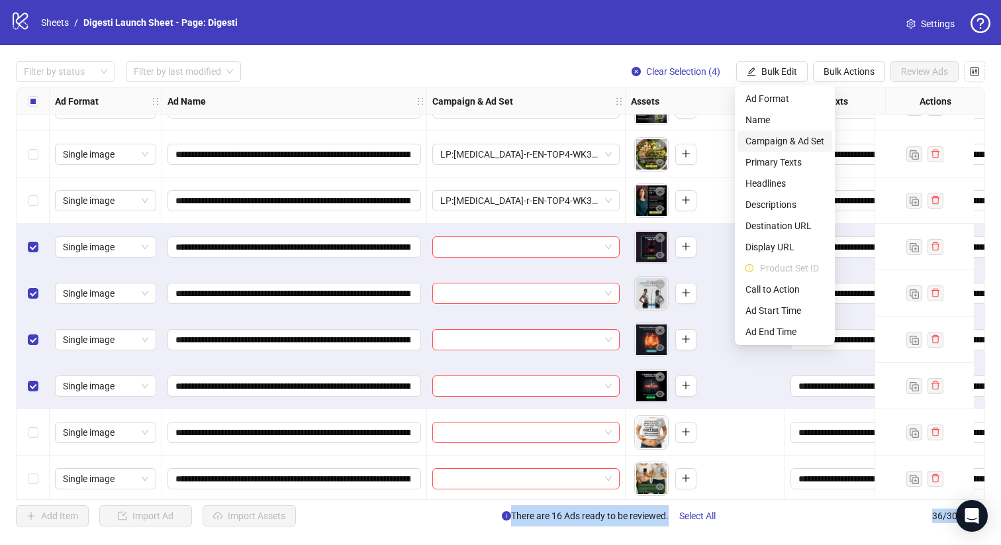
click at [807, 141] on span "Campaign & Ad Set" at bounding box center [785, 141] width 79 height 15
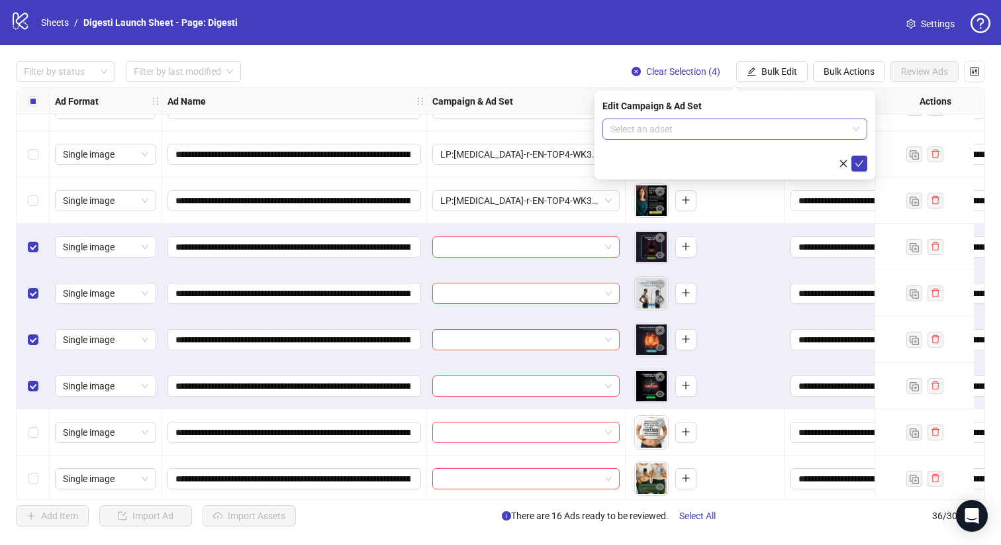
click at [696, 123] on input "search" at bounding box center [729, 129] width 237 height 20
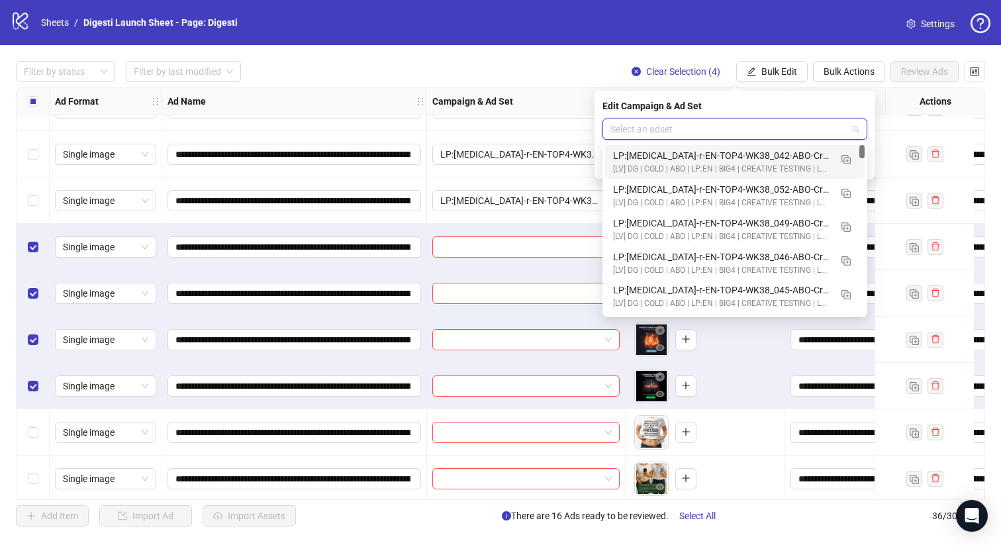
paste input "**********"
type input "**********"
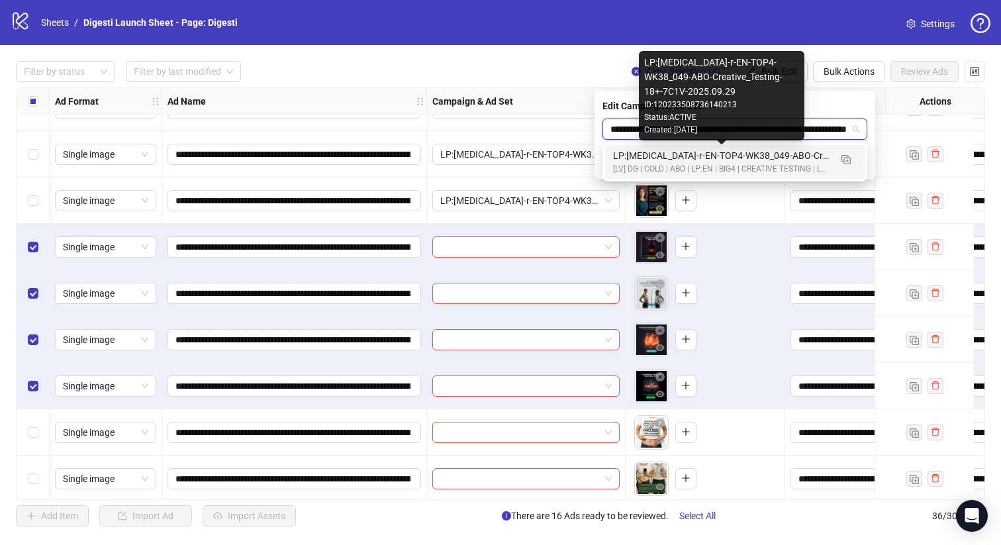
click at [656, 158] on div "LP:[MEDICAL_DATA]-r-EN-TOP4-WK38_049-ABO-Creative_Testing-18+-7C1V-2025.09.29" at bounding box center [721, 155] width 217 height 15
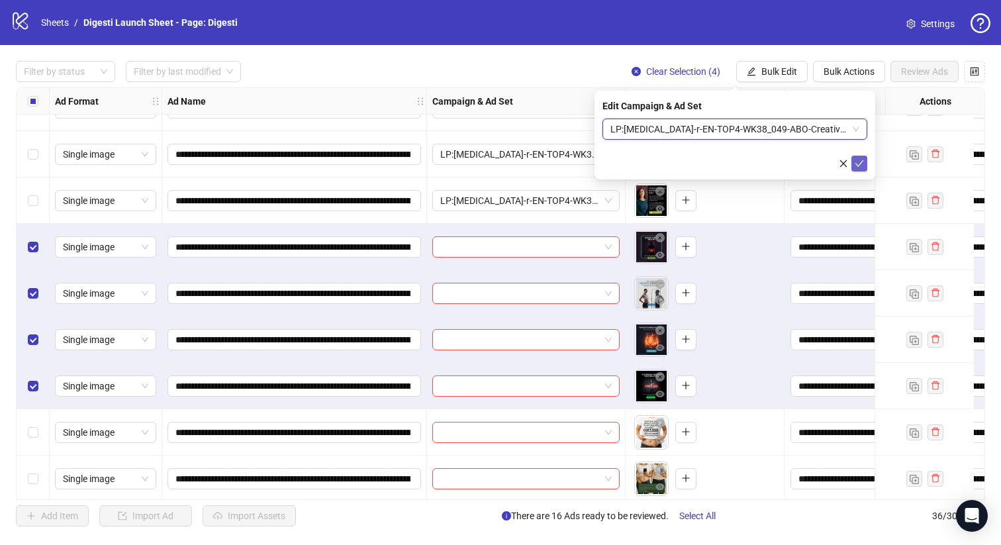
click at [860, 163] on icon "check" at bounding box center [859, 163] width 9 height 9
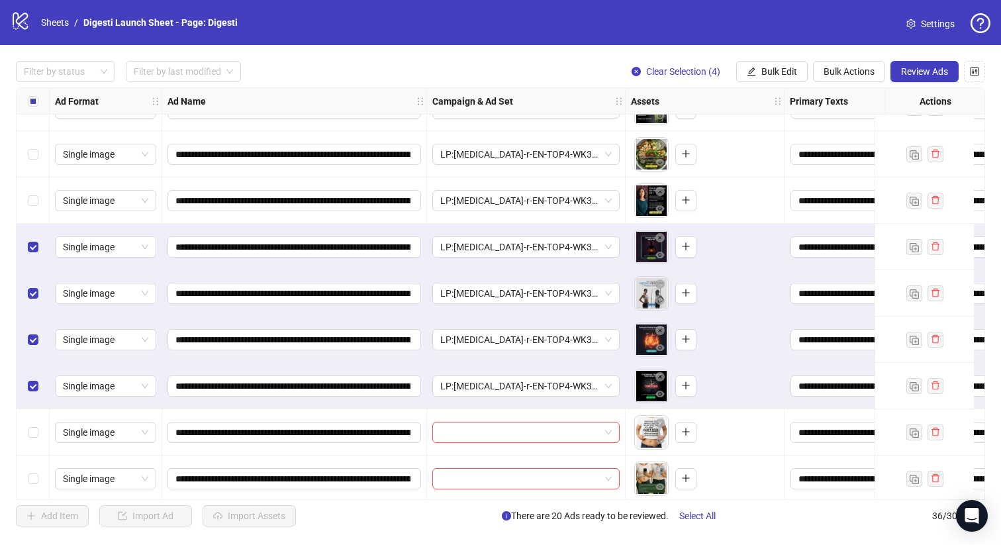
scroll to position [1289, 0]
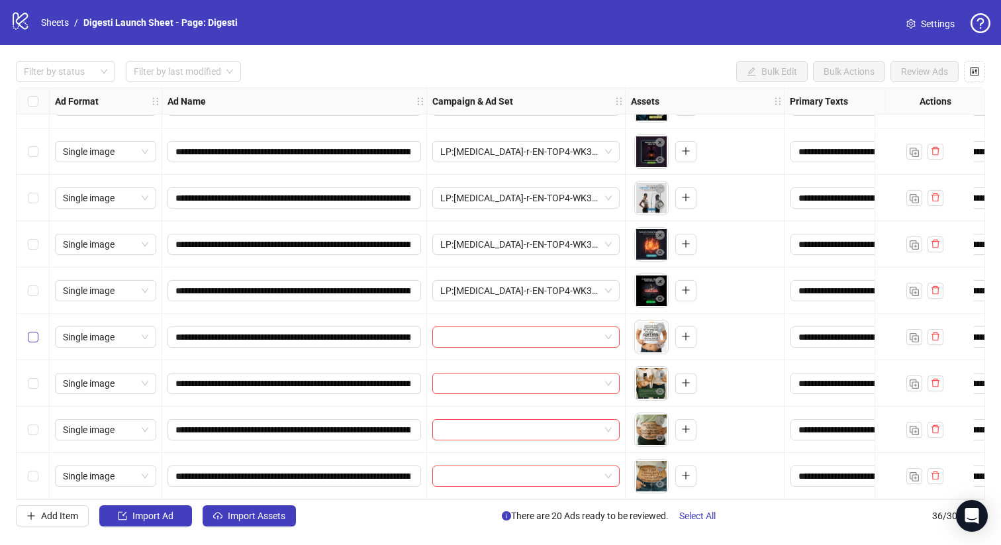
click at [32, 330] on label "Select row 33" at bounding box center [33, 337] width 11 height 15
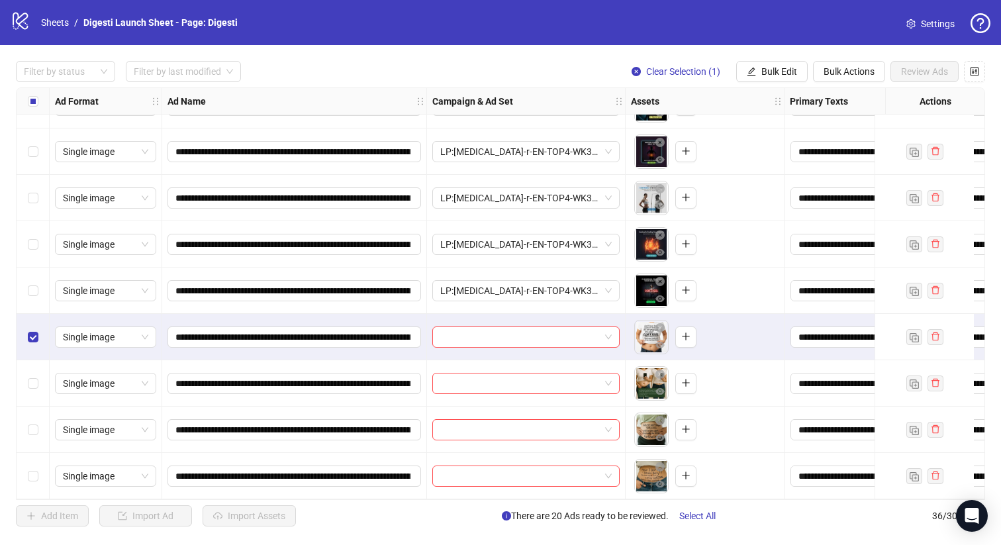
click at [38, 463] on div "Select row 36" at bounding box center [33, 476] width 33 height 46
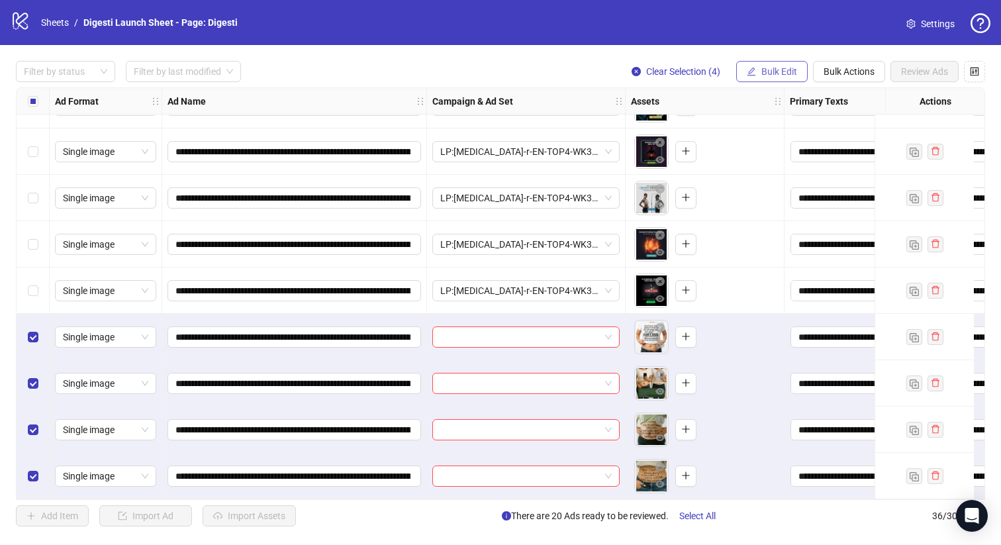
click at [777, 66] on span "Bulk Edit" at bounding box center [780, 71] width 36 height 11
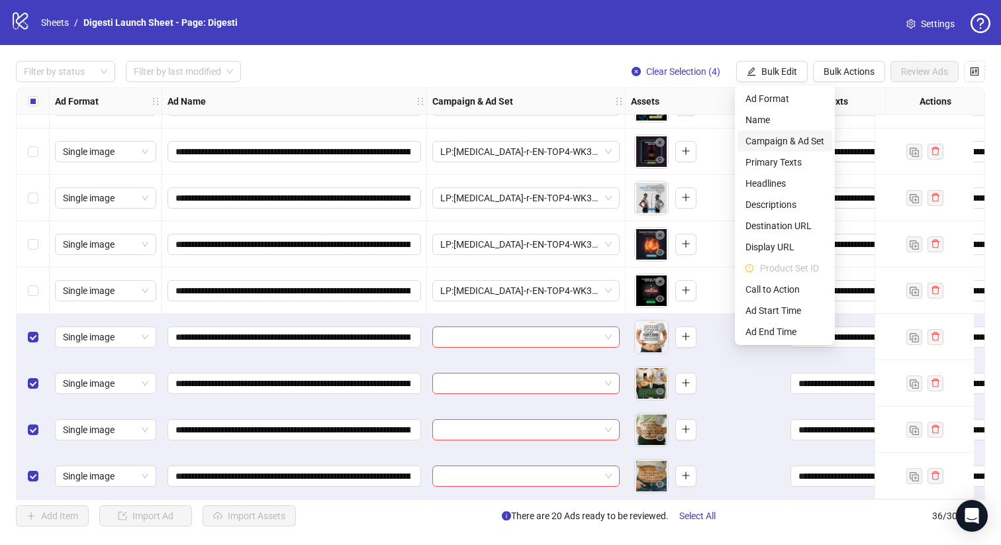
click at [785, 141] on span "Campaign & Ad Set" at bounding box center [785, 141] width 79 height 15
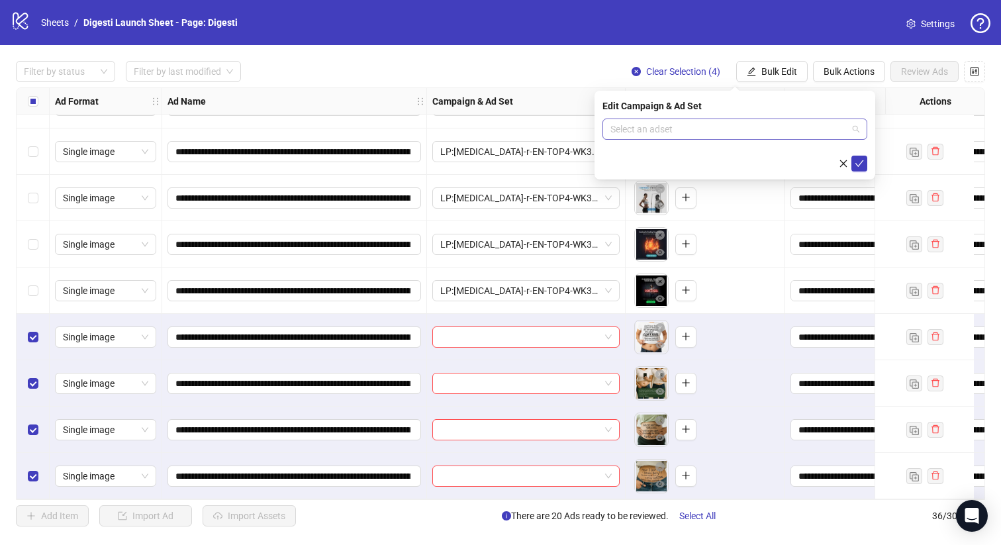
click at [645, 132] on input "search" at bounding box center [729, 129] width 237 height 20
paste input "**********"
type input "**********"
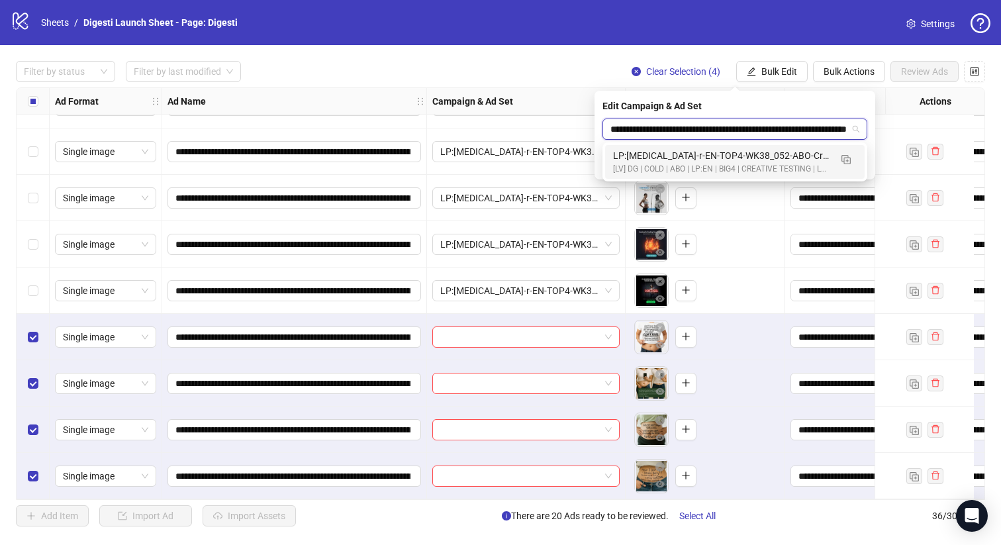
scroll to position [0, 83]
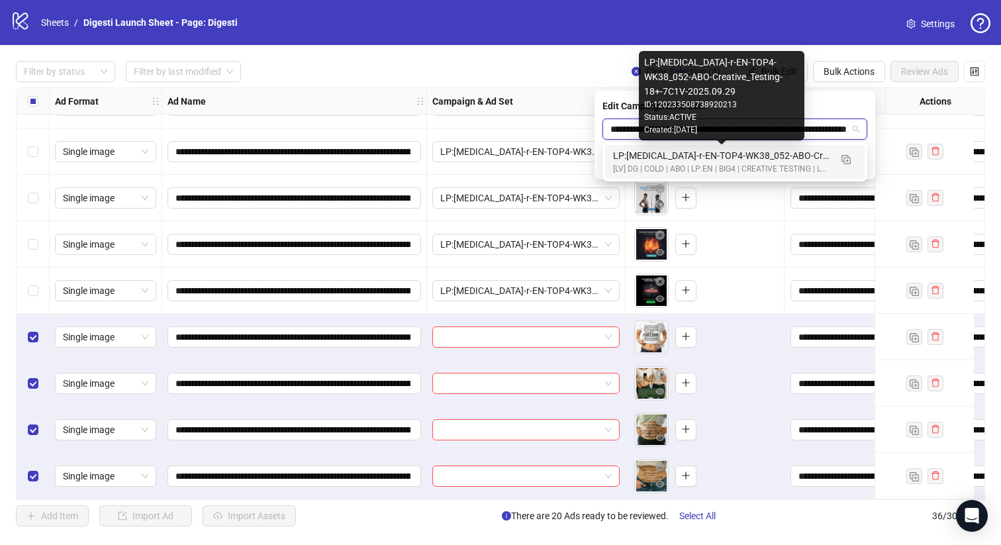
click at [653, 167] on div "[LV] DG | COLD | ABO | LP:EN | BIG4 | CREATIVE TESTING | LP: TRIAL | [DATE] DND" at bounding box center [721, 169] width 217 height 13
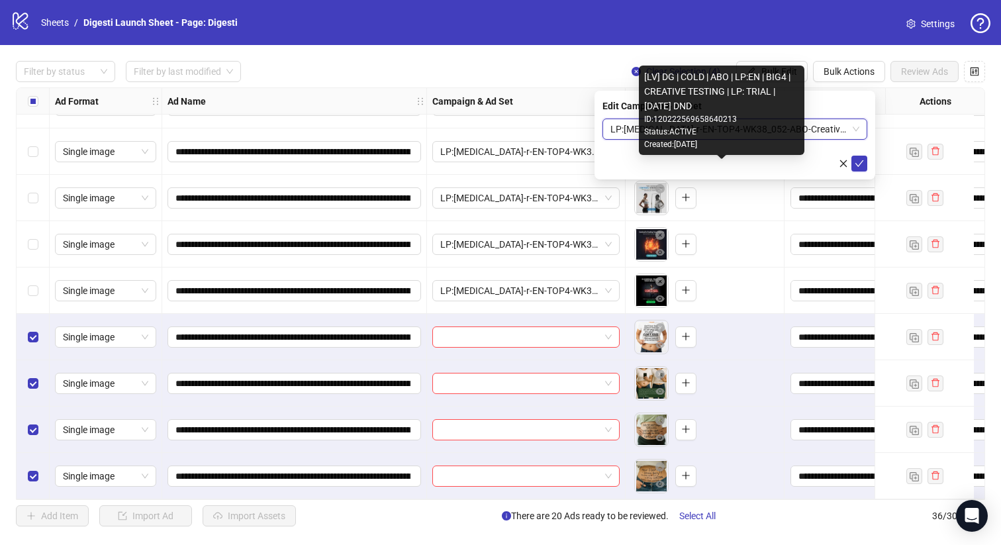
scroll to position [0, 0]
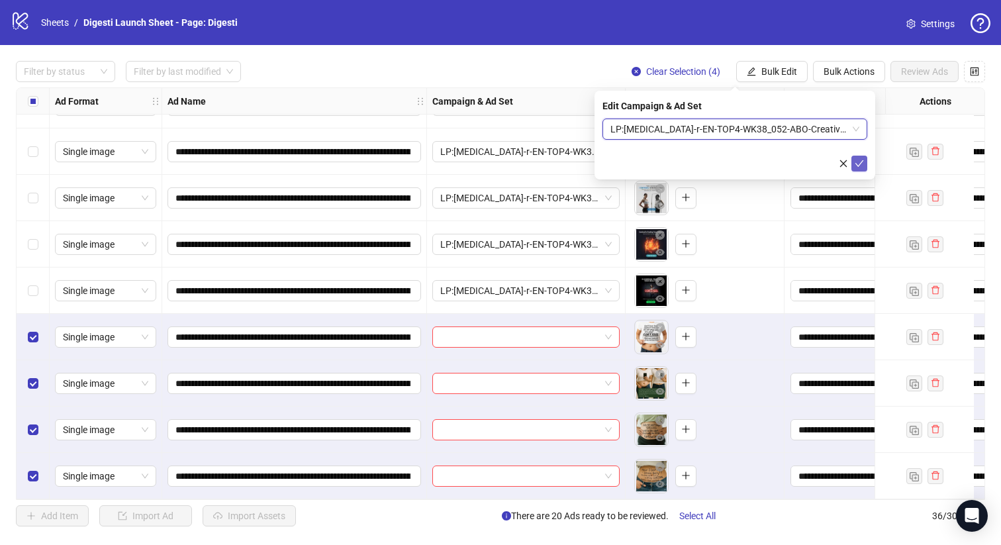
click at [854, 160] on button "submit" at bounding box center [860, 164] width 16 height 16
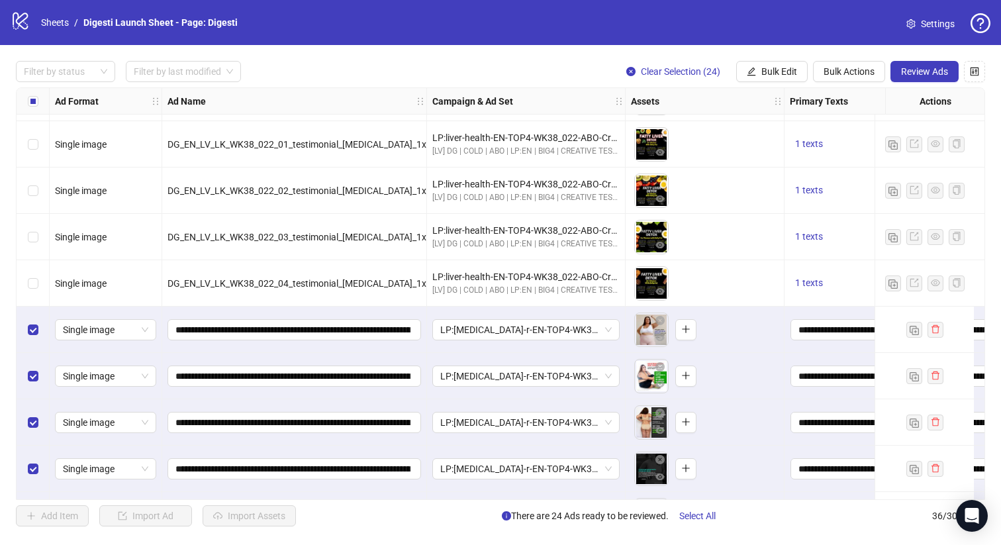
scroll to position [364, 0]
click at [909, 73] on span "Review Ads" at bounding box center [924, 71] width 47 height 11
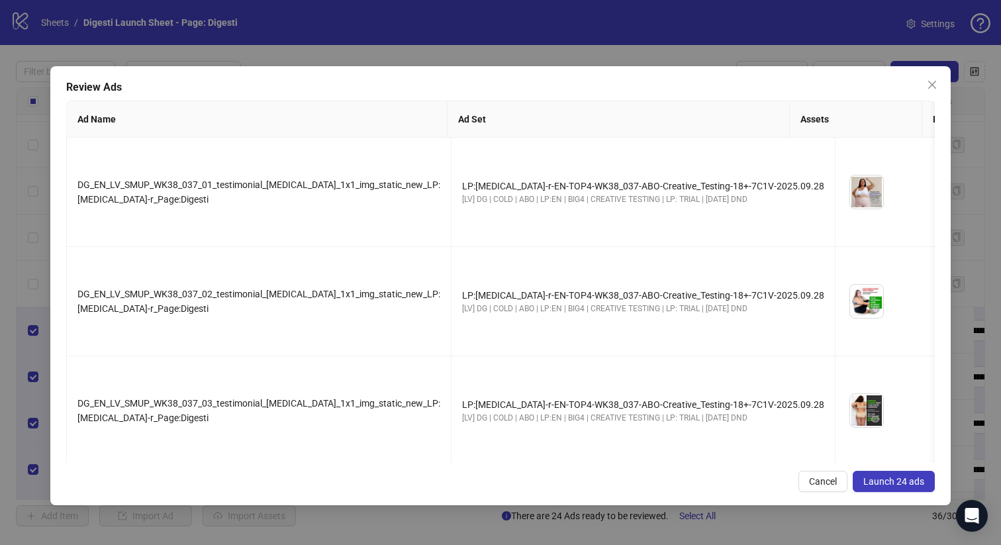
click at [905, 479] on span "Launch 24 ads" at bounding box center [894, 481] width 61 height 11
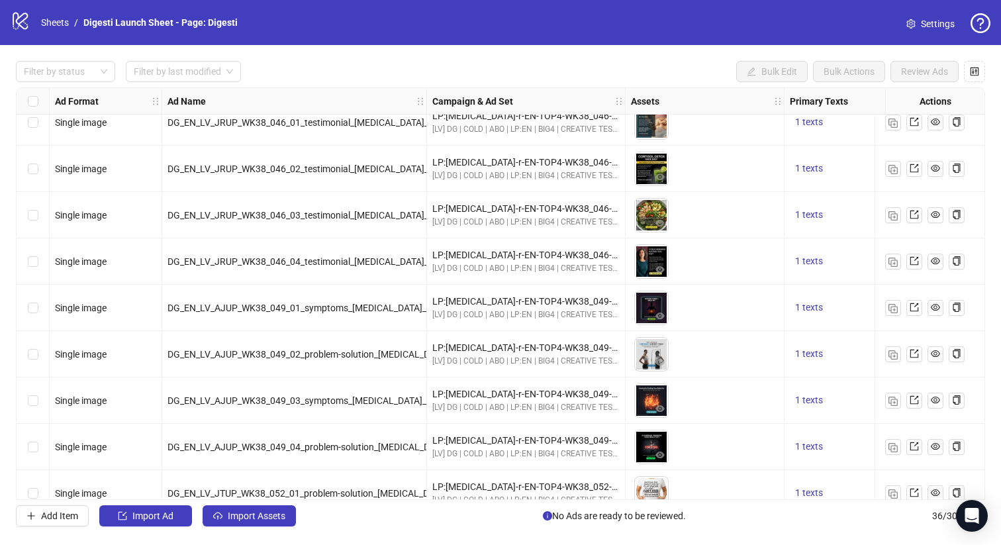
scroll to position [1289, 0]
